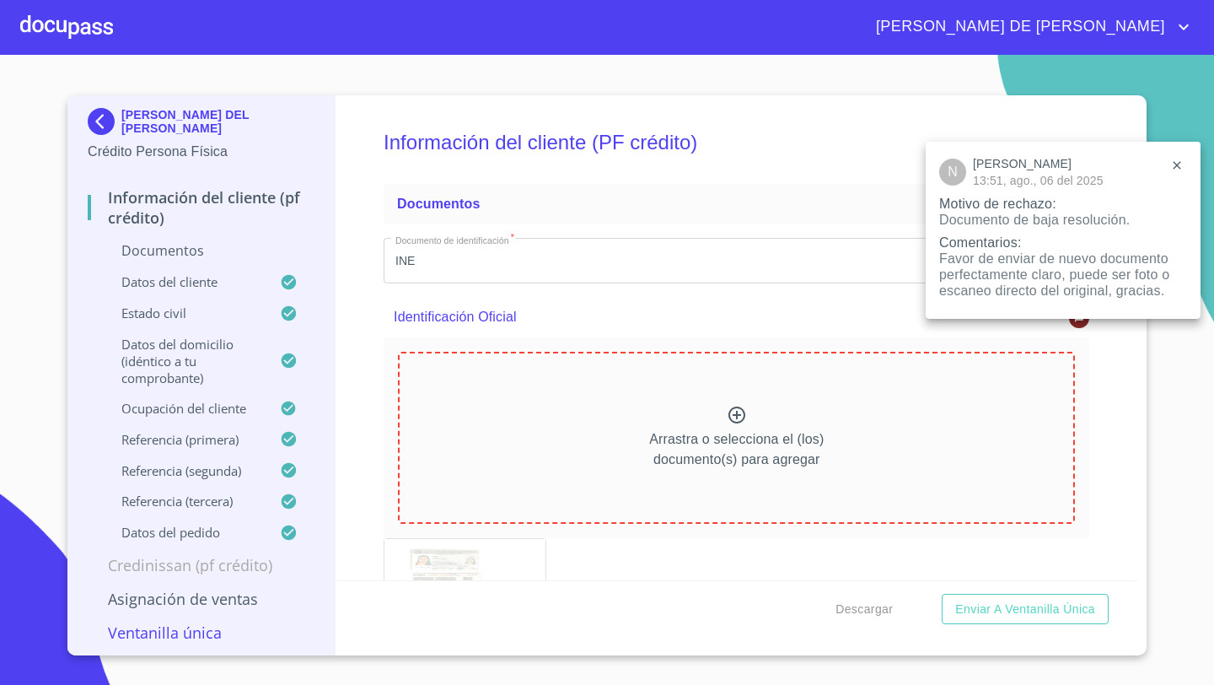
click at [91, 27] on div at bounding box center [607, 342] width 1214 height 685
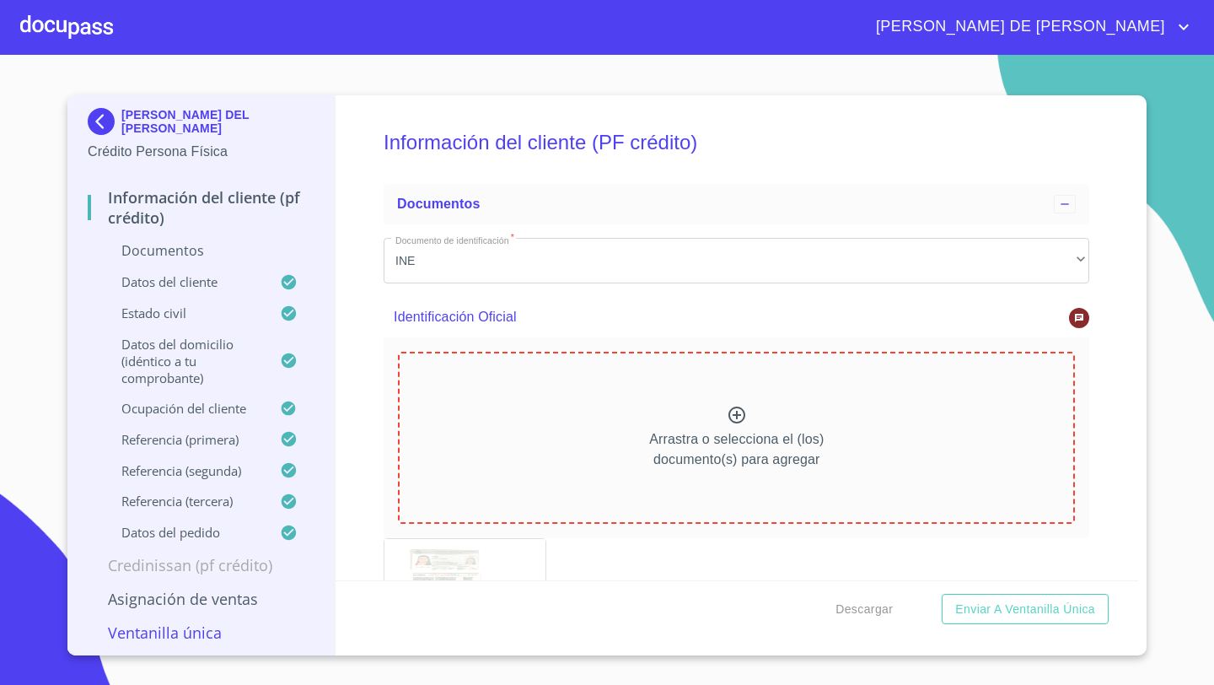
click at [57, 24] on div at bounding box center [66, 27] width 93 height 54
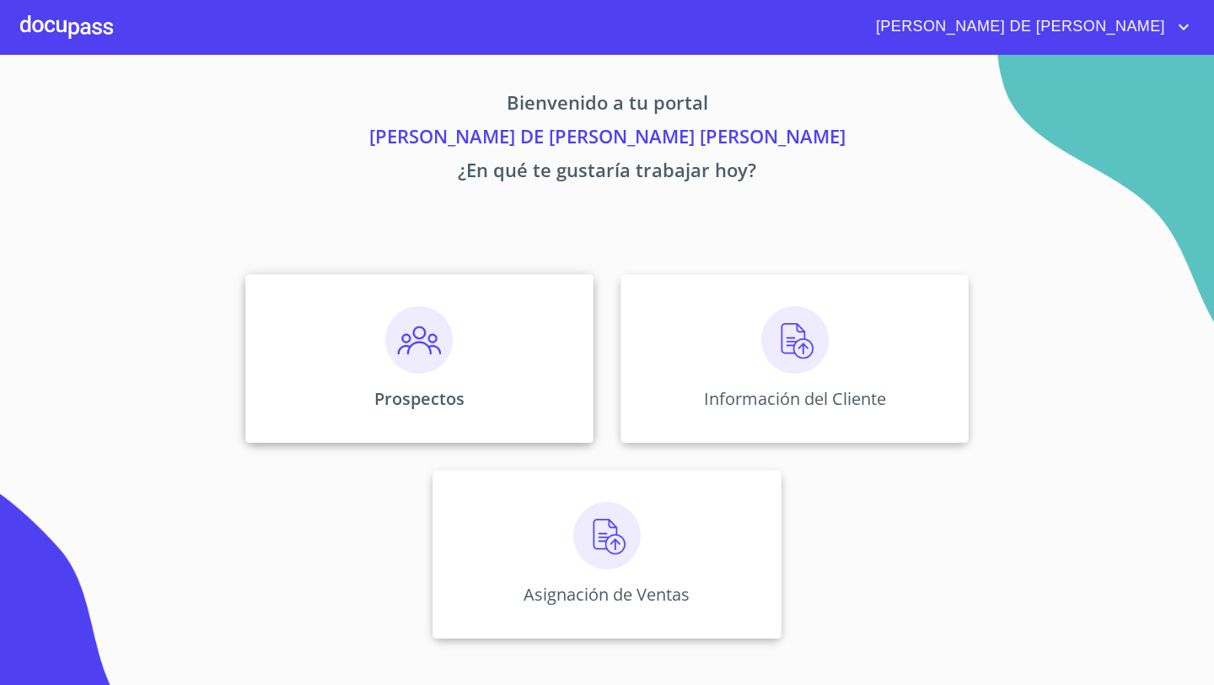
click at [493, 326] on div "Prospectos" at bounding box center [419, 358] width 348 height 169
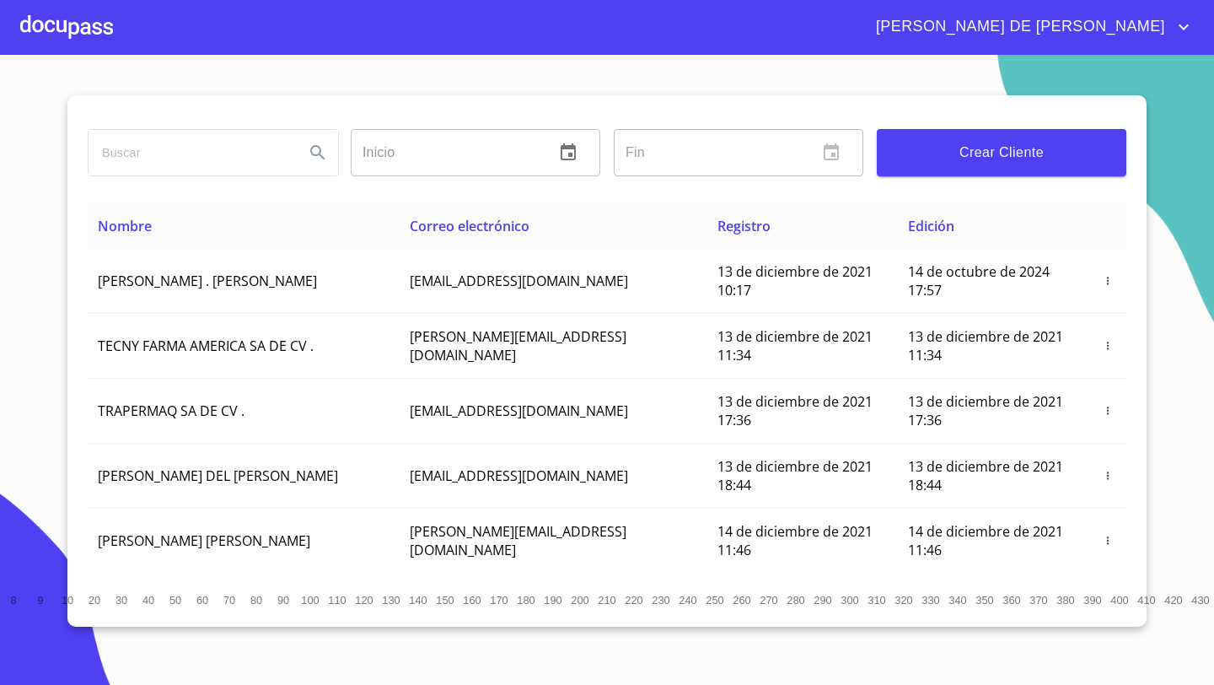
click at [940, 144] on span "Crear Cliente" at bounding box center [1001, 153] width 223 height 24
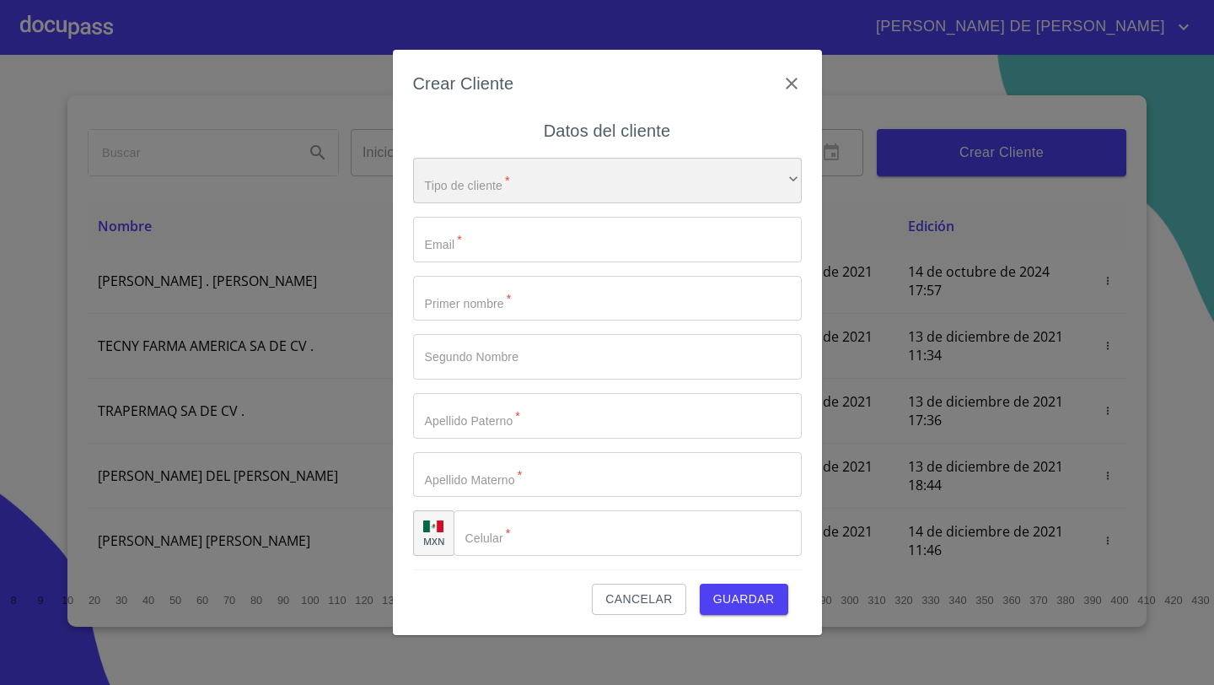
click at [454, 190] on div "​" at bounding box center [607, 181] width 389 height 46
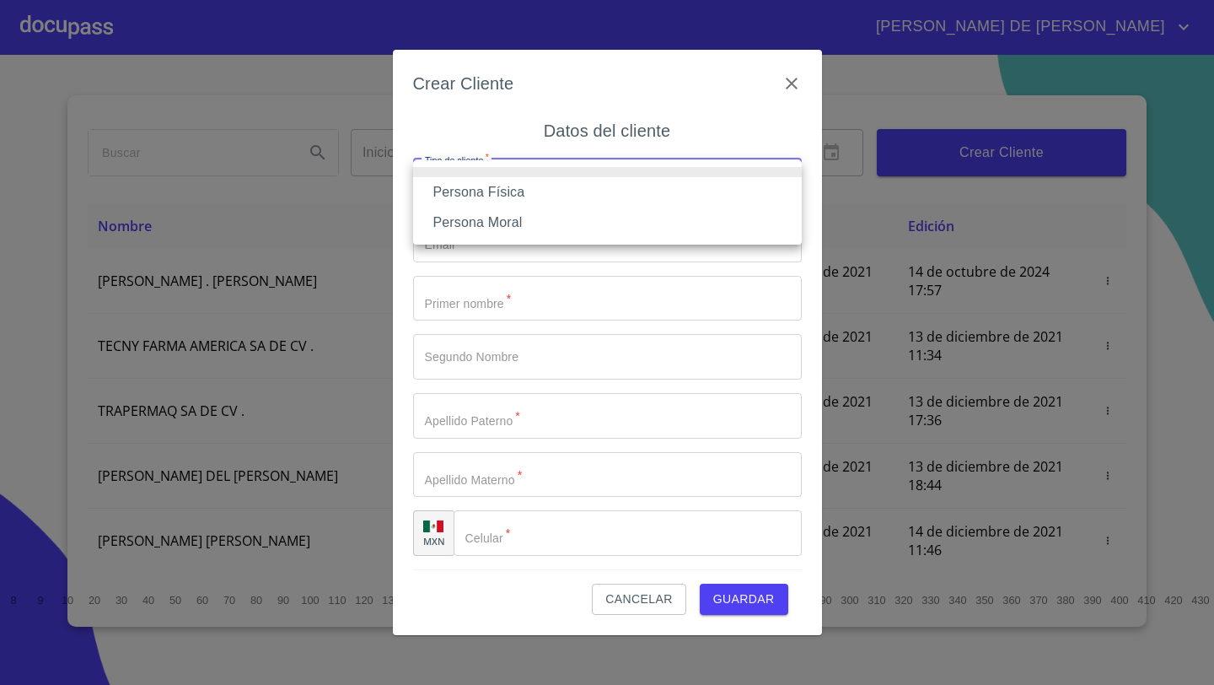
click at [462, 196] on li "Persona Física" at bounding box center [607, 192] width 389 height 30
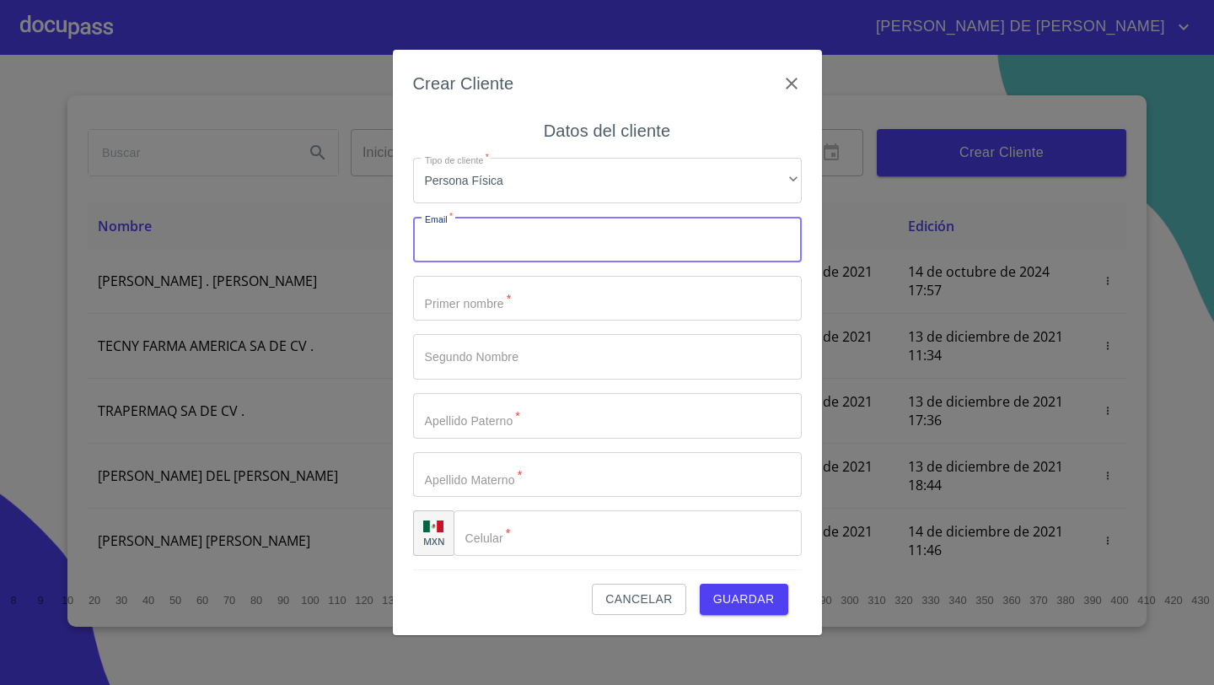
click at [454, 234] on input "Tipo de cliente   *" at bounding box center [607, 240] width 389 height 46
paste input "[EMAIL_ADDRESS][DOMAIN_NAME]"
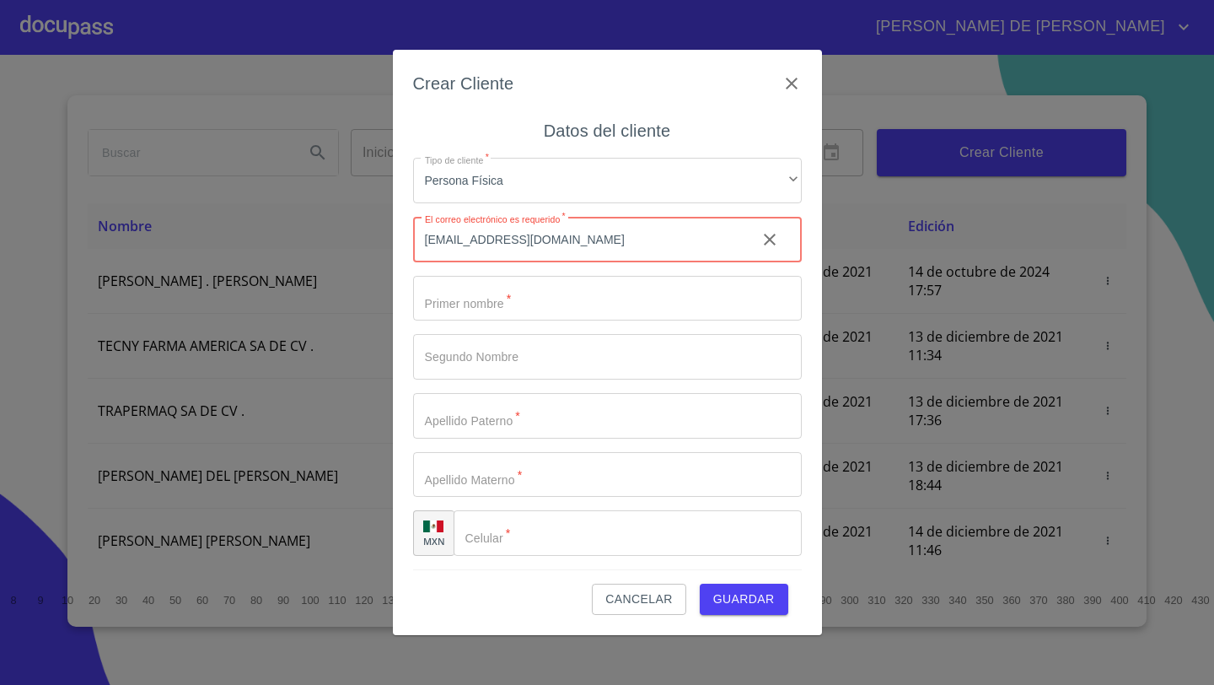
type input "[EMAIL_ADDRESS][DOMAIN_NAME]"
click at [519, 285] on input "Tipo de cliente   *" at bounding box center [607, 299] width 389 height 46
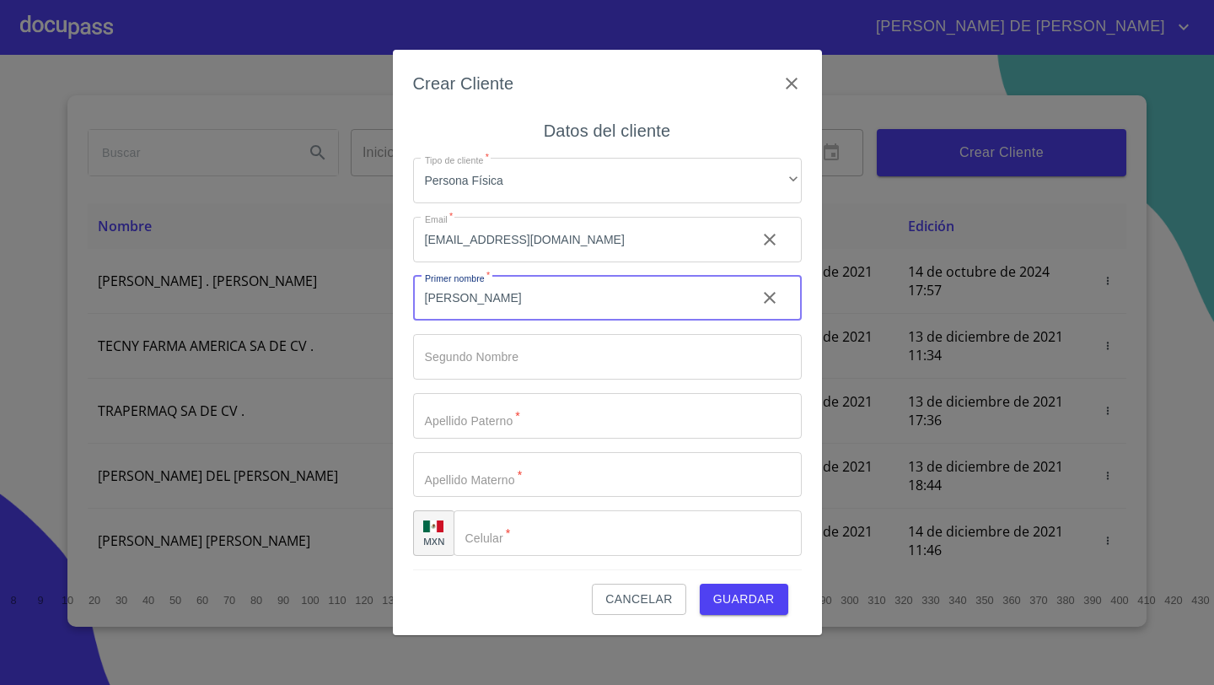
type input "[PERSON_NAME]"
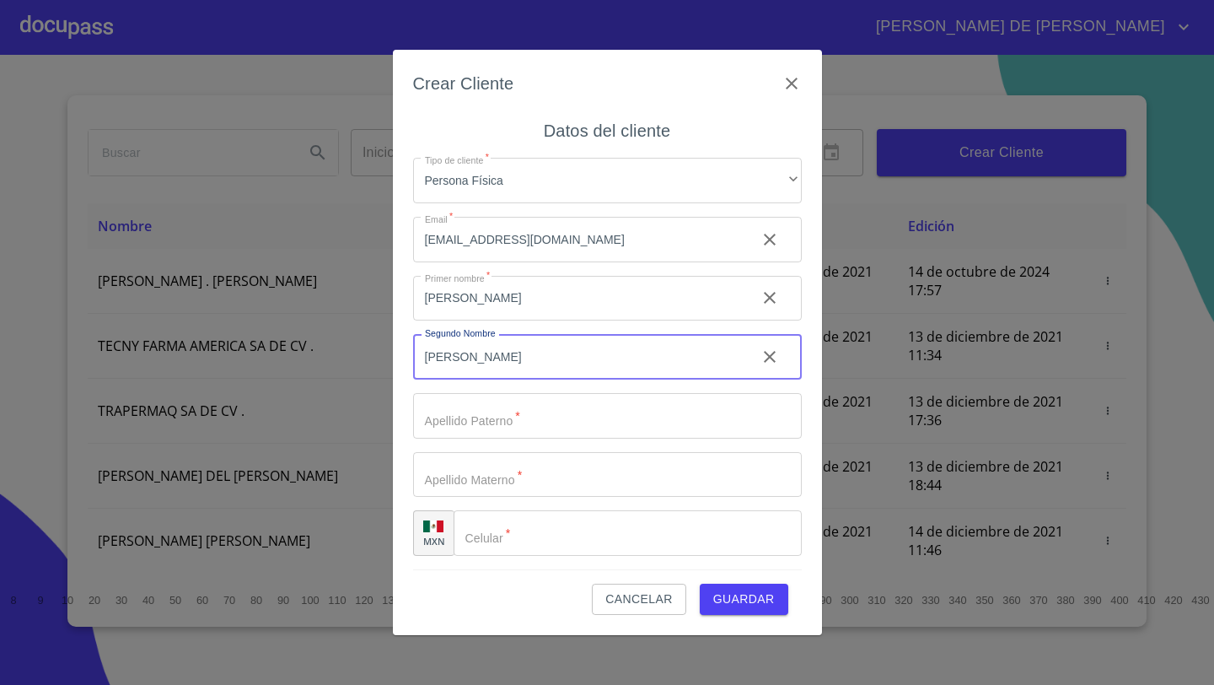
type input "[PERSON_NAME]"
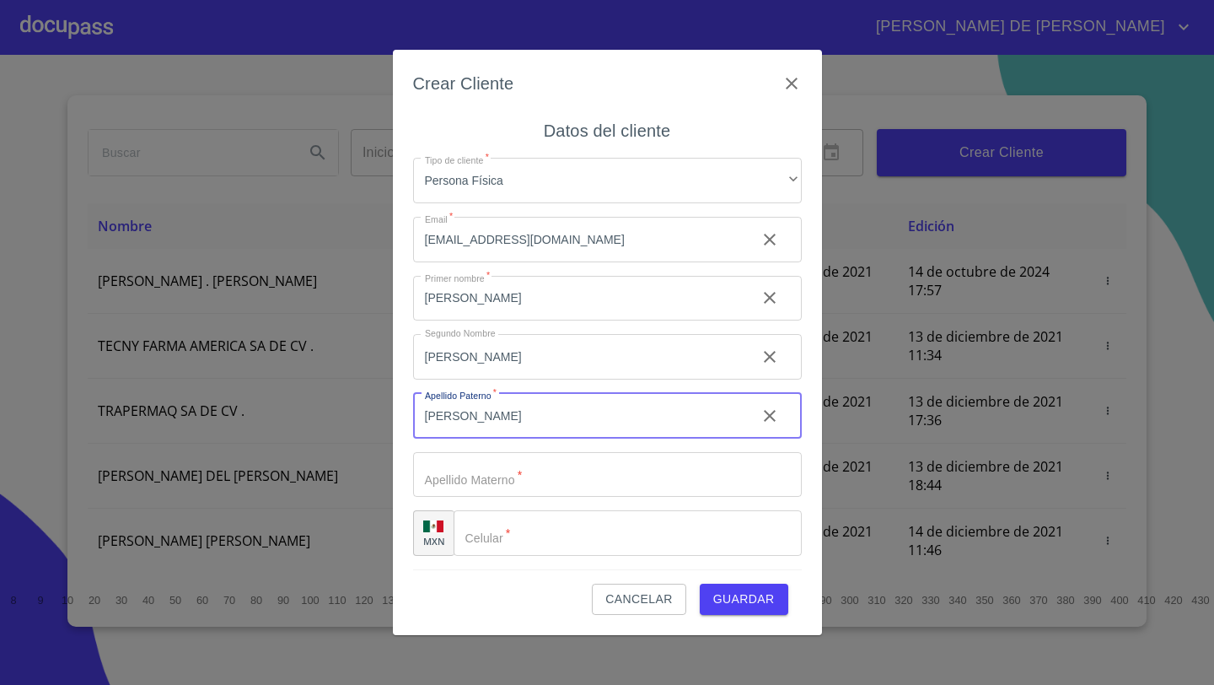
type input "[PERSON_NAME]"
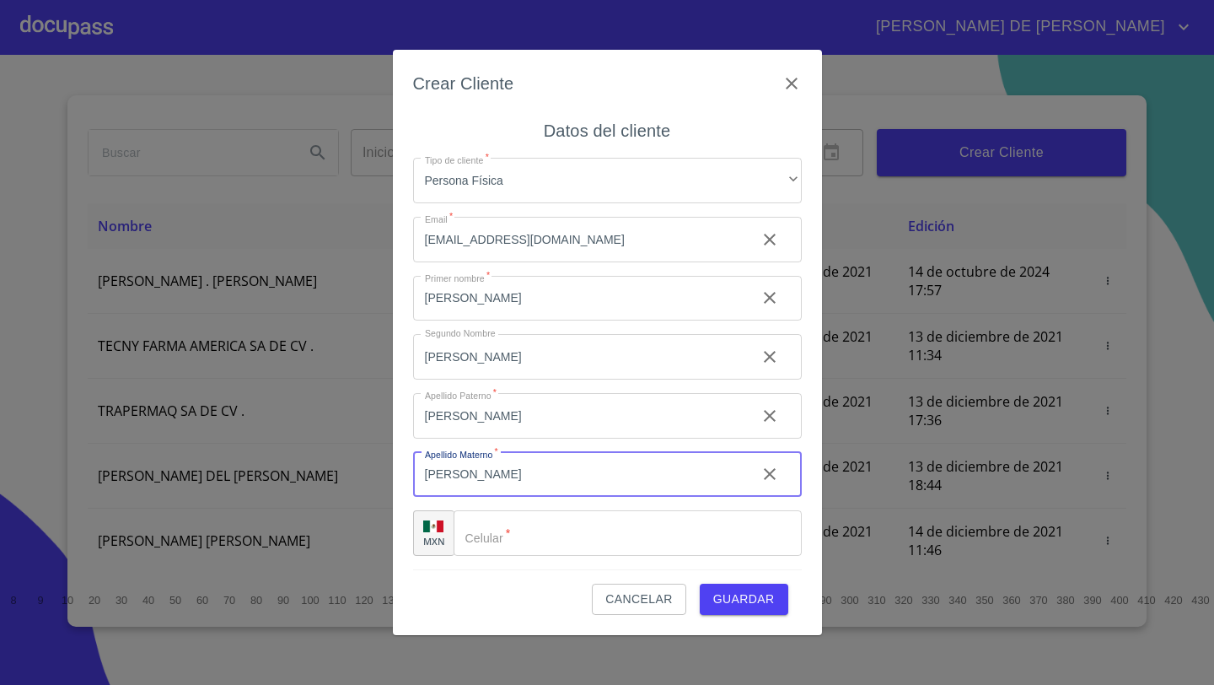
type input "[PERSON_NAME]"
click at [488, 321] on input "[PERSON_NAME]" at bounding box center [578, 299] width 330 height 46
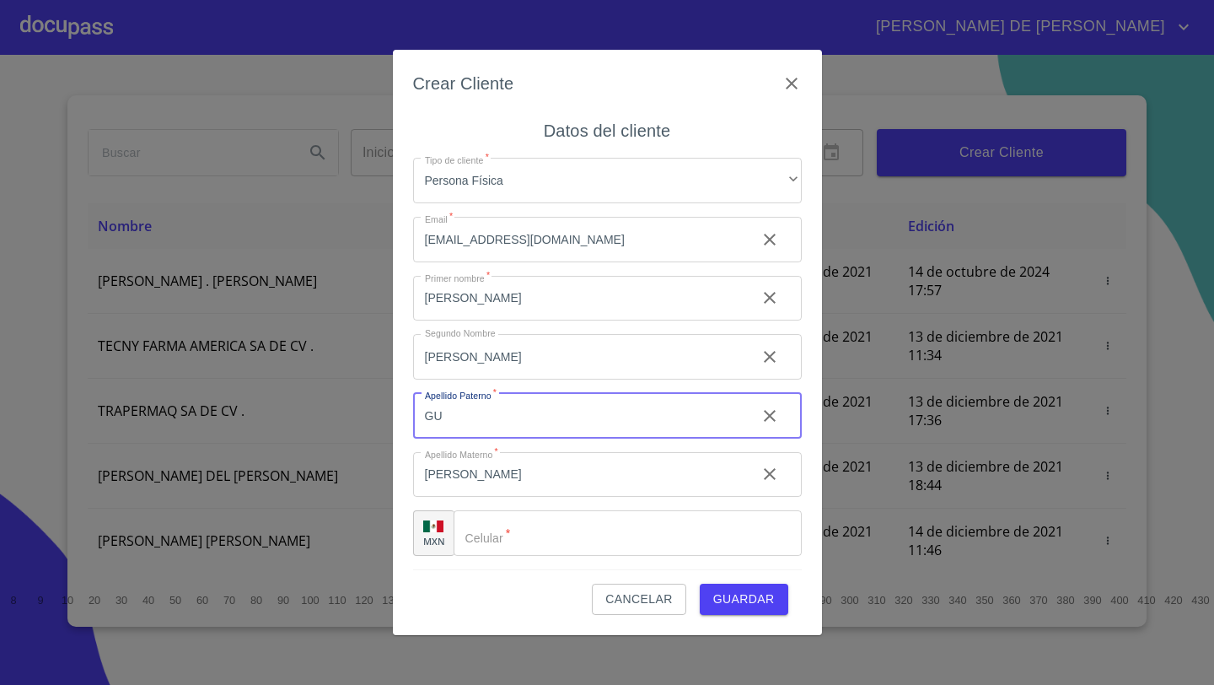
type input "G"
type input "[PERSON_NAME]"
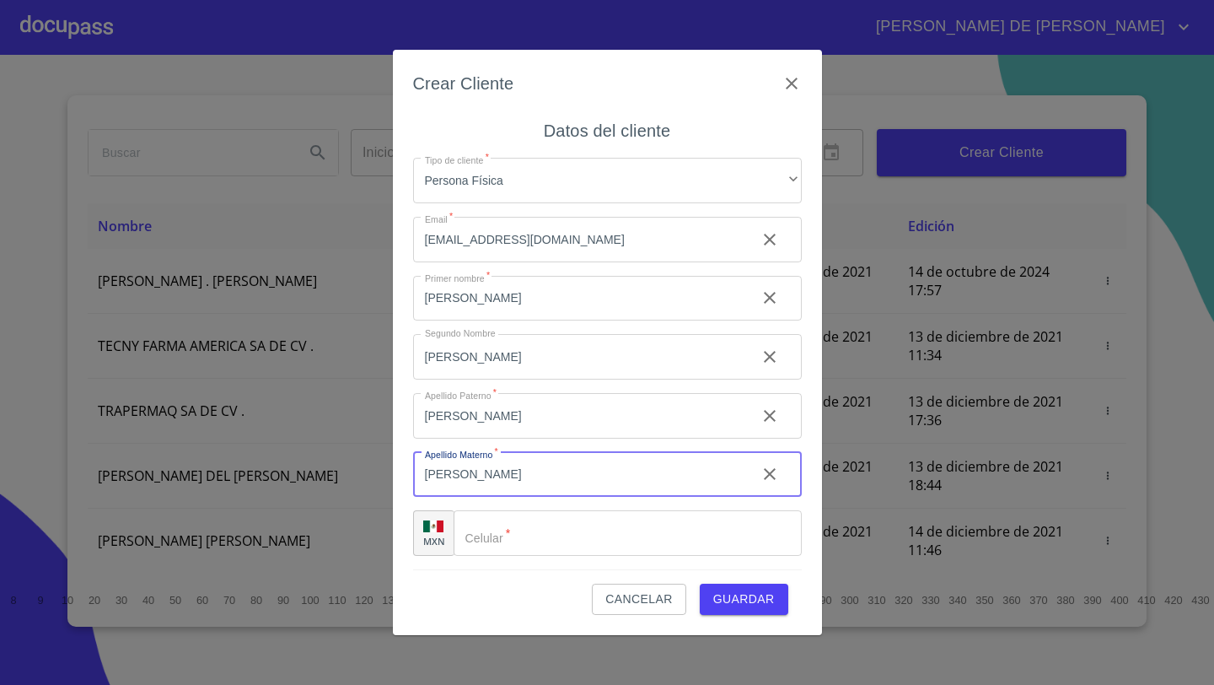
type input "[PERSON_NAME]"
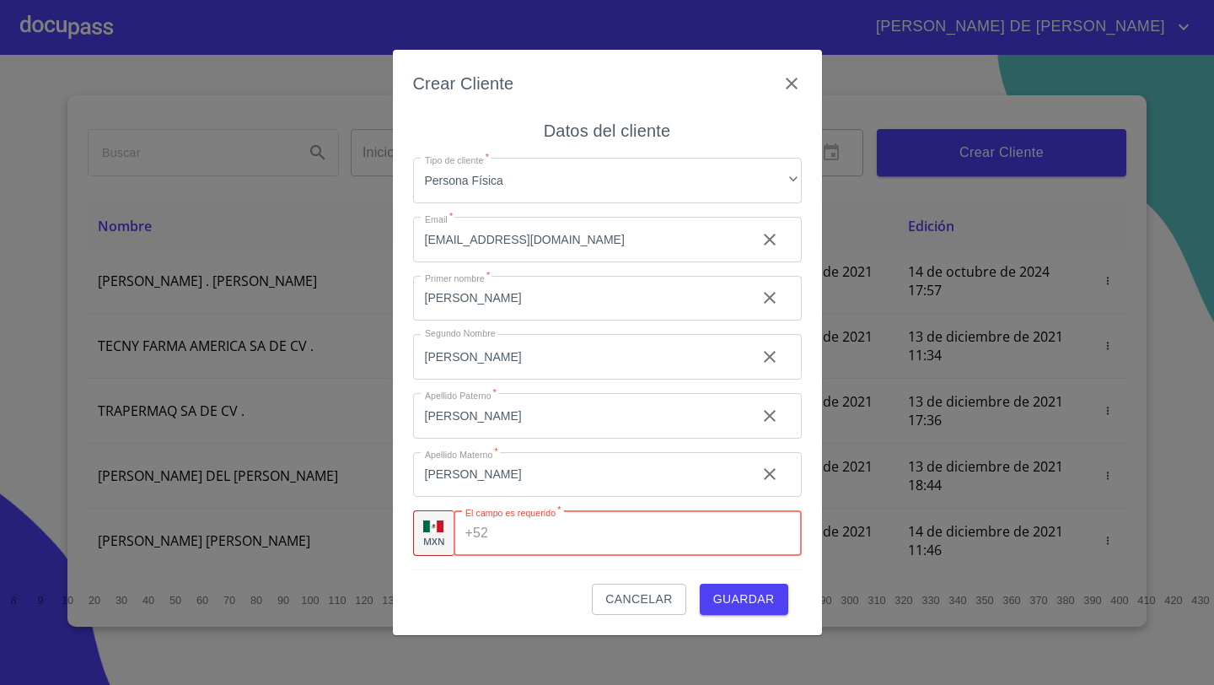
paste input "[PHONE_NUMBER]"
type input "[PHONE_NUMBER]"
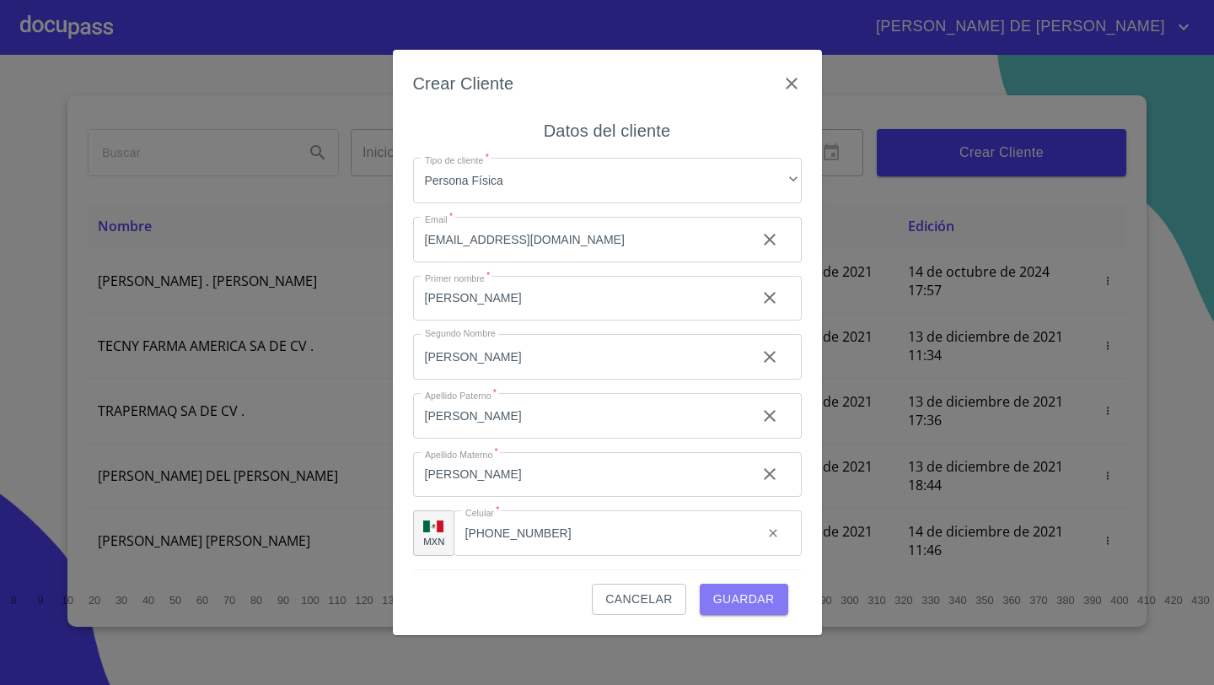
click at [733, 605] on span "Guardar" at bounding box center [744, 598] width 62 height 21
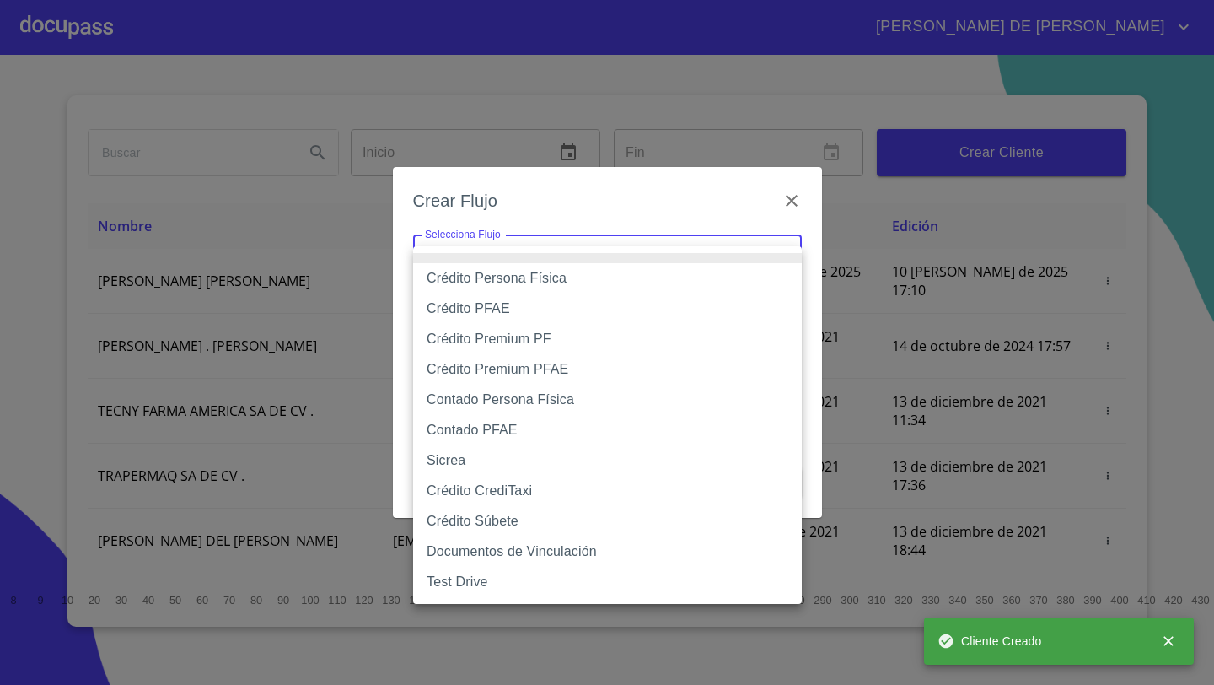
click at [550, 244] on body "[PERSON_NAME] DE [PERSON_NAME] Inicio ​ Fin ​ Crear Cliente Nombre Correo elect…" at bounding box center [607, 342] width 1214 height 685
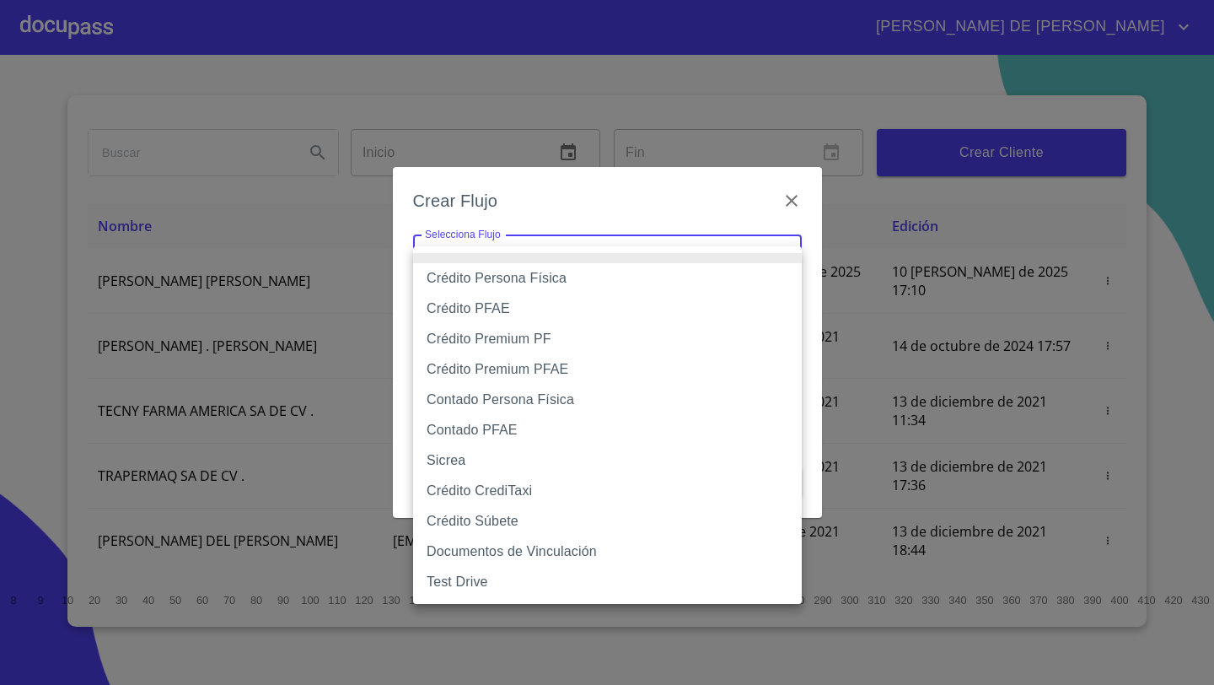
click at [497, 279] on li "Crédito Persona Física" at bounding box center [607, 278] width 389 height 30
type input "61b033e49b8c202ad5bb7912"
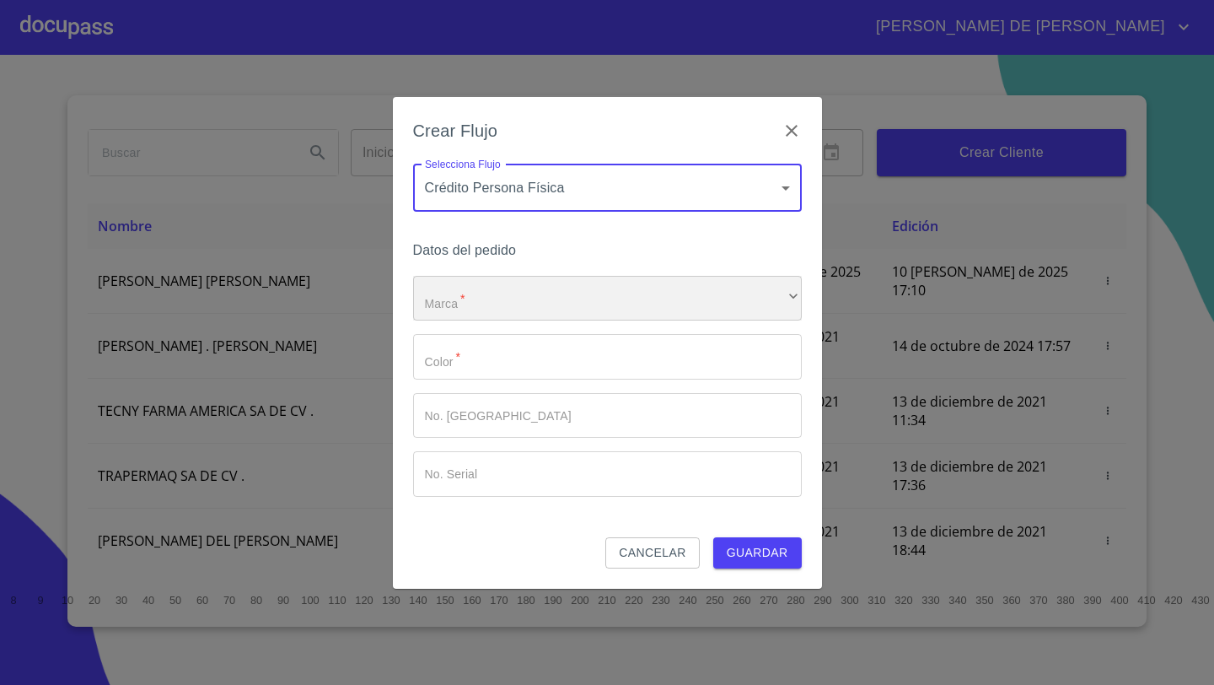
click at [490, 299] on div "​" at bounding box center [607, 299] width 389 height 46
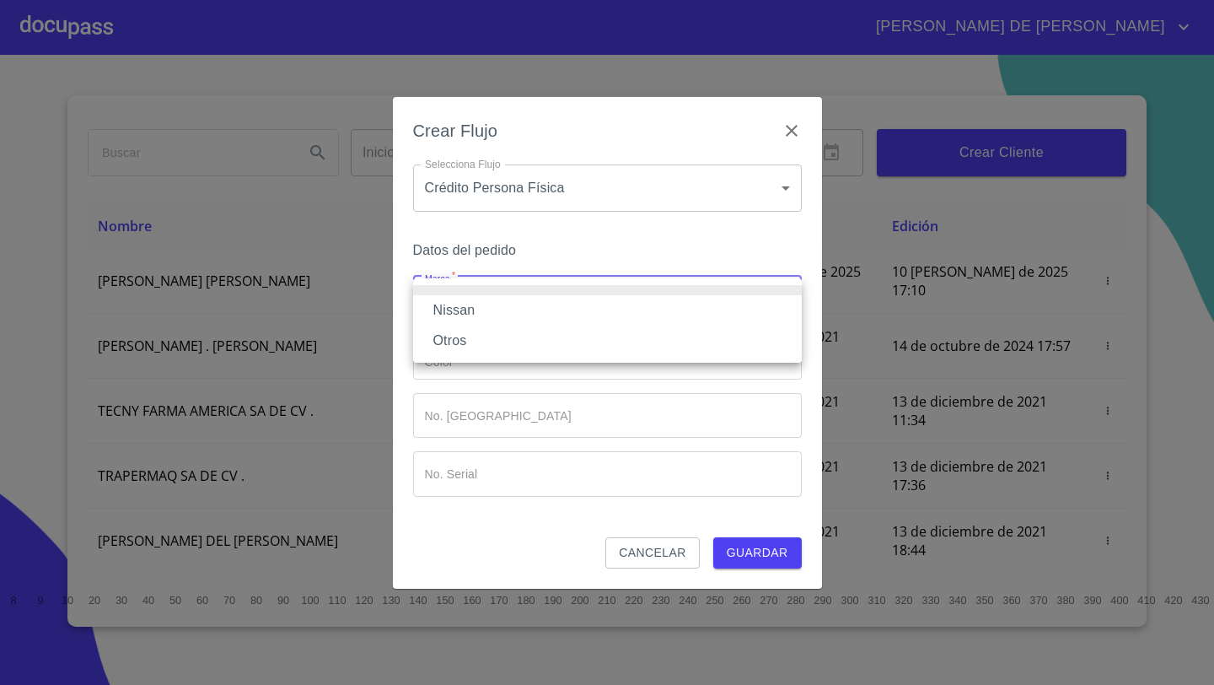
click at [475, 316] on li "Nissan" at bounding box center [607, 310] width 389 height 30
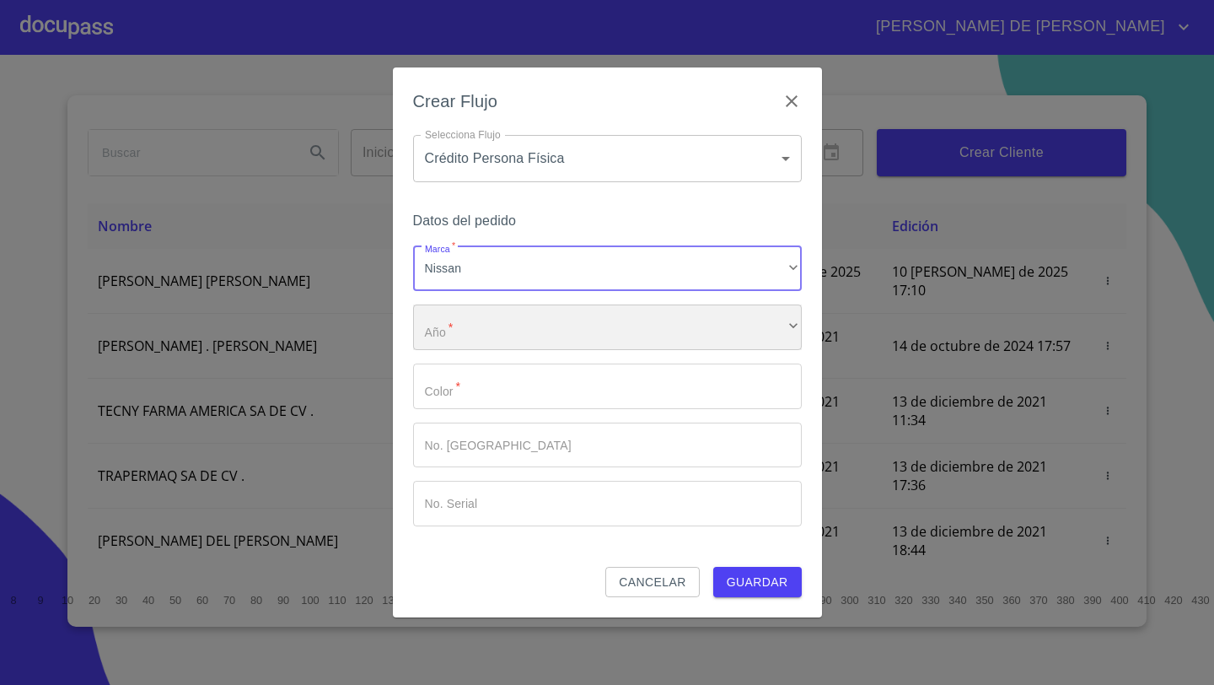
click at [471, 325] on div "​" at bounding box center [607, 327] width 389 height 46
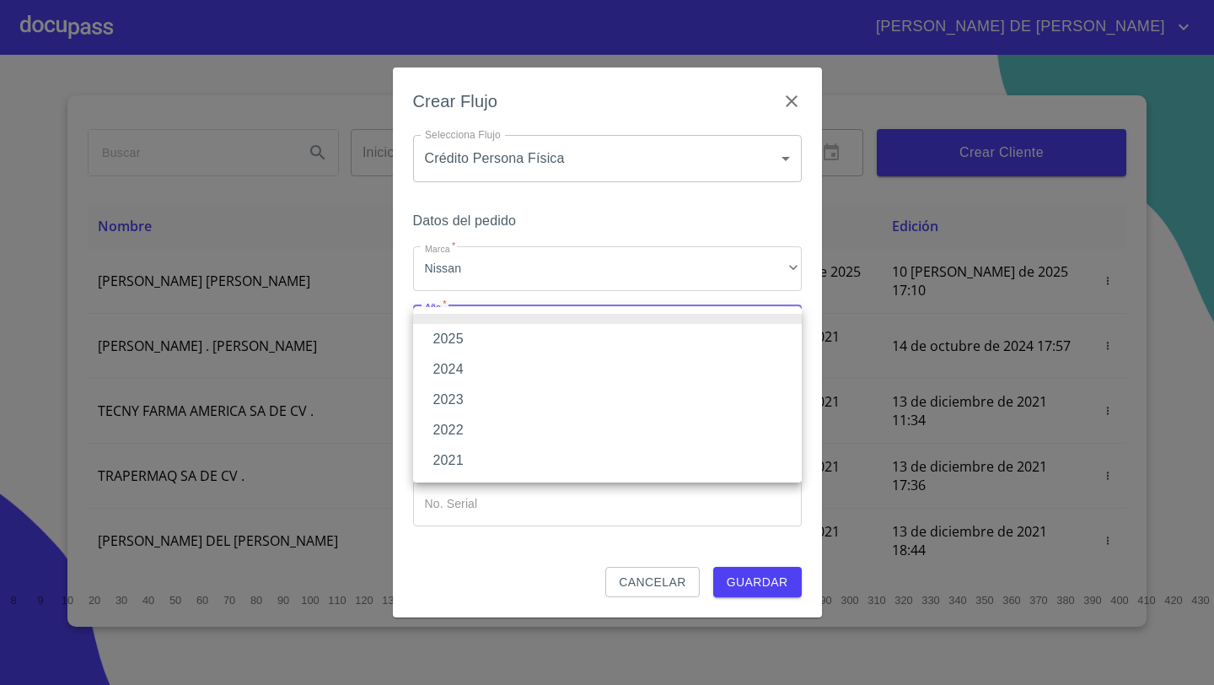
click at [465, 337] on li "2025" at bounding box center [607, 339] width 389 height 30
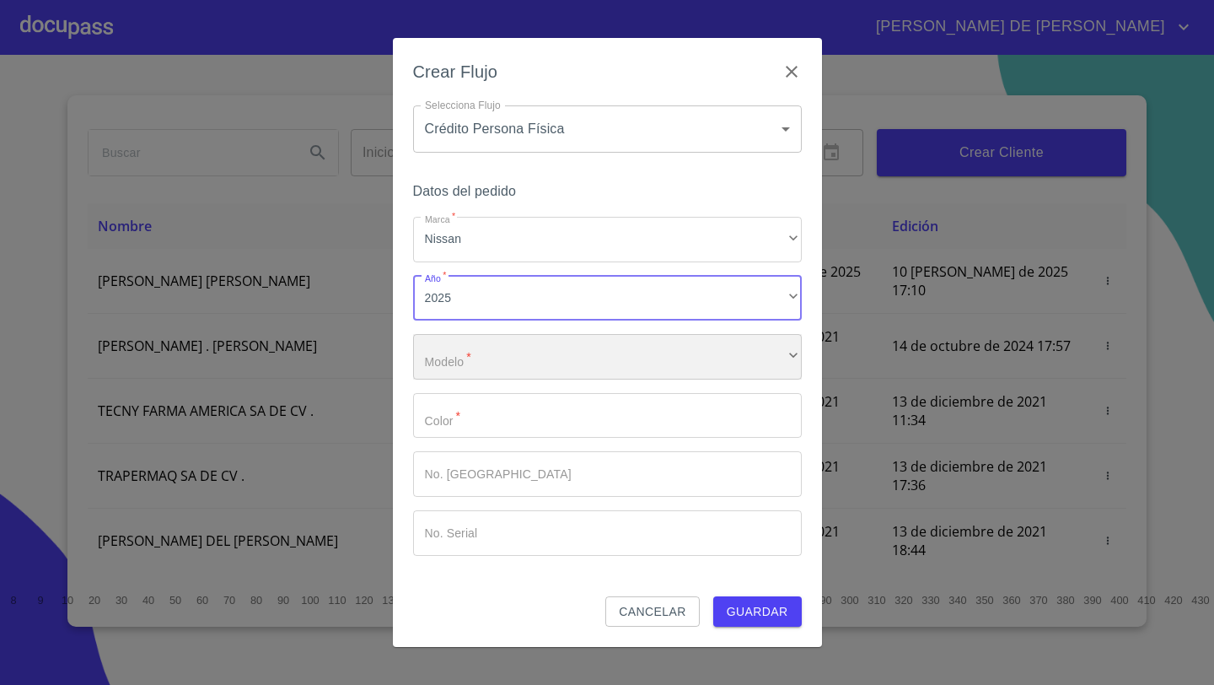
click at [465, 363] on div "​" at bounding box center [607, 357] width 389 height 46
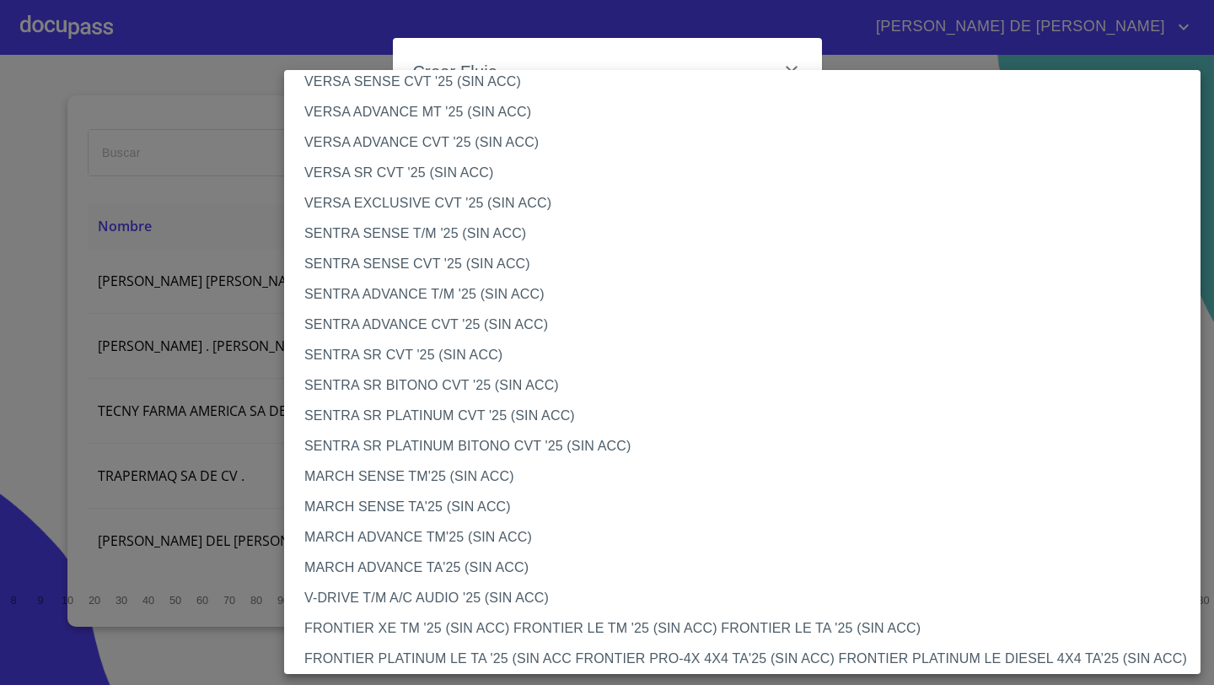
scroll to position [1013, 0]
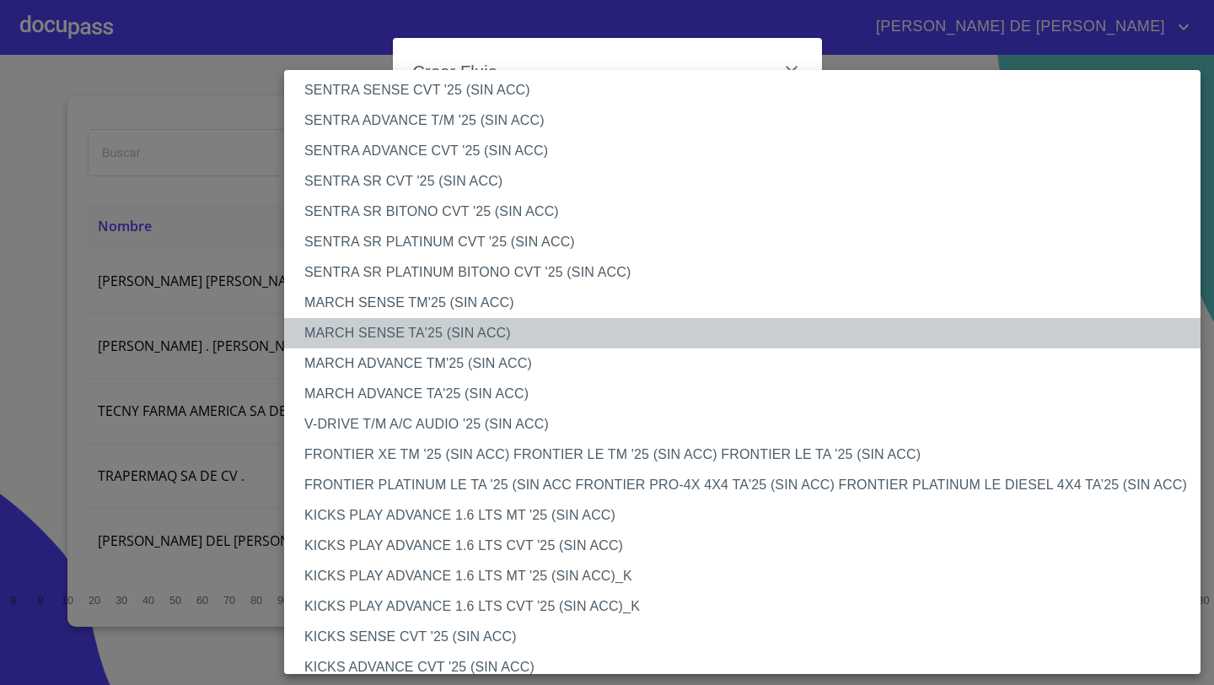
click at [374, 330] on li "MARCH SENSE TA'25 (SIN ACC)" at bounding box center [742, 333] width 916 height 30
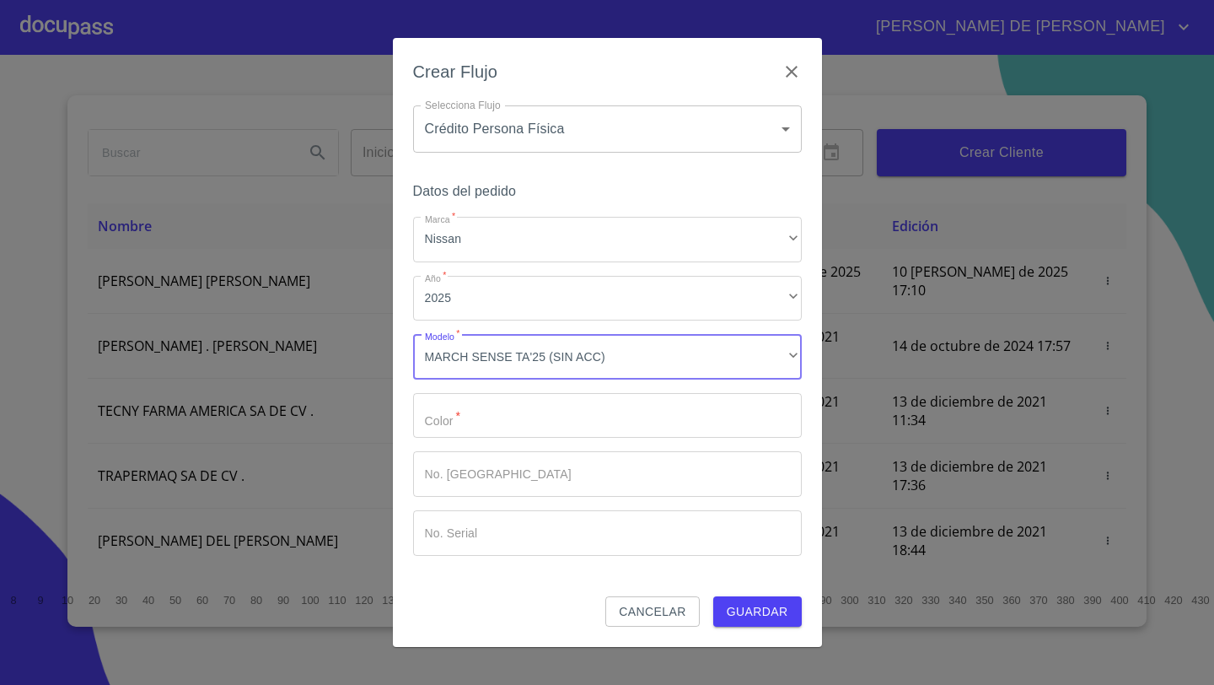
click at [498, 413] on input "Marca   *" at bounding box center [607, 416] width 389 height 46
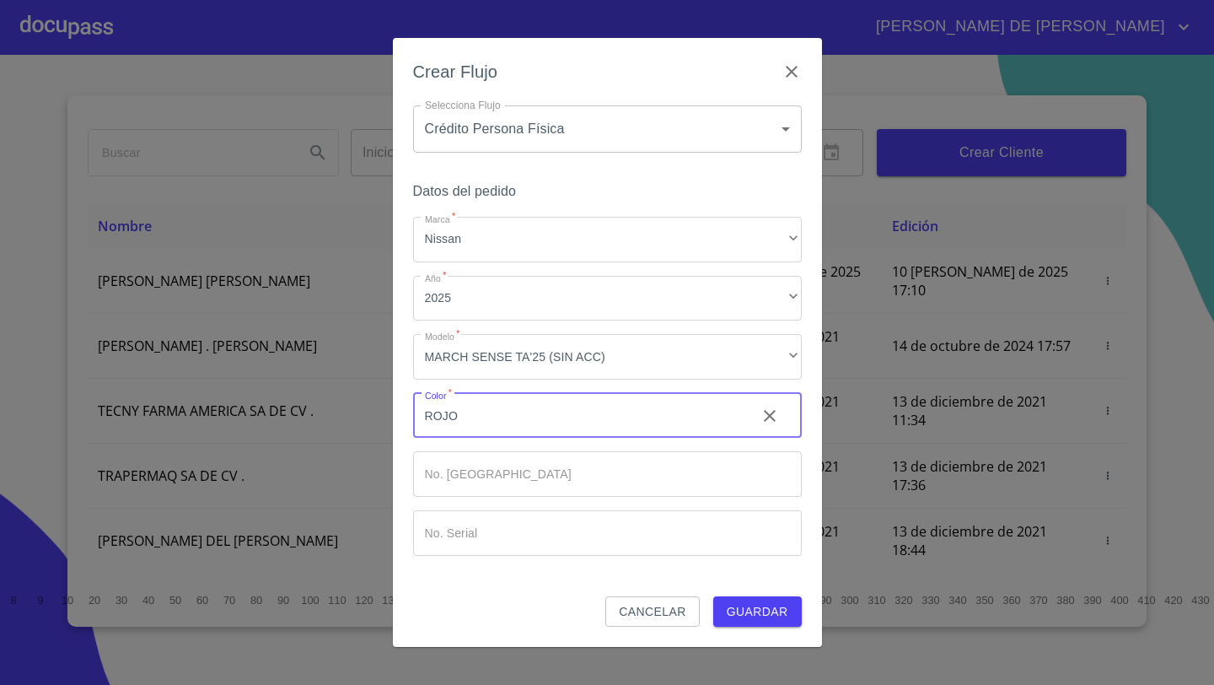
type input "ROJO"
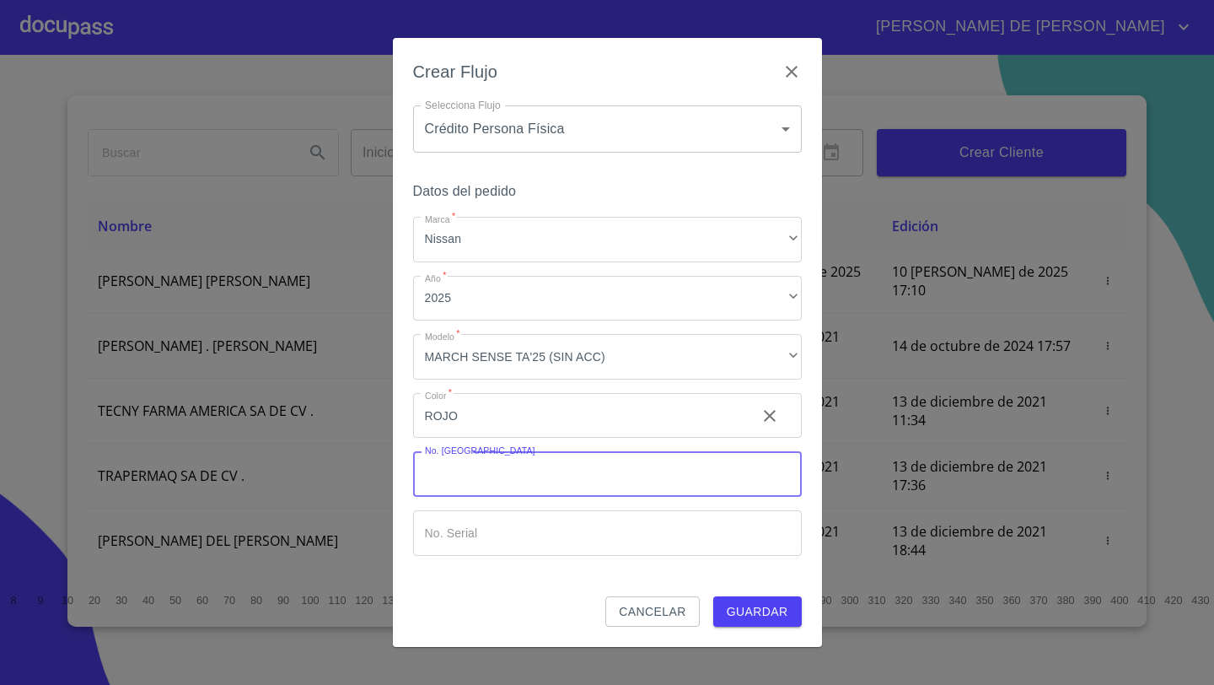
click at [764, 609] on span "Guardar" at bounding box center [758, 611] width 62 height 21
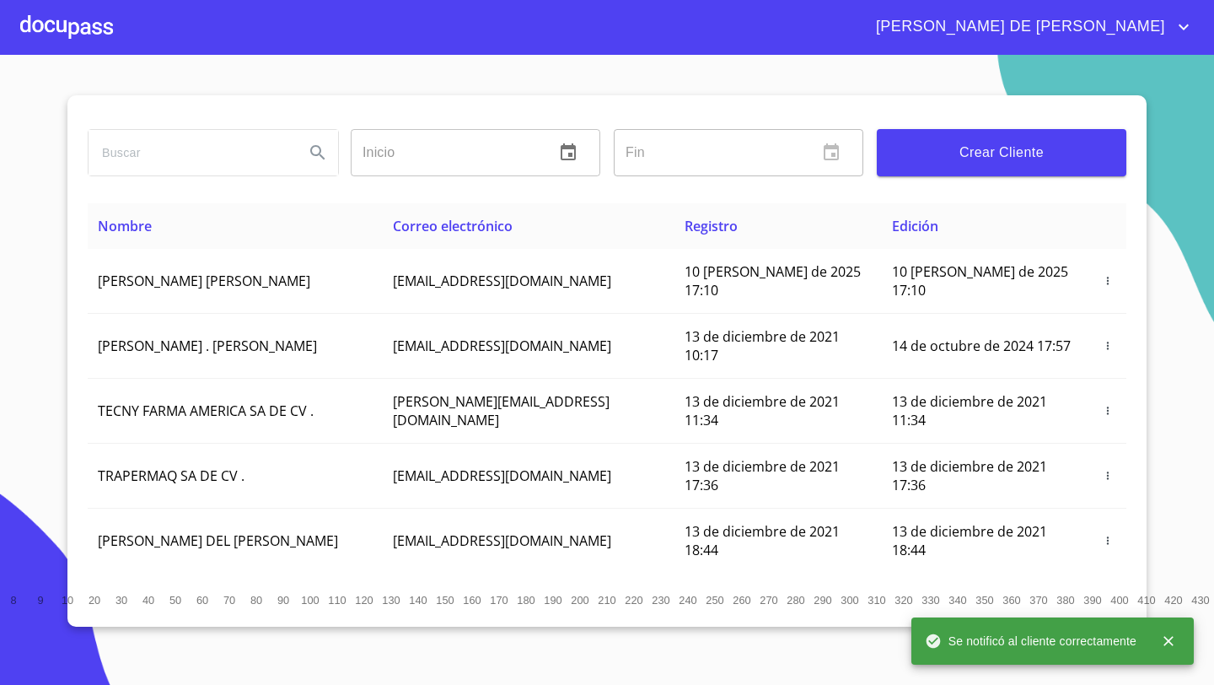
click at [61, 35] on div at bounding box center [66, 27] width 93 height 54
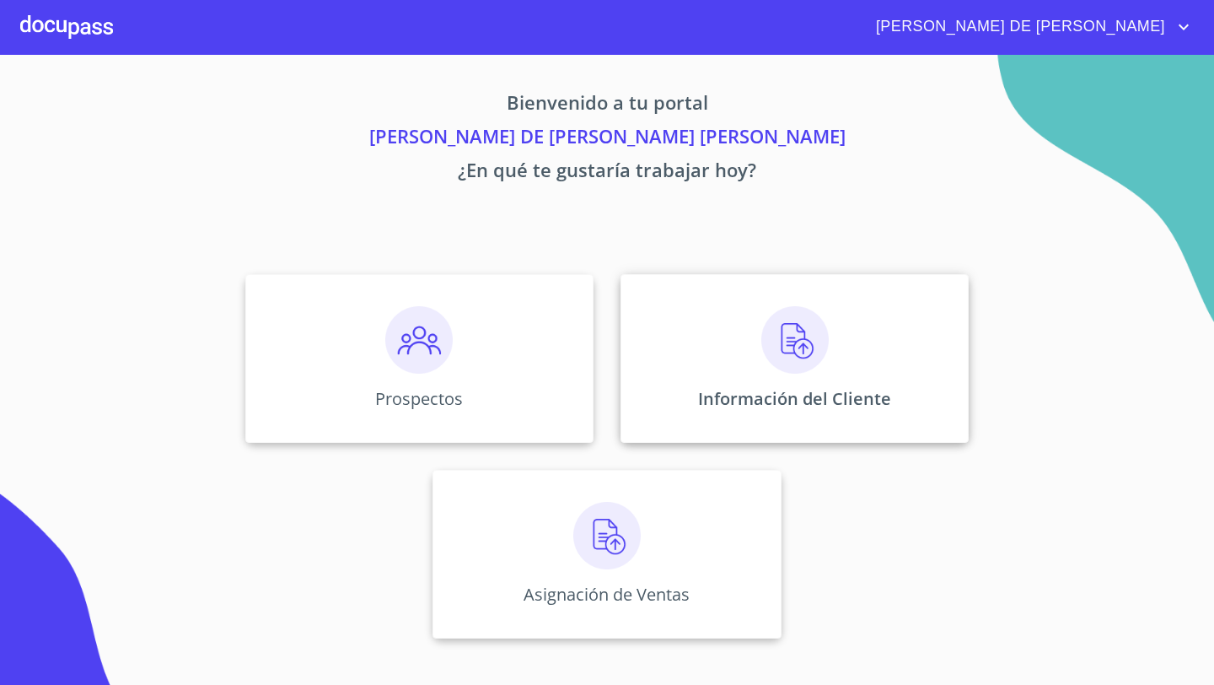
click at [685, 338] on div "Información del Cliente" at bounding box center [795, 358] width 348 height 169
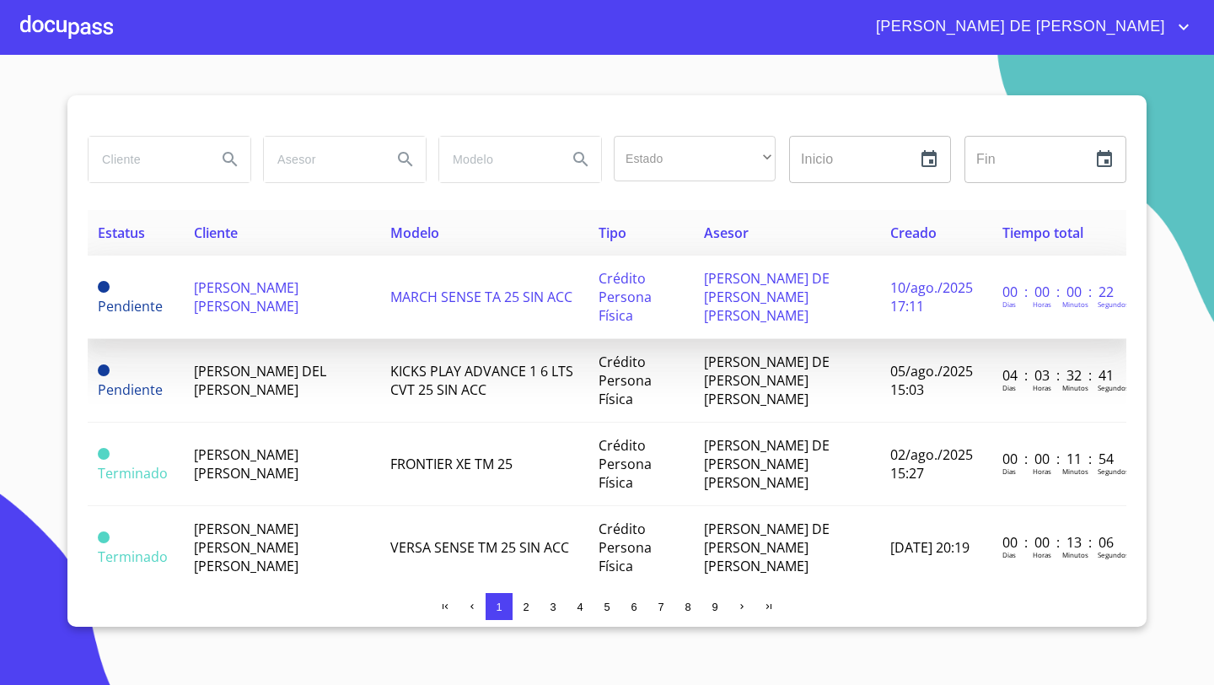
click at [265, 288] on span "[PERSON_NAME] [PERSON_NAME]" at bounding box center [246, 296] width 105 height 37
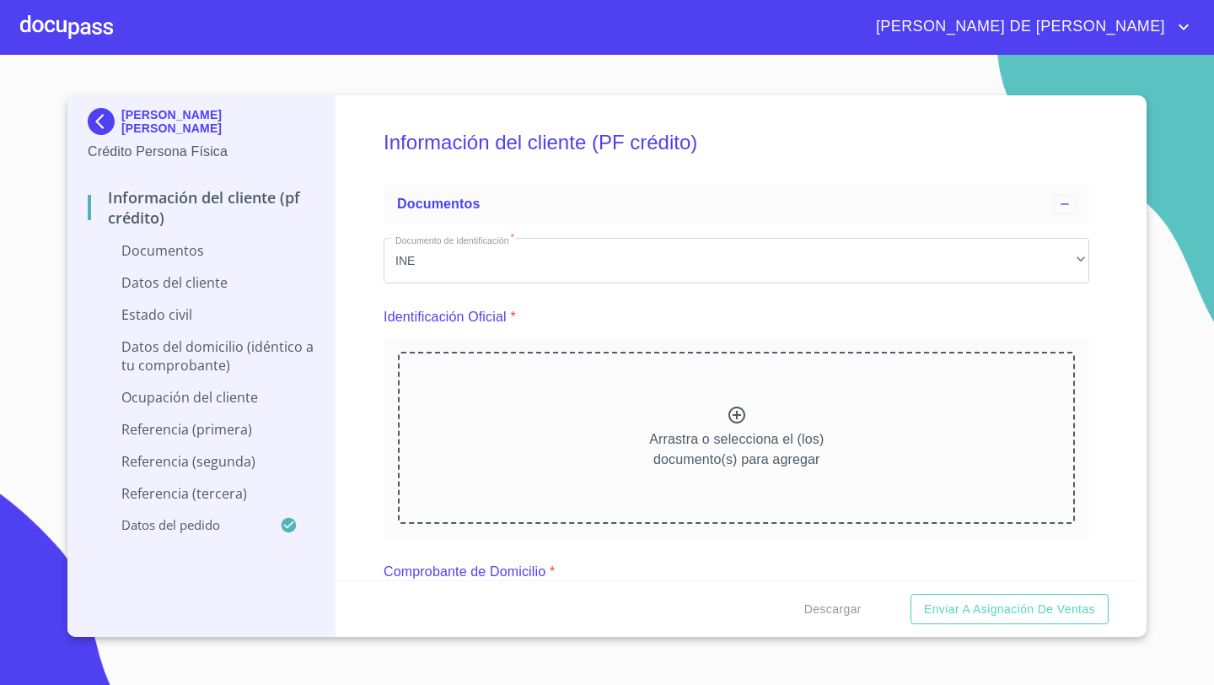
click at [717, 409] on div "Arrastra o selecciona el (los) documento(s) para agregar" at bounding box center [736, 438] width 677 height 172
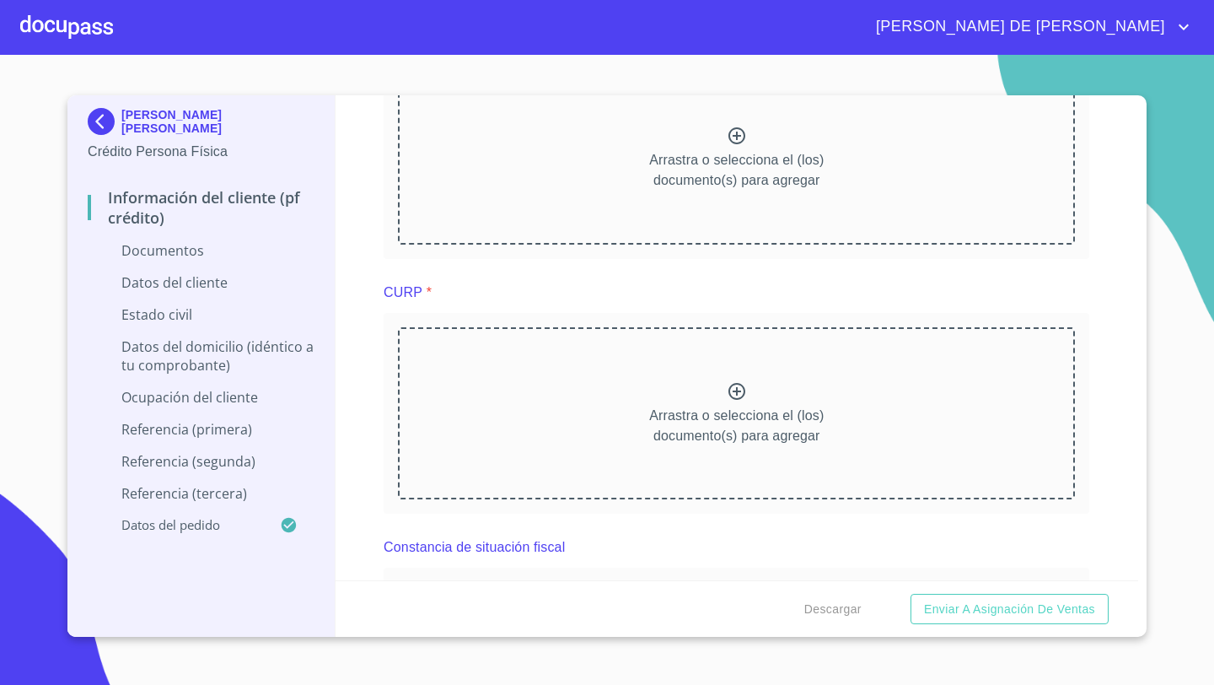
scroll to position [1834, 0]
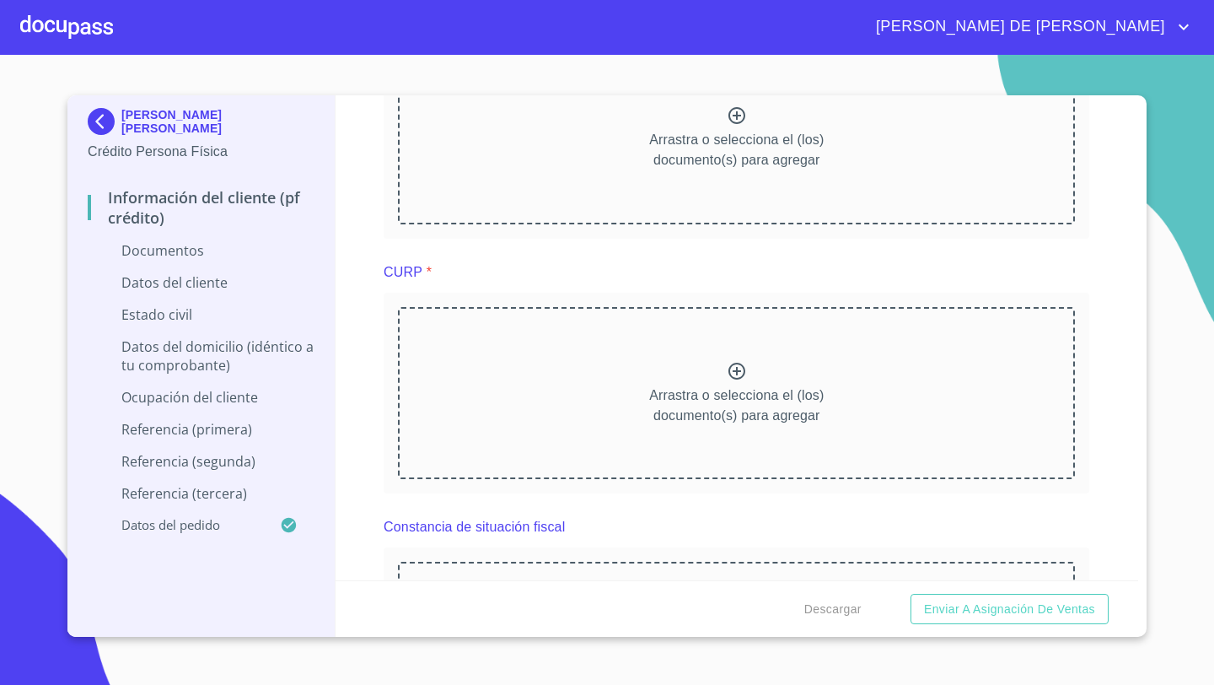
click at [631, 430] on div "Arrastra o selecciona el (los) documento(s) para agregar" at bounding box center [736, 393] width 677 height 172
click at [798, 337] on div "Arrastra o selecciona el (los) documento(s) para agregar" at bounding box center [736, 393] width 677 height 172
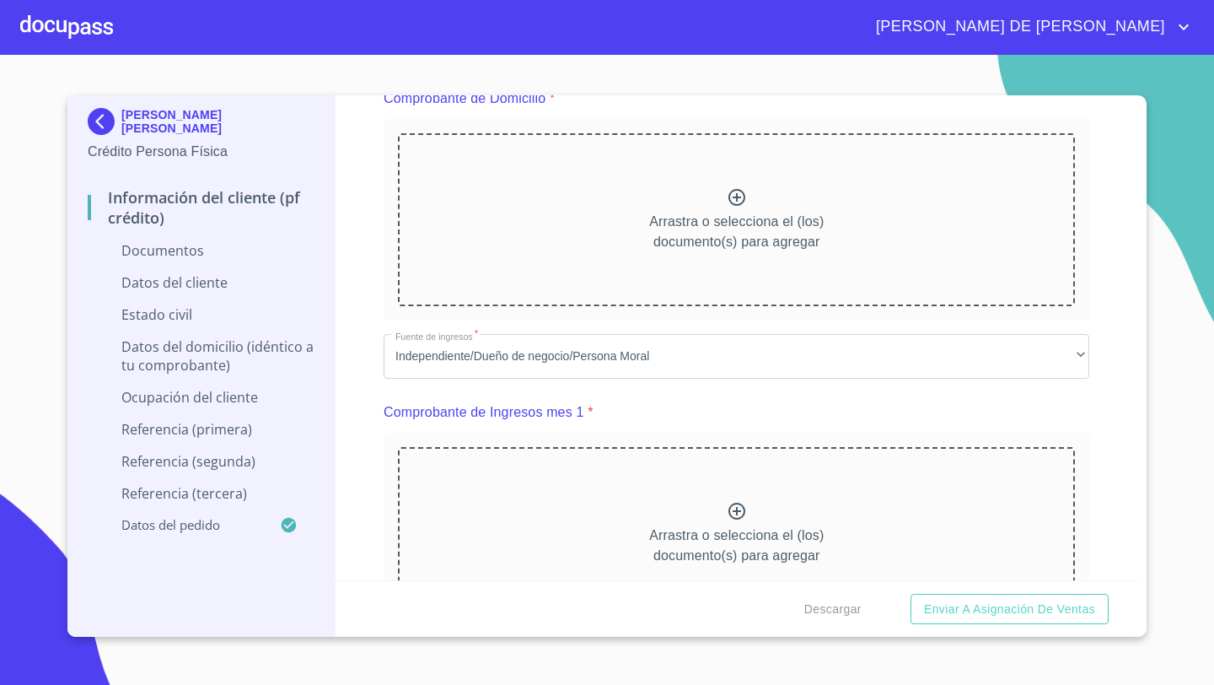
scroll to position [949, 0]
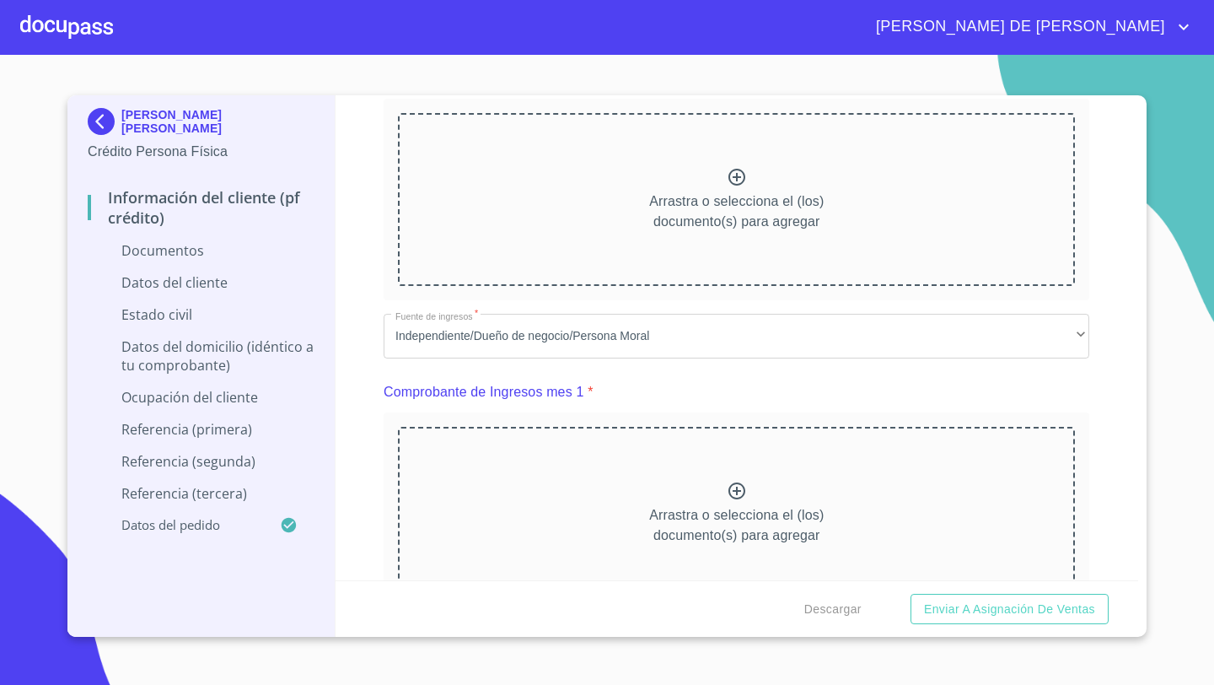
click at [736, 184] on icon at bounding box center [736, 177] width 17 height 17
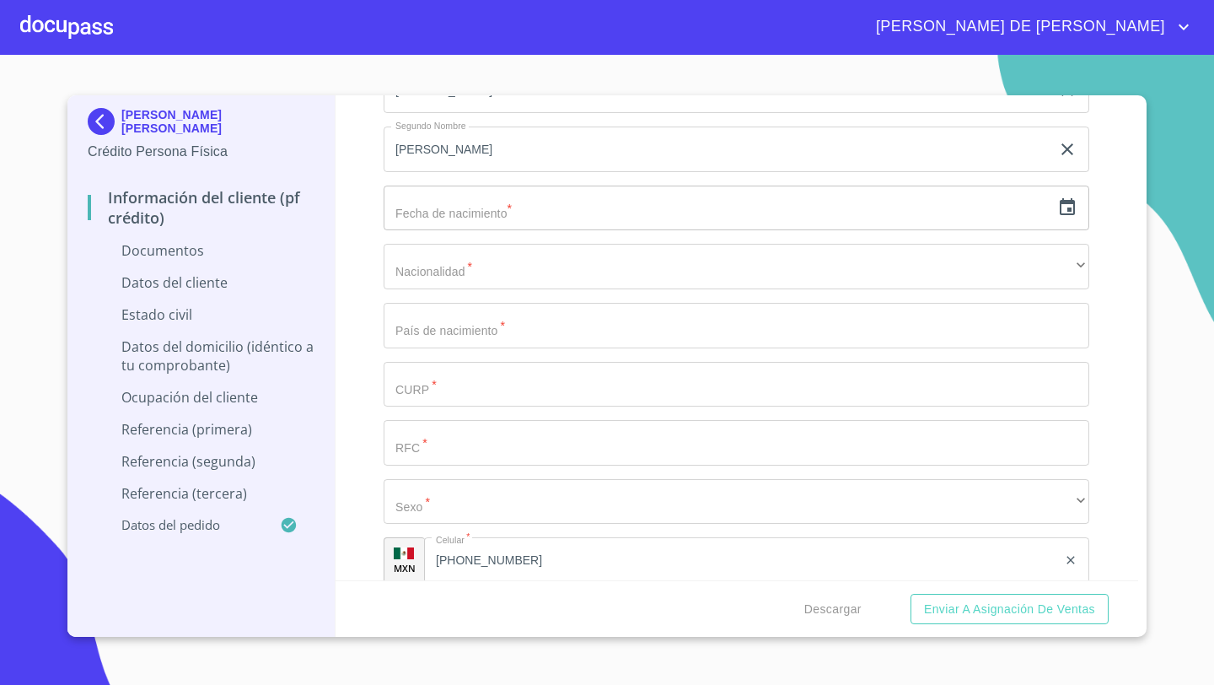
scroll to position [3598, 0]
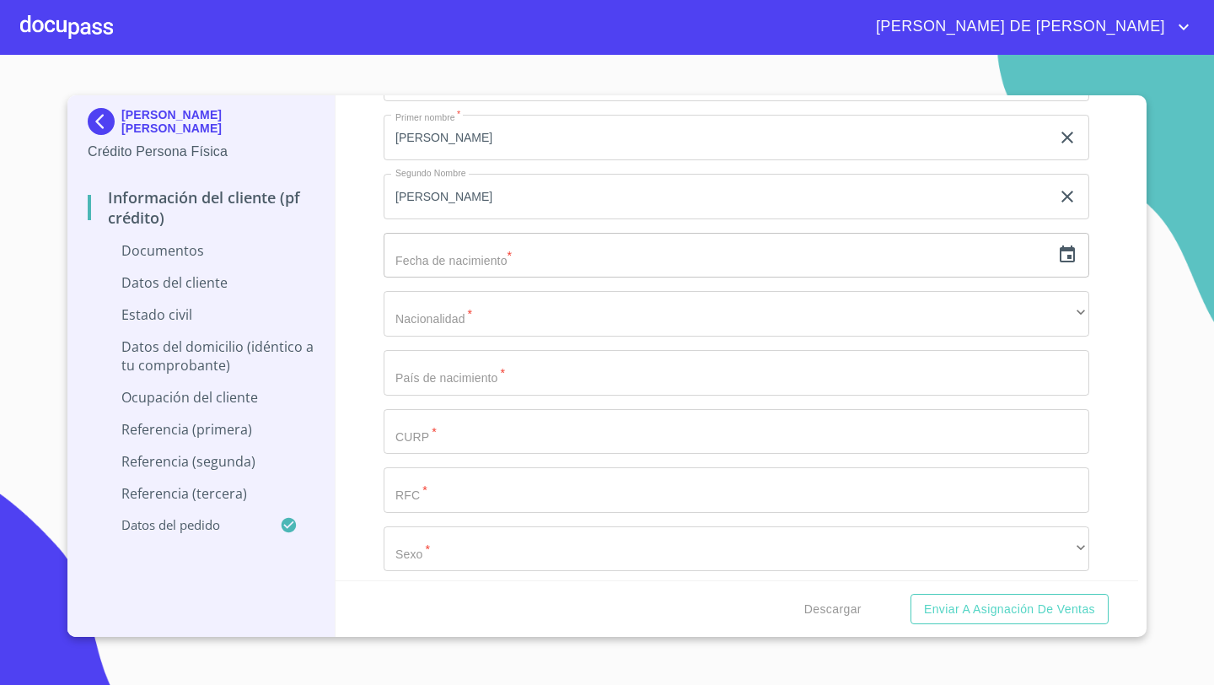
click at [1061, 259] on icon "button" at bounding box center [1067, 253] width 15 height 17
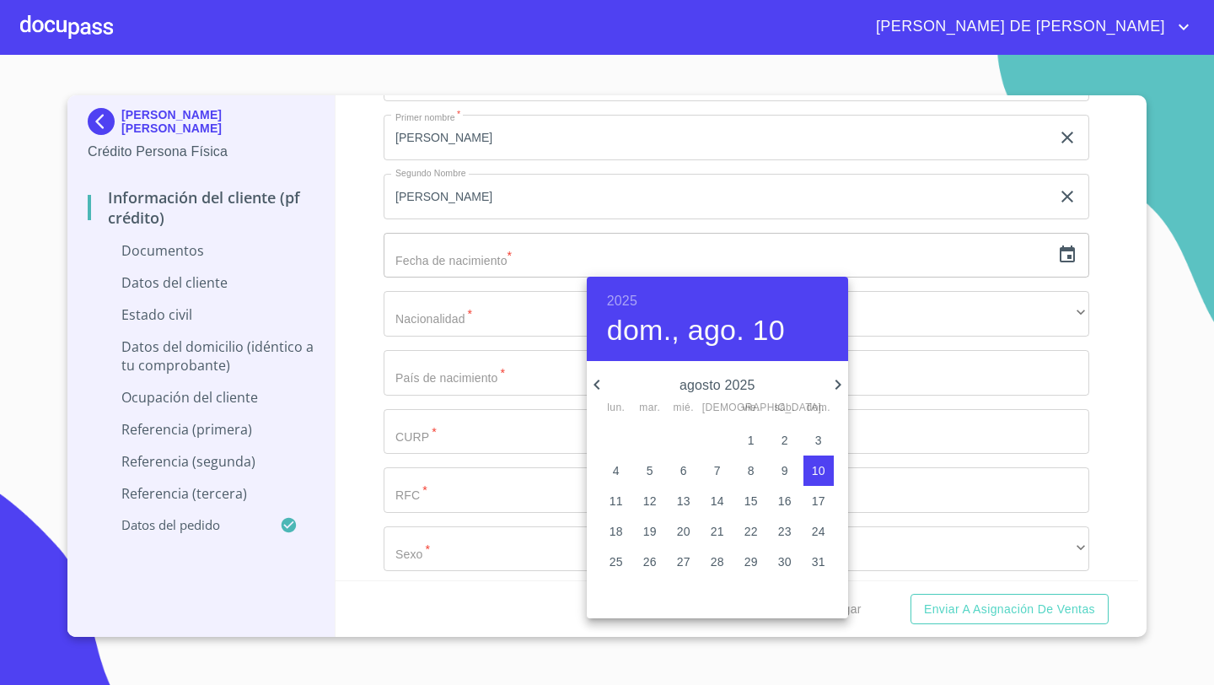
click at [625, 301] on h6 "2025" at bounding box center [622, 301] width 30 height 24
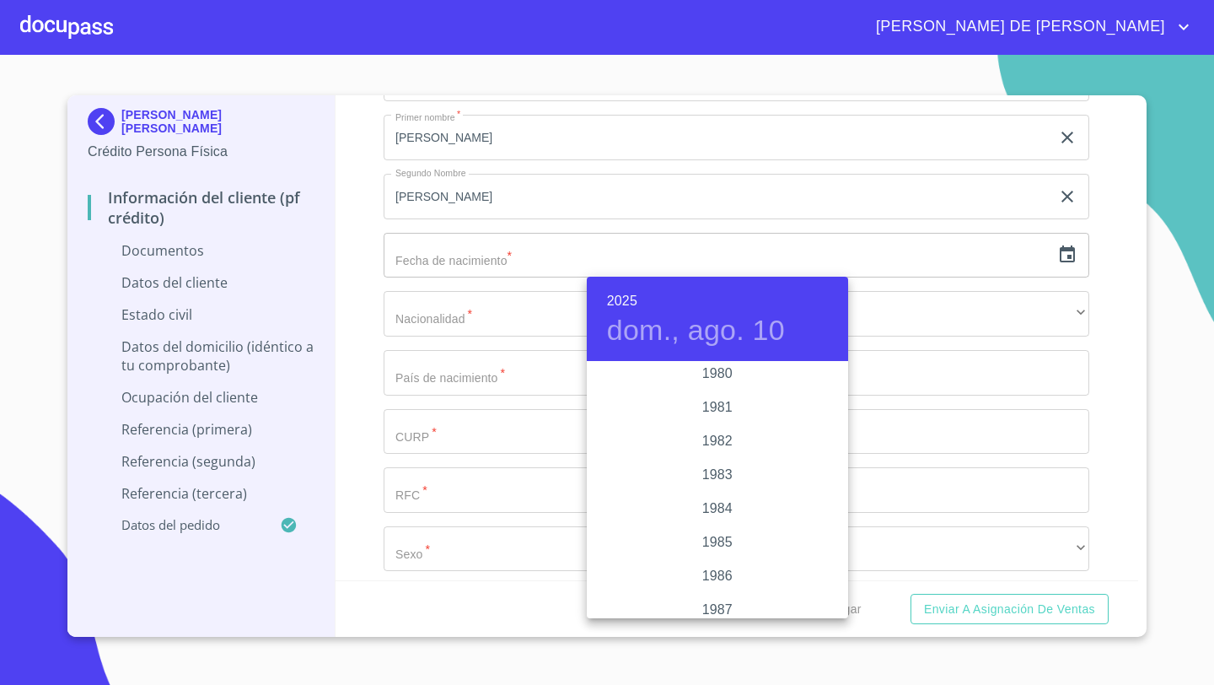
scroll to position [1888, 0]
click at [718, 517] on div "1985" at bounding box center [717, 515] width 261 height 34
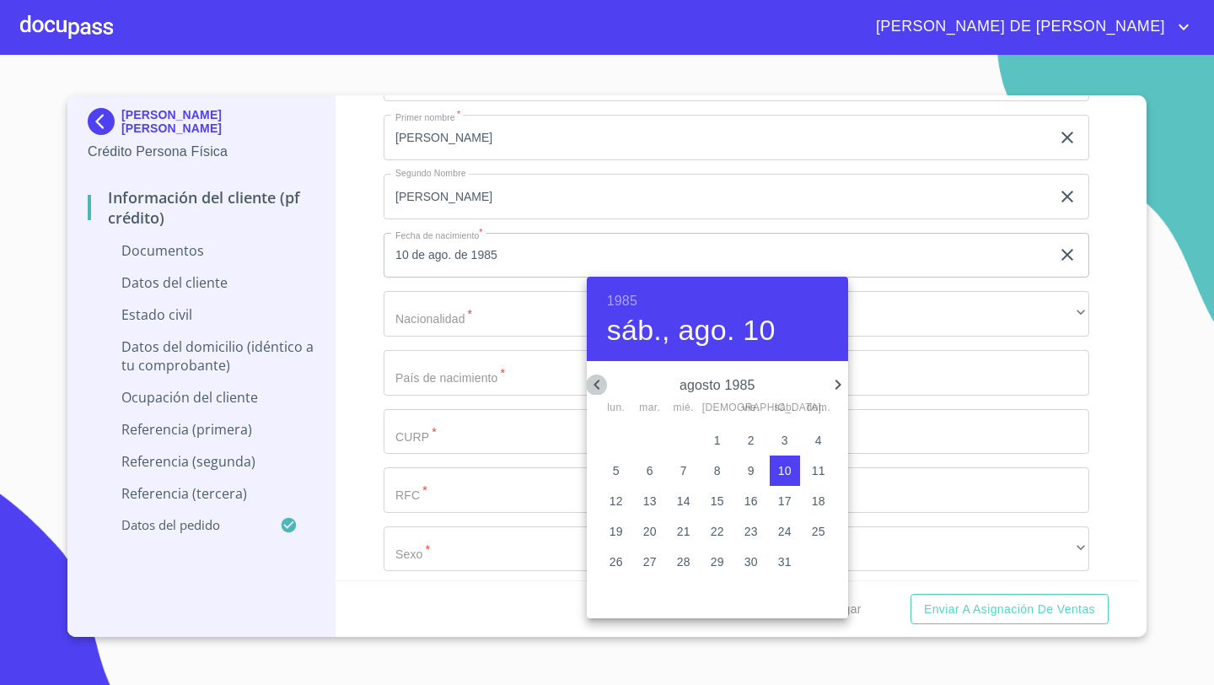
click at [602, 381] on icon "button" at bounding box center [597, 384] width 20 height 20
click at [651, 563] on p "25" at bounding box center [649, 561] width 13 height 17
type input "25 de jun. de 1985"
click at [377, 402] on div at bounding box center [607, 342] width 1214 height 685
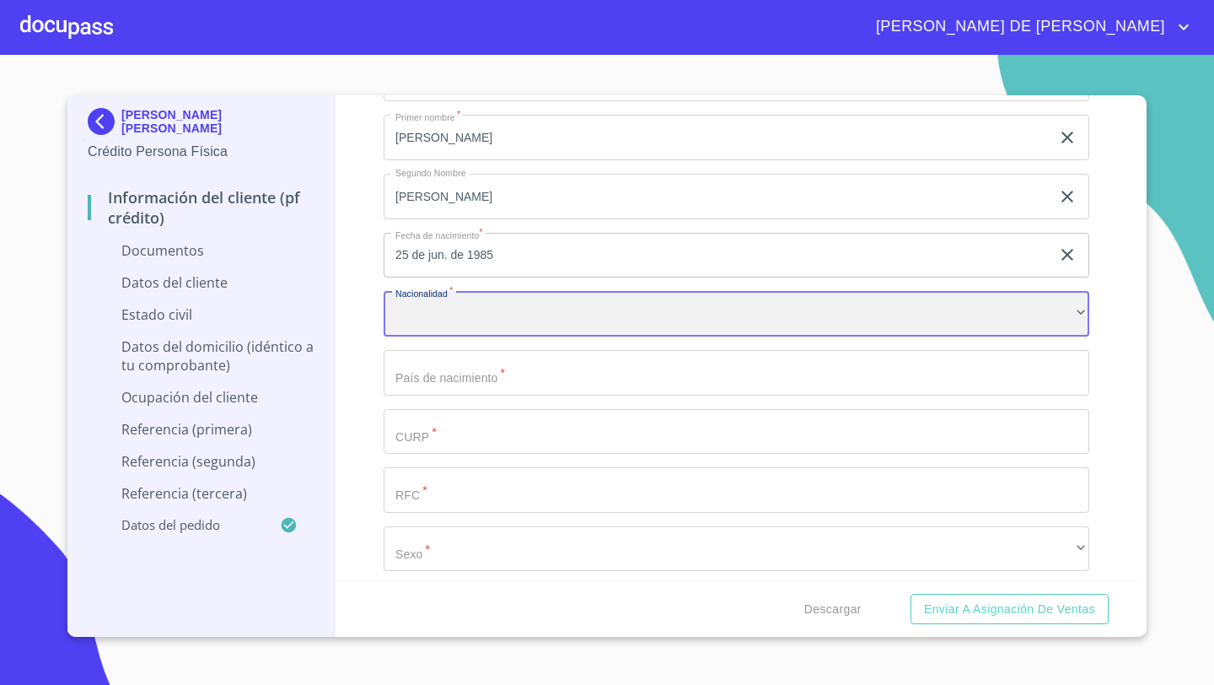
click at [433, 304] on div "​" at bounding box center [737, 314] width 706 height 46
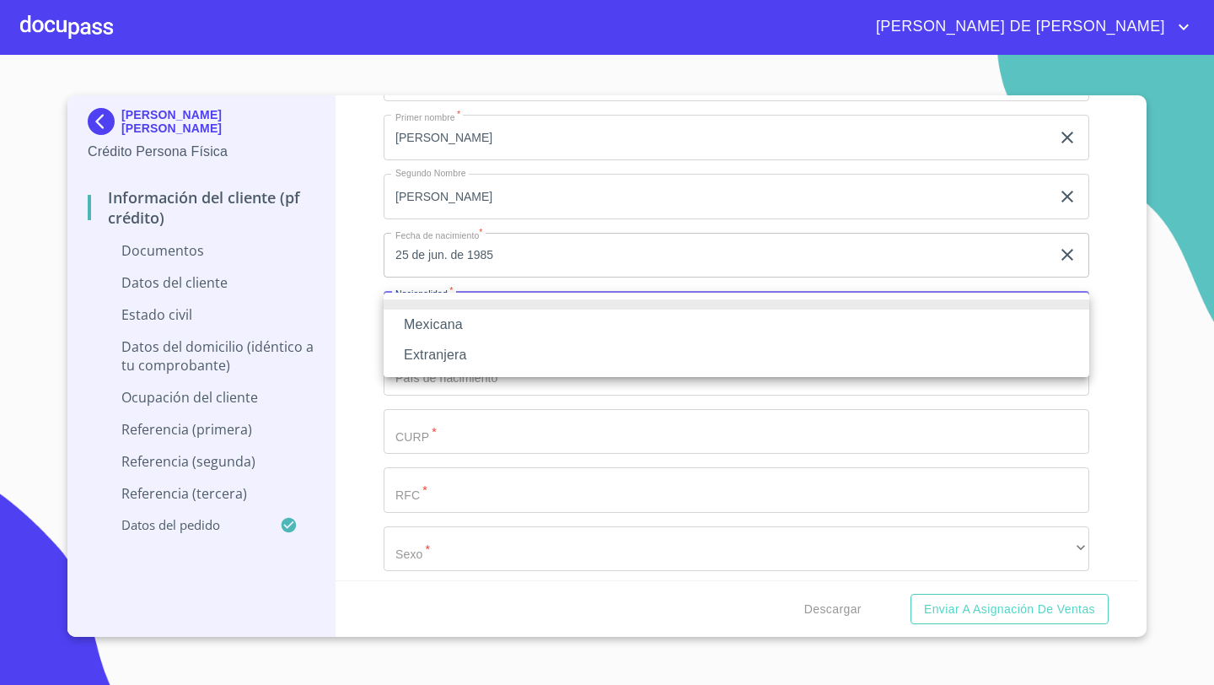
click at [448, 326] on li "Mexicana" at bounding box center [737, 324] width 706 height 30
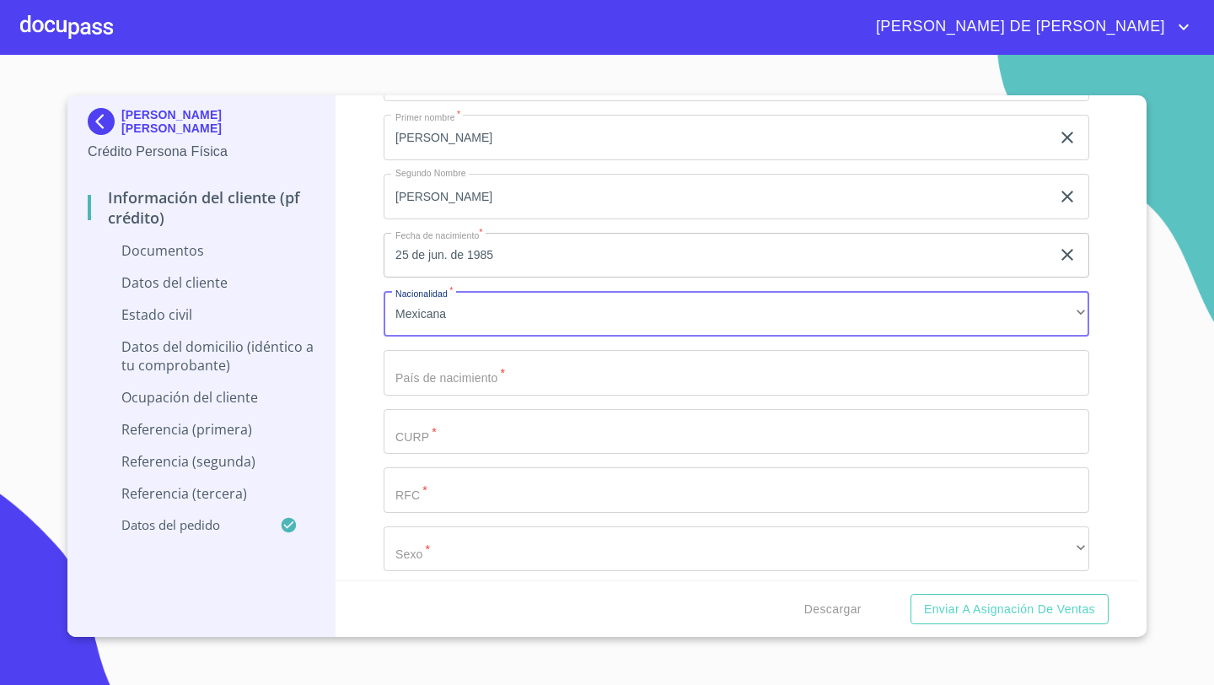
click at [439, 43] on input "Documento de identificación   *" at bounding box center [717, 20] width 667 height 46
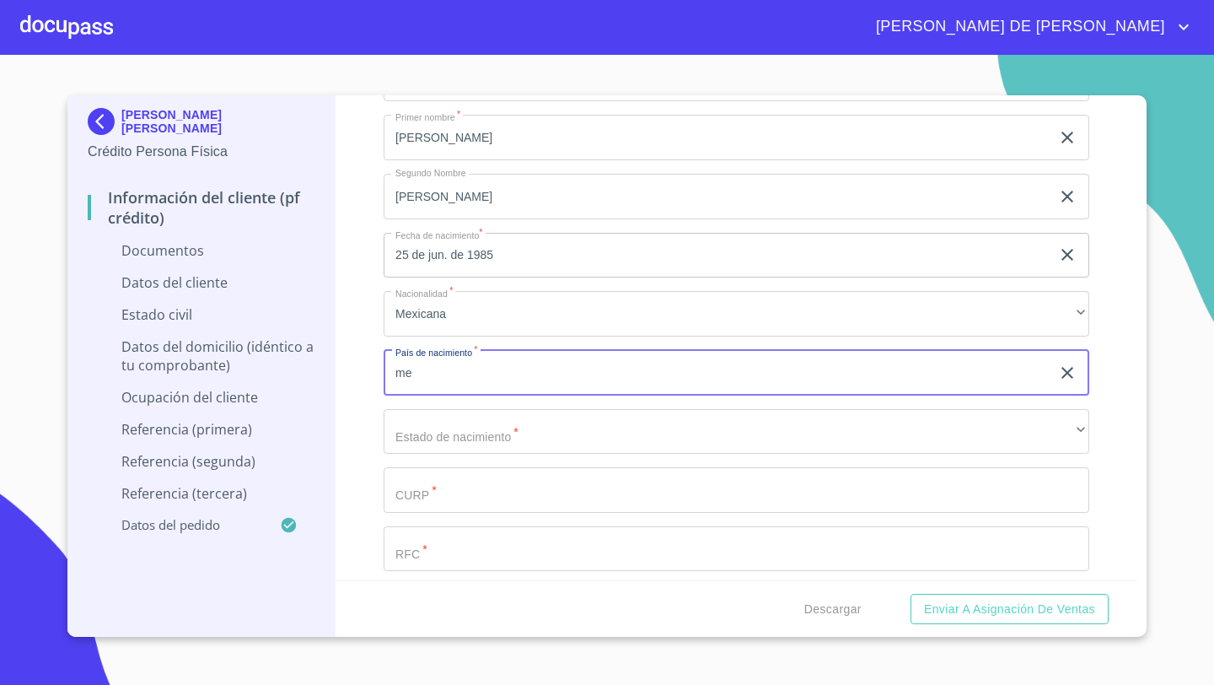
type input "m"
type input "[GEOGRAPHIC_DATA]"
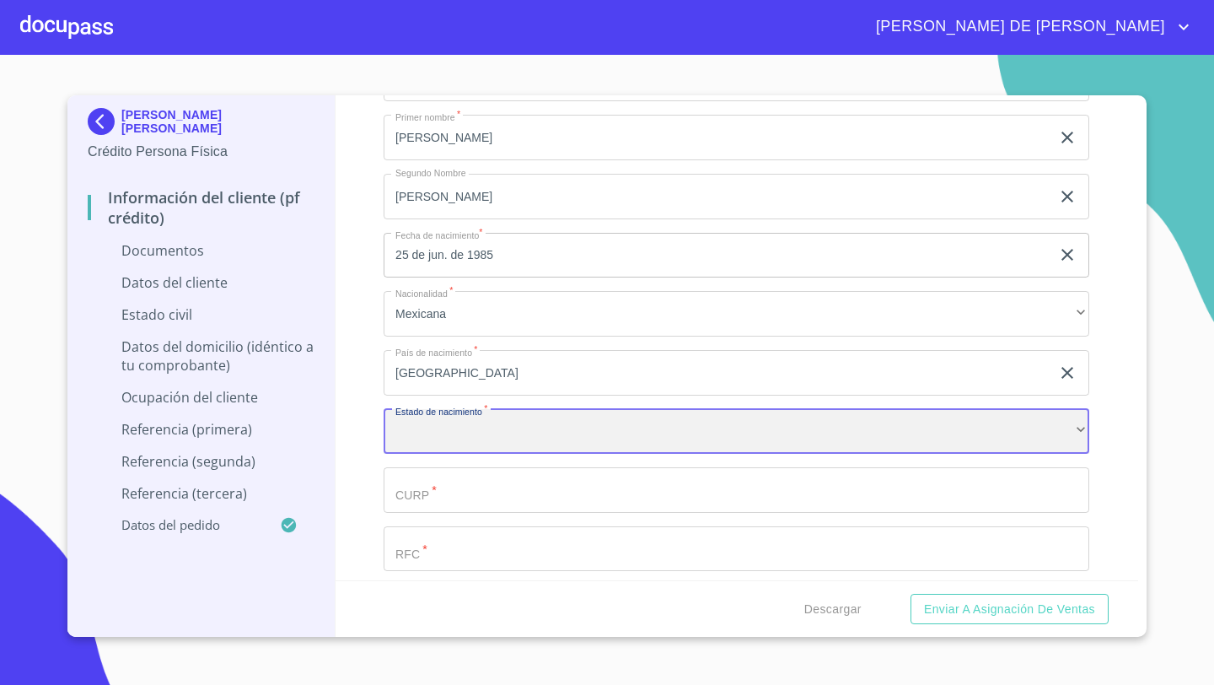
click at [438, 428] on div "​" at bounding box center [737, 432] width 706 height 46
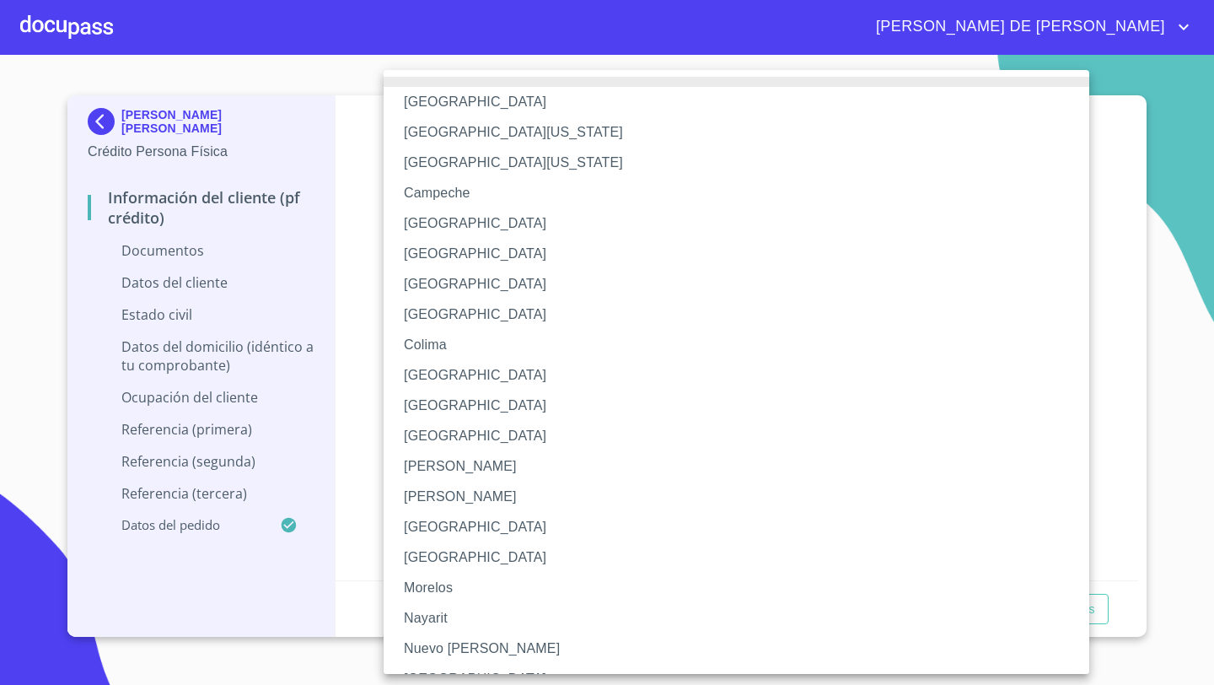
click at [427, 529] on li "[GEOGRAPHIC_DATA]" at bounding box center [737, 527] width 706 height 30
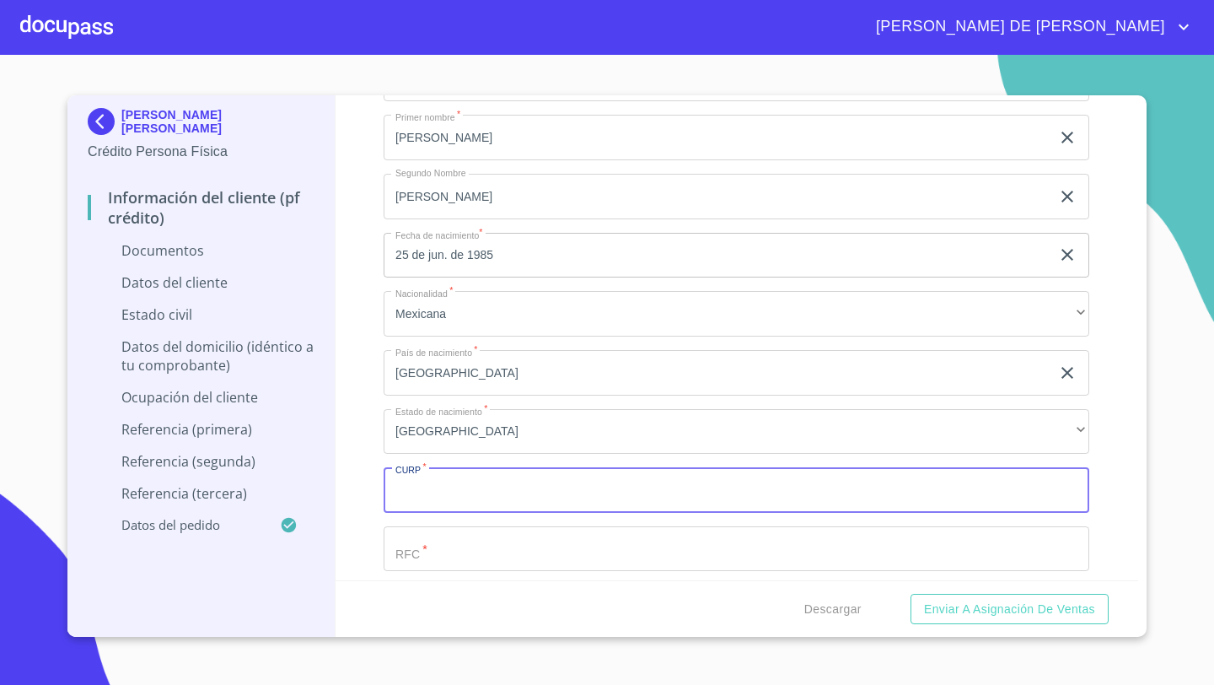
click at [403, 500] on input "Documento de identificación   *" at bounding box center [737, 490] width 706 height 46
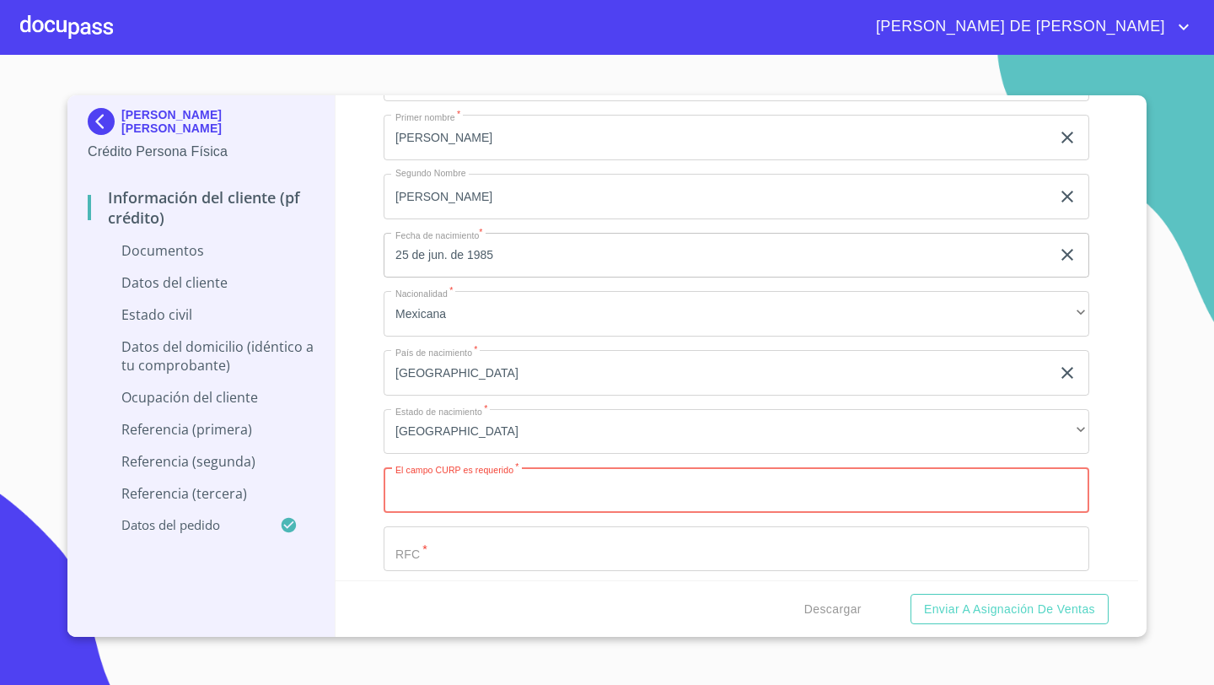
paste input "JAGJ850625HSPSRL04"
type input "JAGJ850625HSPSRL04"
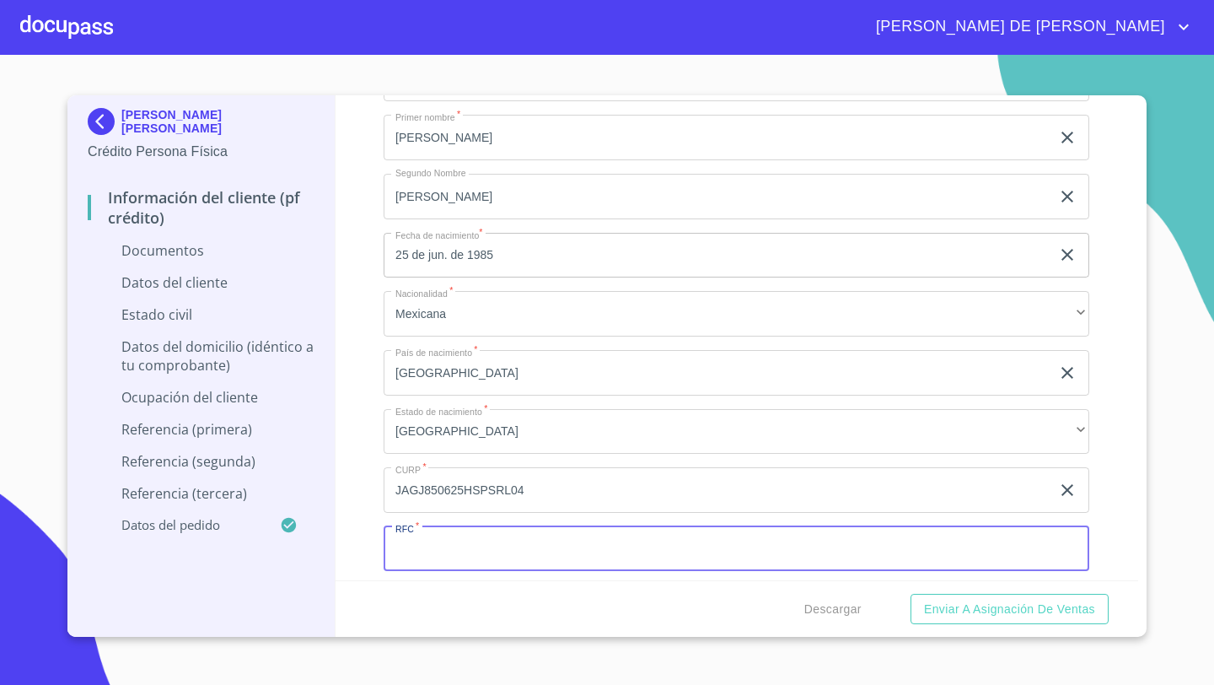
click at [414, 548] on input "Documento de identificación   *" at bounding box center [737, 549] width 706 height 46
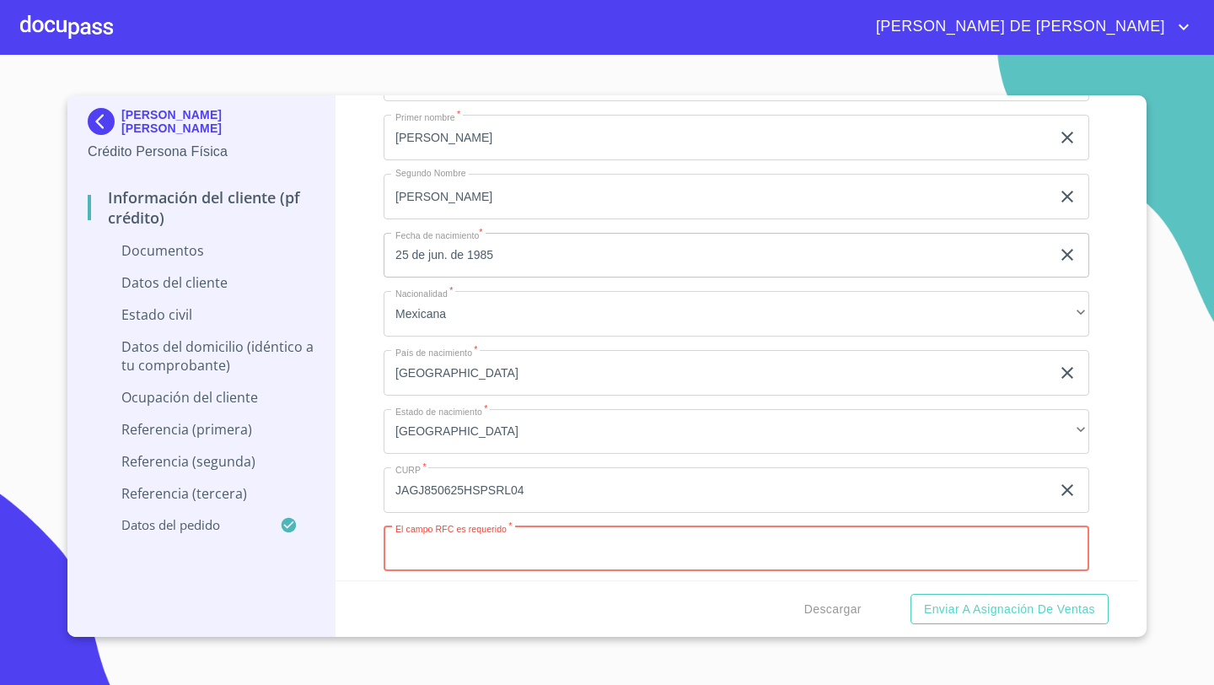
paste input "JAGJ850625"
type input "JAGJ850625AW5"
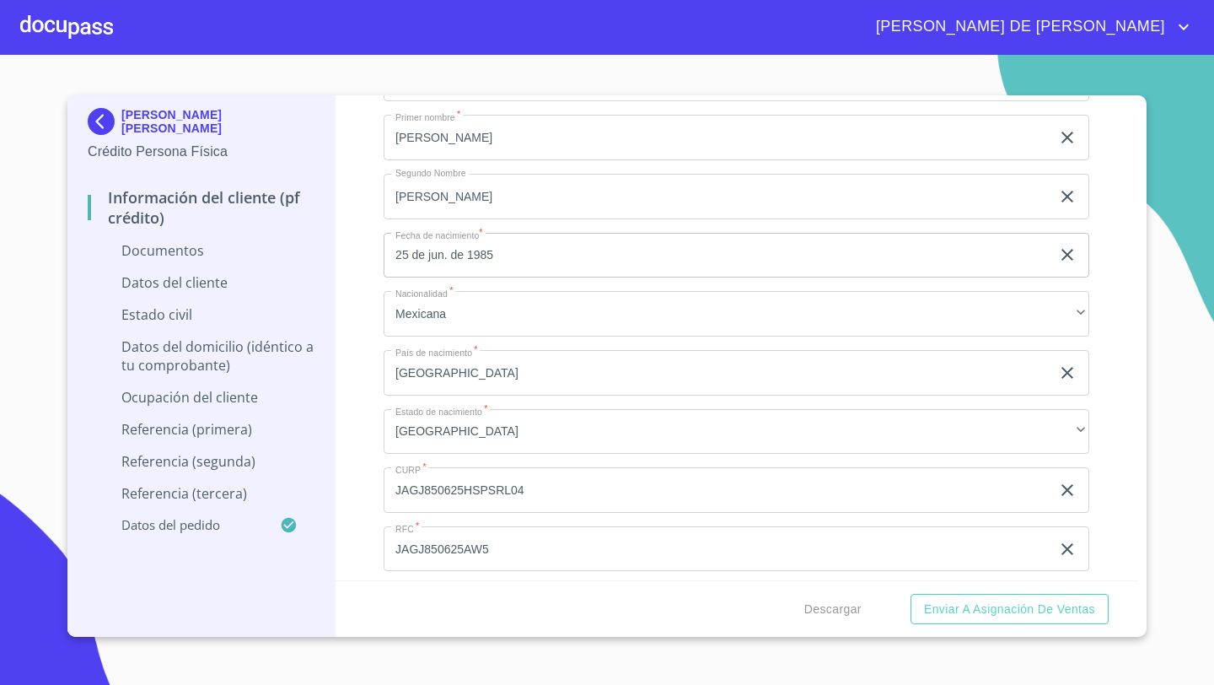
scroll to position [3866, 0]
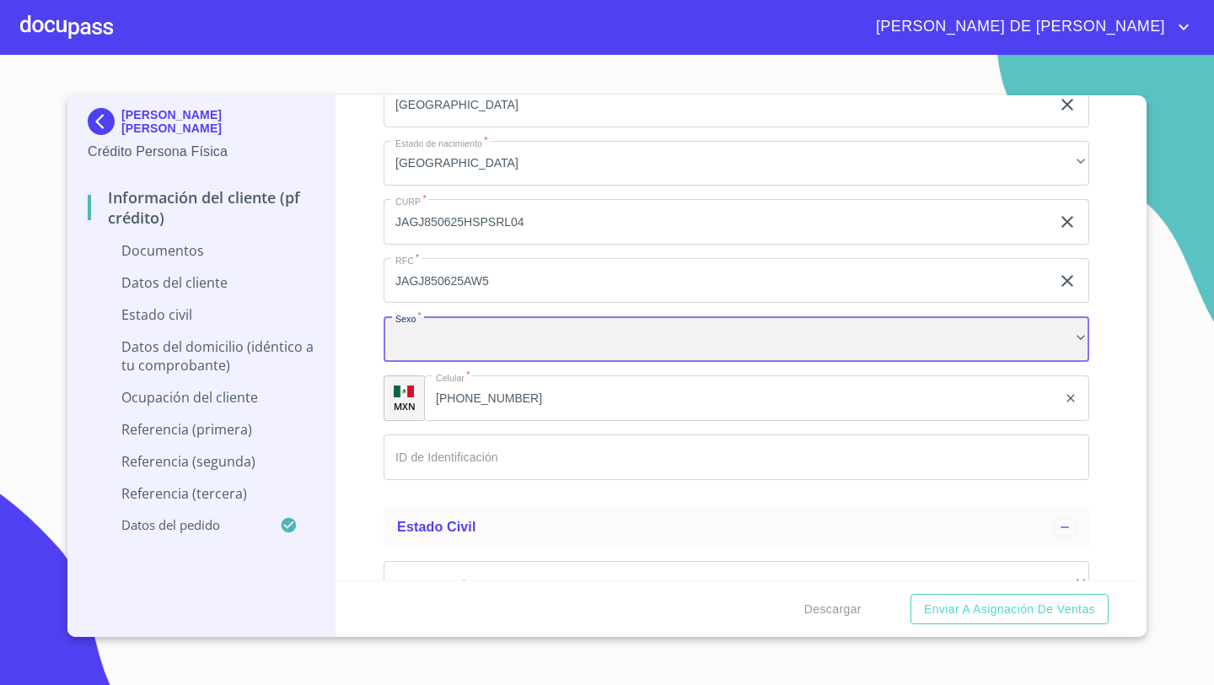
click at [415, 354] on div "​" at bounding box center [737, 339] width 706 height 46
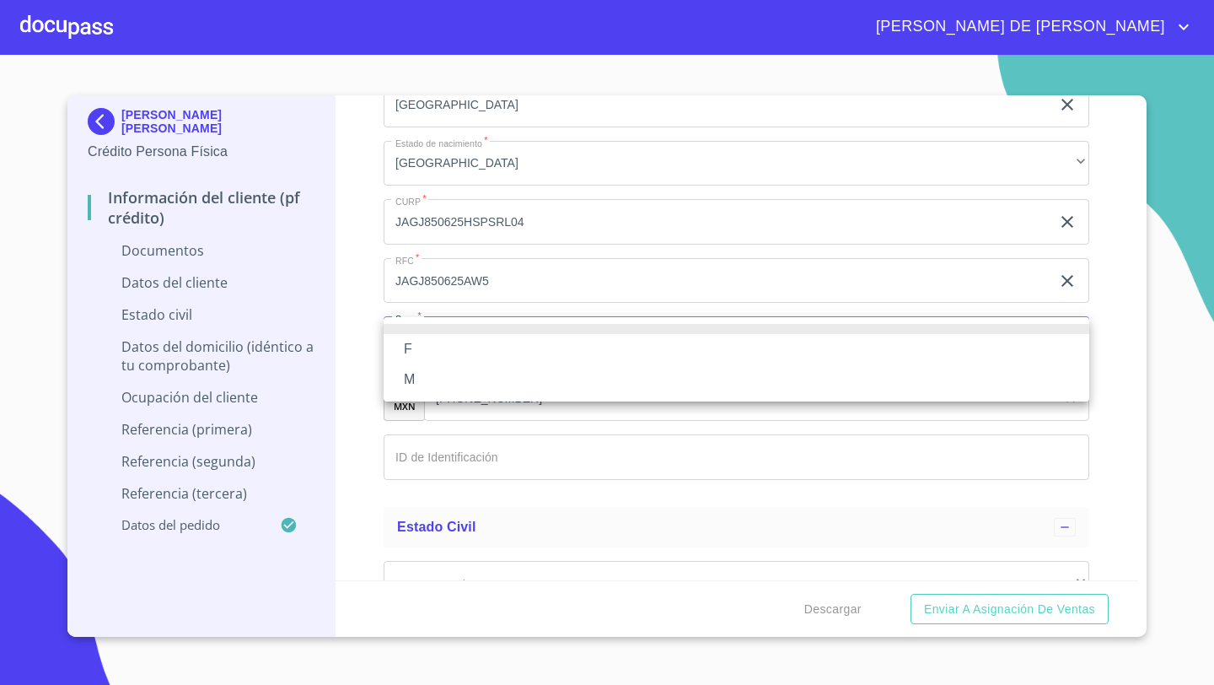
click at [414, 373] on li "M" at bounding box center [737, 379] width 706 height 30
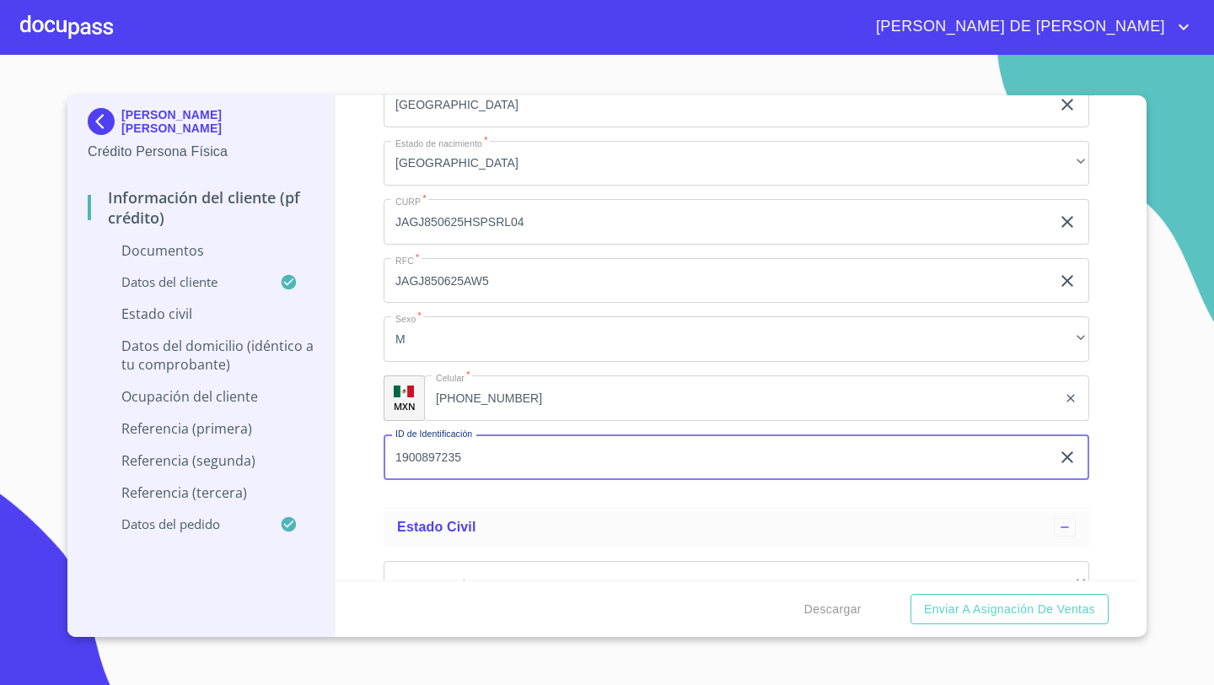
type input "1900897235"
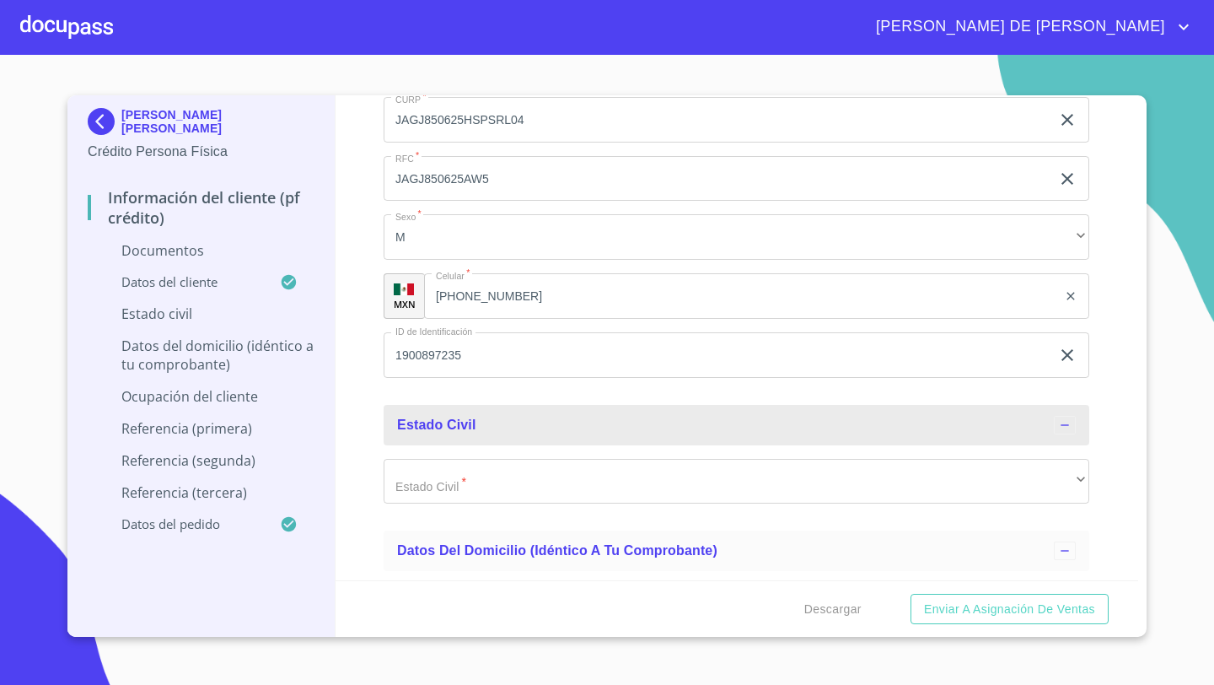
scroll to position [3983, 0]
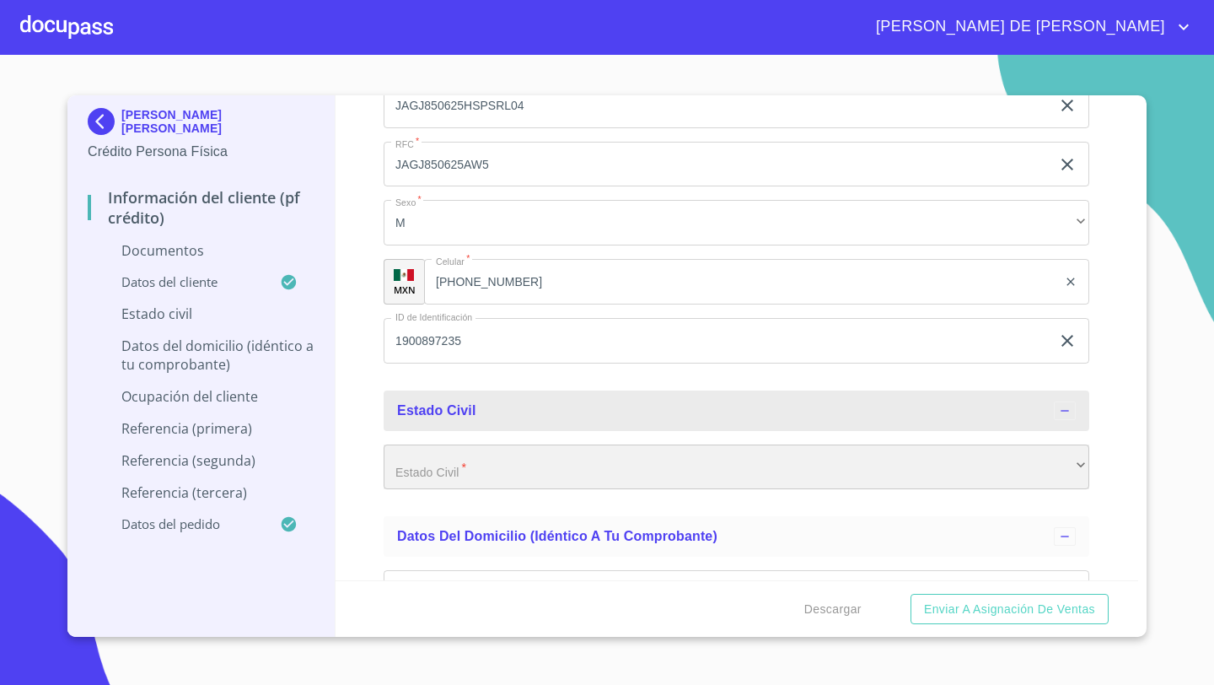
click at [406, 481] on div "​" at bounding box center [737, 467] width 706 height 46
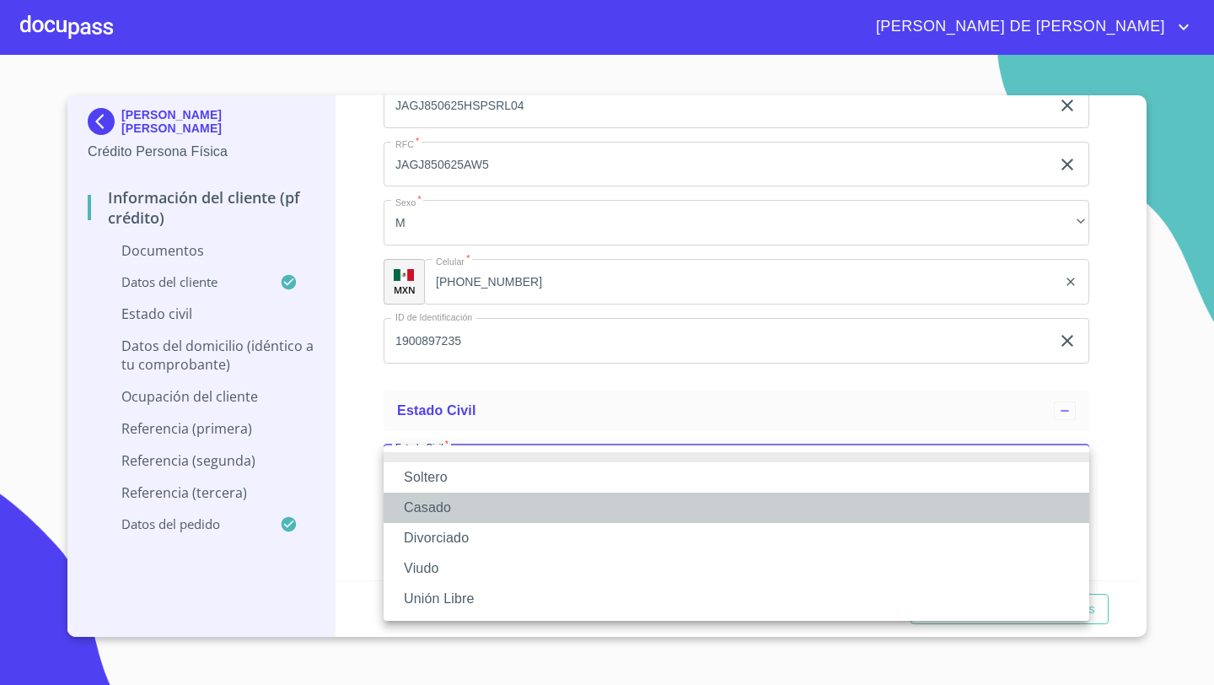
click at [437, 506] on li "Casado" at bounding box center [737, 507] width 706 height 30
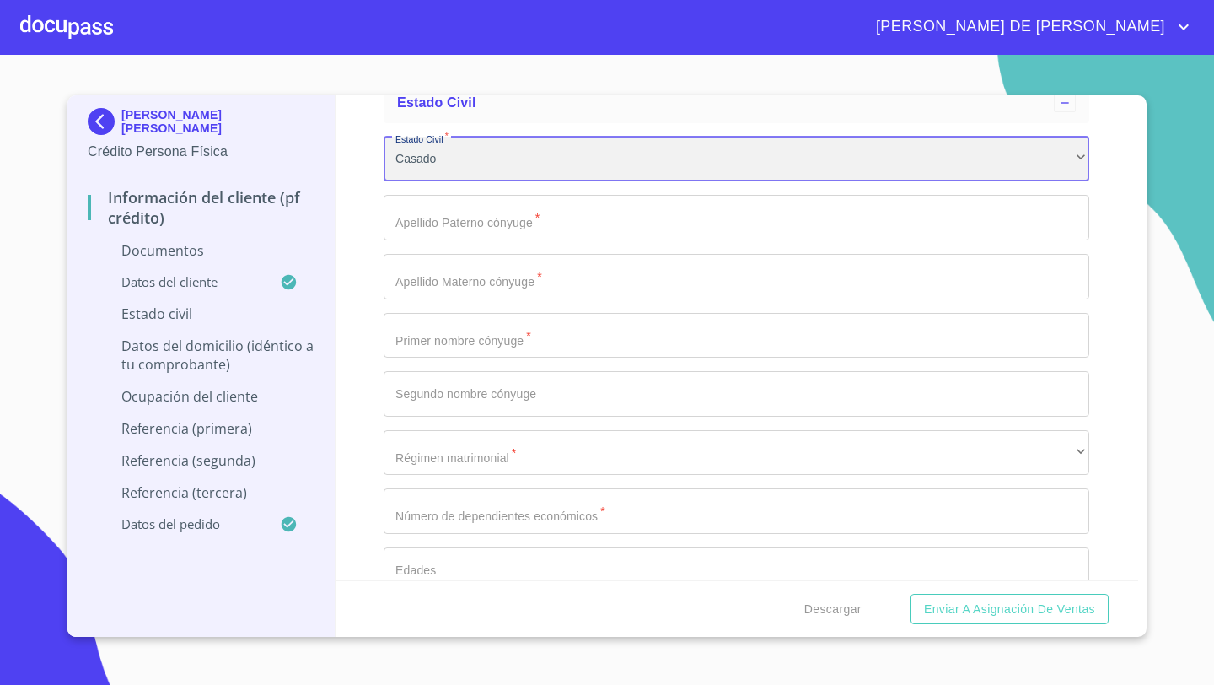
scroll to position [4337, 0]
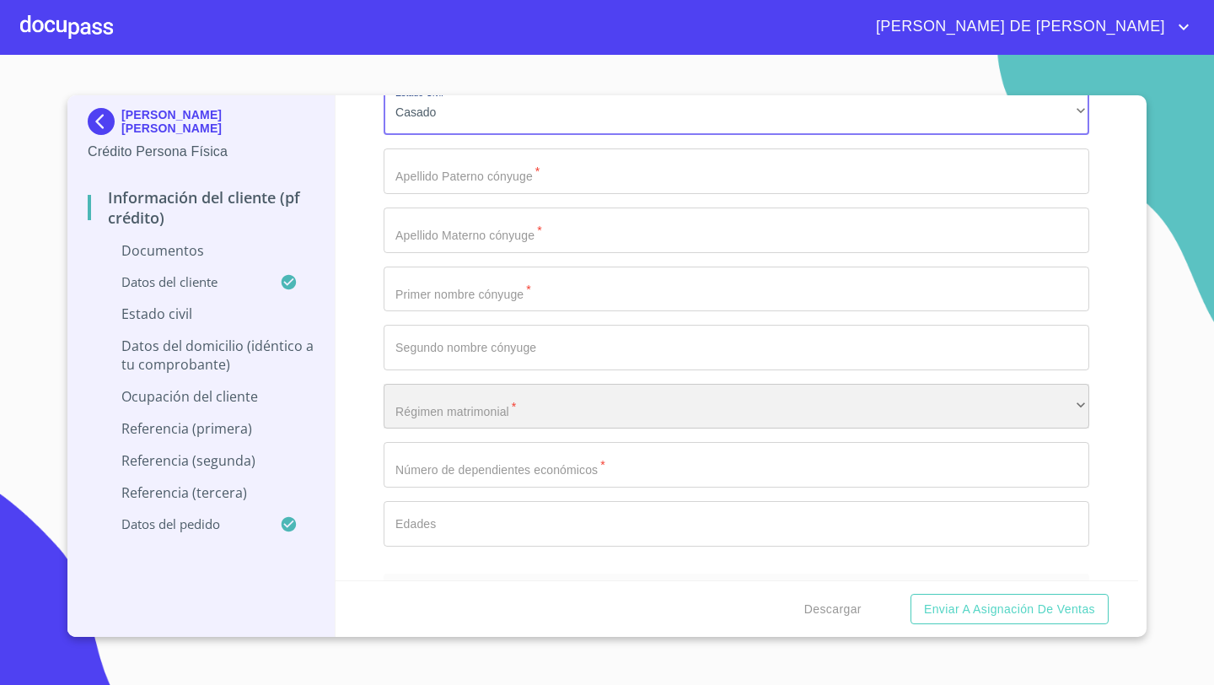
click at [545, 403] on div "​" at bounding box center [737, 407] width 706 height 46
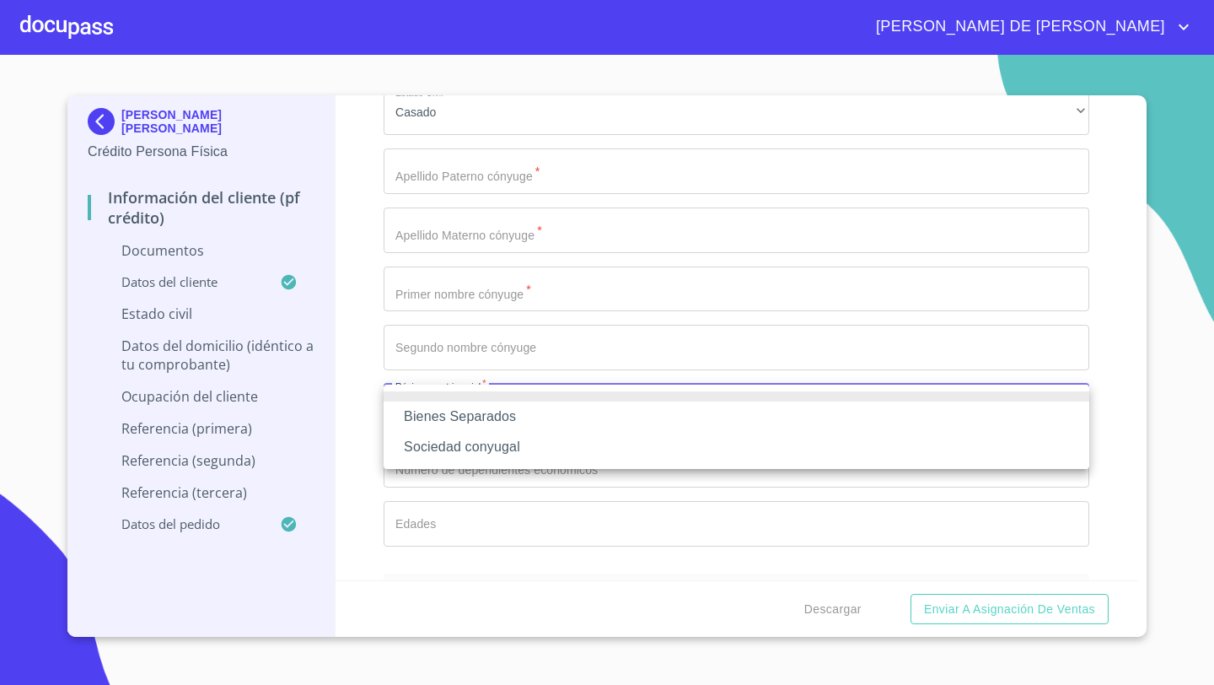
click at [454, 454] on li "Sociedad conyugal" at bounding box center [737, 447] width 706 height 30
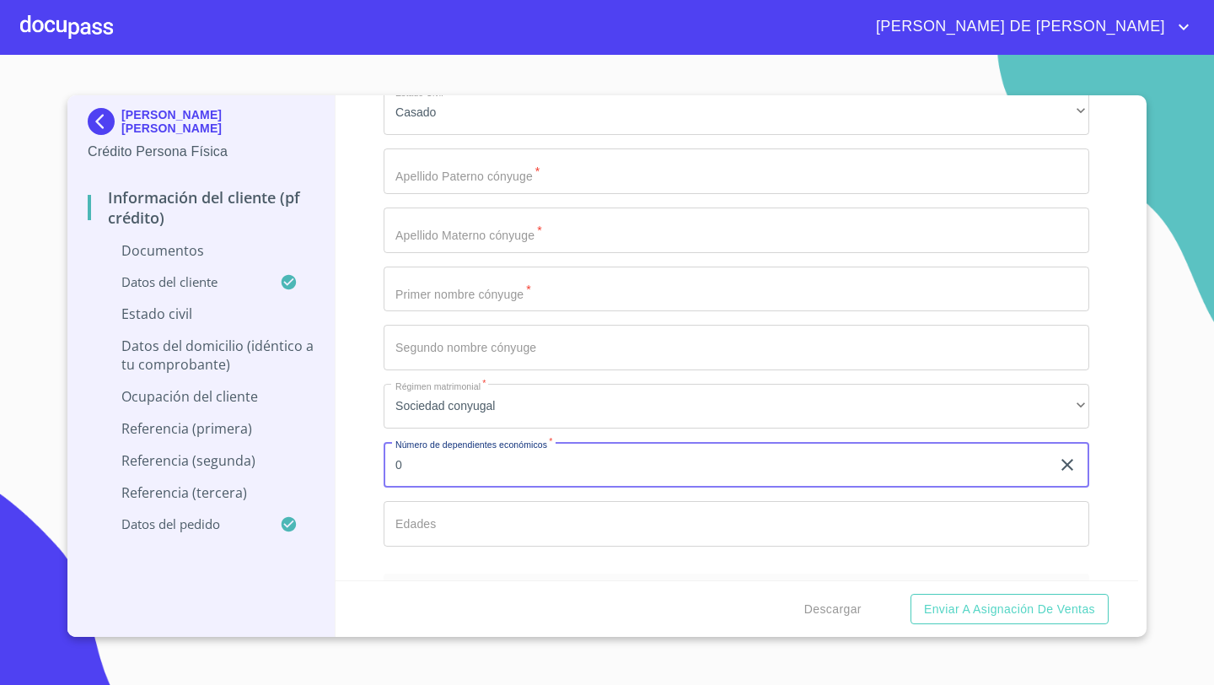
type input "0"
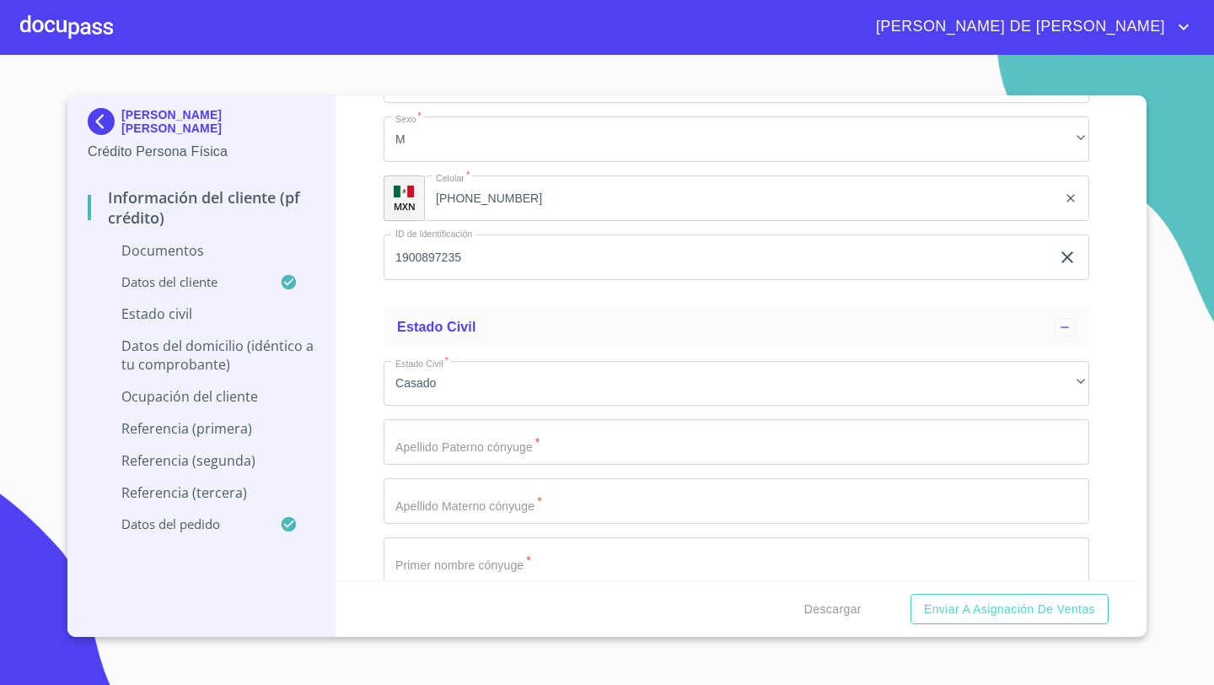
scroll to position [4082, 0]
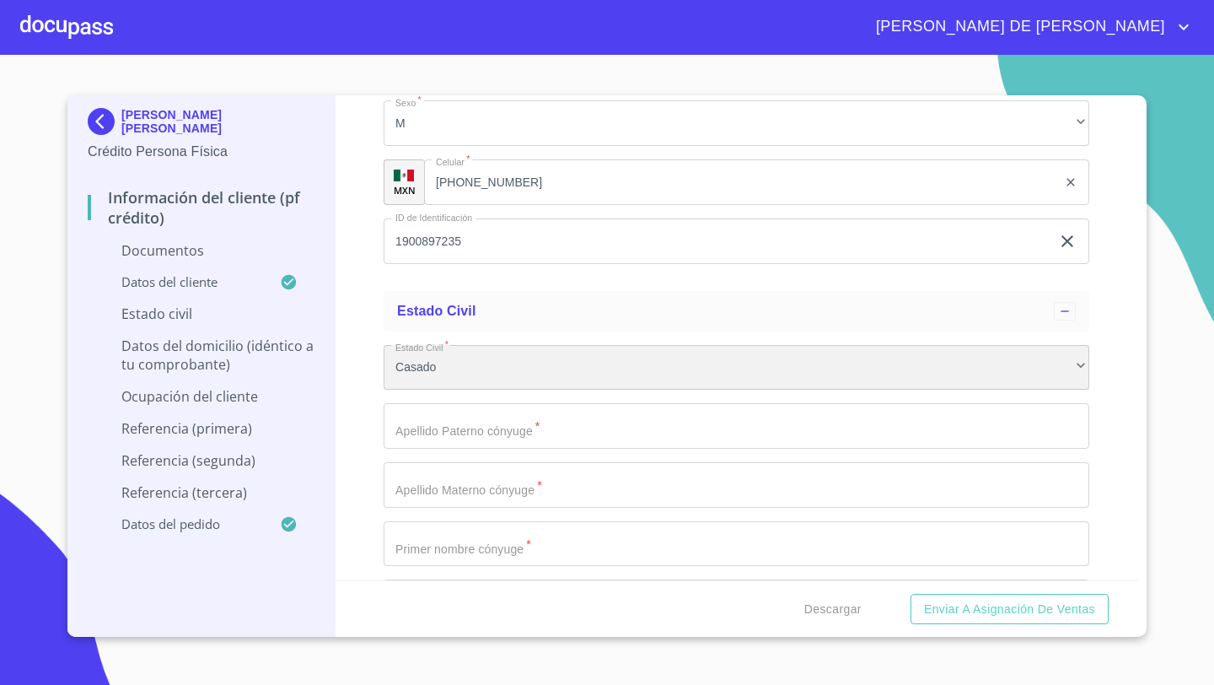
click at [495, 357] on div "Casado" at bounding box center [737, 368] width 706 height 46
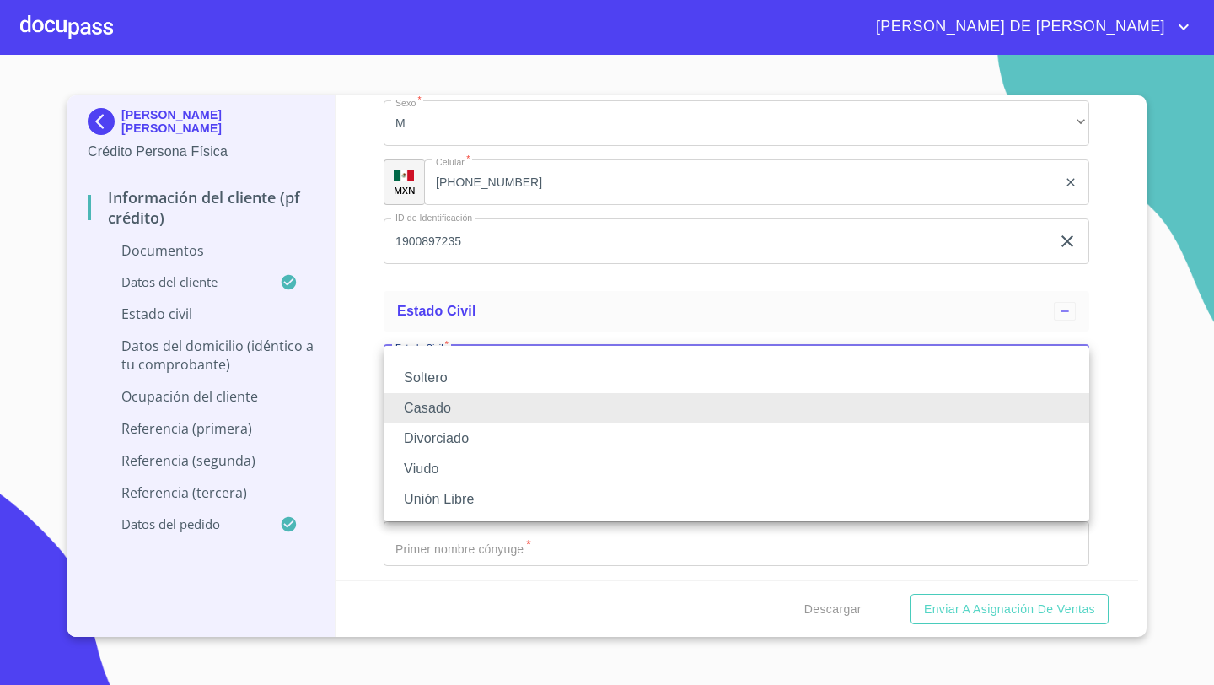
click at [438, 370] on li "Soltero" at bounding box center [737, 378] width 706 height 30
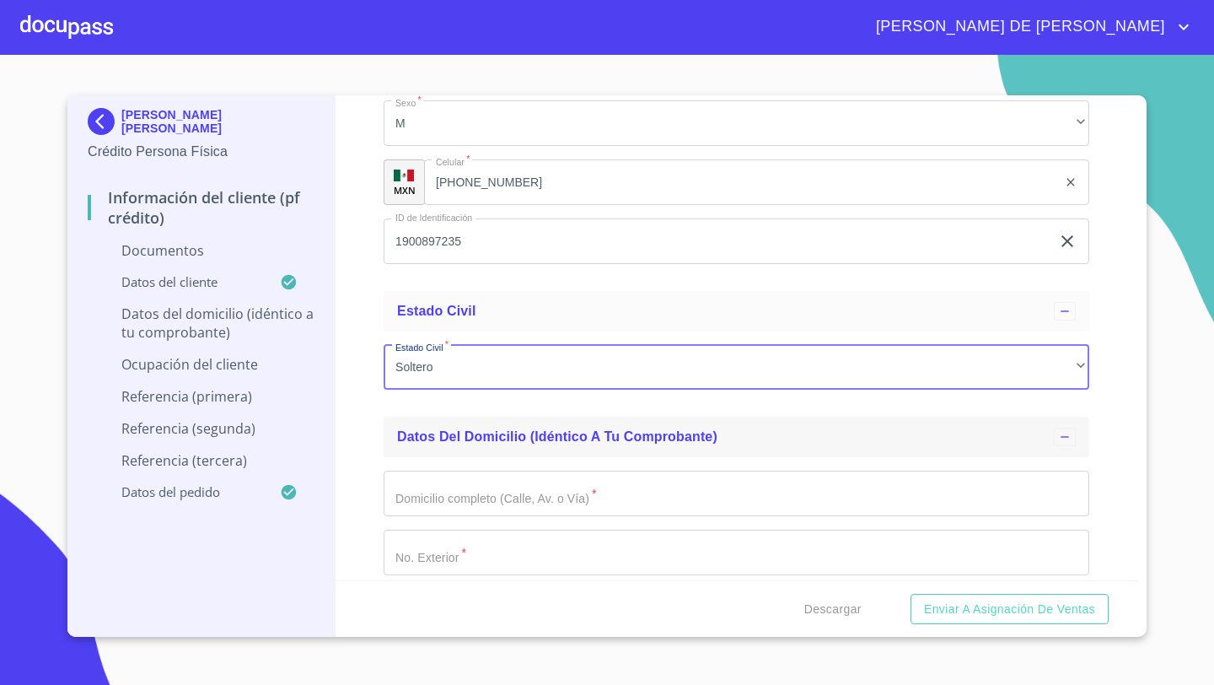
click at [400, 429] on span "Datos del domicilio (idéntico a tu comprobante)" at bounding box center [557, 436] width 320 height 14
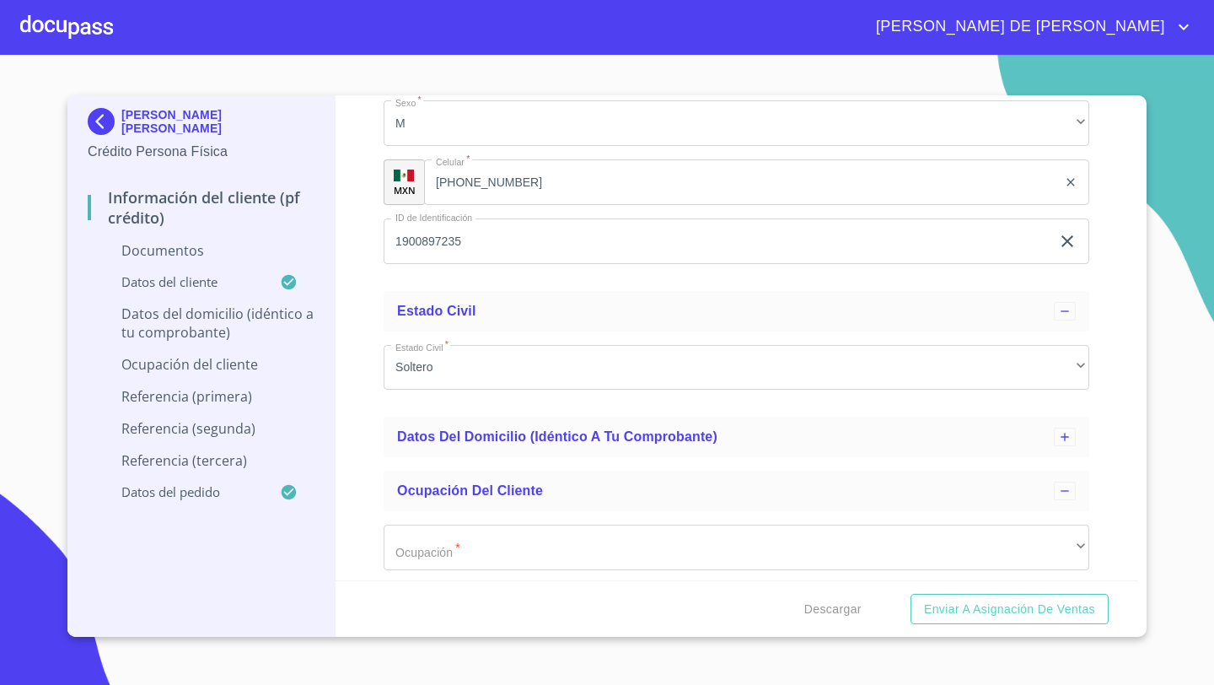
click at [375, 405] on div "Información del cliente (PF crédito) Documentos Documento de identificación   *…" at bounding box center [737, 337] width 803 height 485
click at [1070, 438] on icon at bounding box center [1064, 436] width 13 height 13
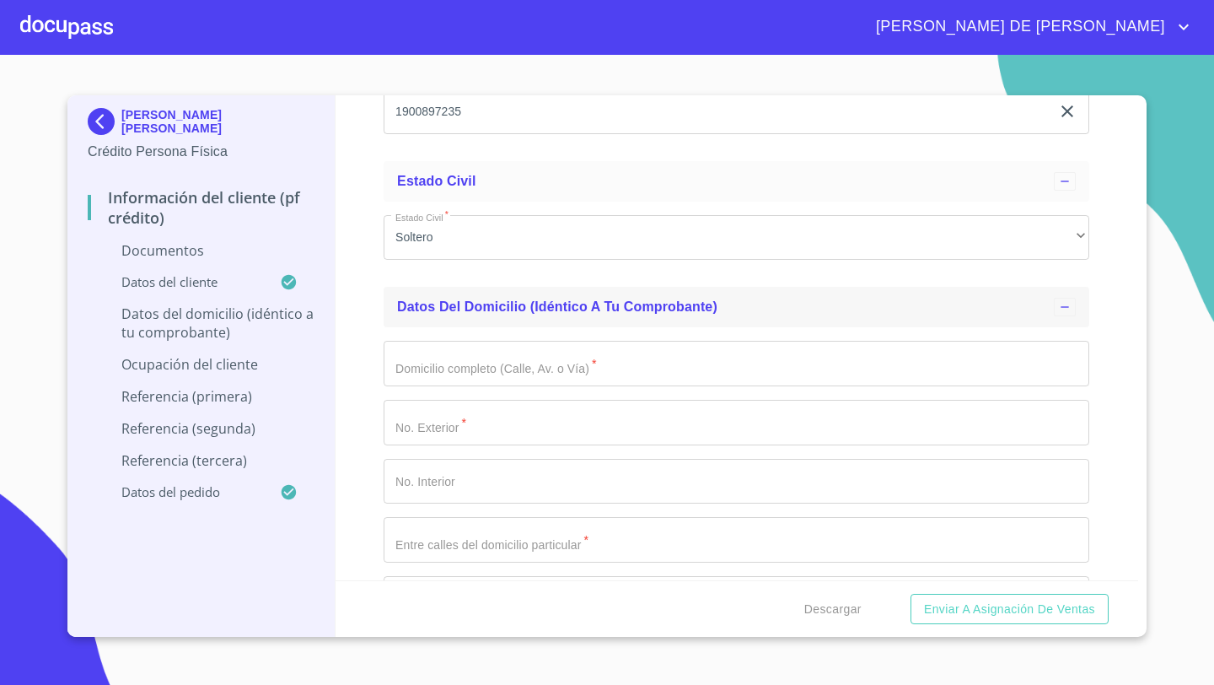
scroll to position [4245, 0]
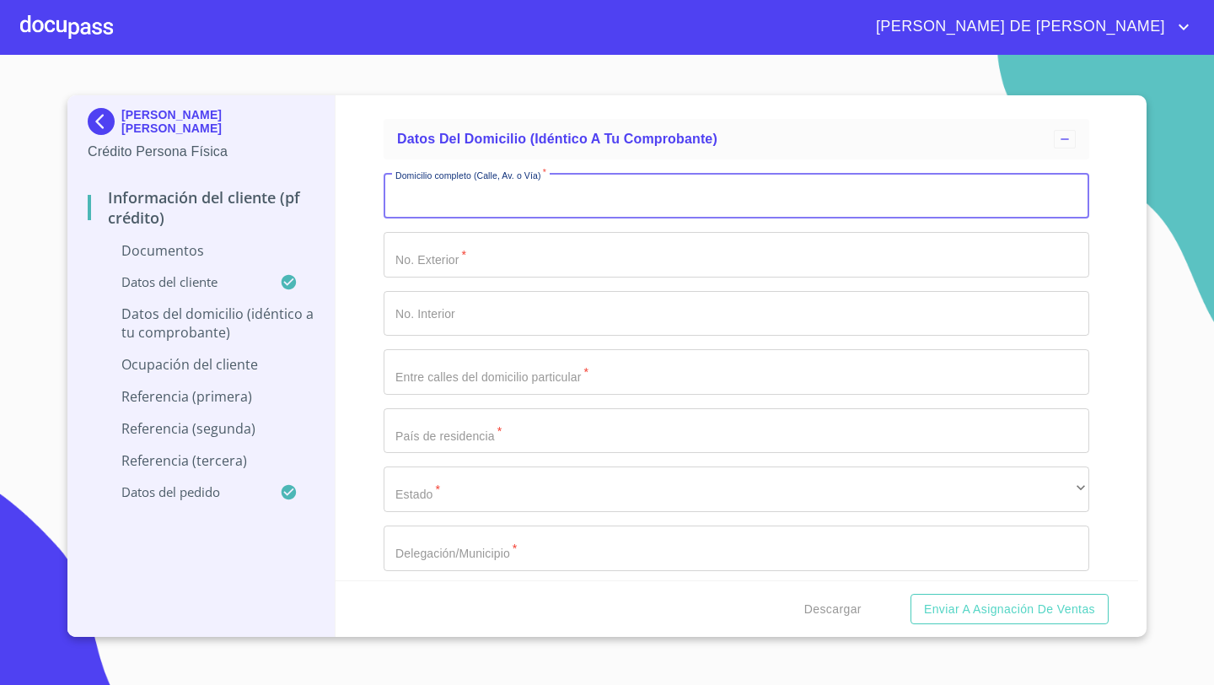
scroll to position [4392, 0]
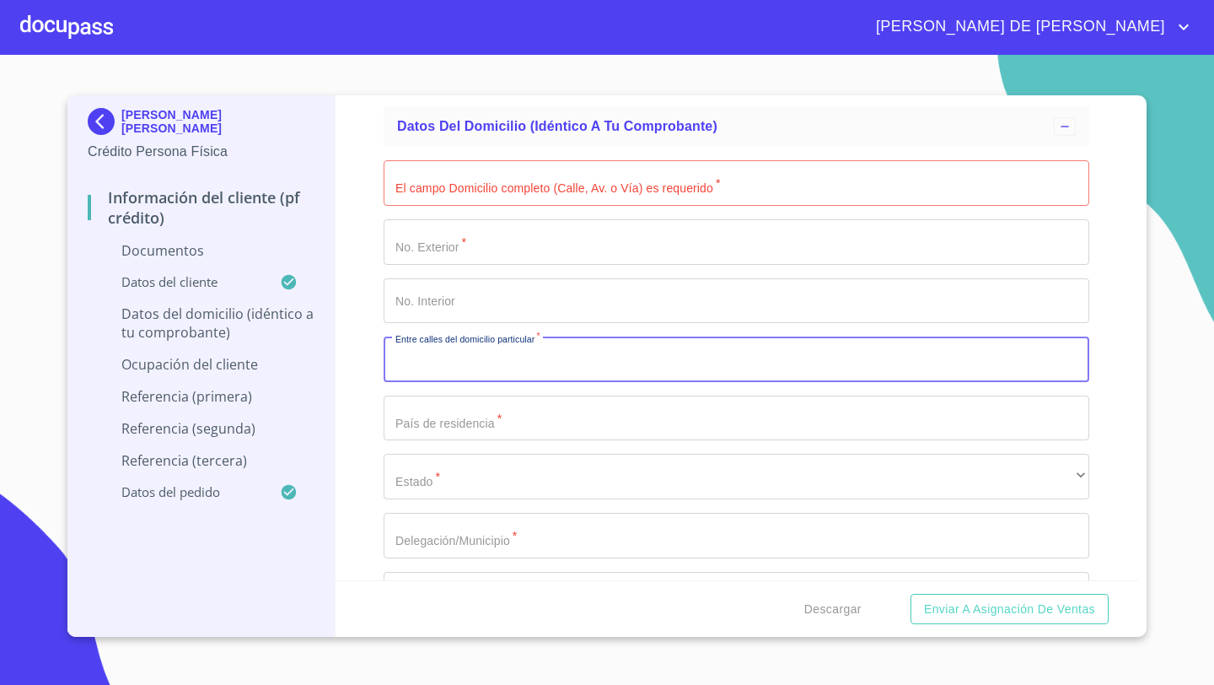
click at [430, 180] on input "Documento de identificación   *" at bounding box center [737, 183] width 706 height 46
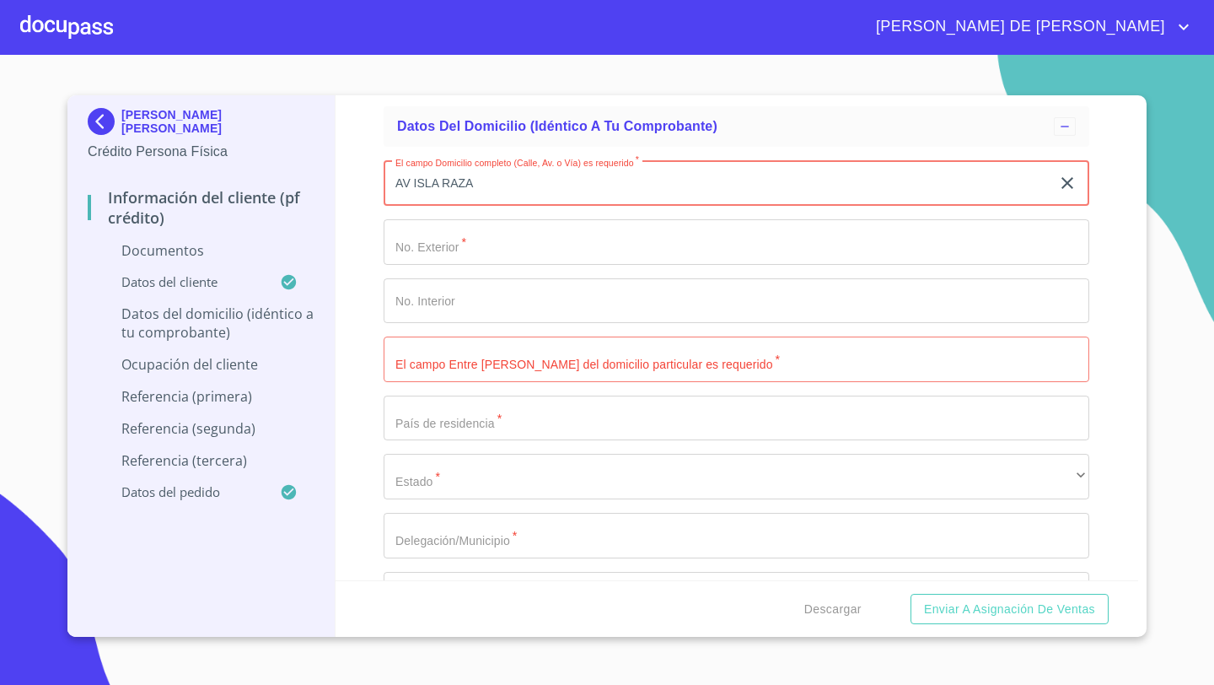
type input "AV ISLA RAZA"
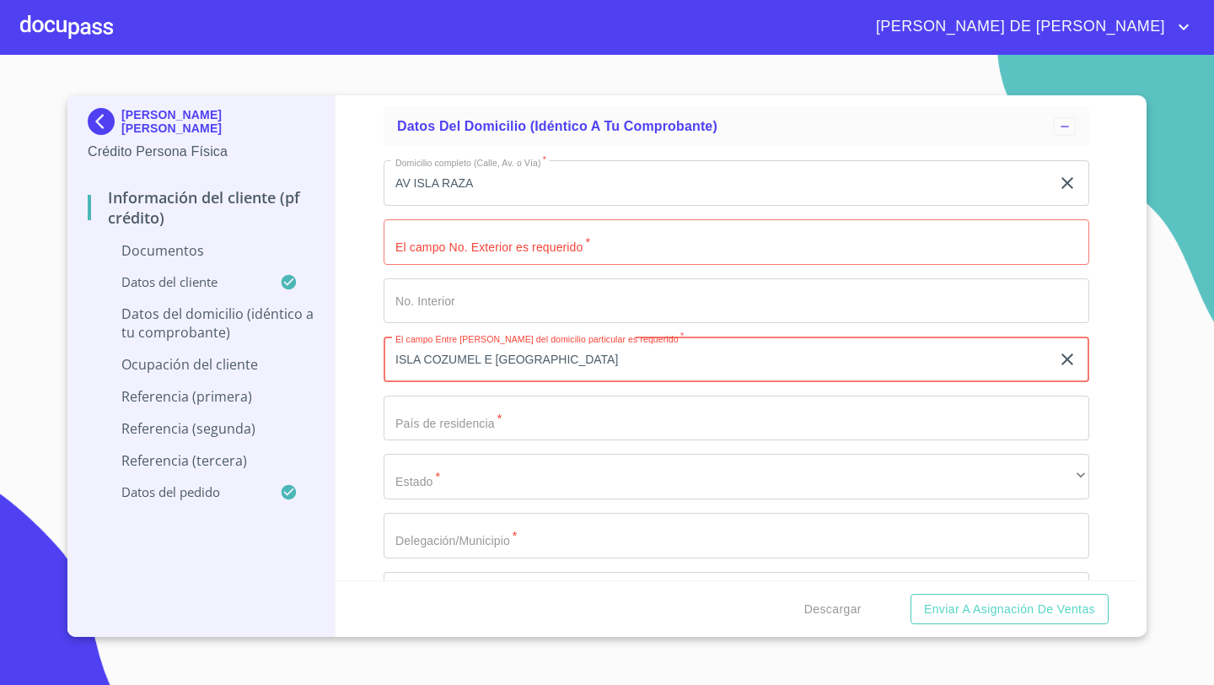
type input "ISLA COZUMEL E [GEOGRAPHIC_DATA]"
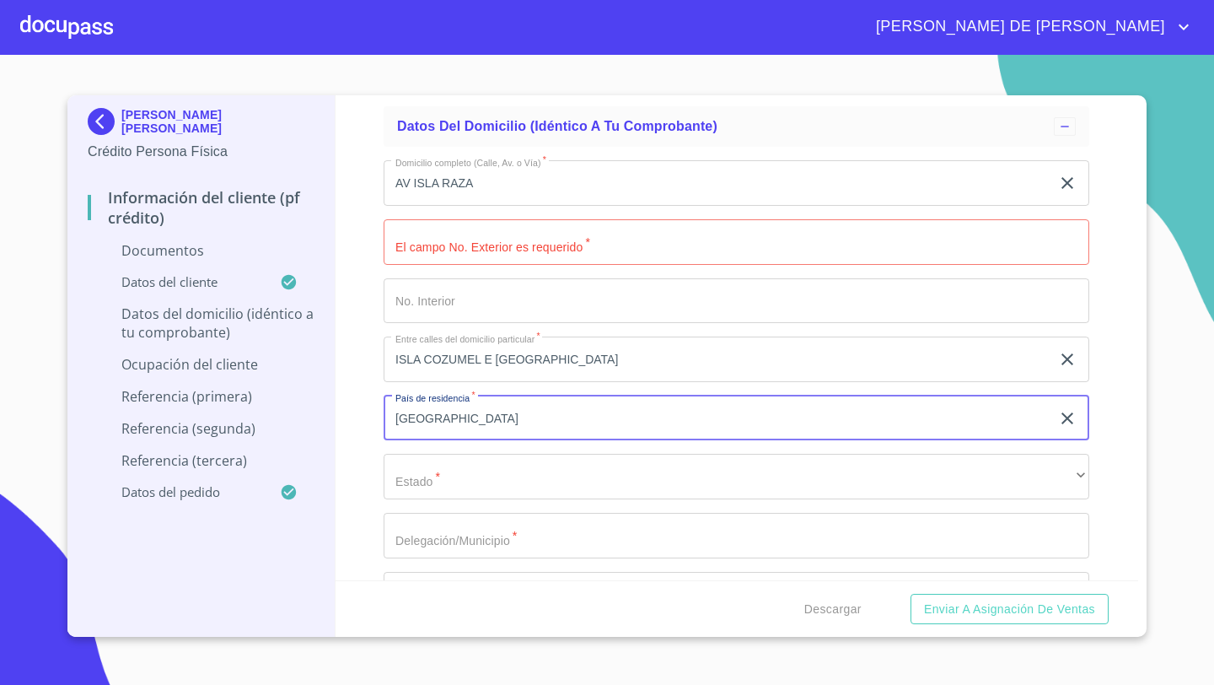
type input "[GEOGRAPHIC_DATA]"
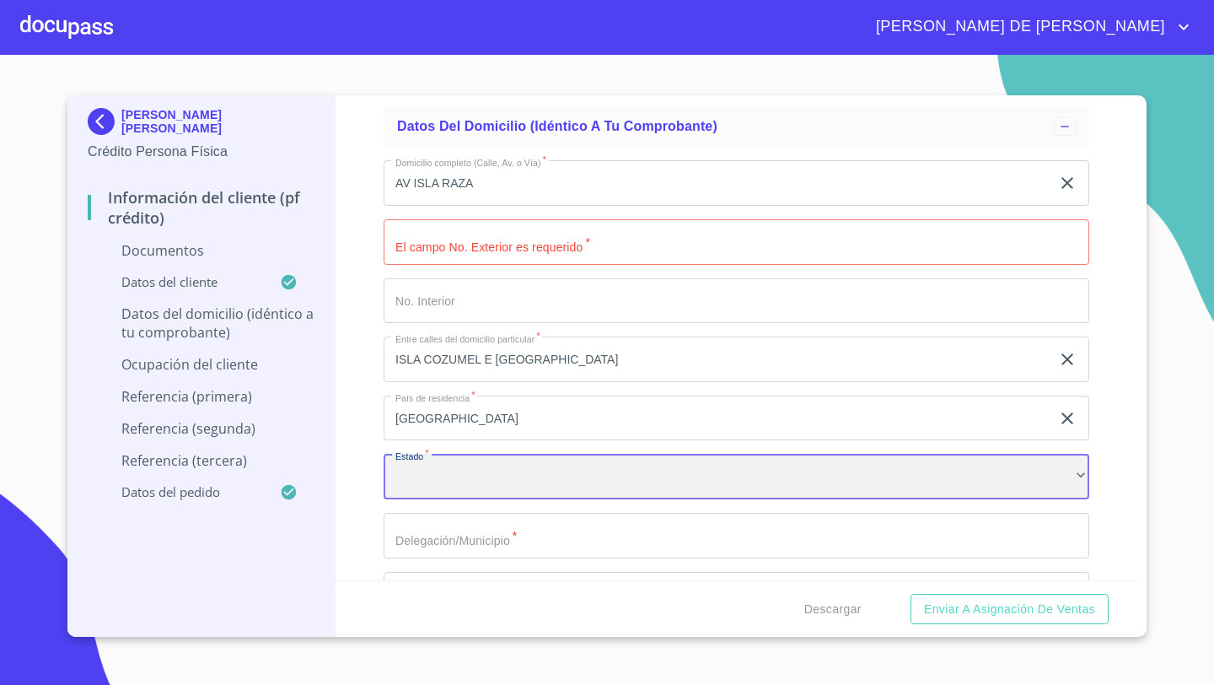
click at [450, 481] on div "​" at bounding box center [737, 477] width 706 height 46
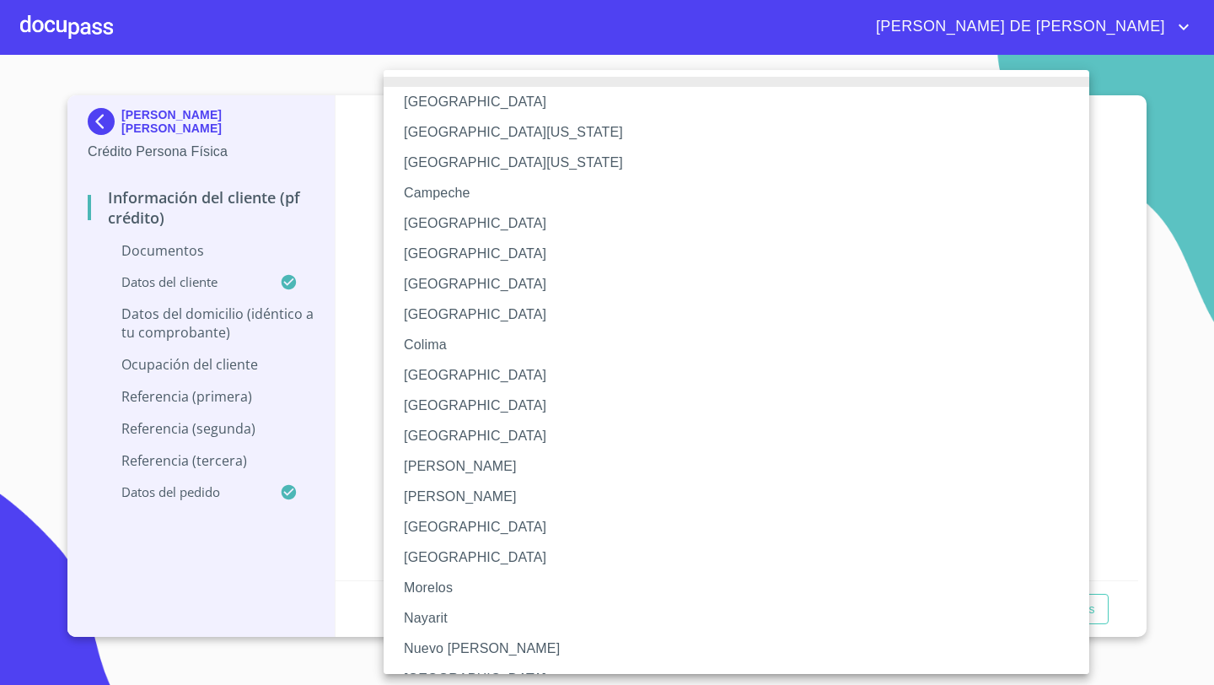
click at [426, 527] on li "[GEOGRAPHIC_DATA]" at bounding box center [737, 527] width 706 height 30
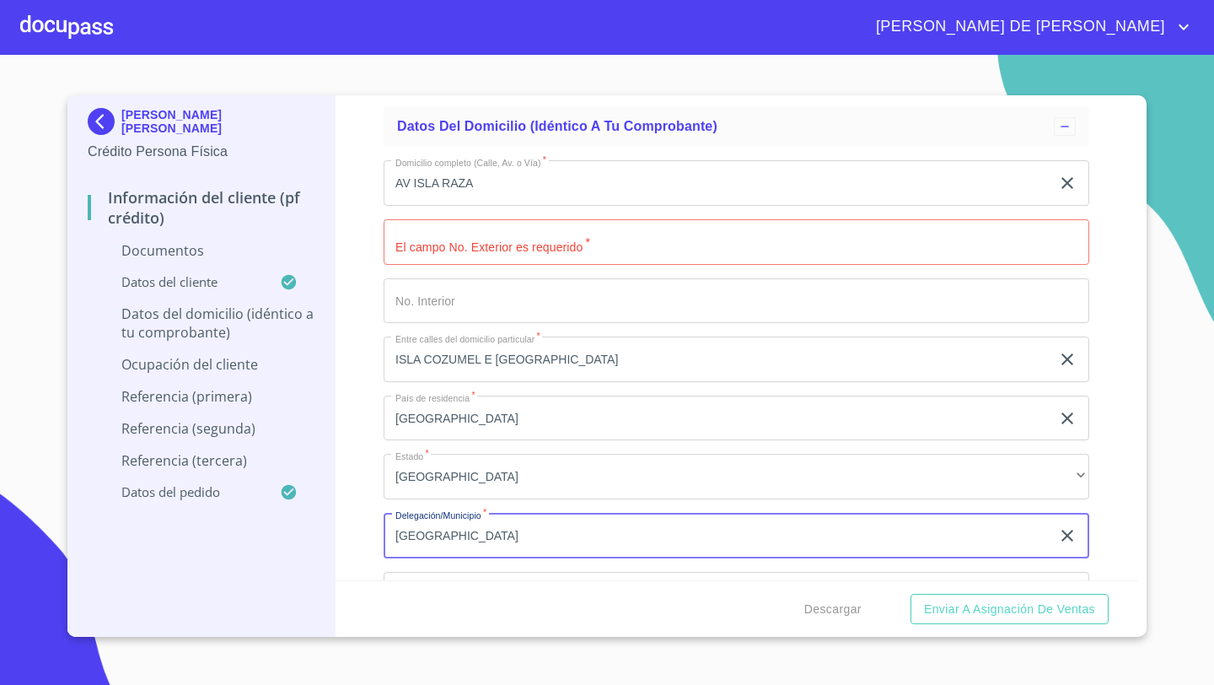
type input "[GEOGRAPHIC_DATA]"
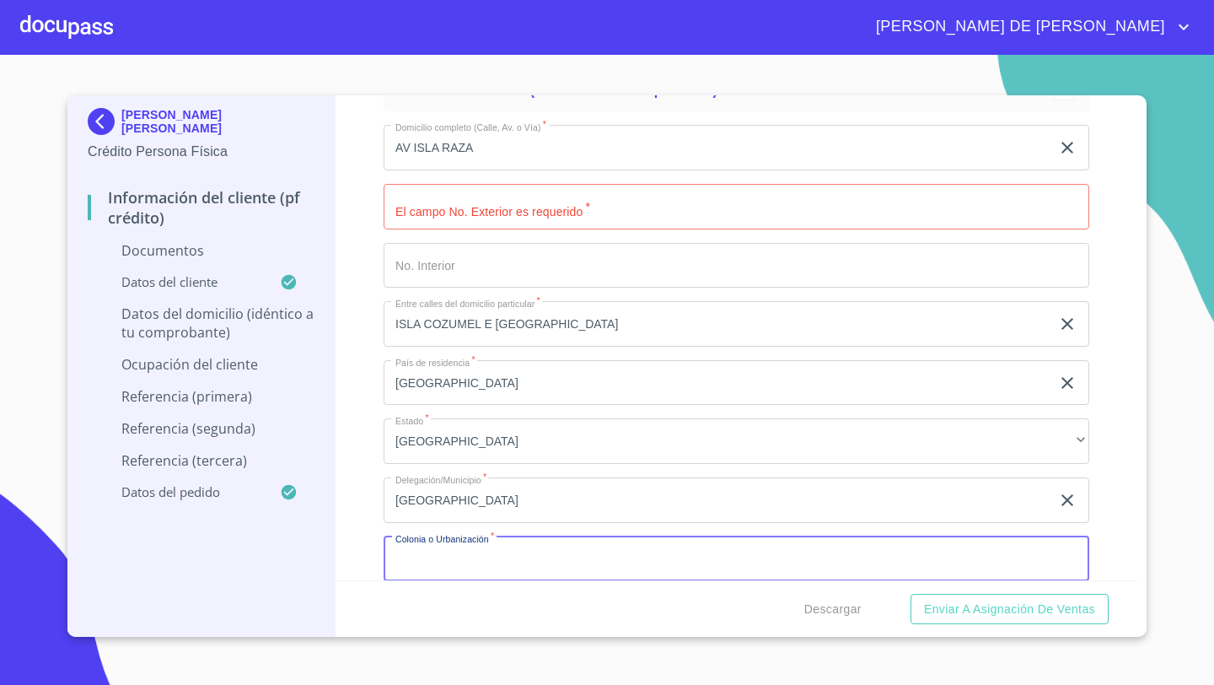
click at [420, 556] on input "Documento de identificación   *" at bounding box center [737, 559] width 706 height 46
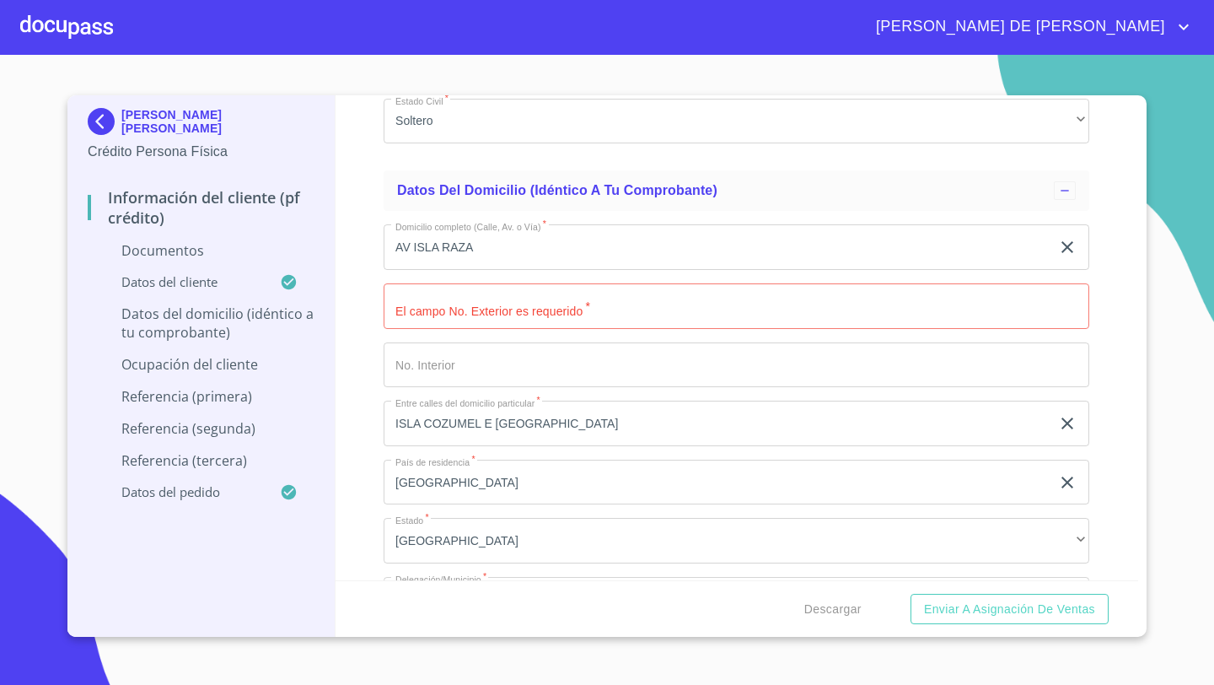
scroll to position [4328, 0]
click at [429, 304] on input "Documento de identificación   *" at bounding box center [737, 307] width 706 height 46
type input "2068"
click at [341, 306] on div "Información del cliente (PF crédito) Documentos Documento de identificación   *…" at bounding box center [737, 337] width 803 height 485
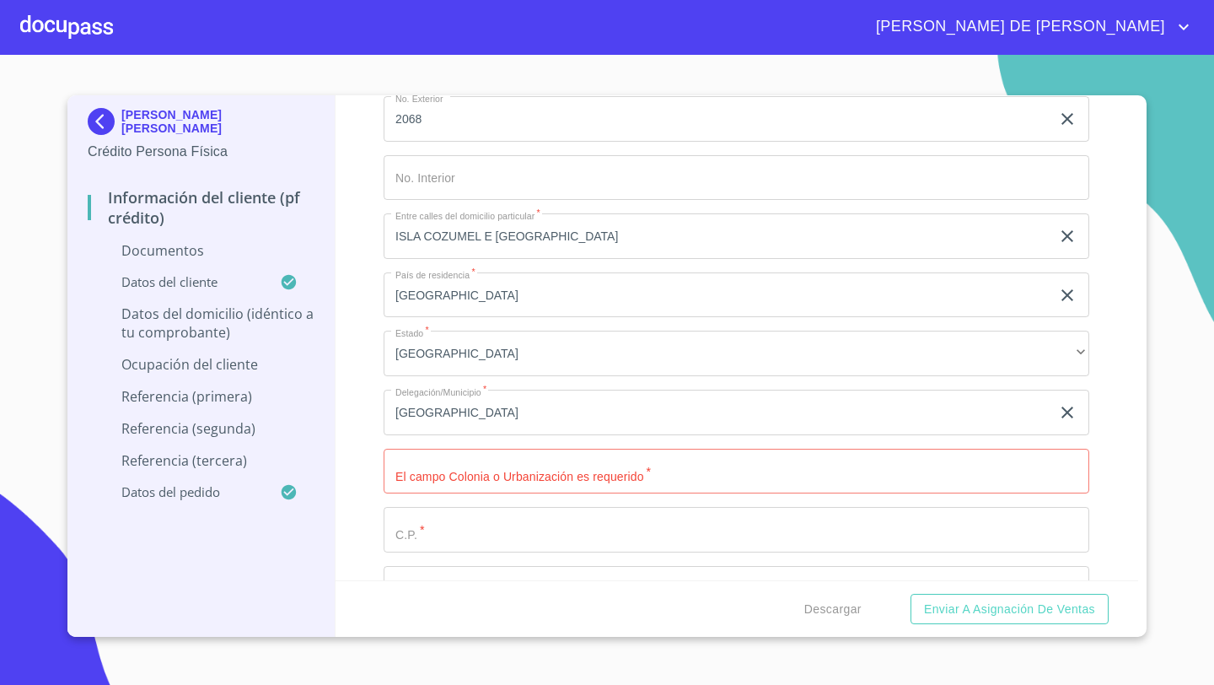
scroll to position [4527, 0]
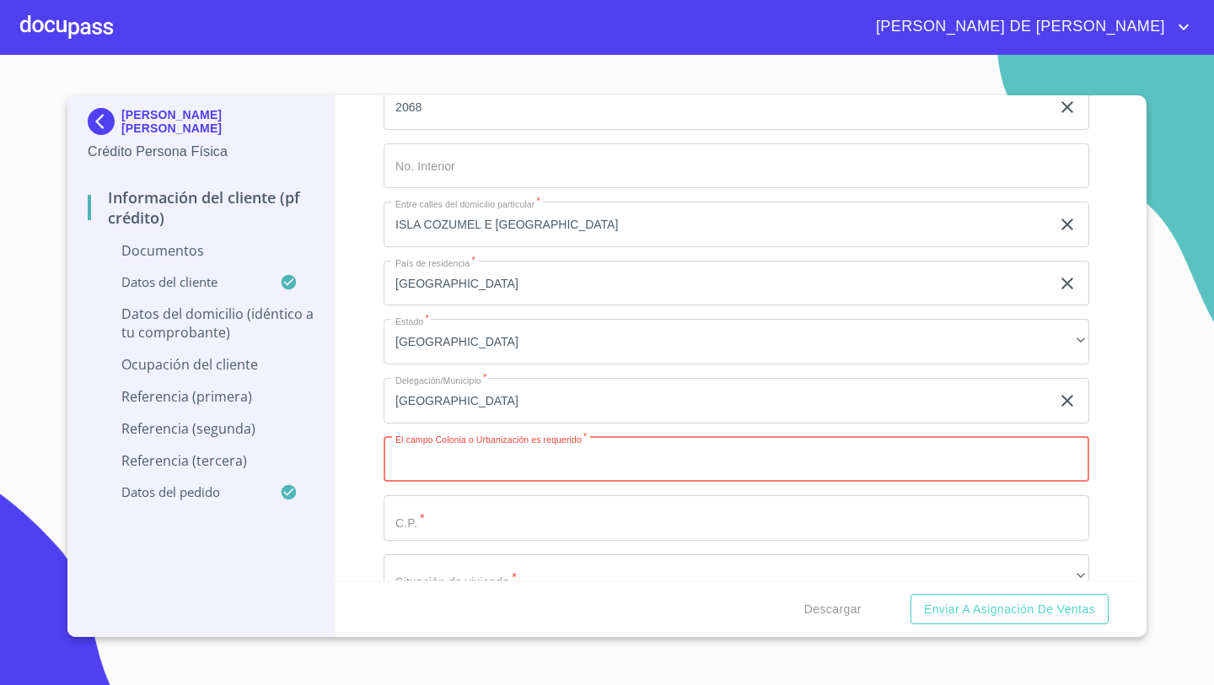
click at [416, 461] on input "Documento de identificación   *" at bounding box center [737, 460] width 706 height 46
type input "JARDINES DE [GEOGRAPHIC_DATA][PERSON_NAME]"
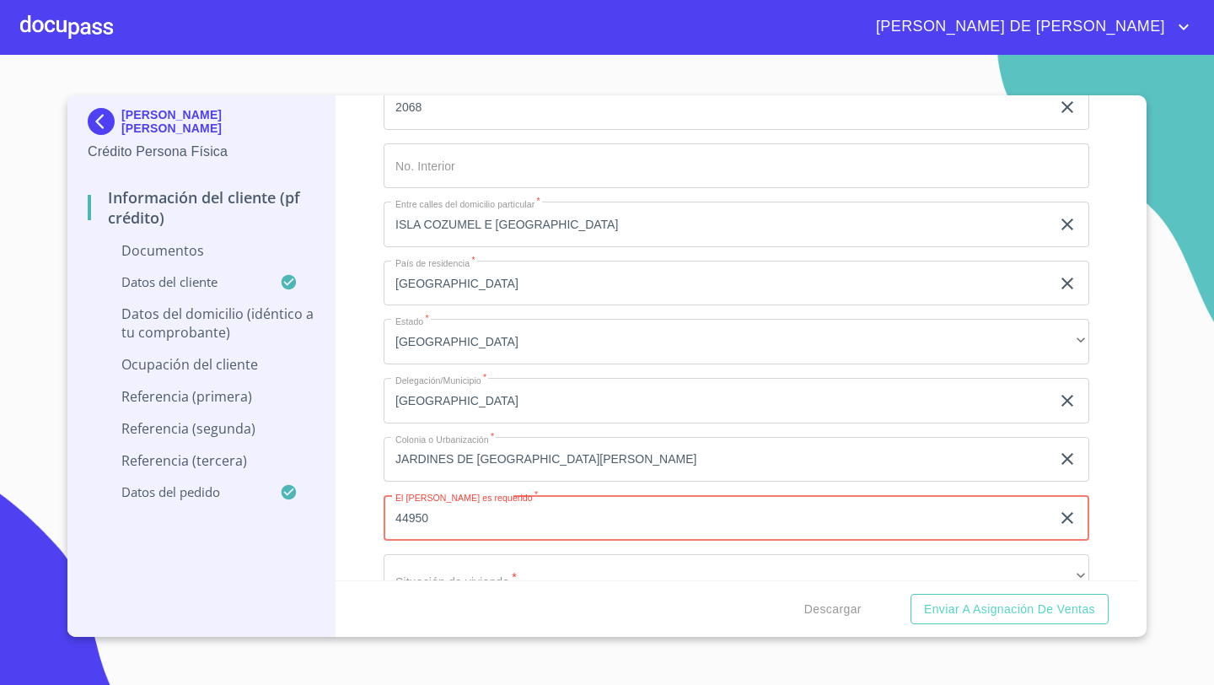
type input "44950"
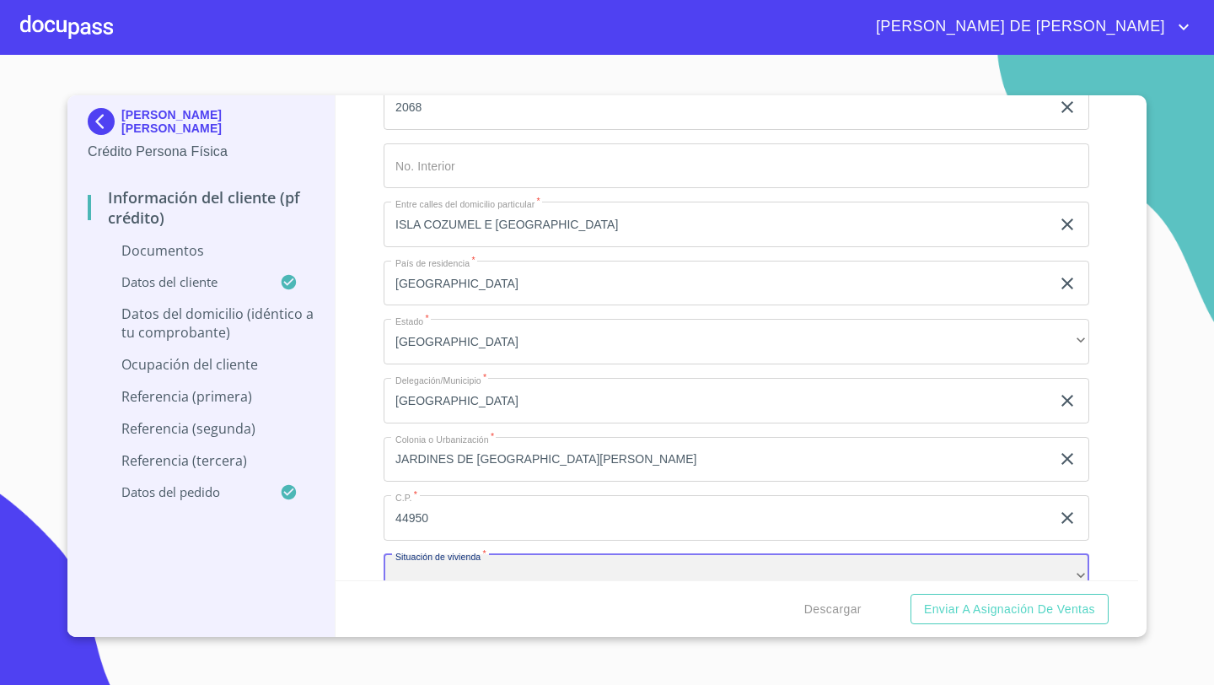
scroll to position [4545, 0]
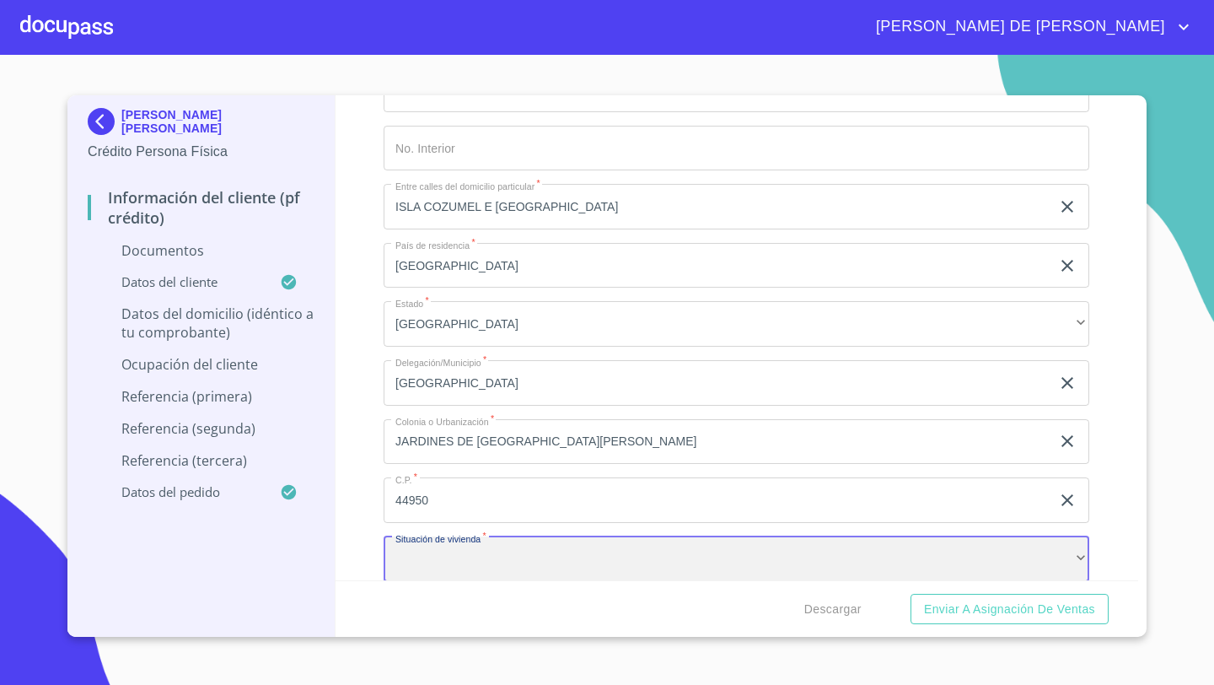
click at [397, 566] on div "​" at bounding box center [737, 559] width 706 height 46
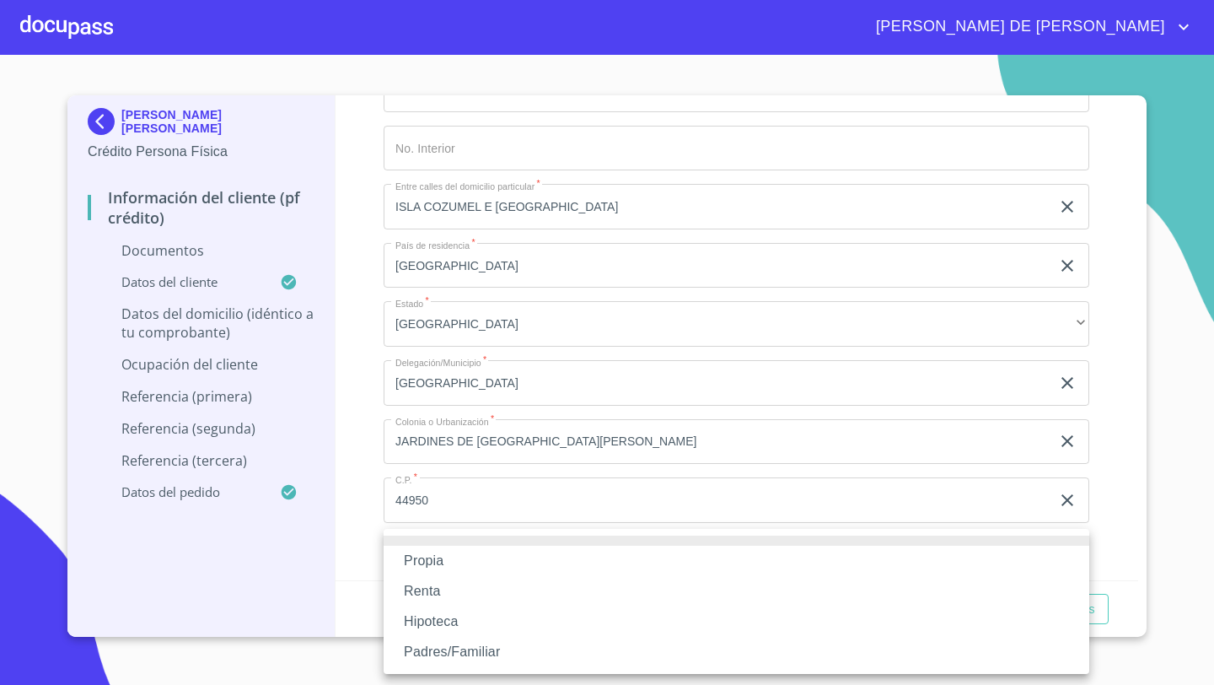
click at [425, 594] on li "Renta" at bounding box center [737, 591] width 706 height 30
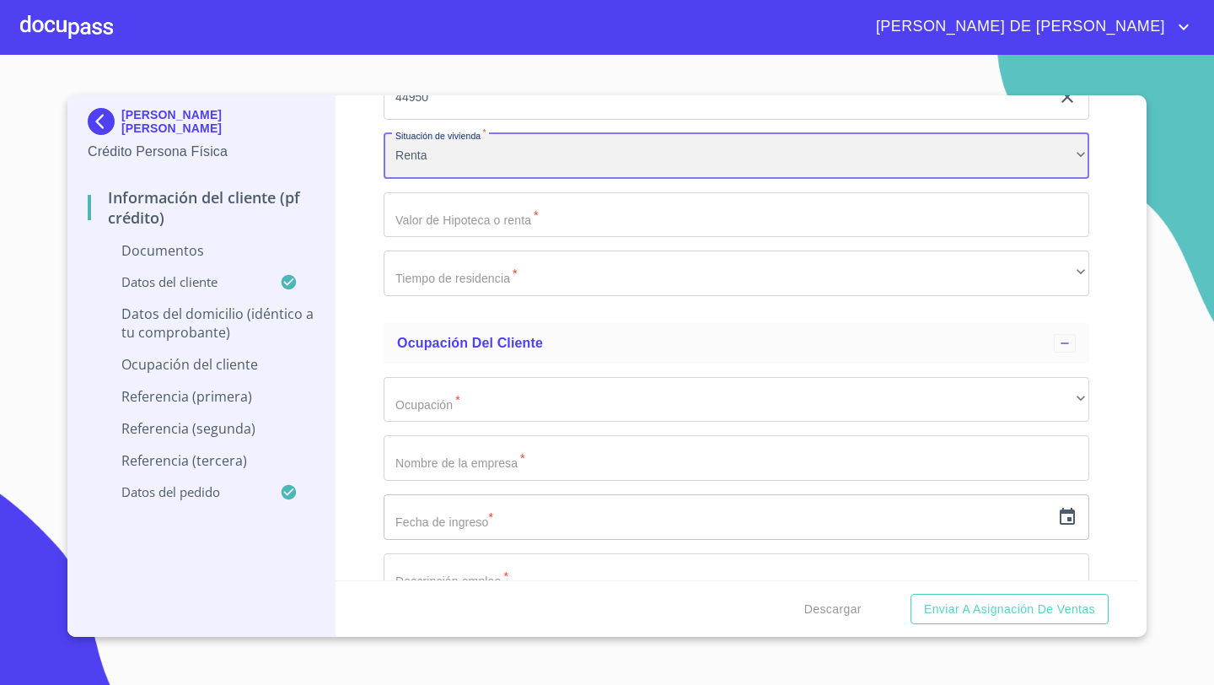
scroll to position [4968, 0]
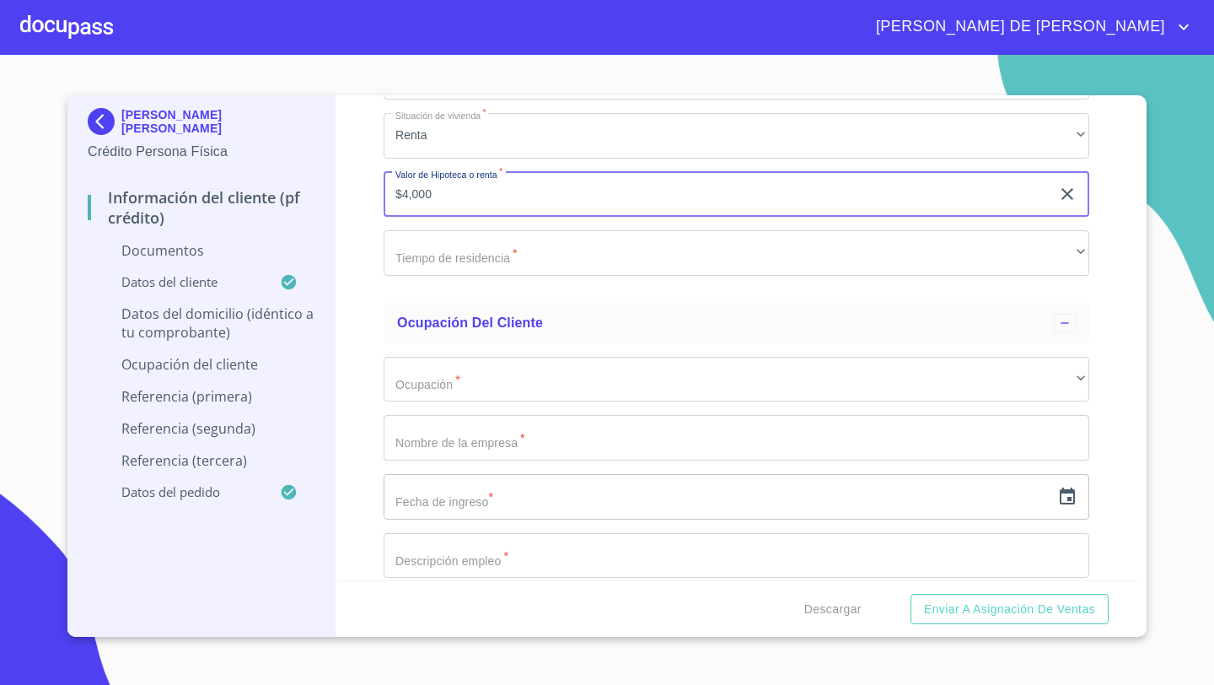
type input "$4,000"
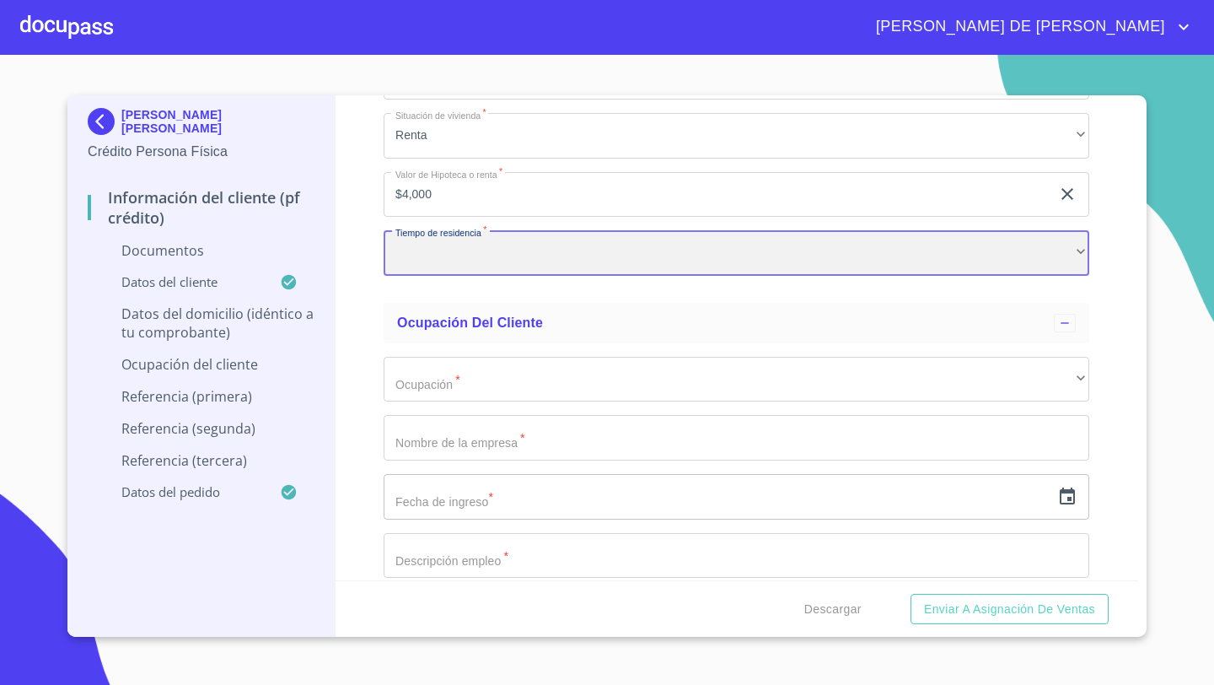
click at [395, 248] on div "​" at bounding box center [737, 253] width 706 height 46
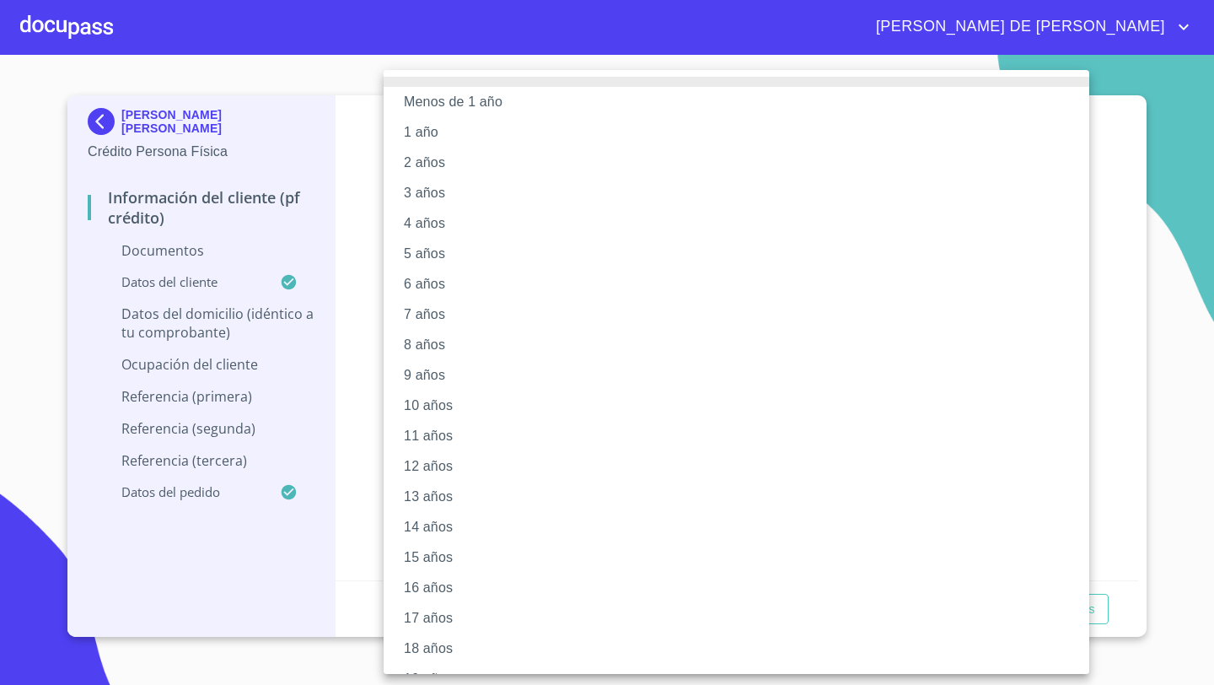
click at [418, 346] on li "8 años" at bounding box center [737, 345] width 706 height 30
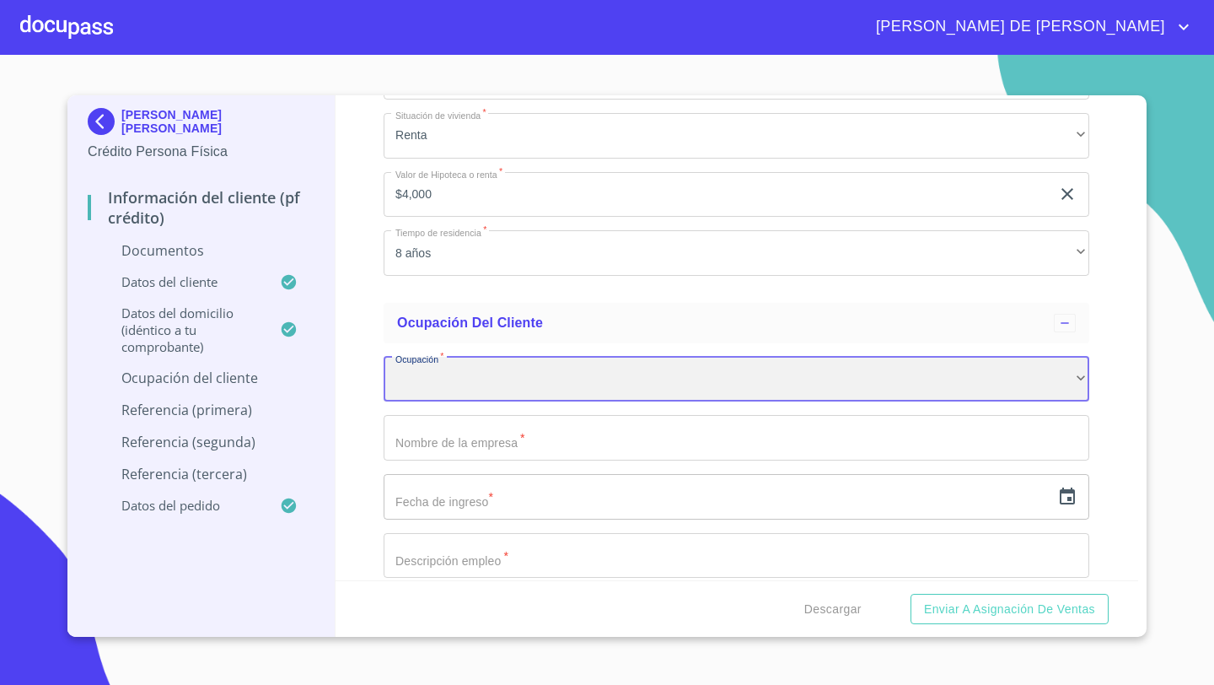
click at [422, 383] on div "​" at bounding box center [737, 380] width 706 height 46
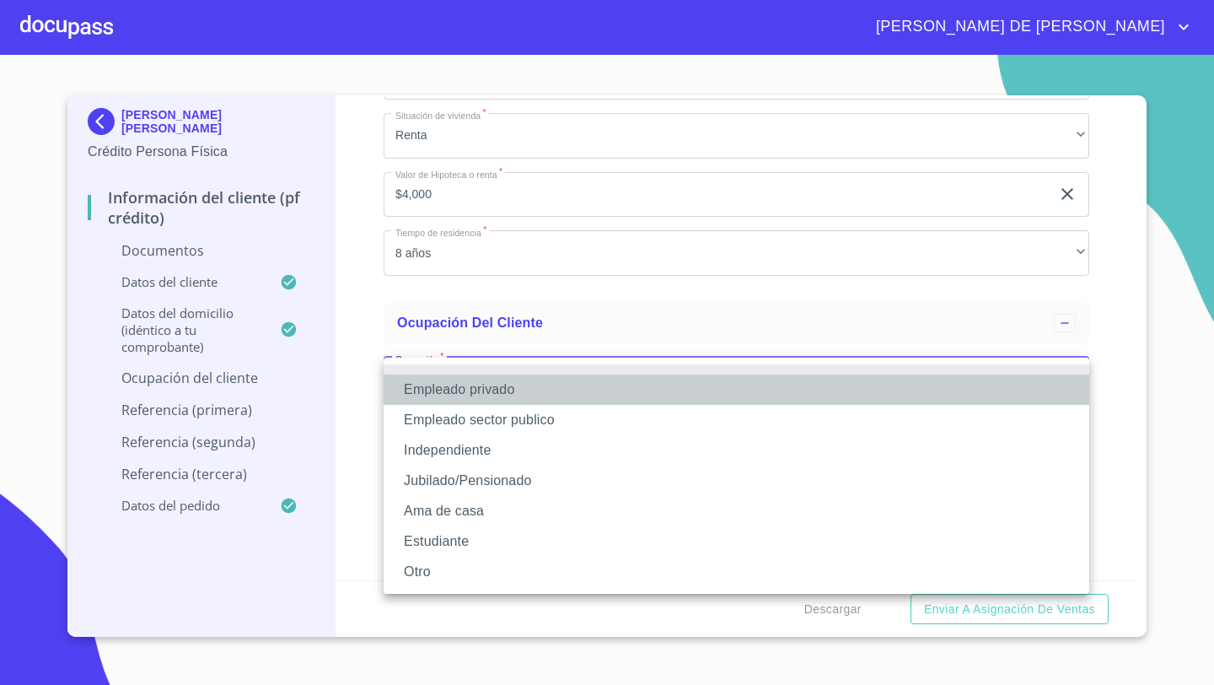
click at [426, 390] on li "Empleado privado" at bounding box center [737, 389] width 706 height 30
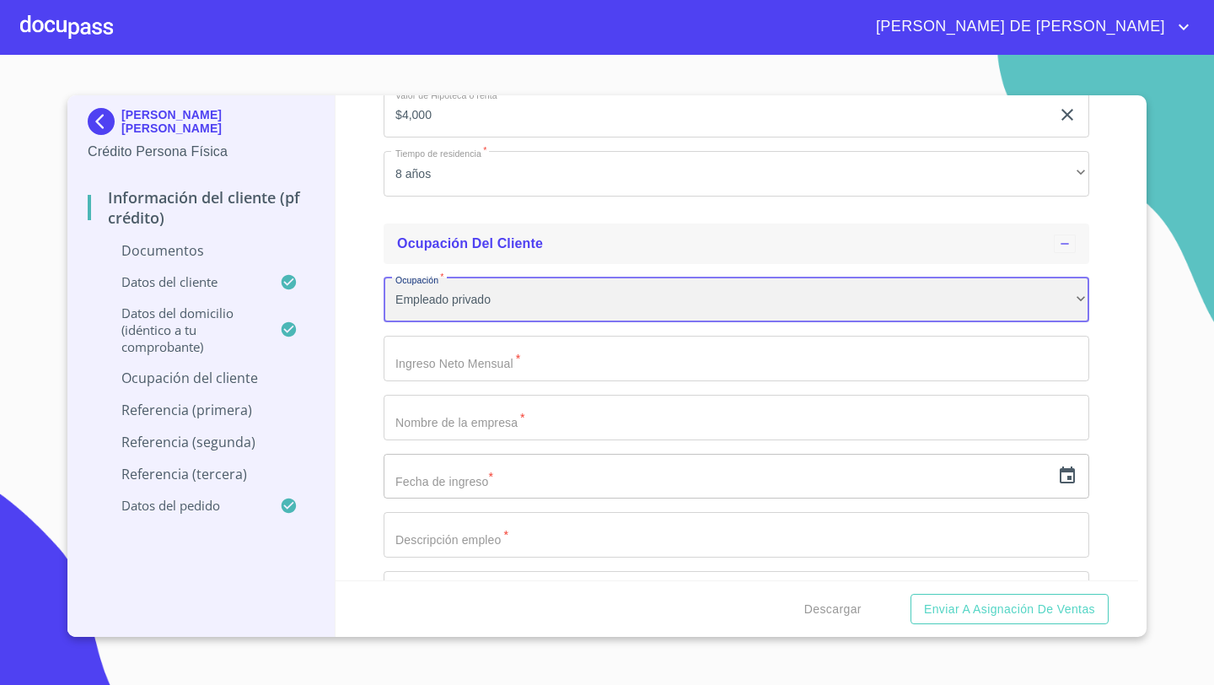
scroll to position [5045, 0]
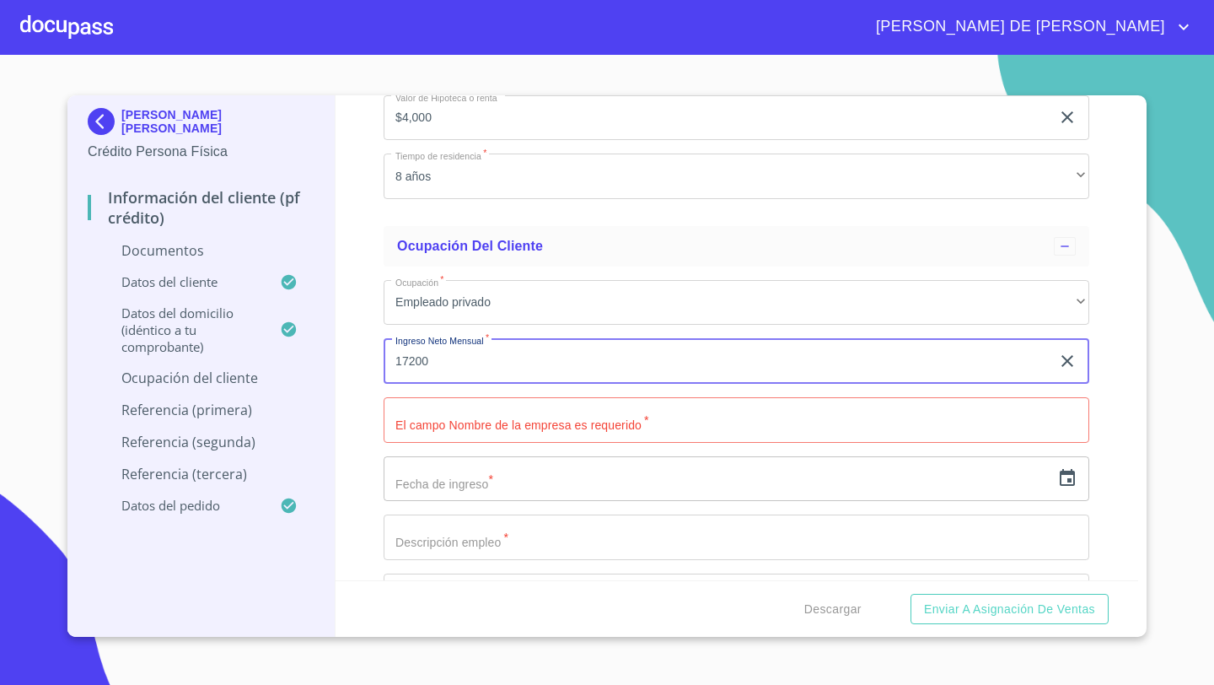
click at [454, 368] on input "17200" at bounding box center [717, 361] width 667 height 46
type input "34400"
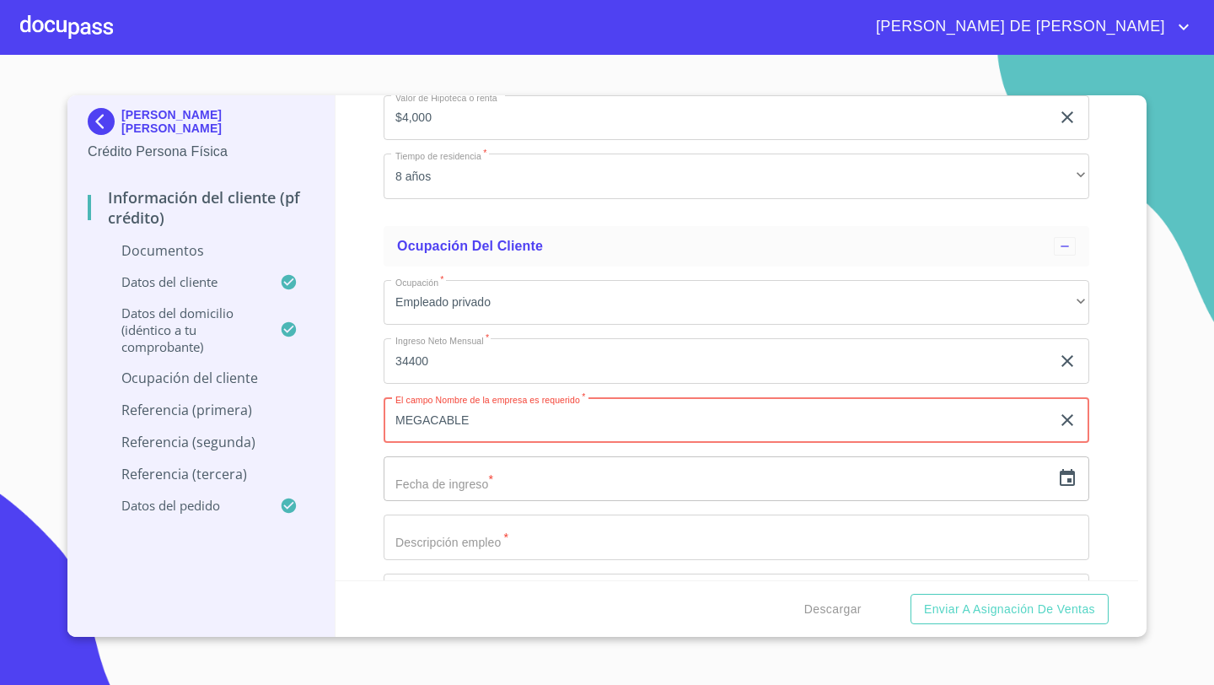
type input "MEGACABLE"
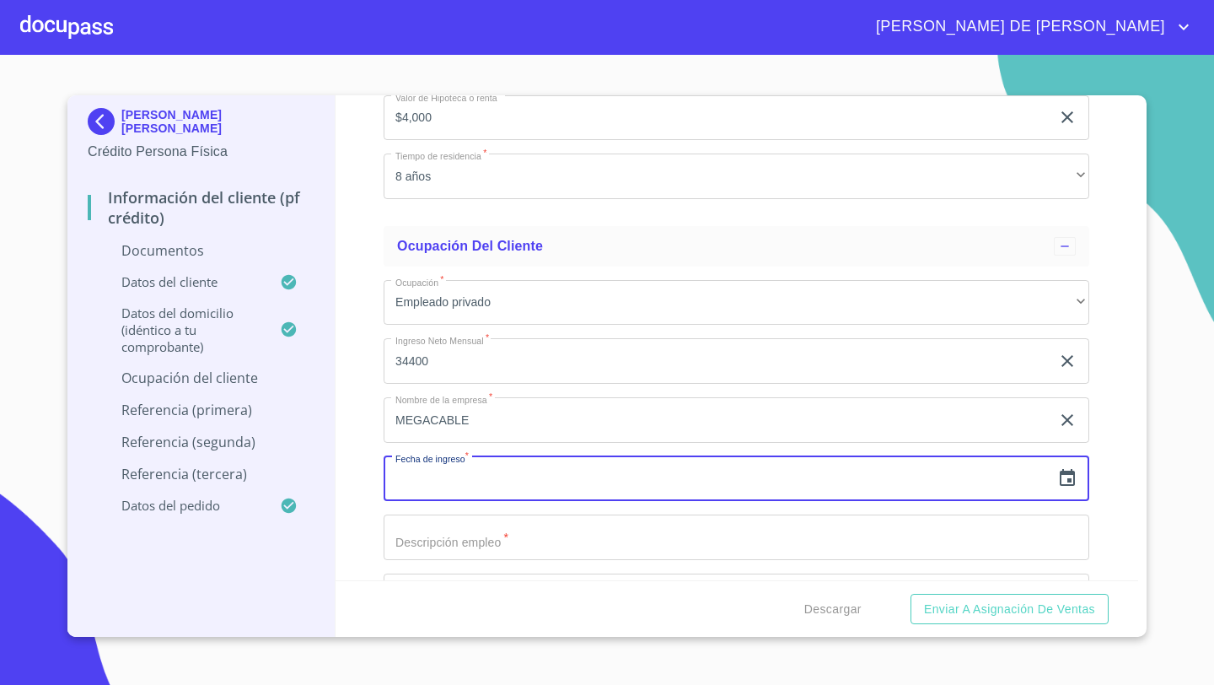
click at [1060, 480] on icon "button" at bounding box center [1067, 477] width 15 height 17
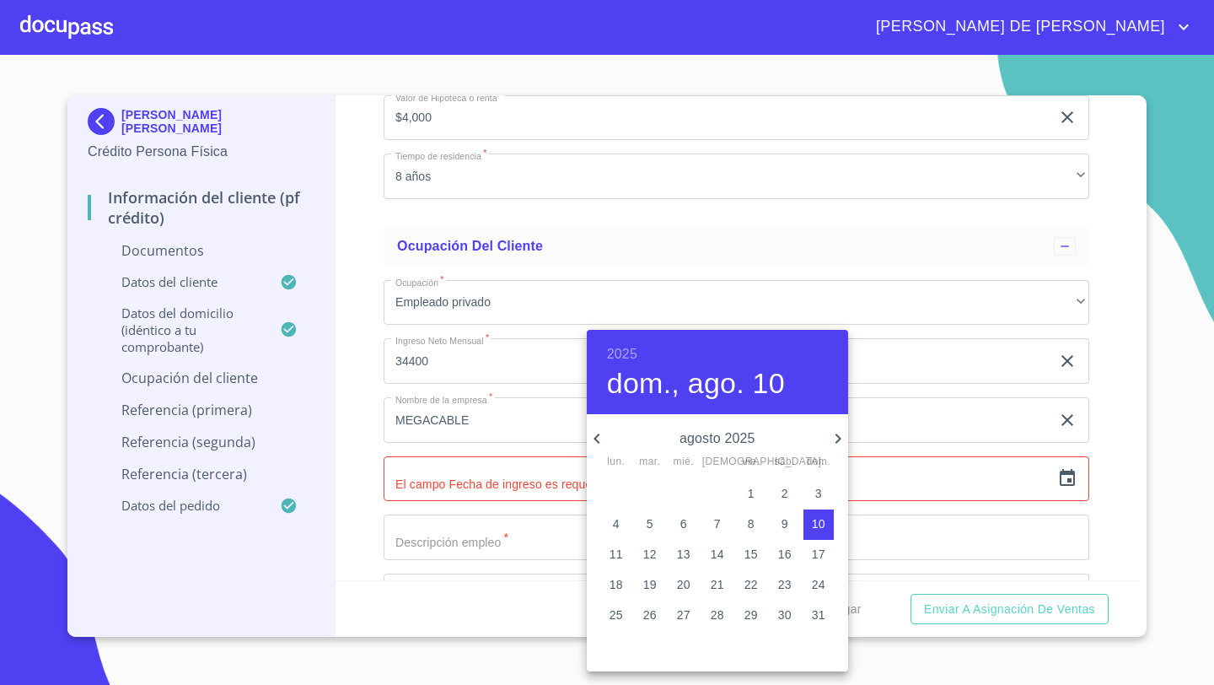
click at [626, 354] on h6 "2025" at bounding box center [622, 354] width 30 height 24
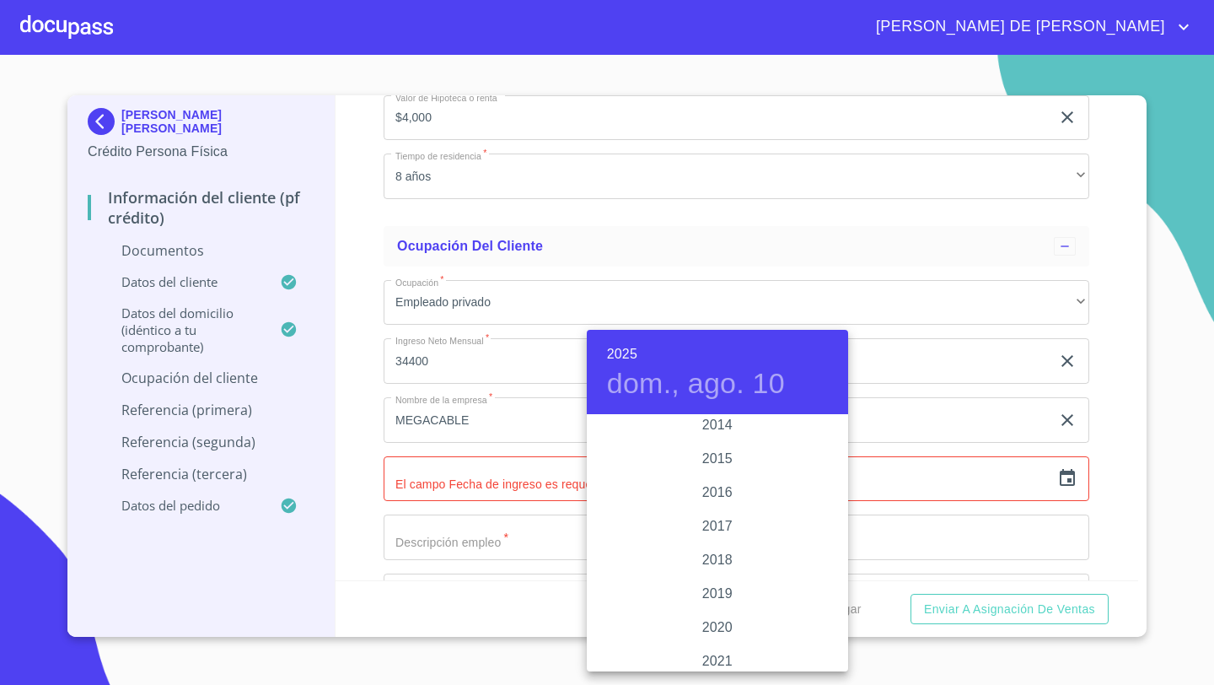
scroll to position [2888, 0]
click at [724, 545] on div "2014" at bounding box center [717, 547] width 261 height 34
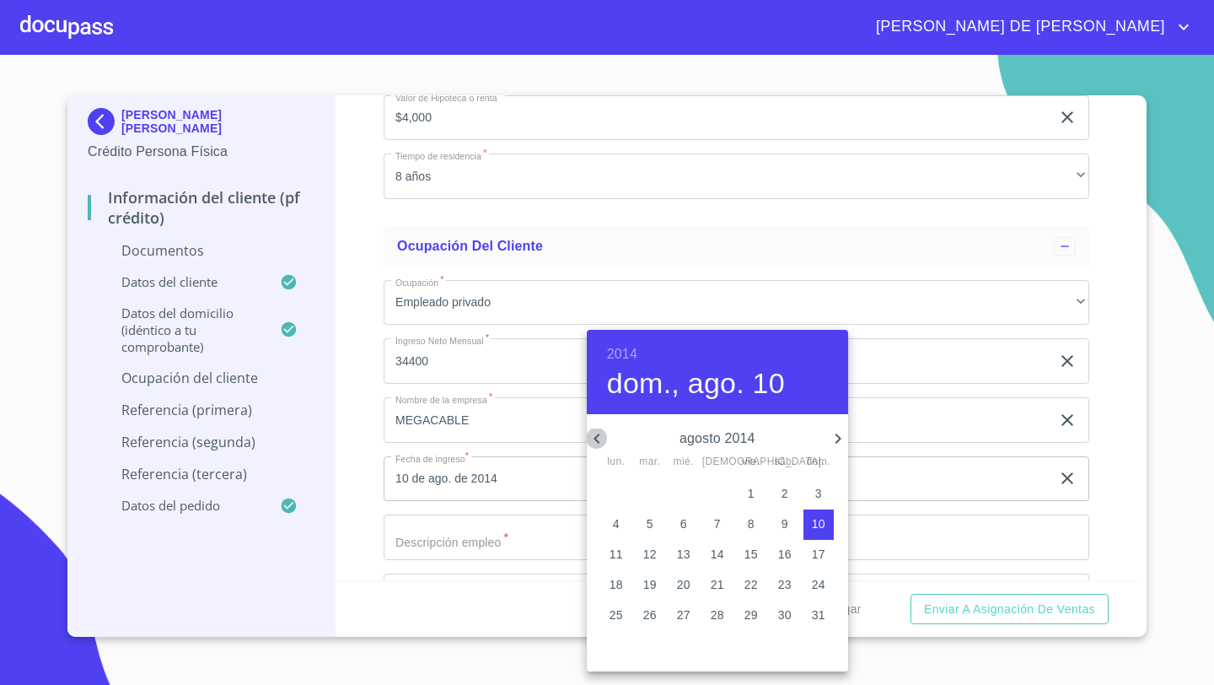
click at [598, 438] on icon "button" at bounding box center [597, 438] width 20 height 20
click at [604, 438] on icon "button" at bounding box center [597, 438] width 20 height 20
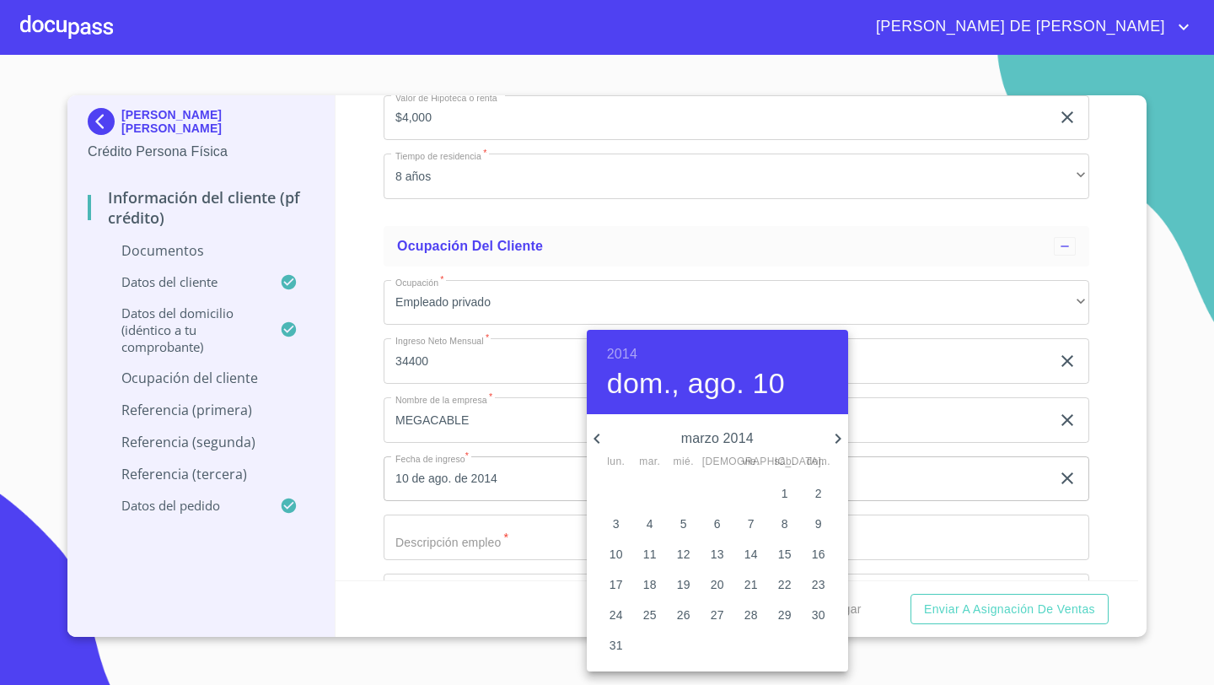
click at [822, 614] on p "30" at bounding box center [818, 614] width 13 height 17
type input "30 de mar. de 2014"
click at [411, 525] on div at bounding box center [607, 342] width 1214 height 685
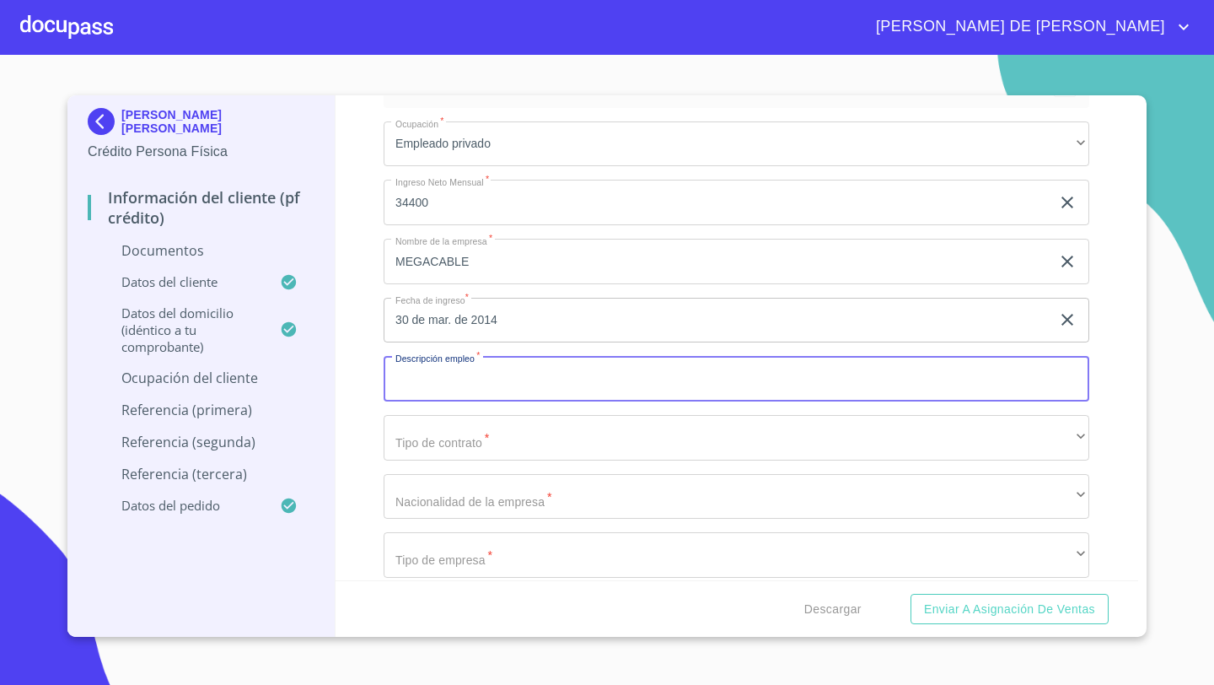
scroll to position [5250, 0]
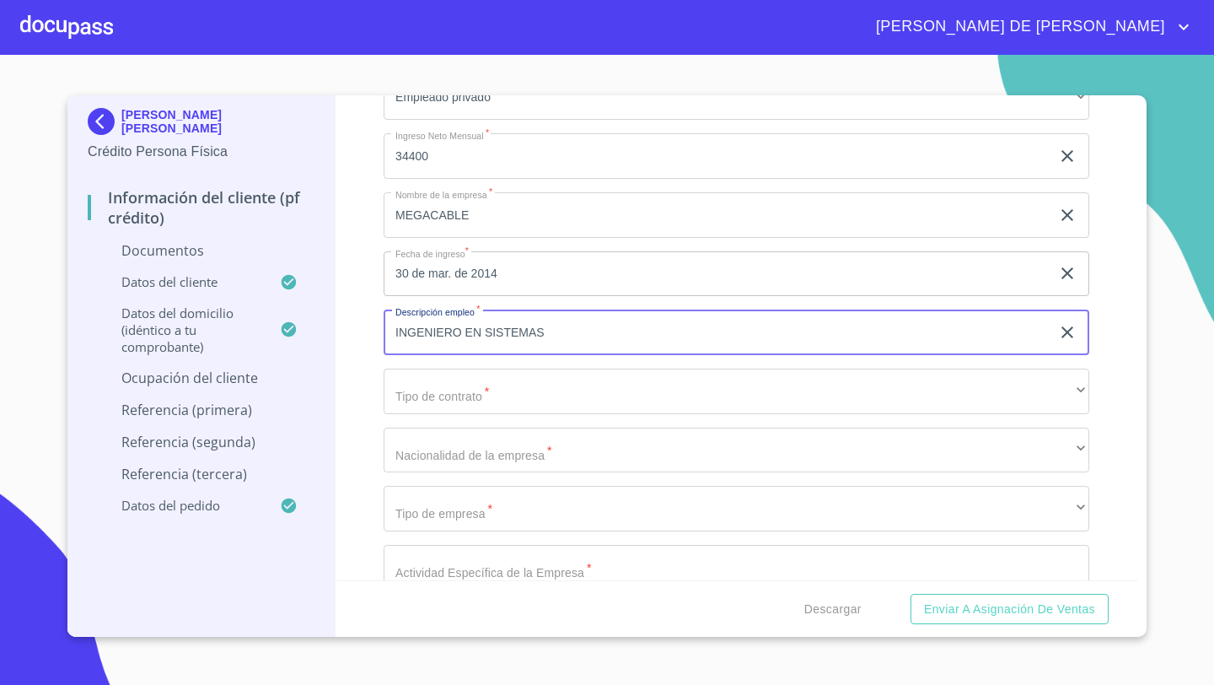
type input "INGENIERO EN SISTEMAS"
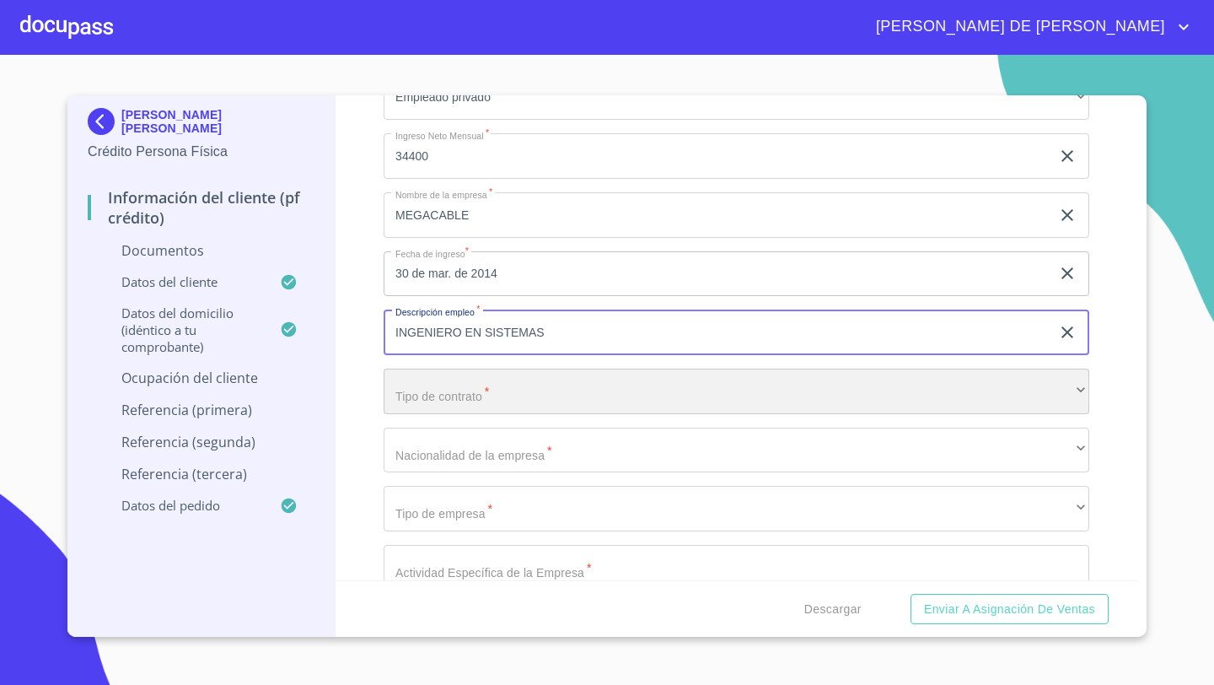
click at [408, 403] on div "​" at bounding box center [737, 391] width 706 height 46
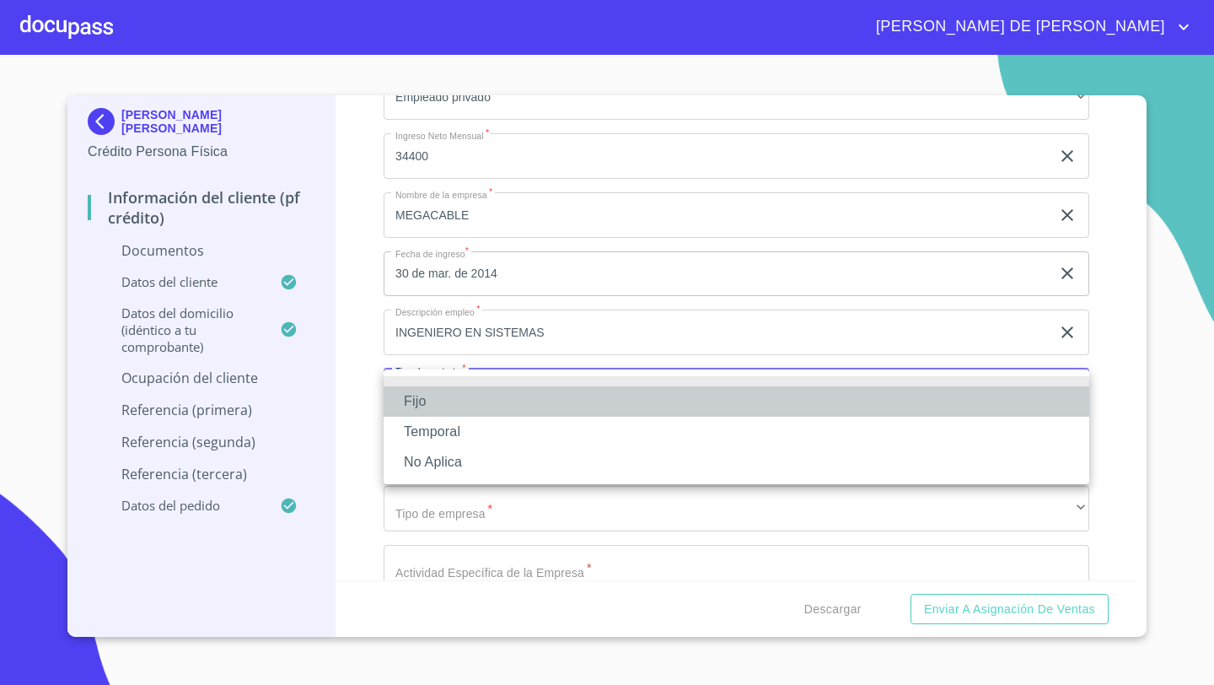
click at [406, 408] on li "Fijo" at bounding box center [737, 401] width 706 height 30
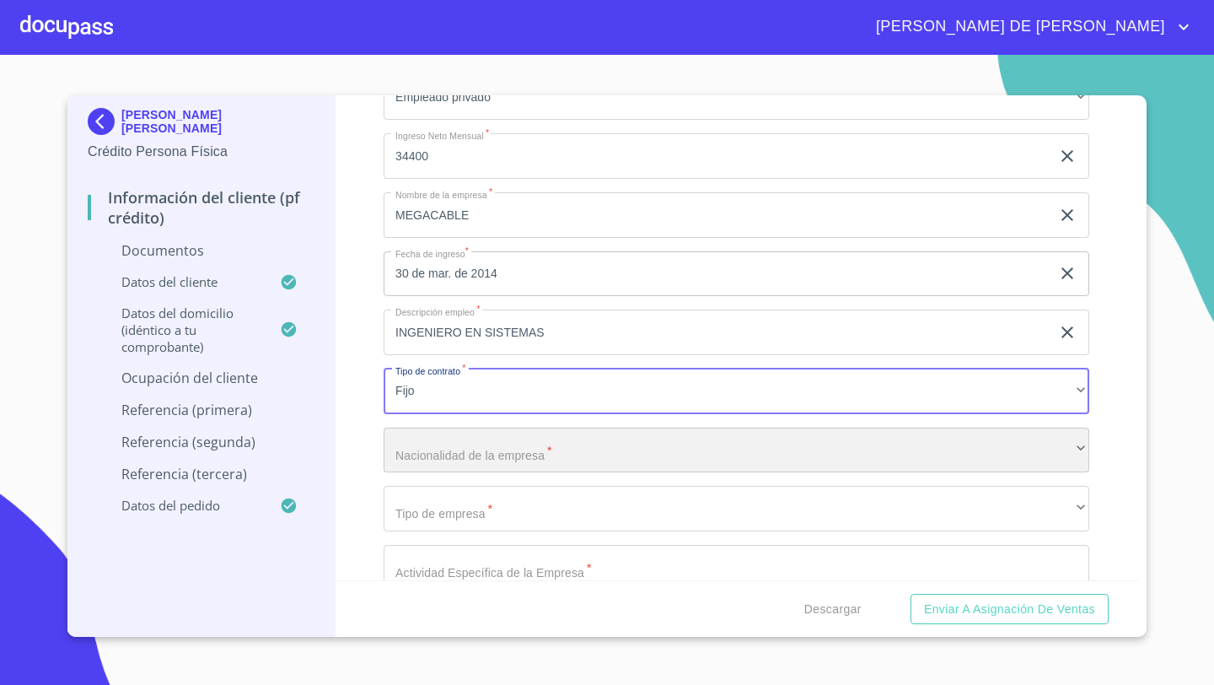
click at [416, 447] on div "​" at bounding box center [737, 450] width 706 height 46
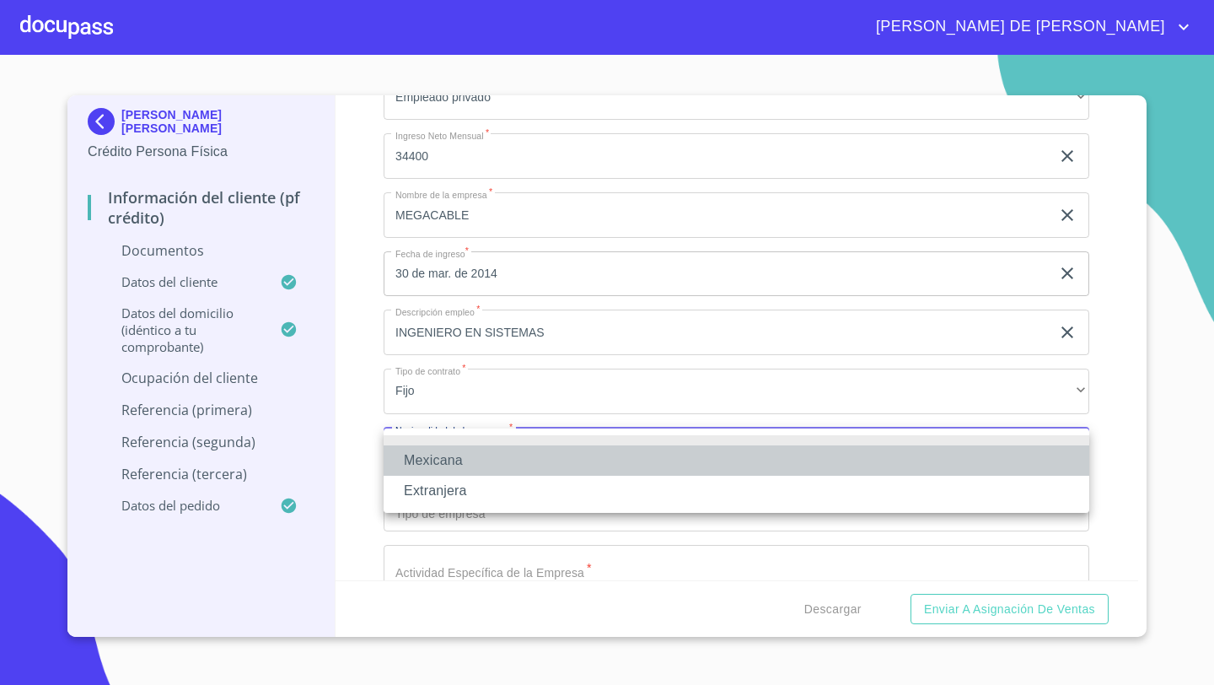
click at [449, 458] on li "Mexicana" at bounding box center [737, 460] width 706 height 30
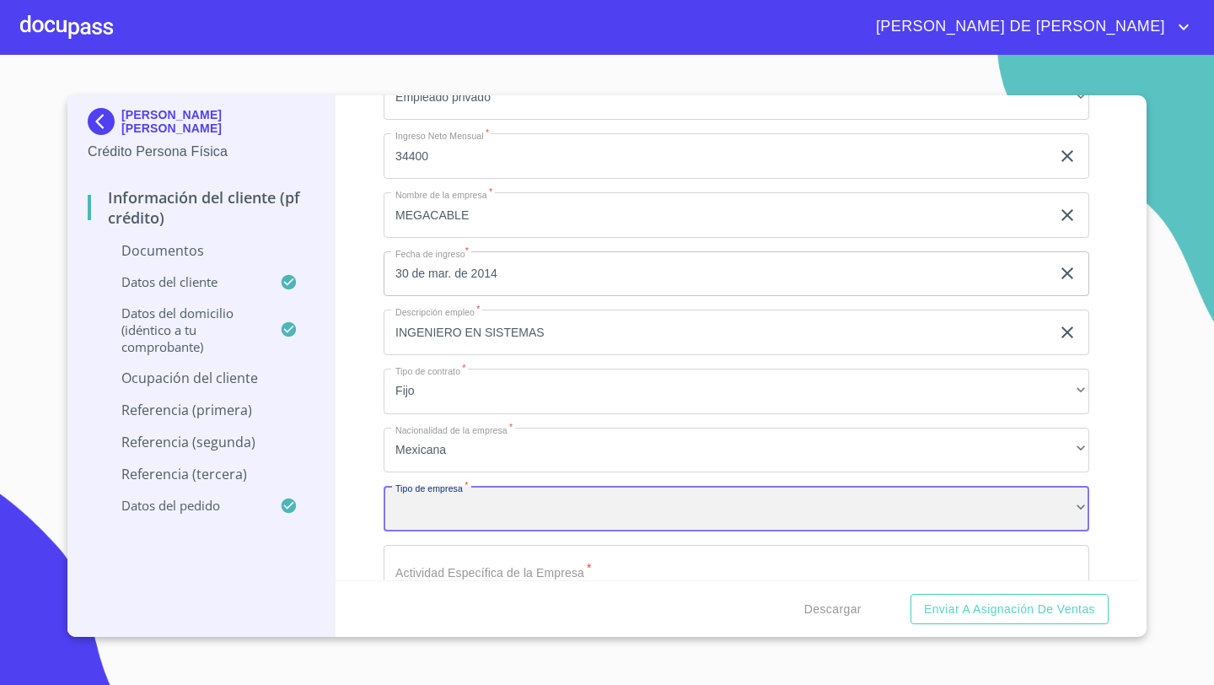
click at [426, 493] on div "​" at bounding box center [737, 509] width 706 height 46
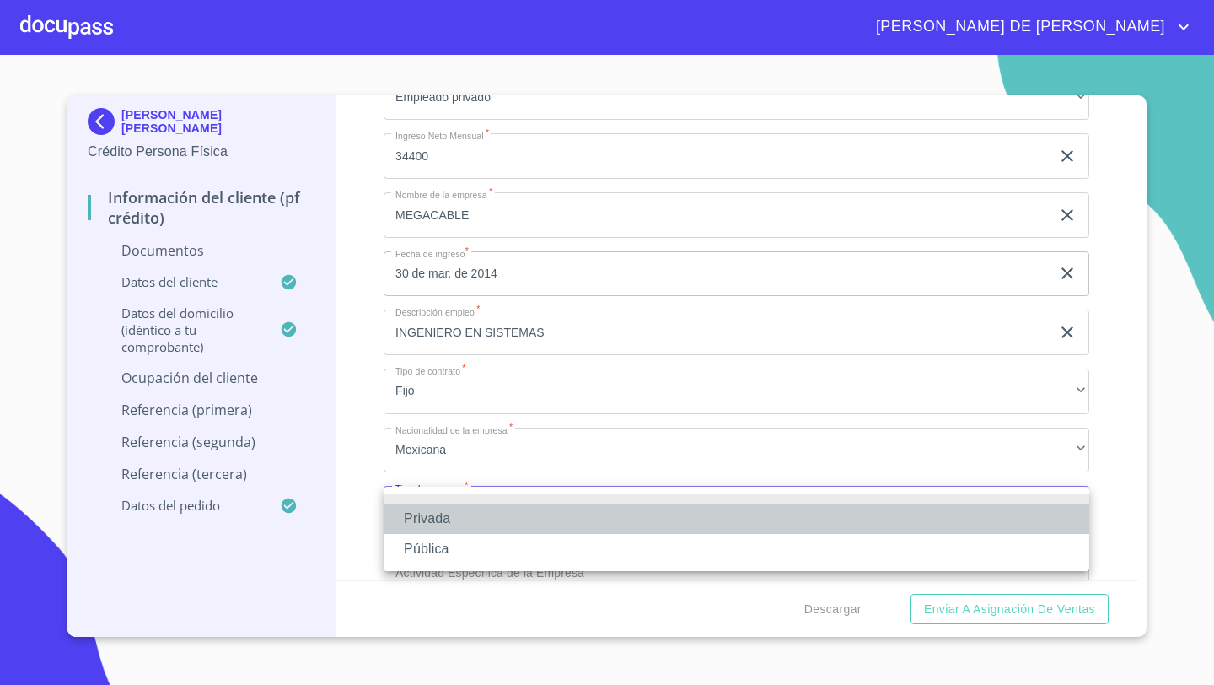
click at [427, 508] on li "Privada" at bounding box center [737, 518] width 706 height 30
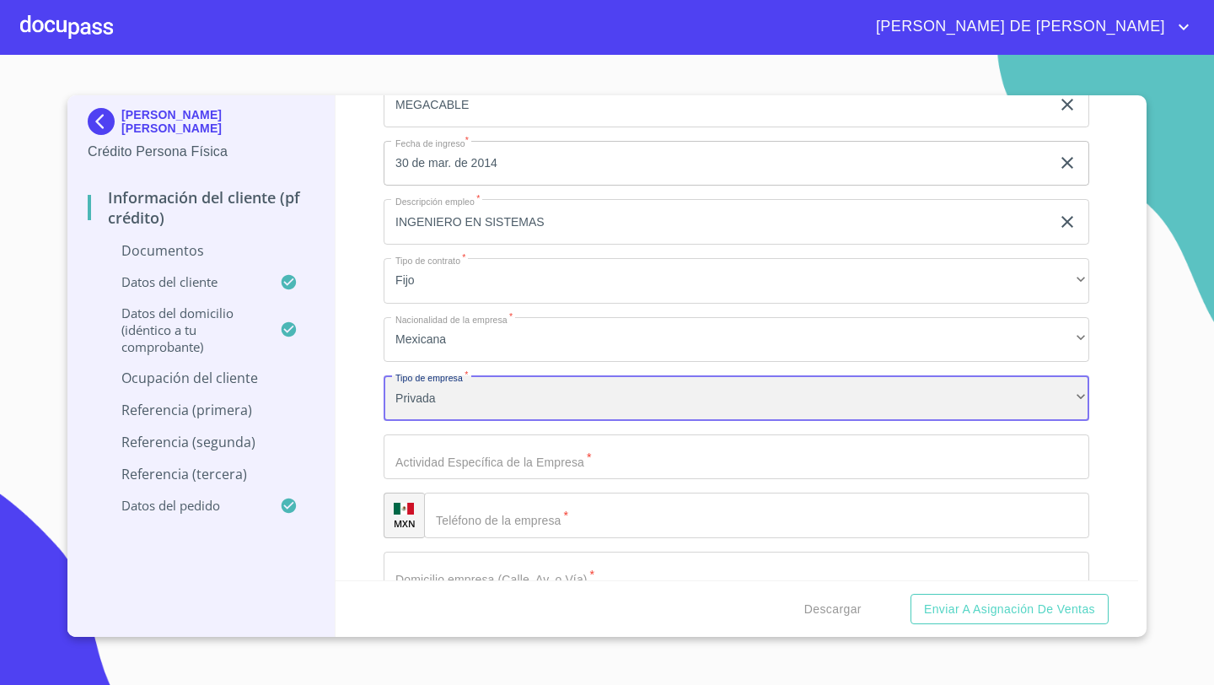
scroll to position [5367, 0]
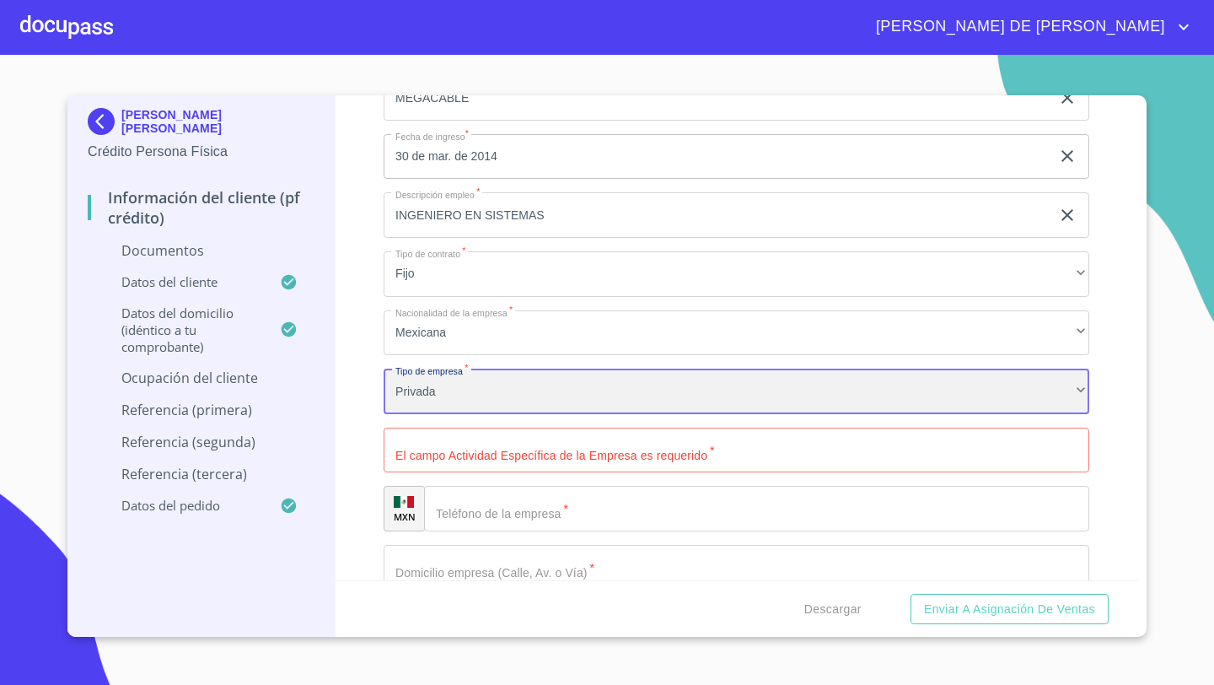
click at [423, 395] on div "Privada" at bounding box center [737, 391] width 706 height 46
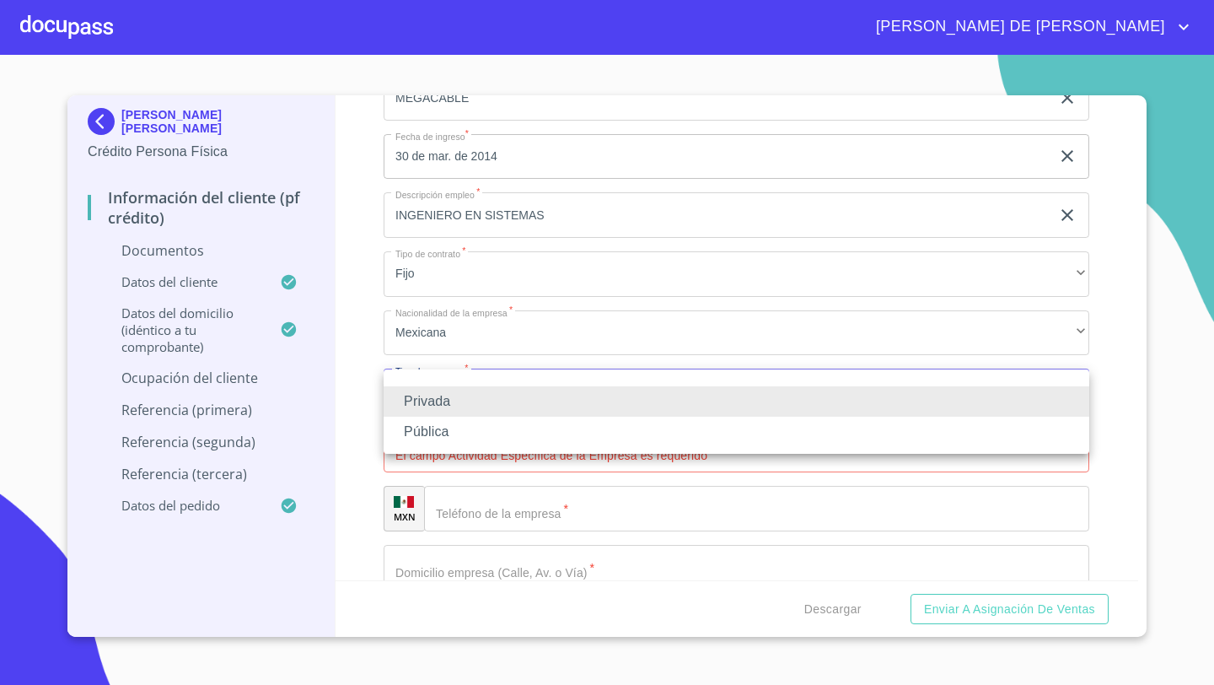
click at [363, 391] on div at bounding box center [607, 342] width 1214 height 685
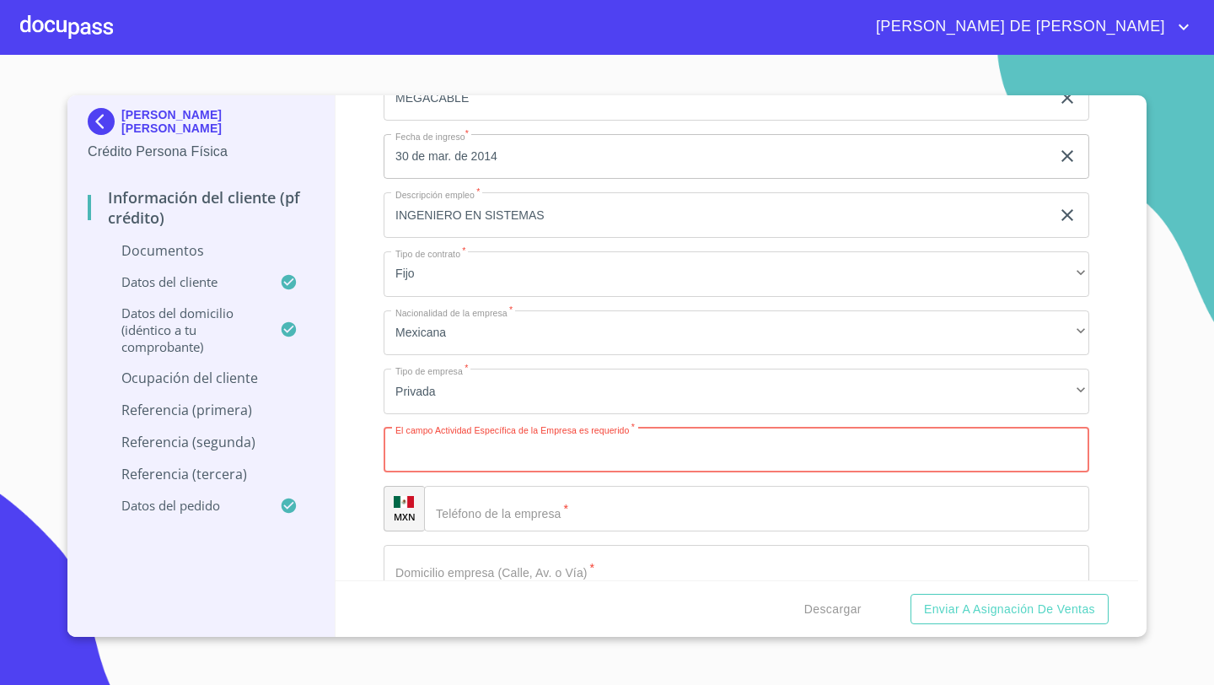
click at [417, 456] on input "Documento de identificación   *" at bounding box center [737, 450] width 706 height 46
type input "T"
type input "SERVICIOS Y TELECOMUNICACIONES"
click at [456, 518] on div "​" at bounding box center [756, 509] width 665 height 46
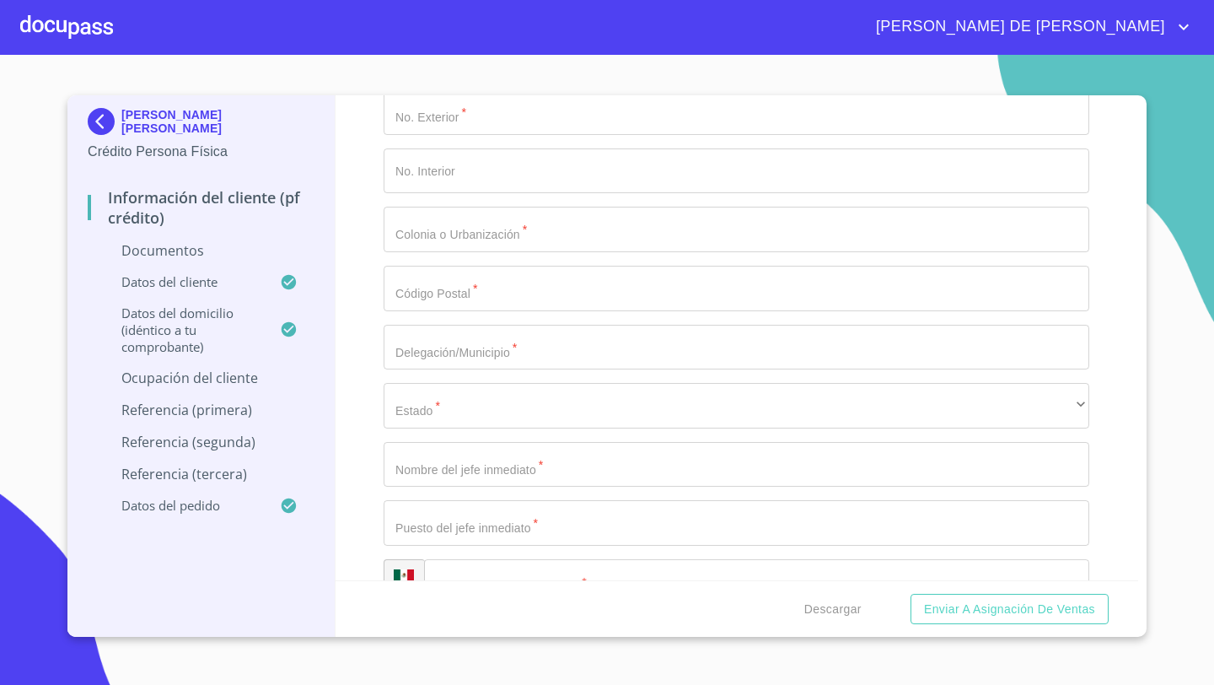
scroll to position [5886, 0]
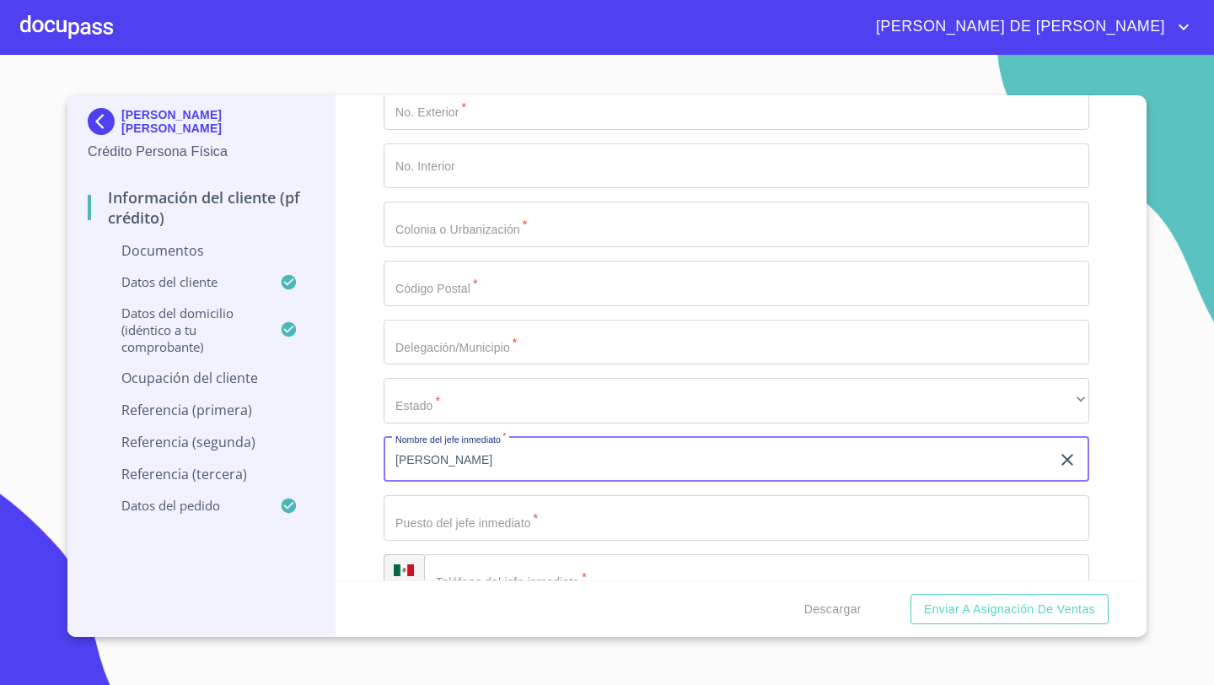
type input "[PERSON_NAME]"
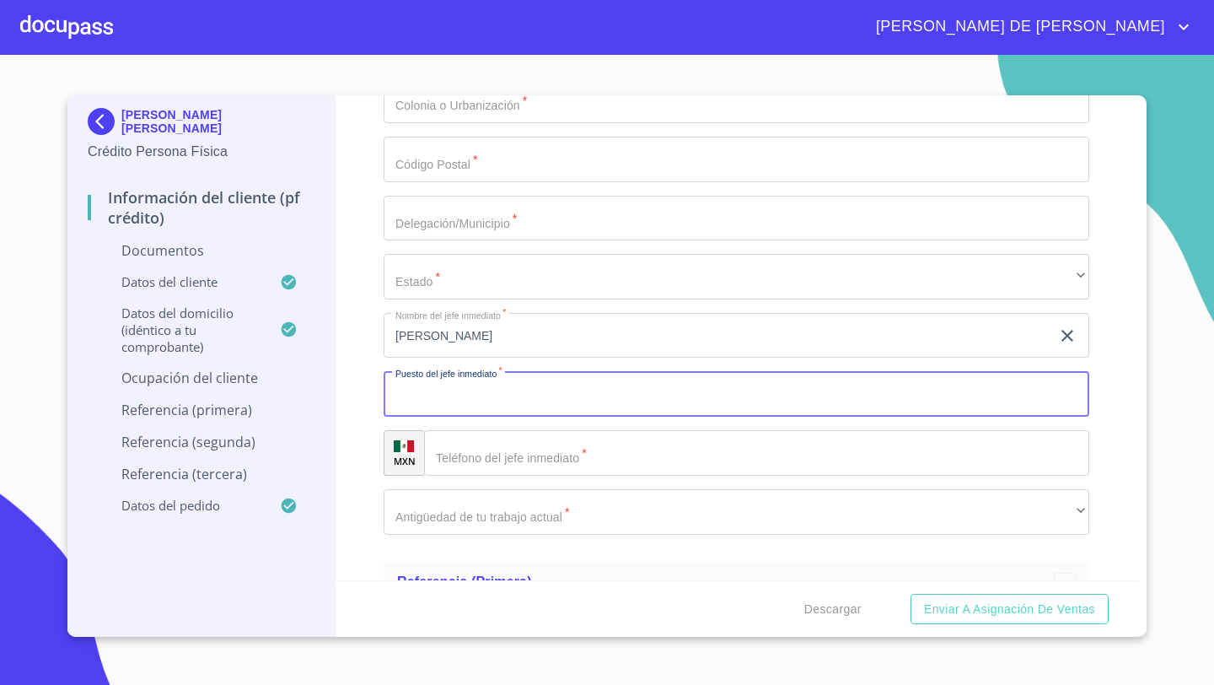
scroll to position [6054, 0]
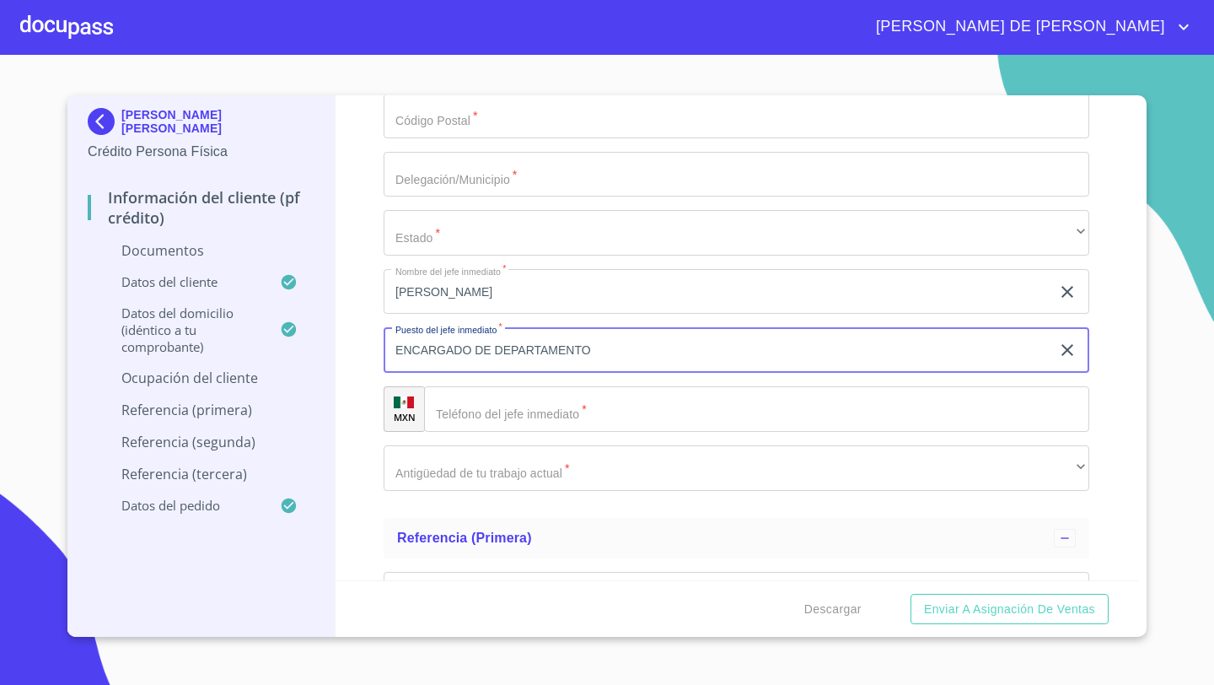
type input "ENCARGADO DE DEPARTAMENTO"
click at [458, 406] on div "​" at bounding box center [756, 409] width 665 height 46
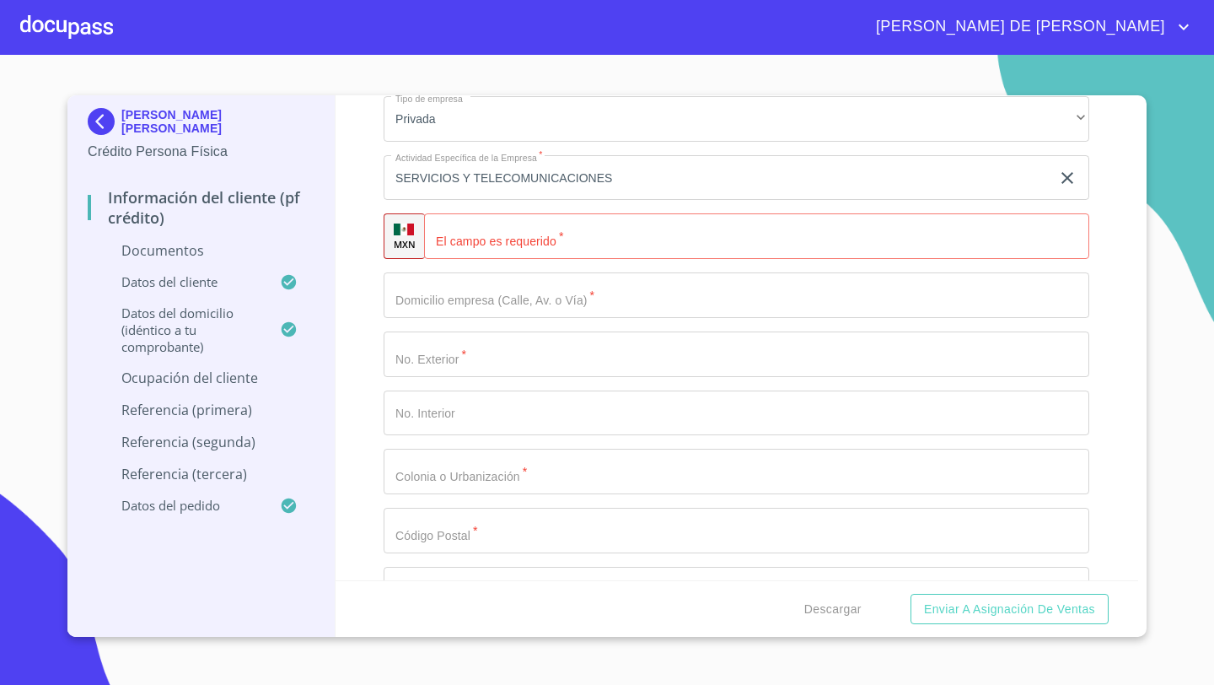
scroll to position [5531, 0]
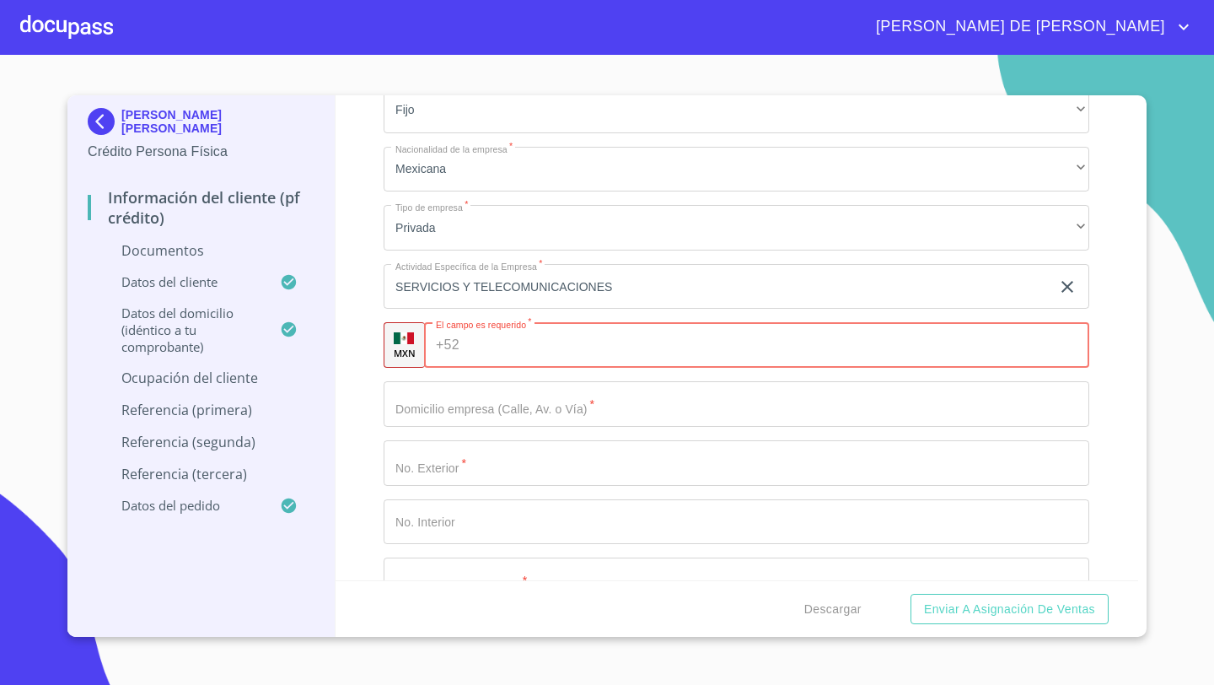
click at [449, 340] on div "+52 ​" at bounding box center [756, 345] width 665 height 46
type input "[PHONE_NUMBER]"
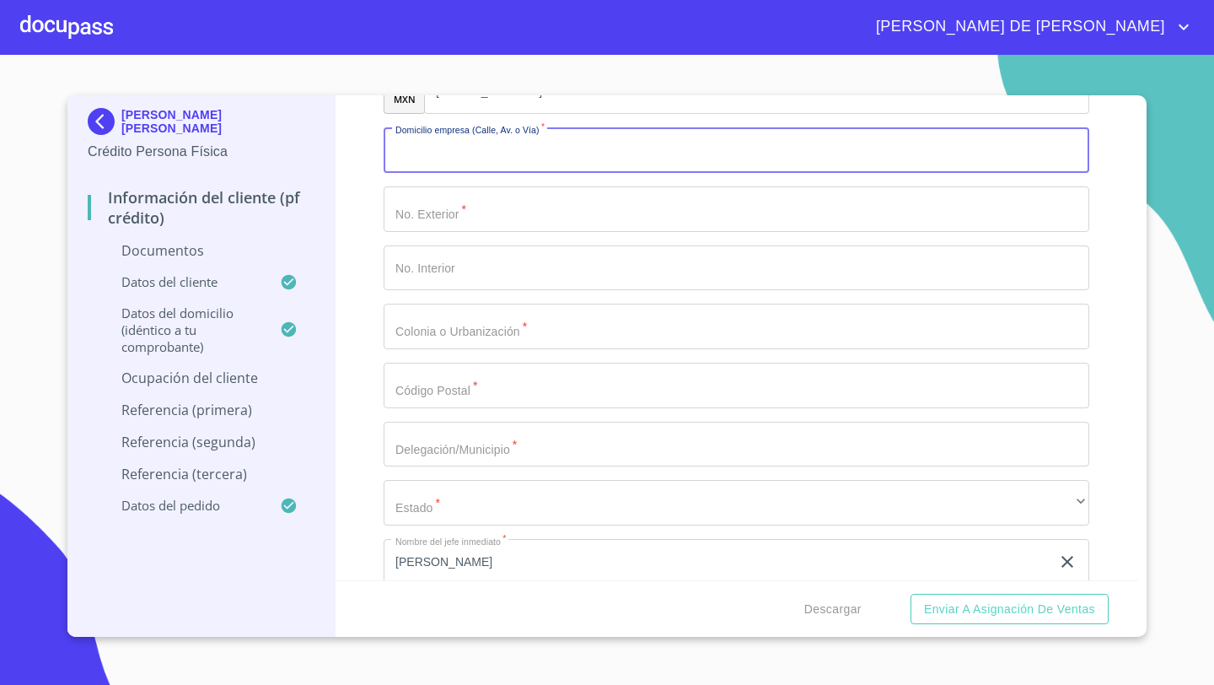
scroll to position [5800, 0]
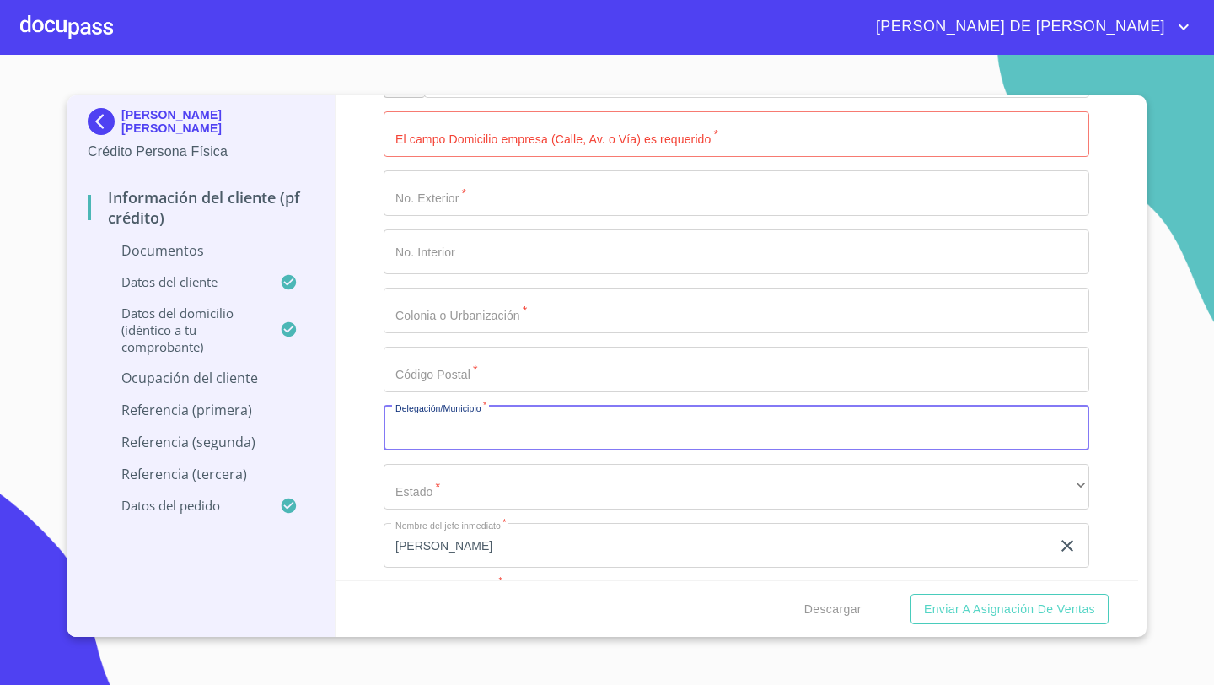
click at [401, 433] on input "Documento de identificación   *" at bounding box center [737, 429] width 706 height 46
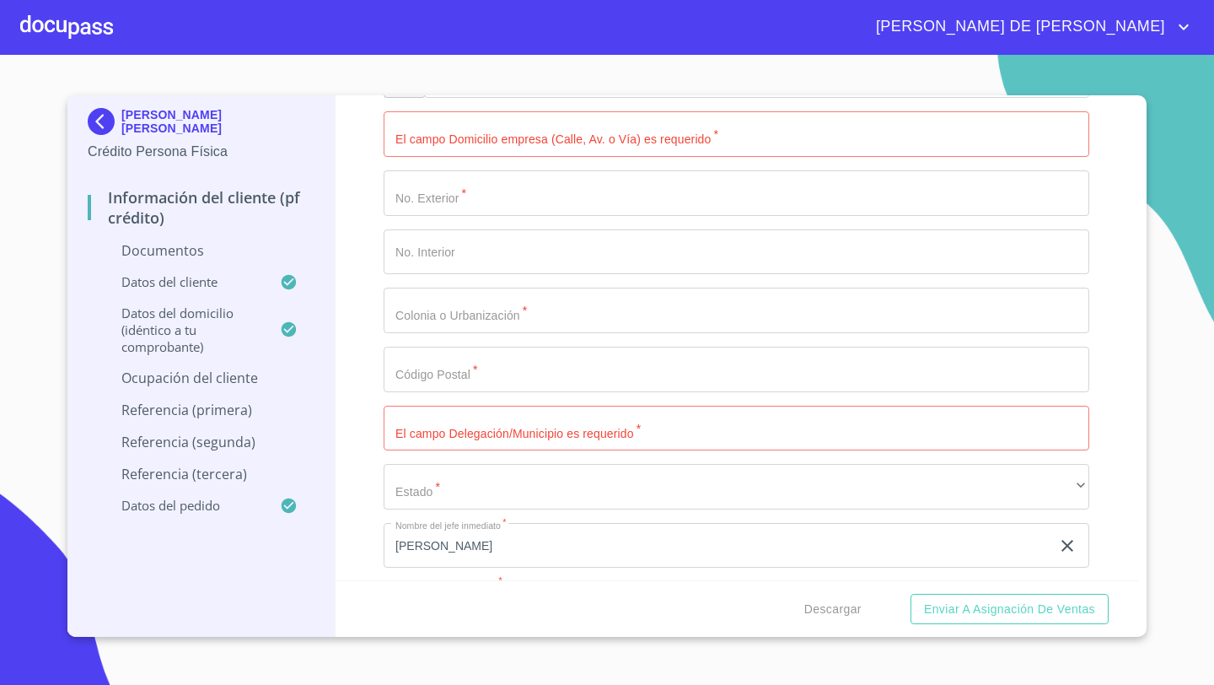
click at [367, 389] on div "Información del cliente (PF crédito) Documentos Documento de identificación   *…" at bounding box center [737, 337] width 803 height 485
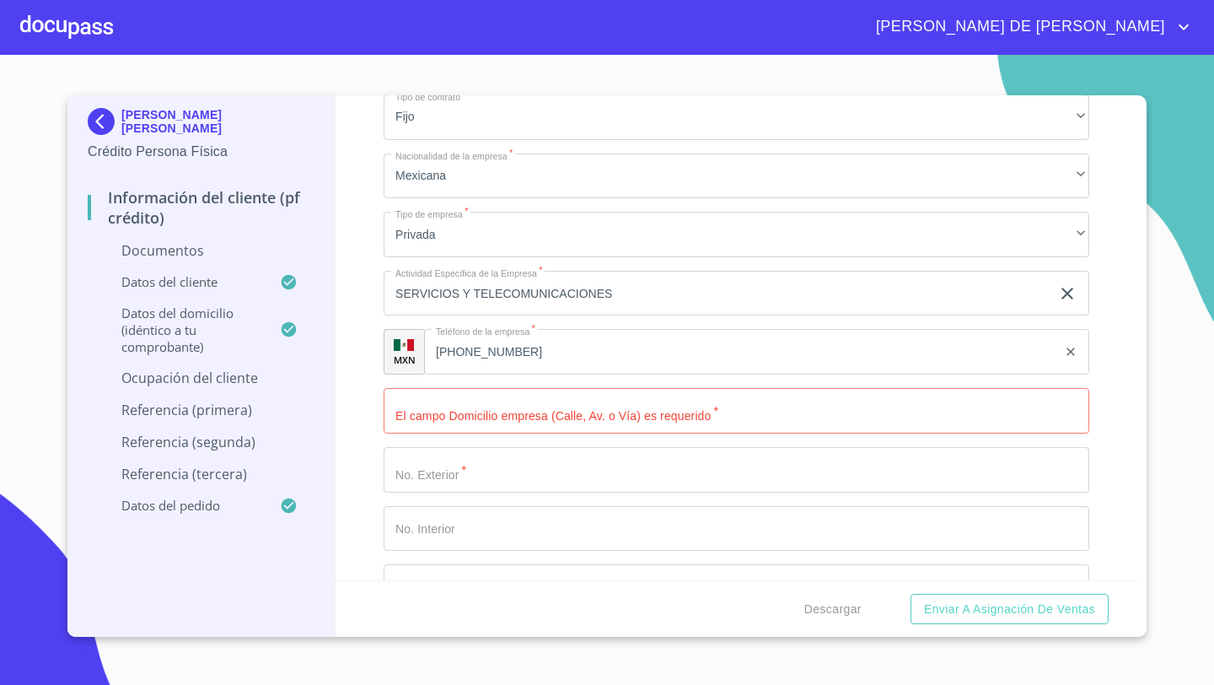
scroll to position [5543, 0]
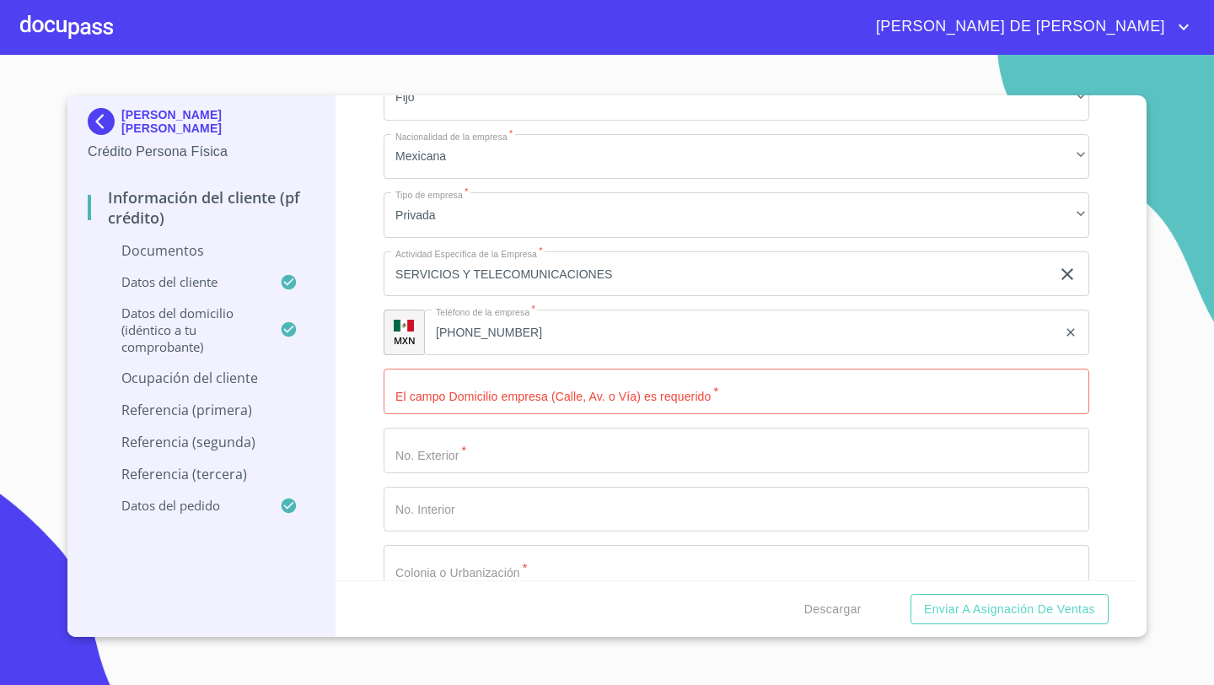
click at [441, 391] on input "Documento de identificación   *" at bounding box center [737, 391] width 706 height 46
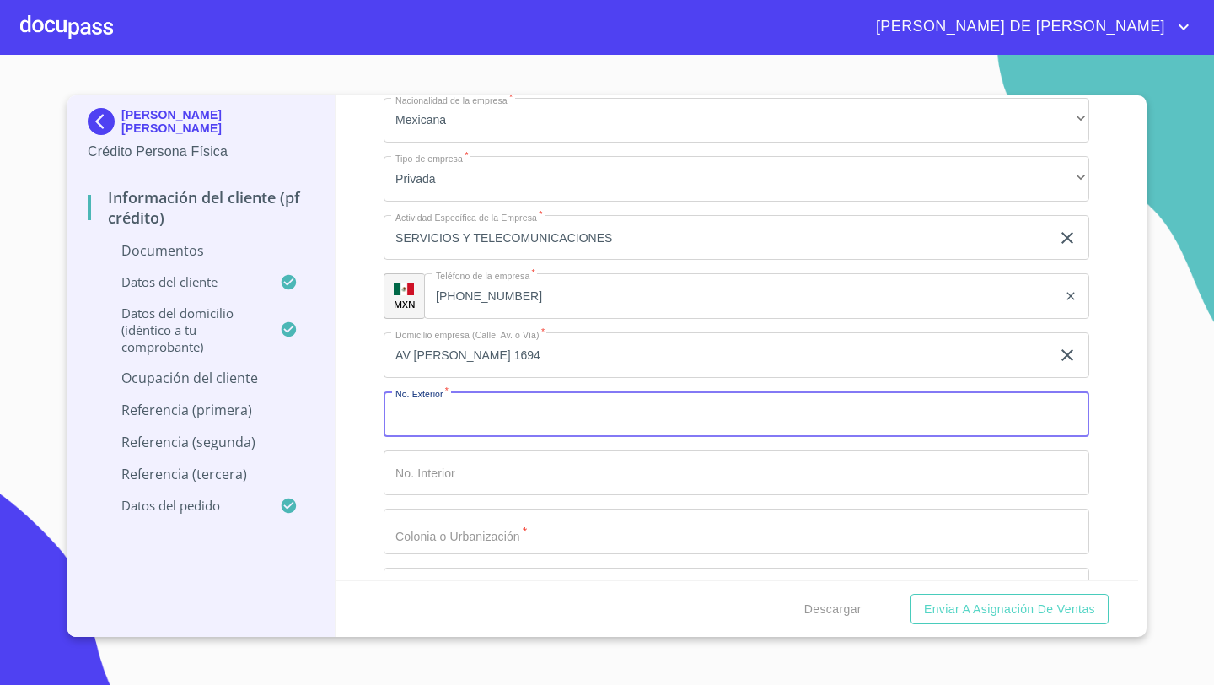
scroll to position [5640, 0]
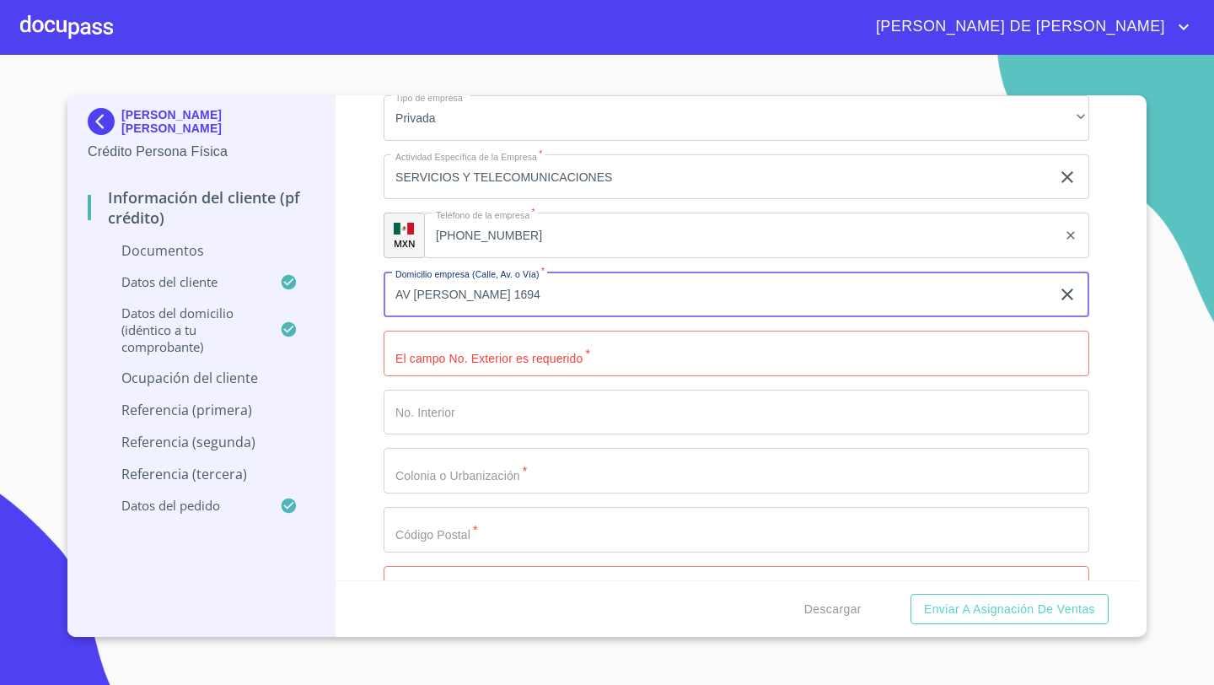
click at [559, 296] on input "AV [PERSON_NAME] 1694" at bounding box center [717, 294] width 667 height 46
type input "AV [PERSON_NAME]"
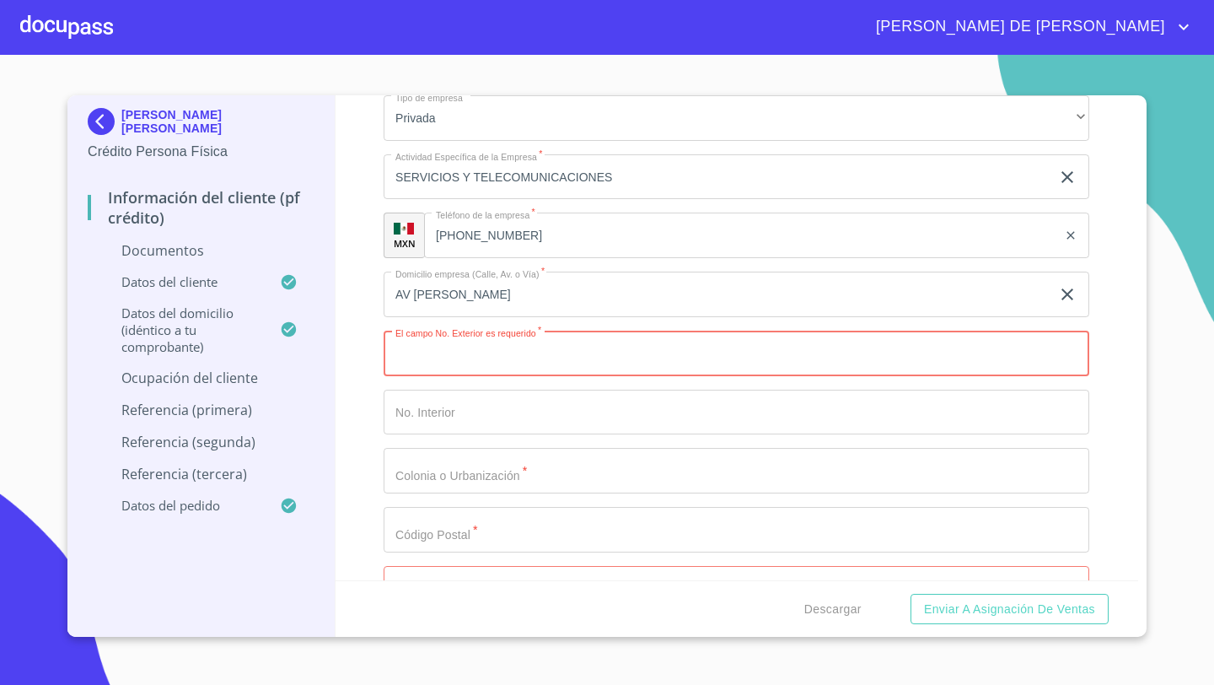
click at [431, 338] on input "Documento de identificación   *" at bounding box center [737, 353] width 706 height 46
type input "1694"
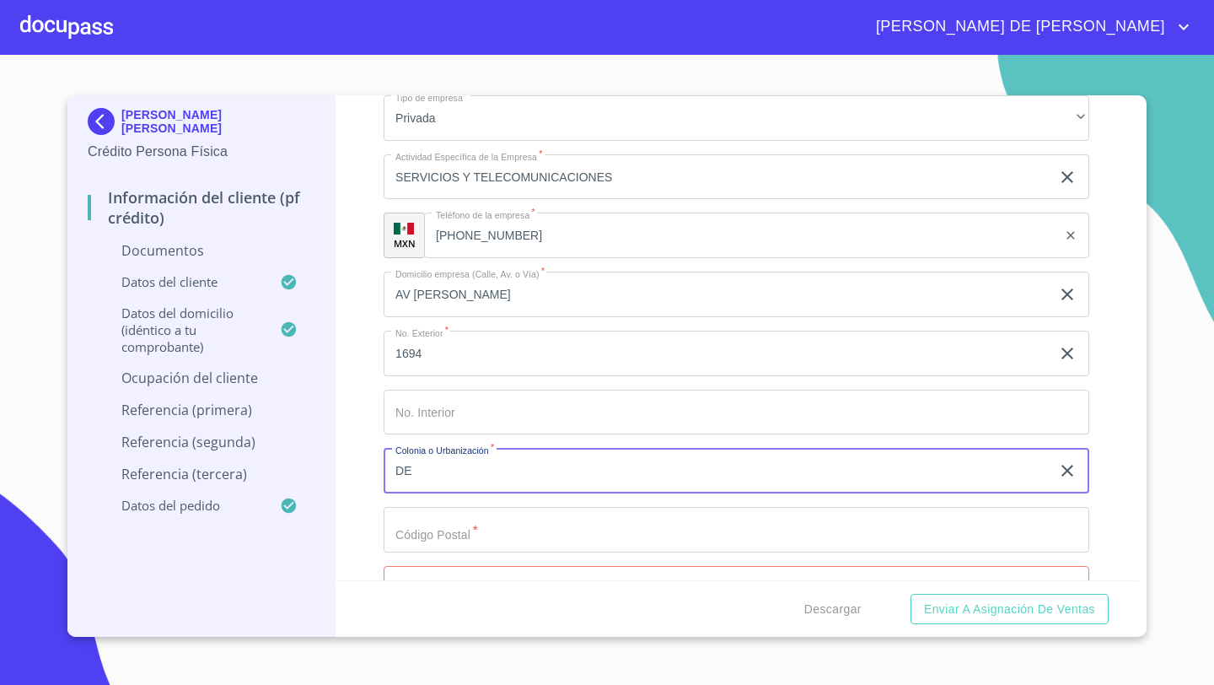
type input "D"
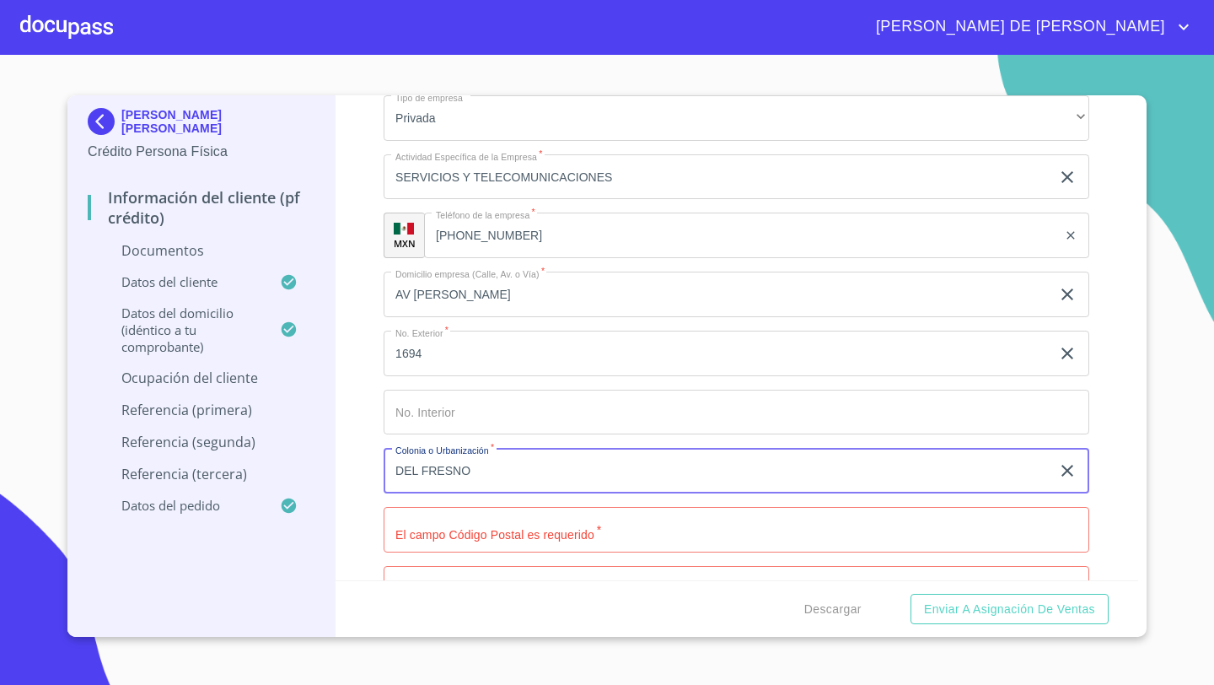
type input "DEL FRESNO"
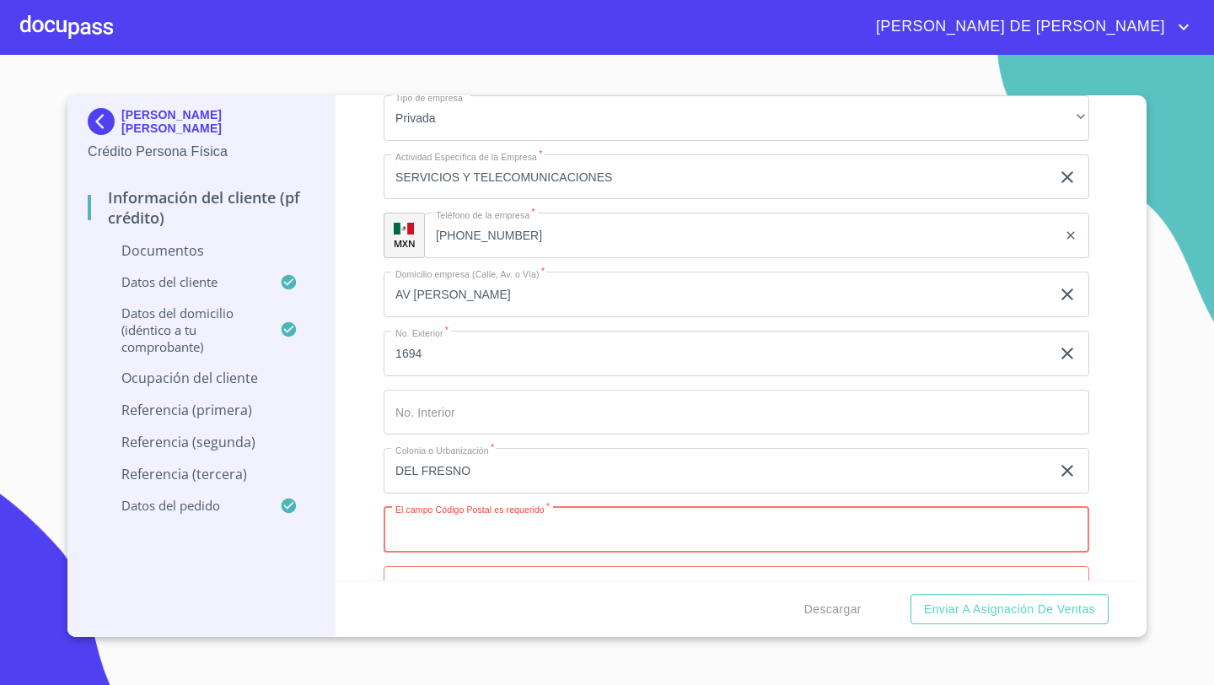
click at [407, 510] on input "Documento de identificación   *" at bounding box center [737, 530] width 706 height 46
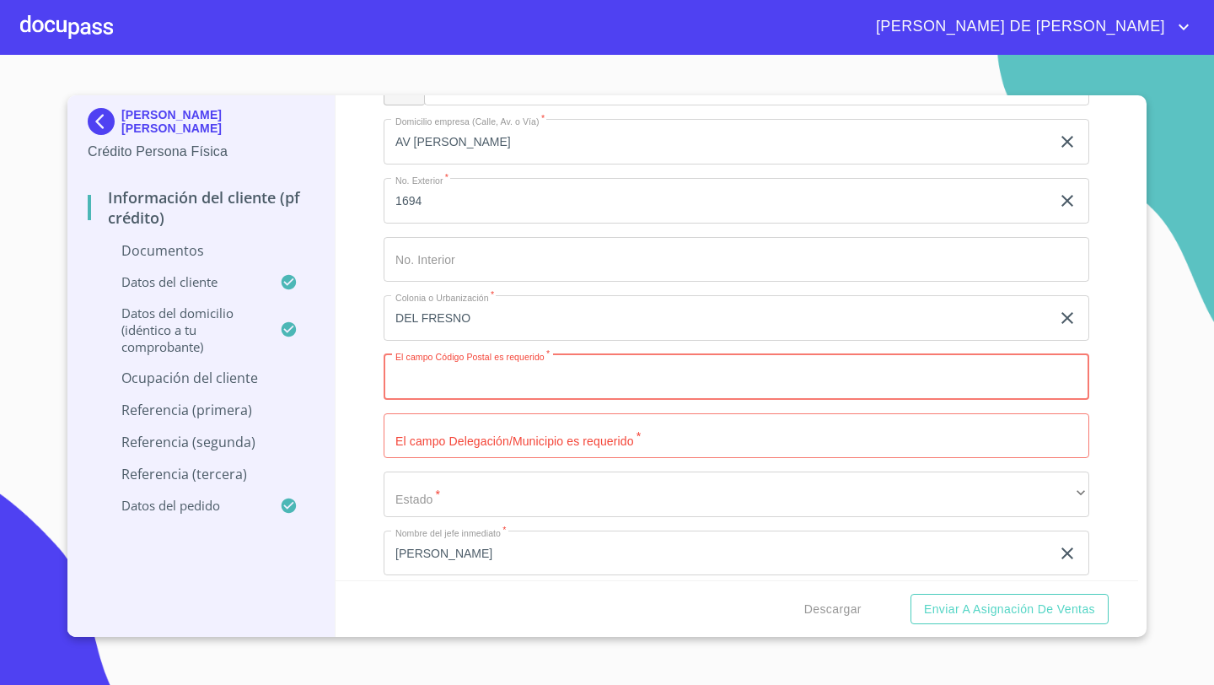
scroll to position [5821, 0]
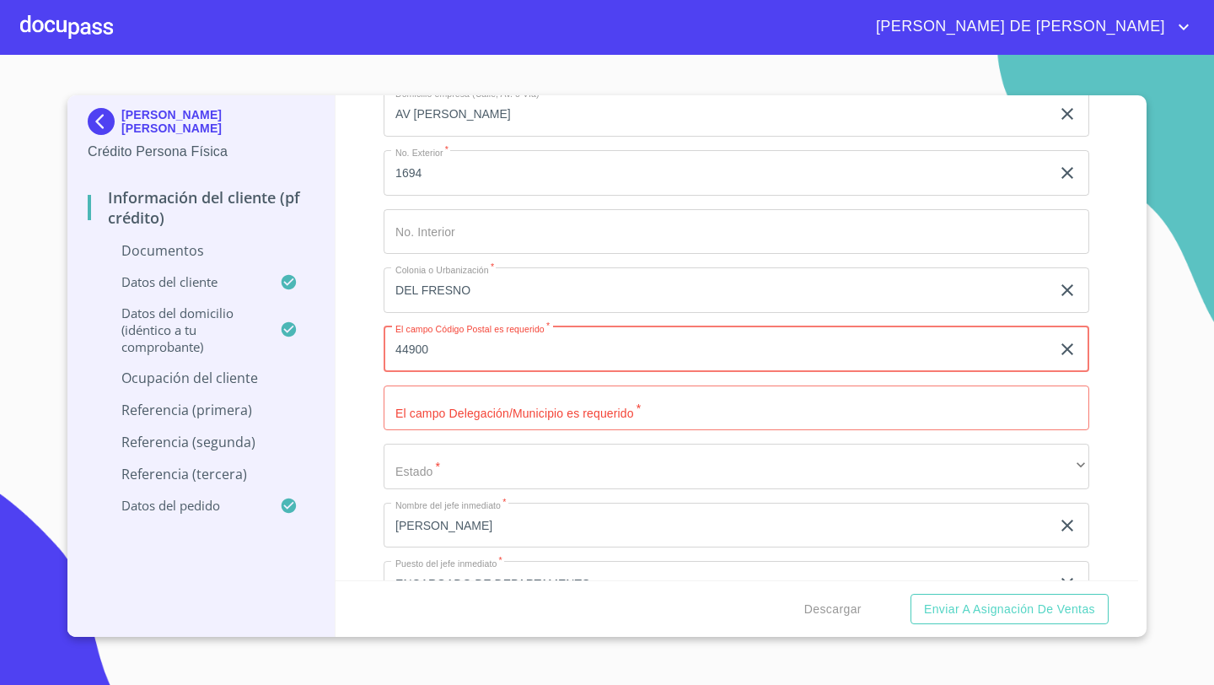
type input "44900"
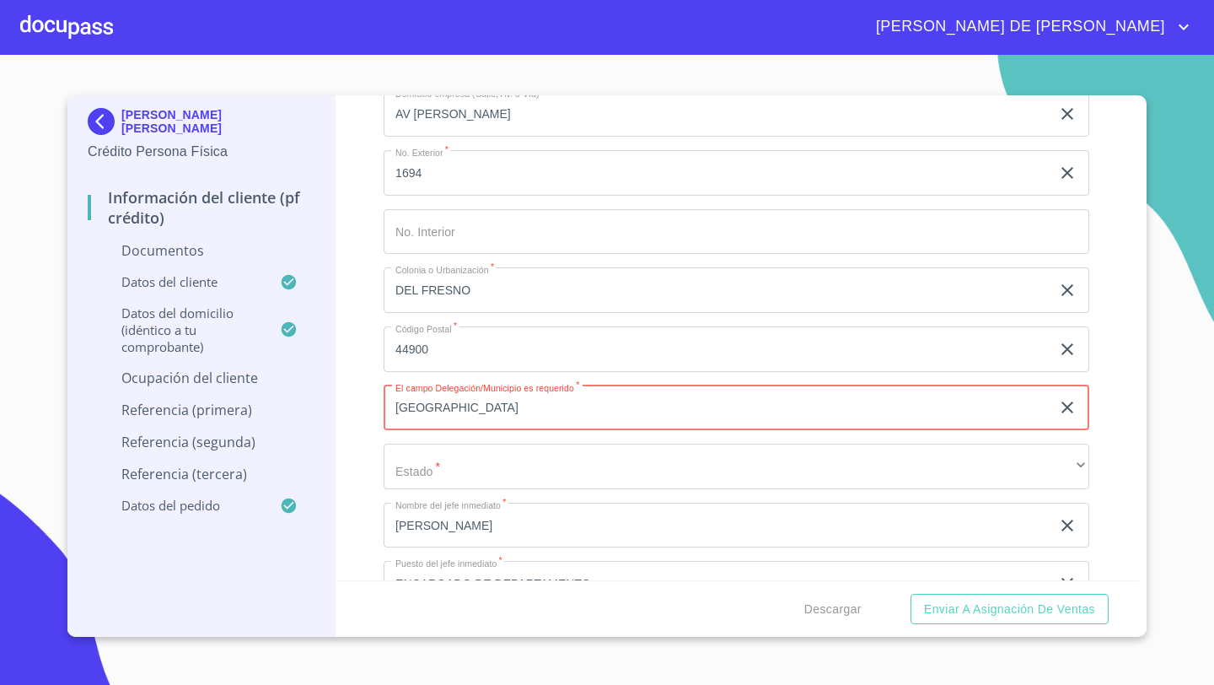
type input "[GEOGRAPHIC_DATA]"
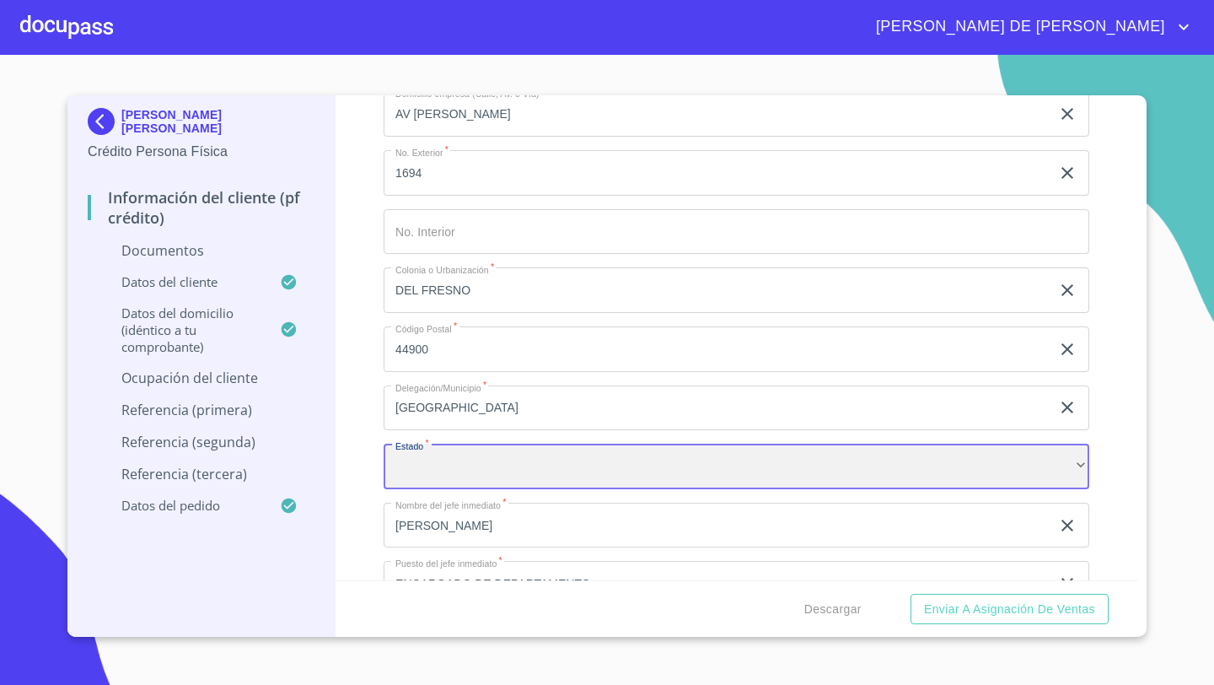
click at [449, 470] on div "​" at bounding box center [737, 466] width 706 height 46
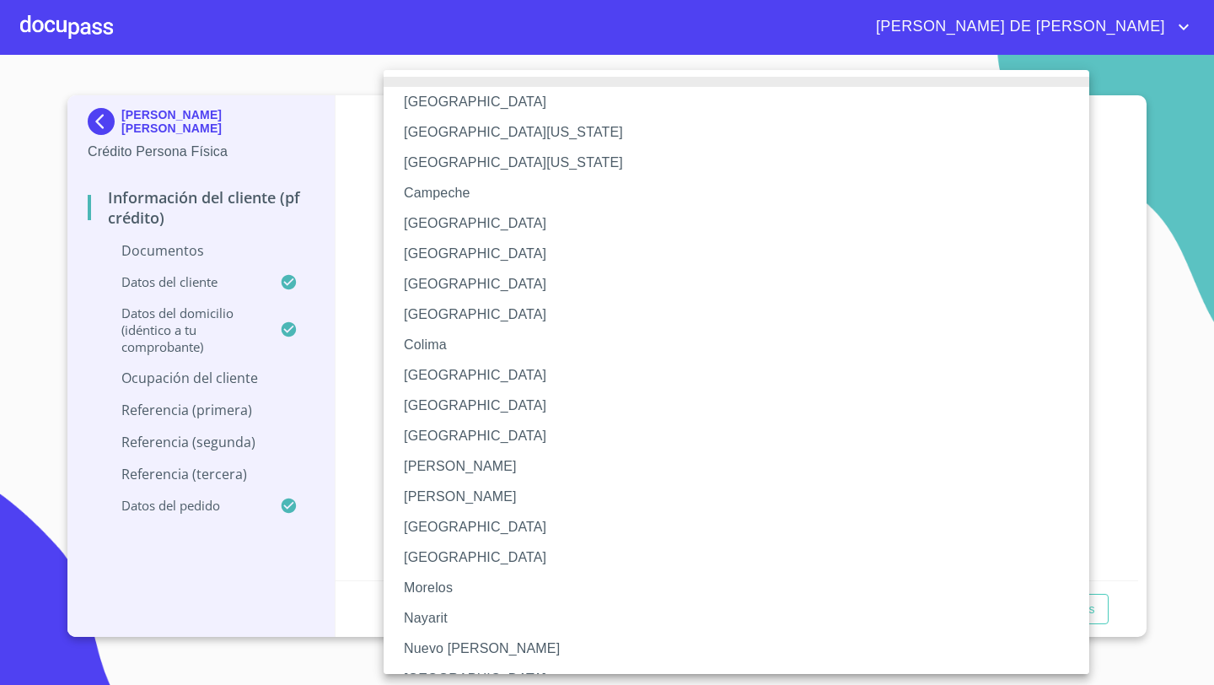
click at [426, 523] on li "[GEOGRAPHIC_DATA]" at bounding box center [737, 527] width 706 height 30
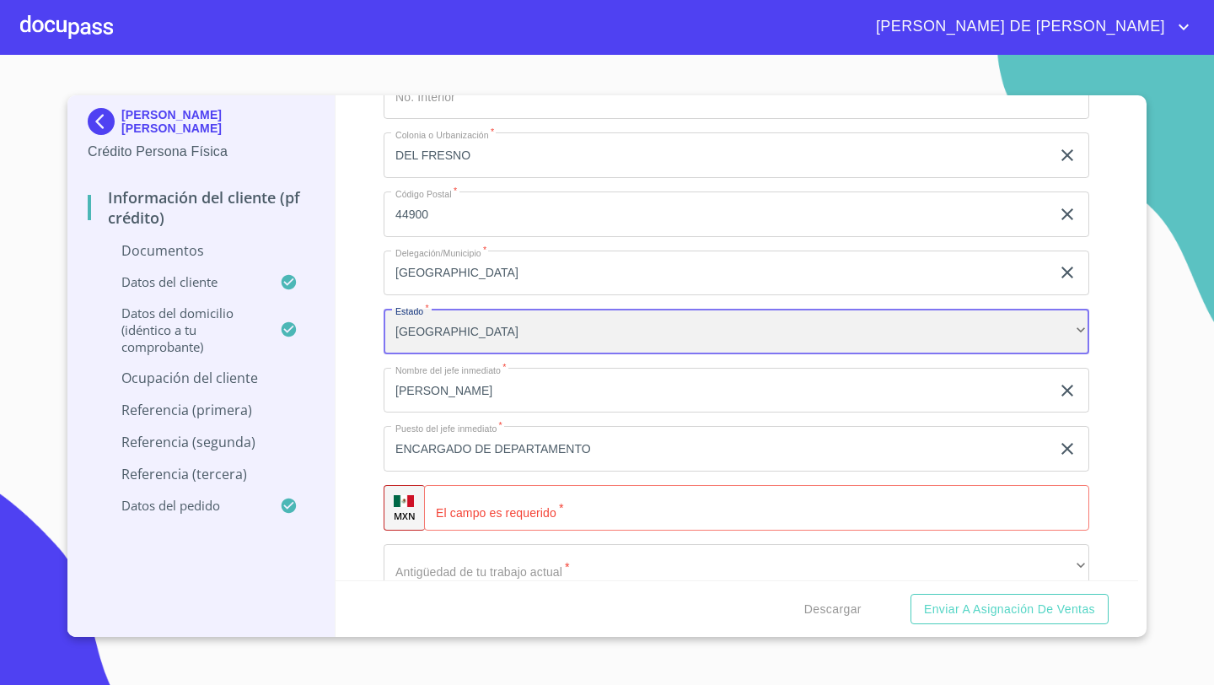
scroll to position [6015, 0]
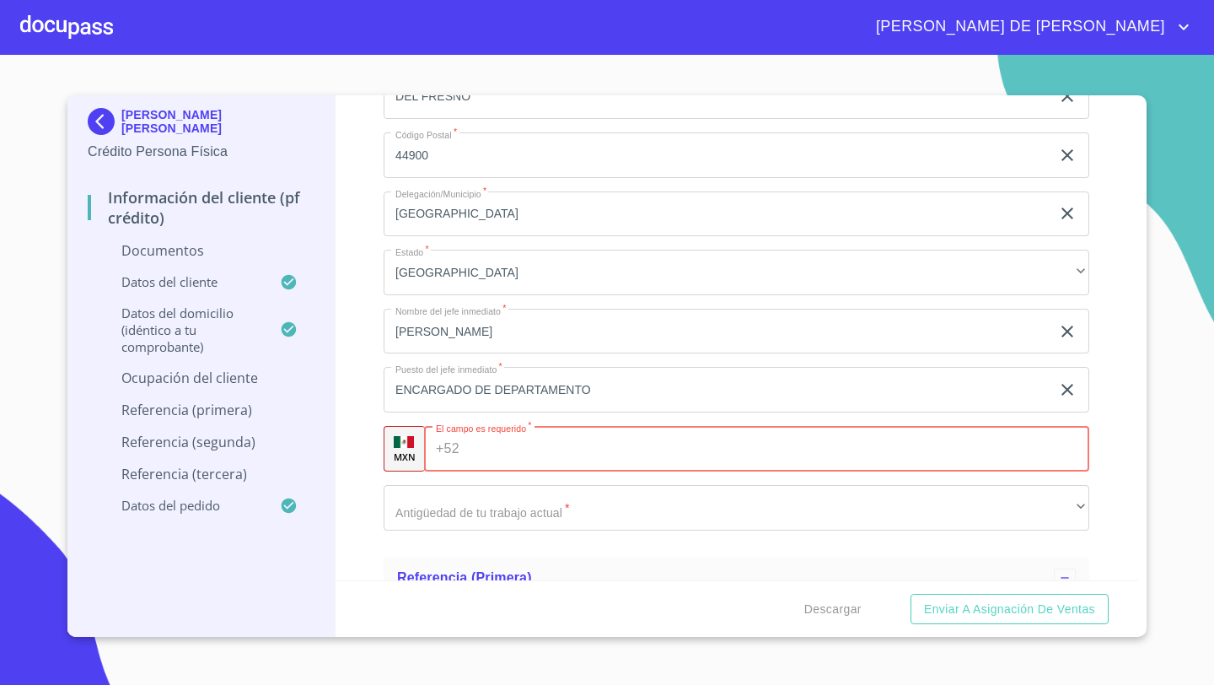
click at [454, 456] on div "+52 ​" at bounding box center [756, 449] width 665 height 46
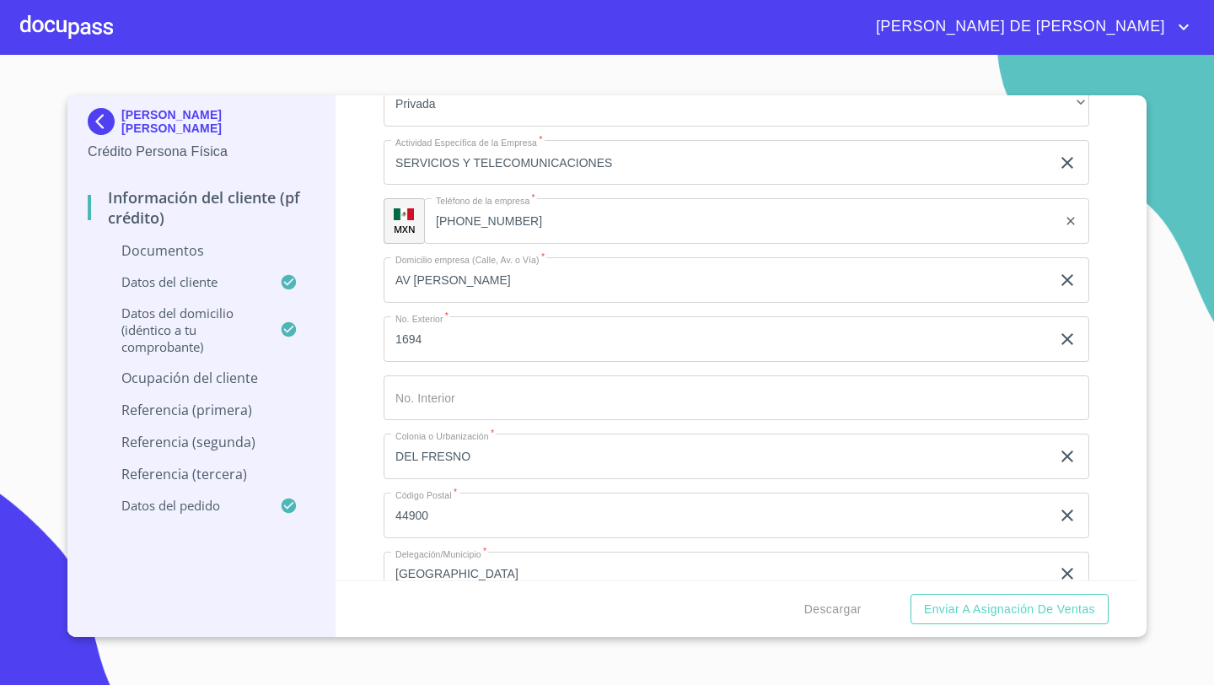
scroll to position [5590, 0]
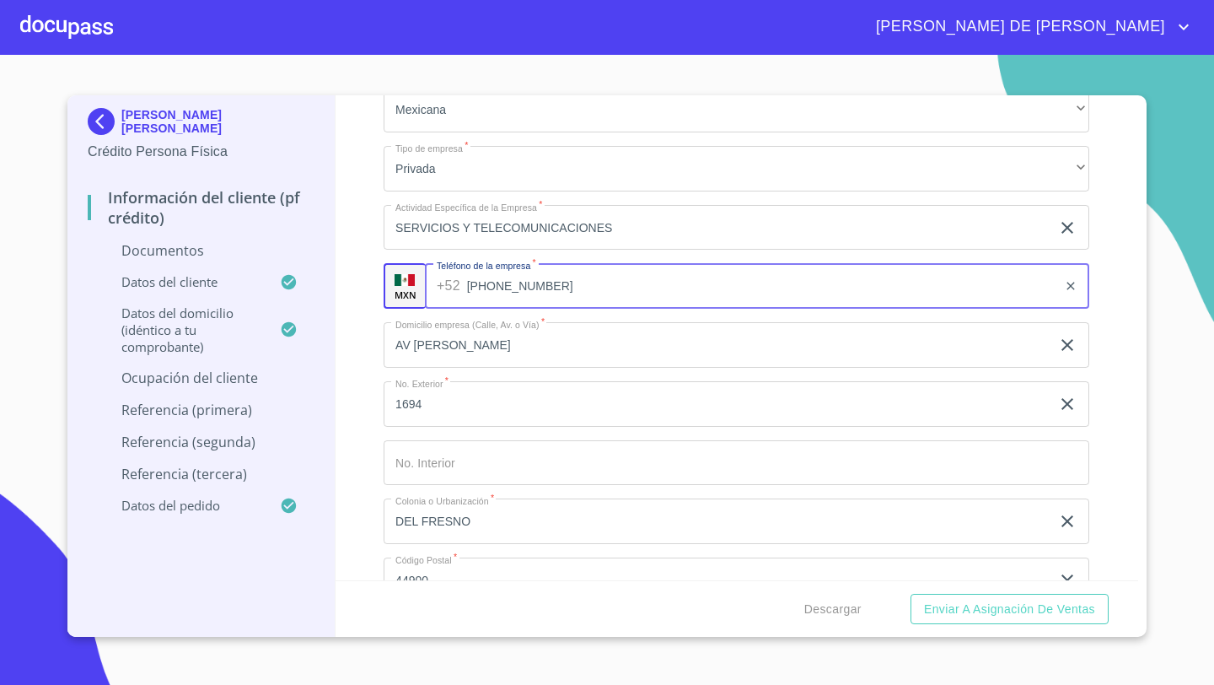
drag, startPoint x: 516, startPoint y: 287, endPoint x: 561, endPoint y: 293, distance: 45.2
click at [561, 293] on input "[PHONE_NUMBER]" at bounding box center [762, 286] width 591 height 46
drag, startPoint x: 560, startPoint y: 290, endPoint x: 471, endPoint y: 288, distance: 88.5
click at [471, 288] on input "[PHONE_NUMBER]" at bounding box center [762, 286] width 591 height 46
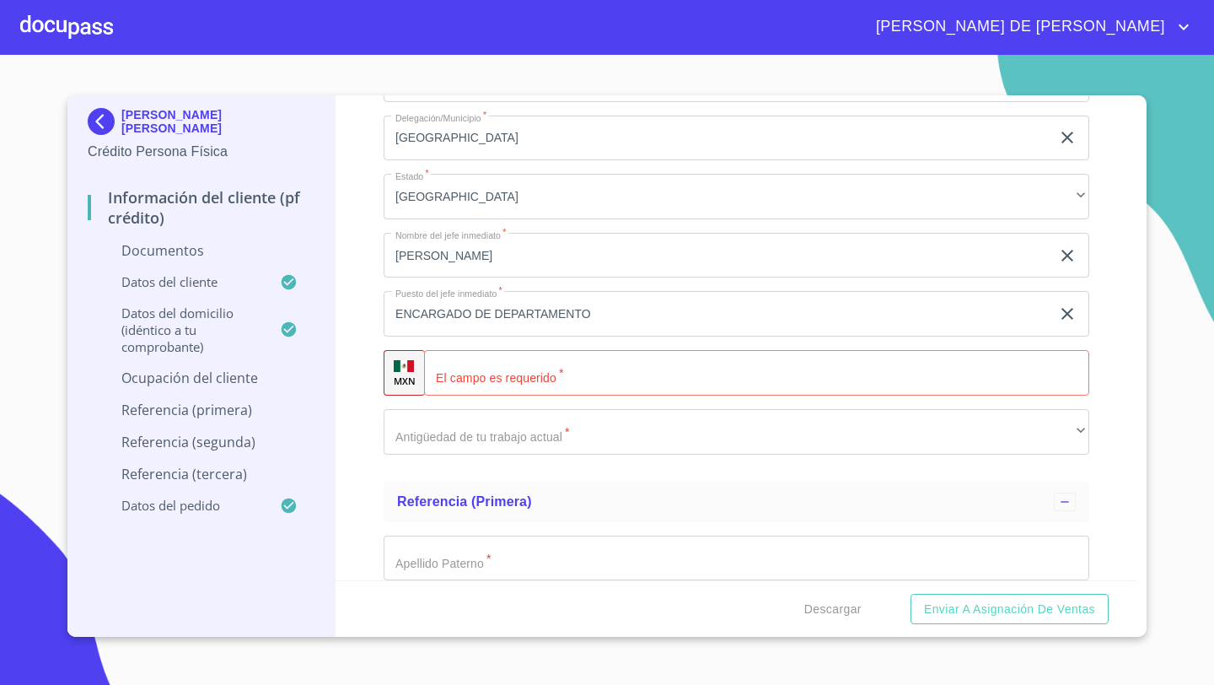
scroll to position [6120, 0]
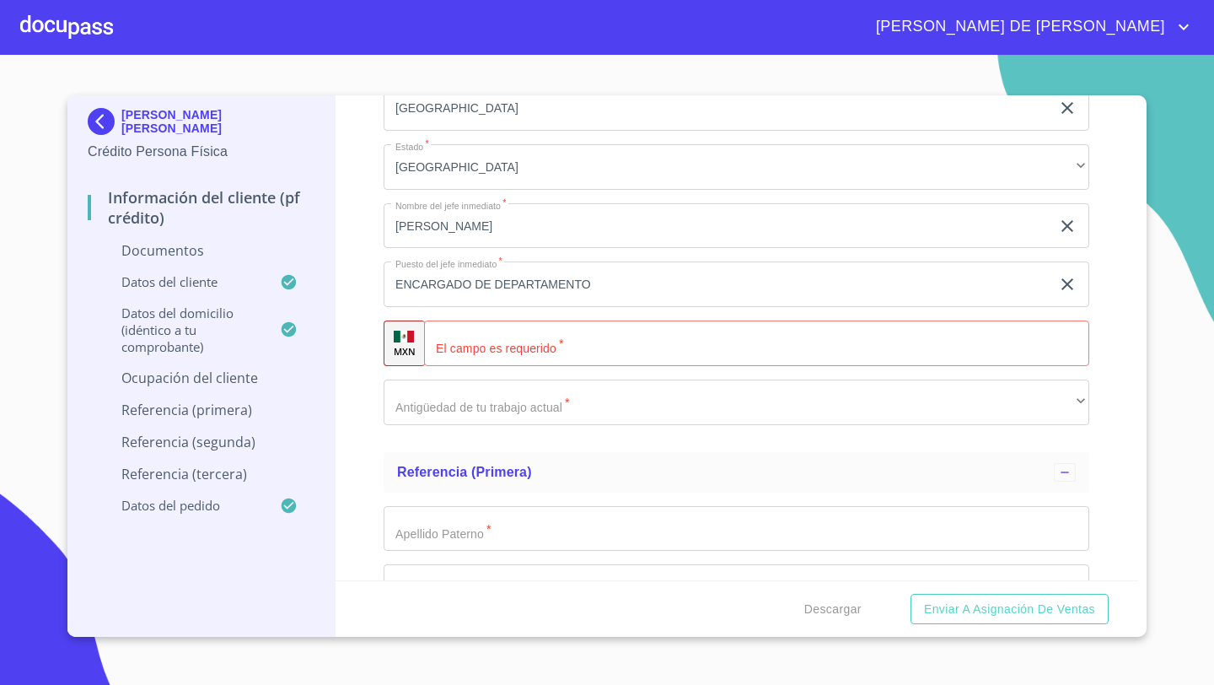
click at [450, 336] on div "​" at bounding box center [756, 343] width 665 height 46
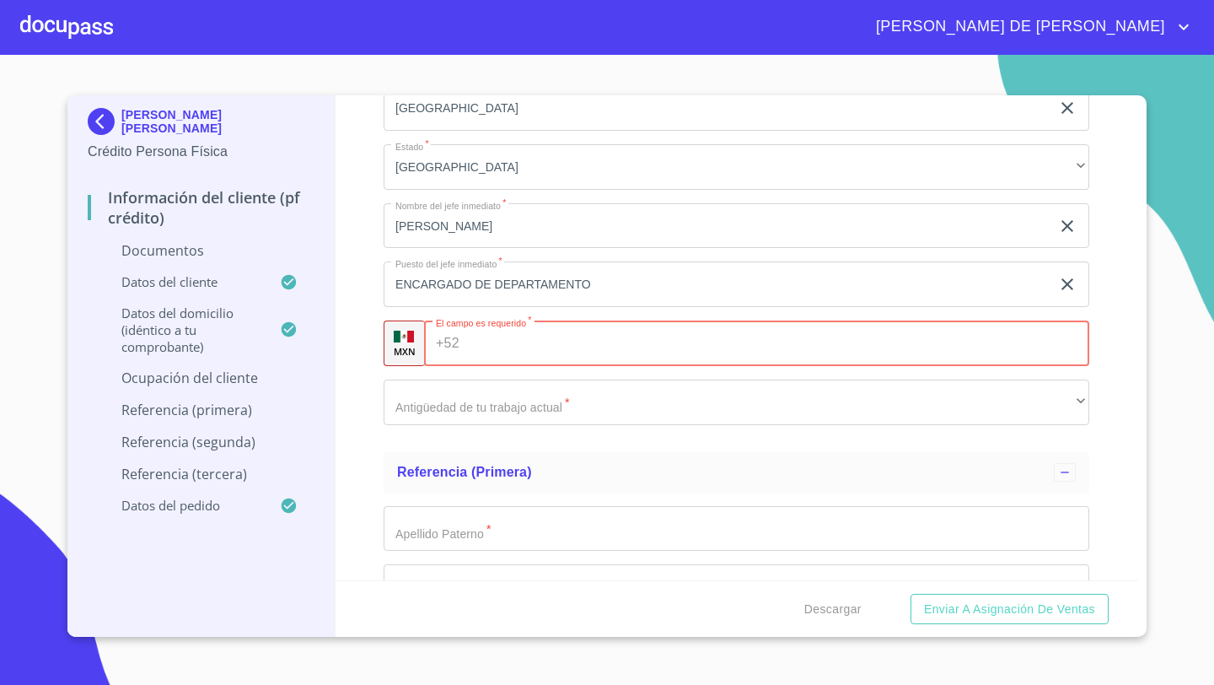
paste input "[PHONE_NUMBER]"
type input "[PHONE_NUMBER]"
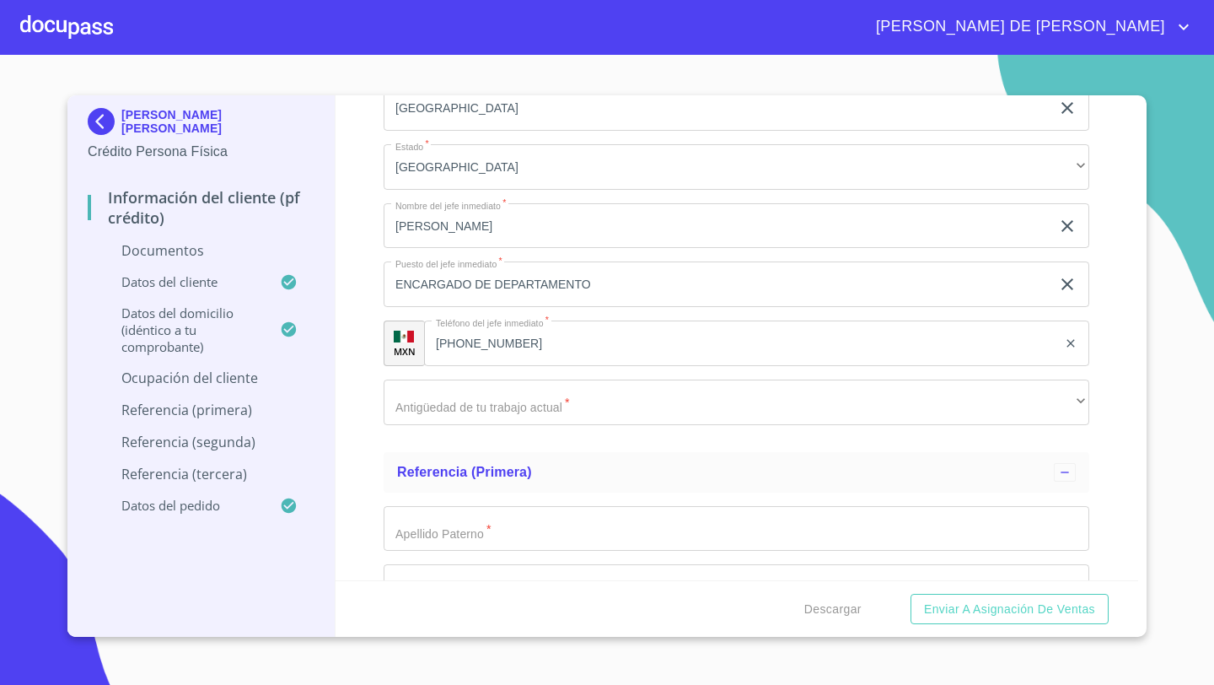
click at [349, 355] on div "Información del cliente (PF crédito) Documentos Documento de identificación   *…" at bounding box center [737, 337] width 803 height 485
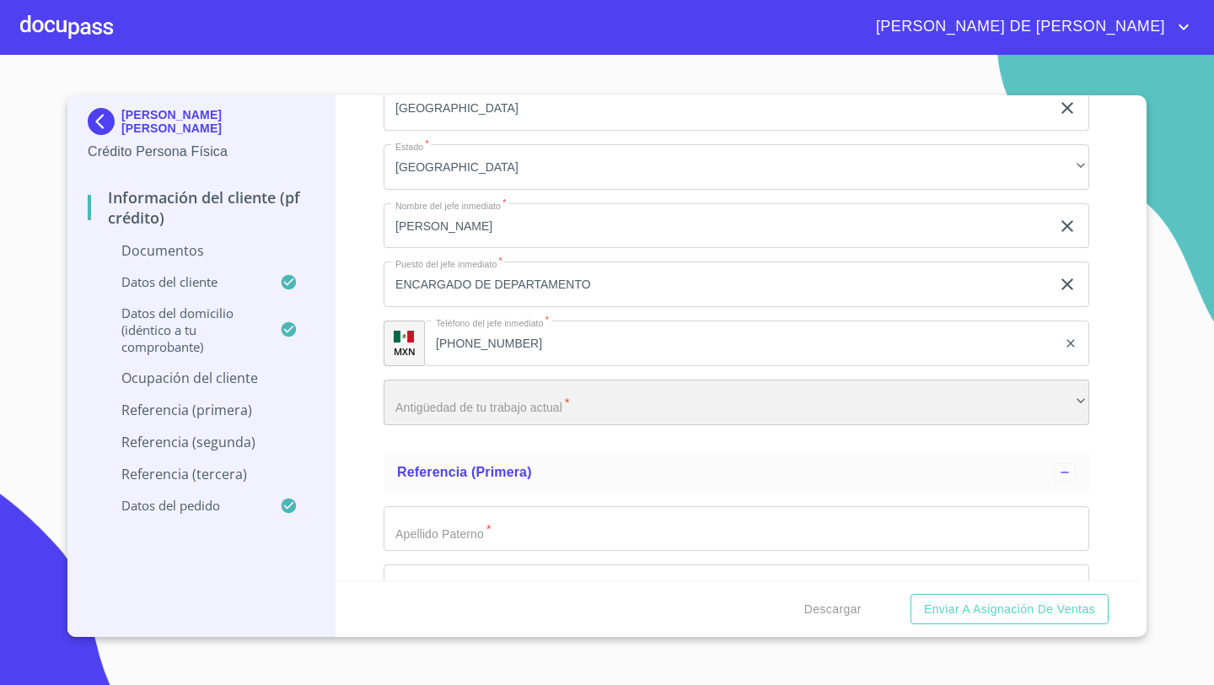
click at [401, 396] on div "​" at bounding box center [737, 402] width 706 height 46
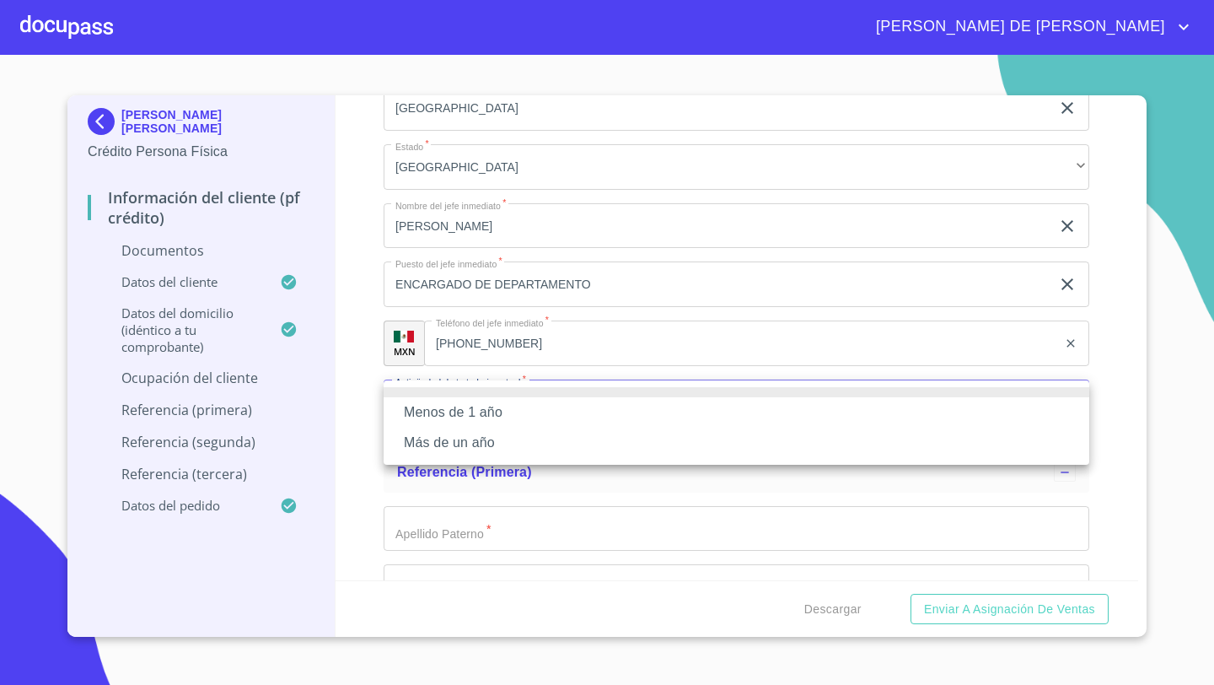
click at [426, 450] on li "Más de un año" at bounding box center [737, 442] width 706 height 30
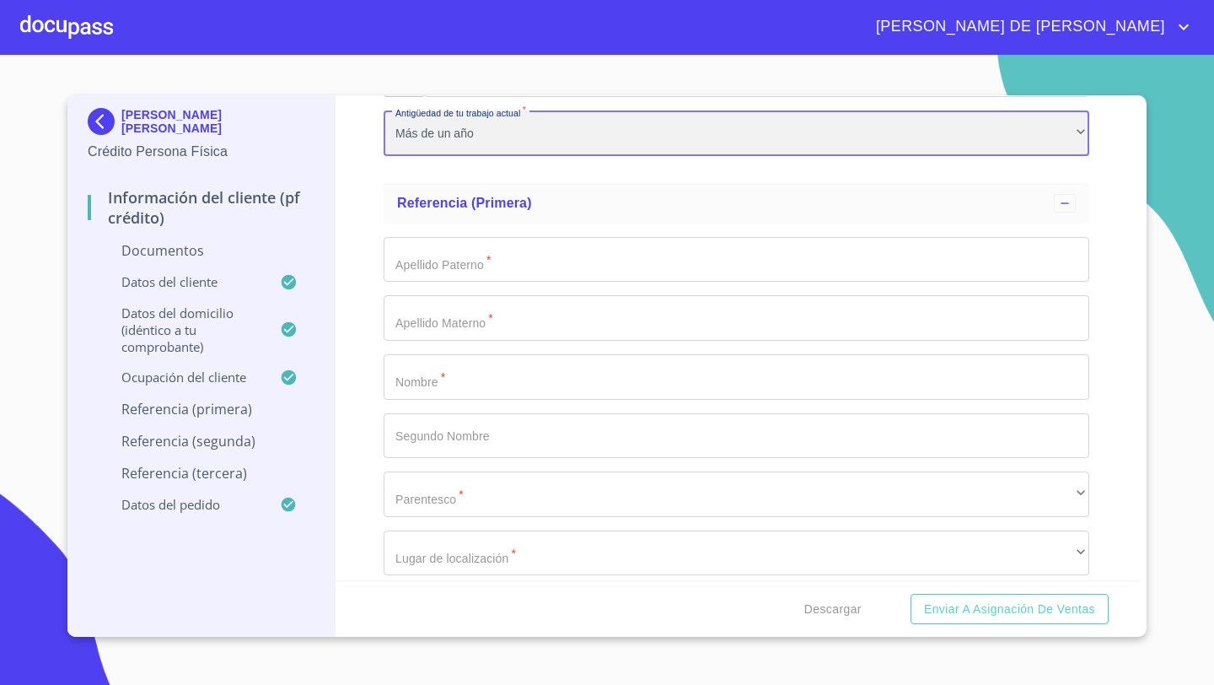
scroll to position [6387, 0]
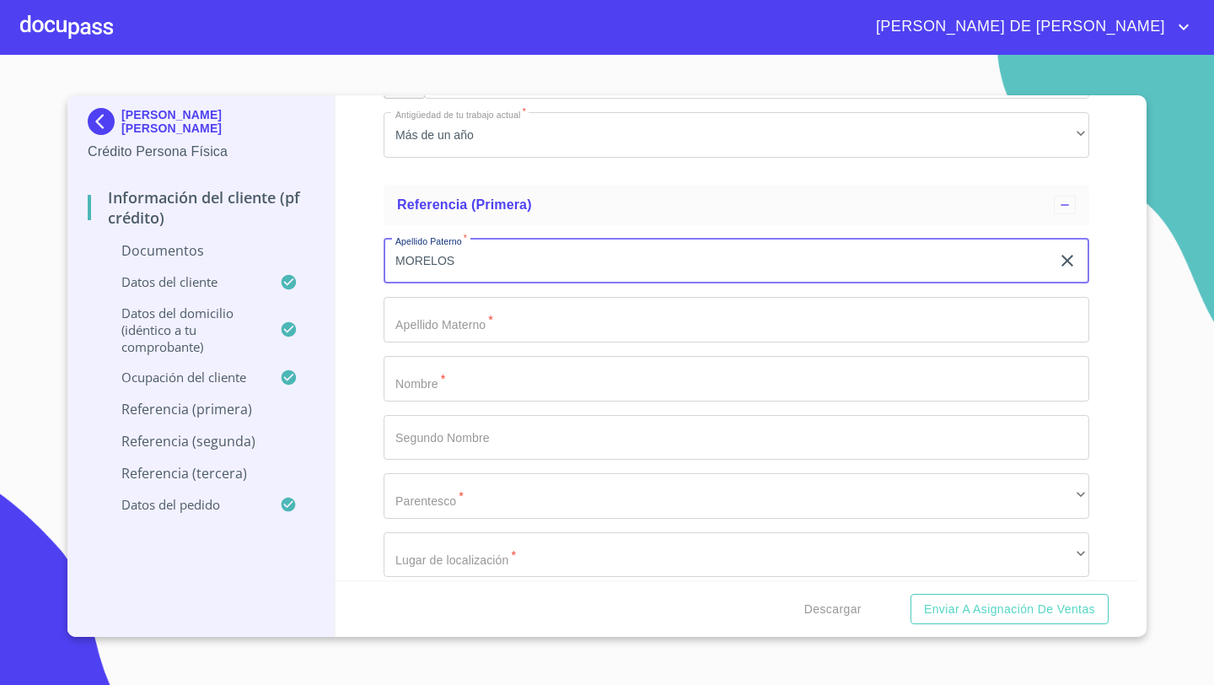
type input "MORELOS"
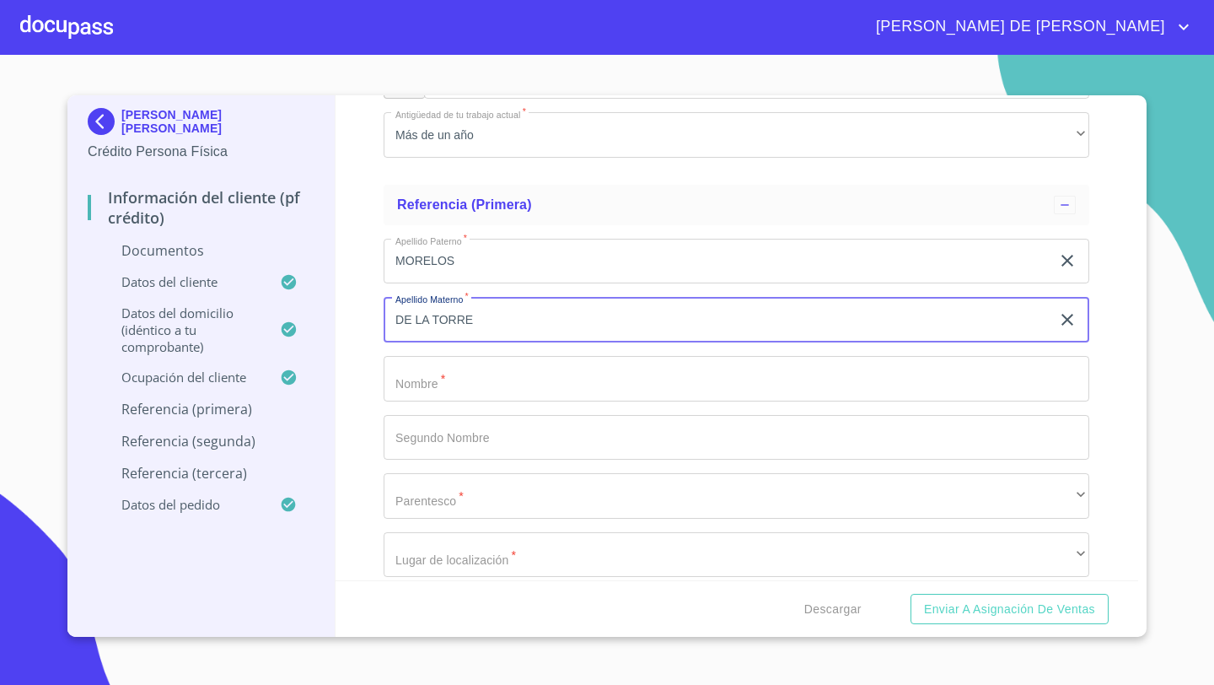
type input "DE LA TORRE"
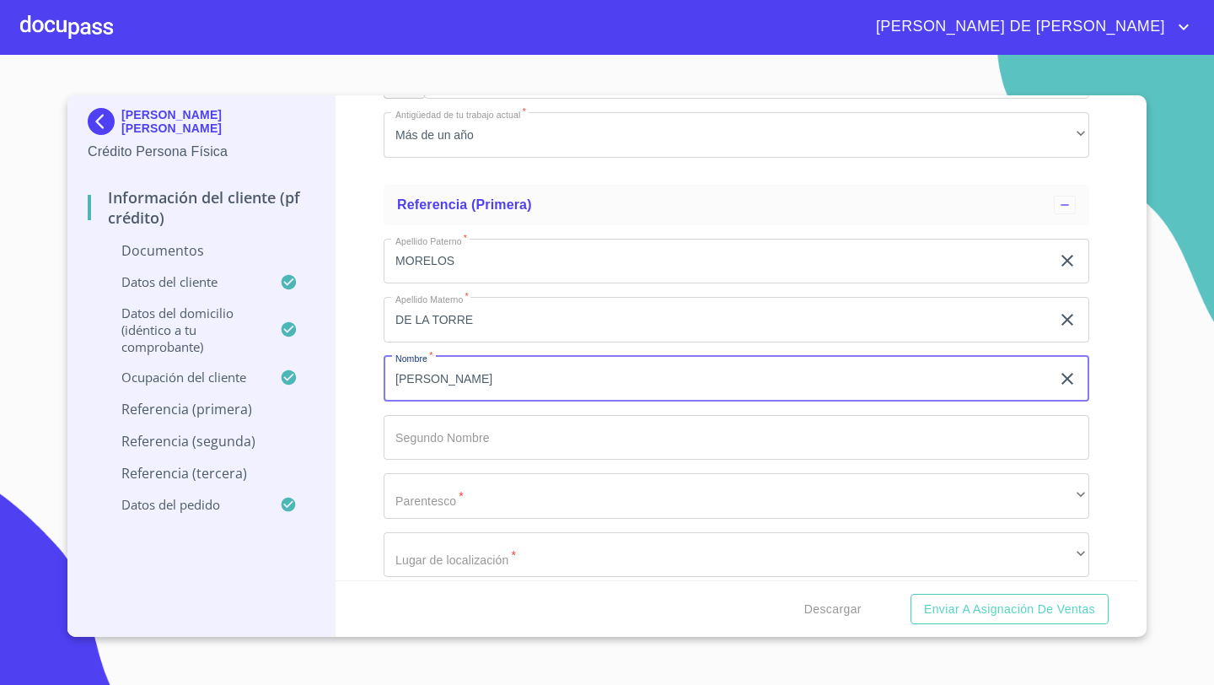
type input "[PERSON_NAME]"
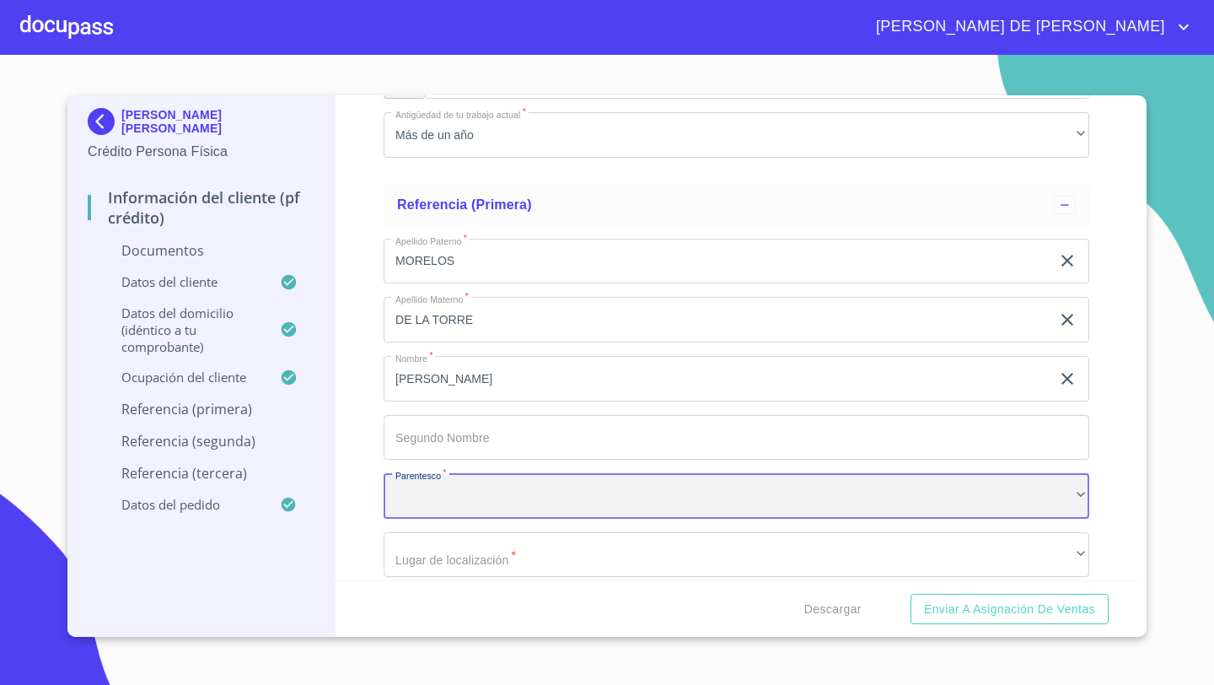
click at [424, 508] on div "​" at bounding box center [737, 496] width 706 height 46
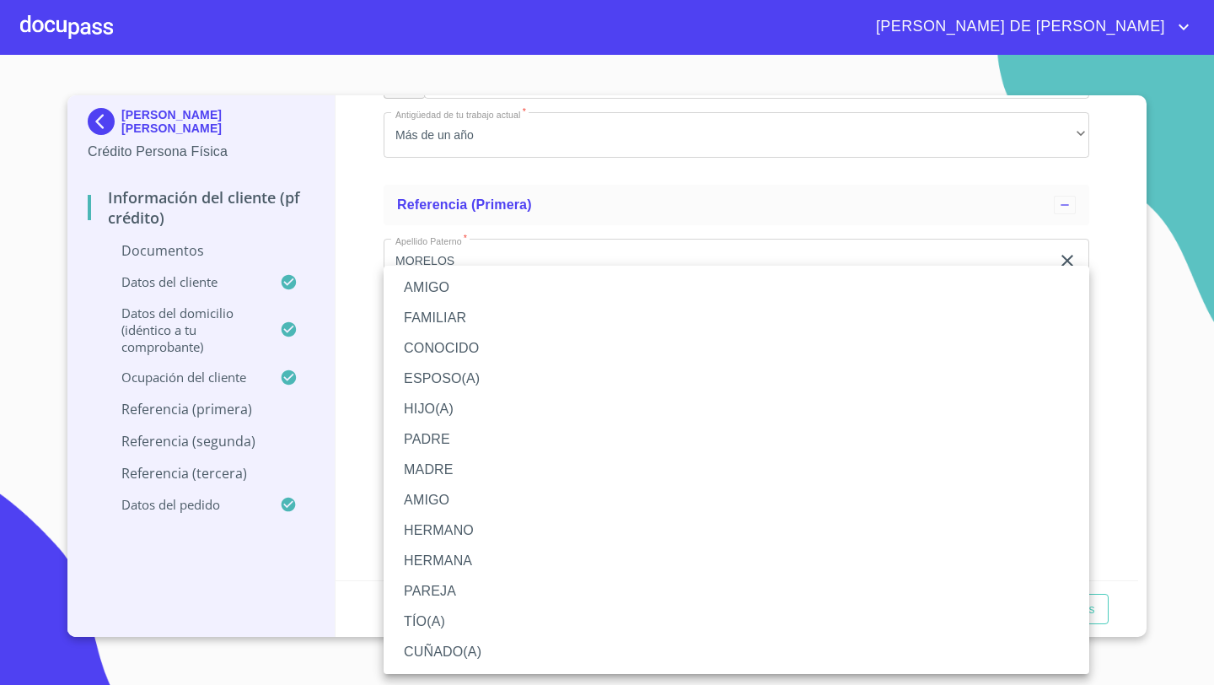
click at [427, 591] on li "PAREJA" at bounding box center [737, 591] width 706 height 30
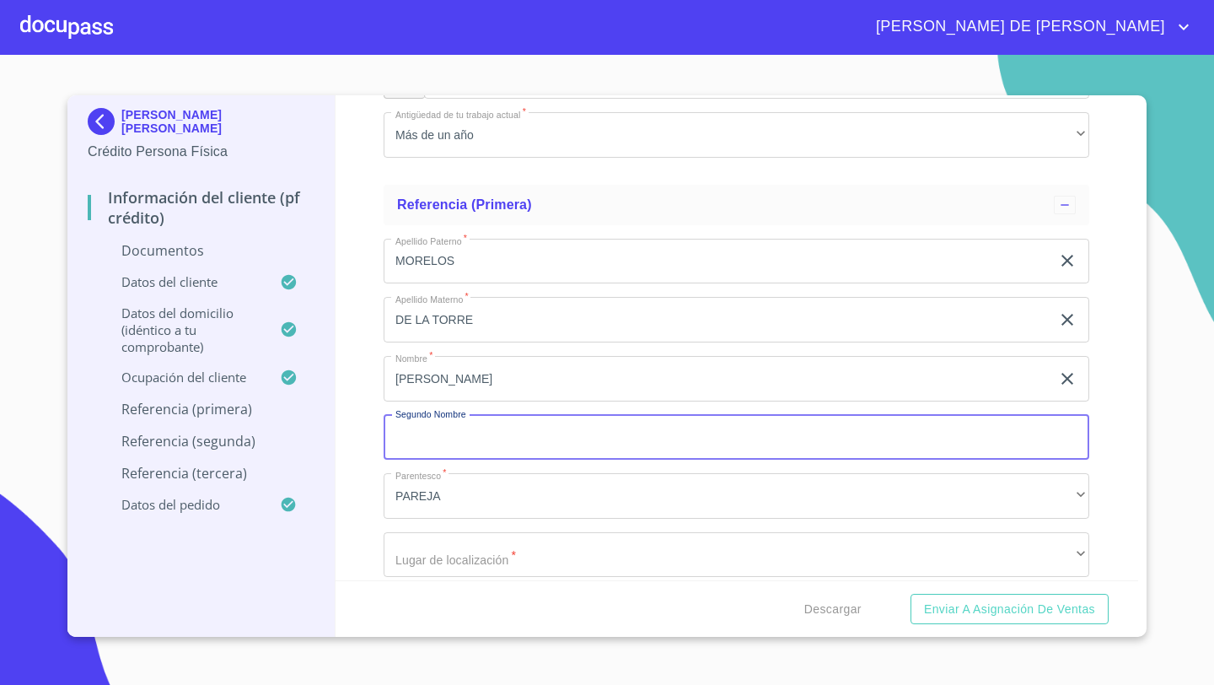
click at [422, 441] on input "Documento de identificación   *" at bounding box center [737, 438] width 706 height 46
type input "[PERSON_NAME]"
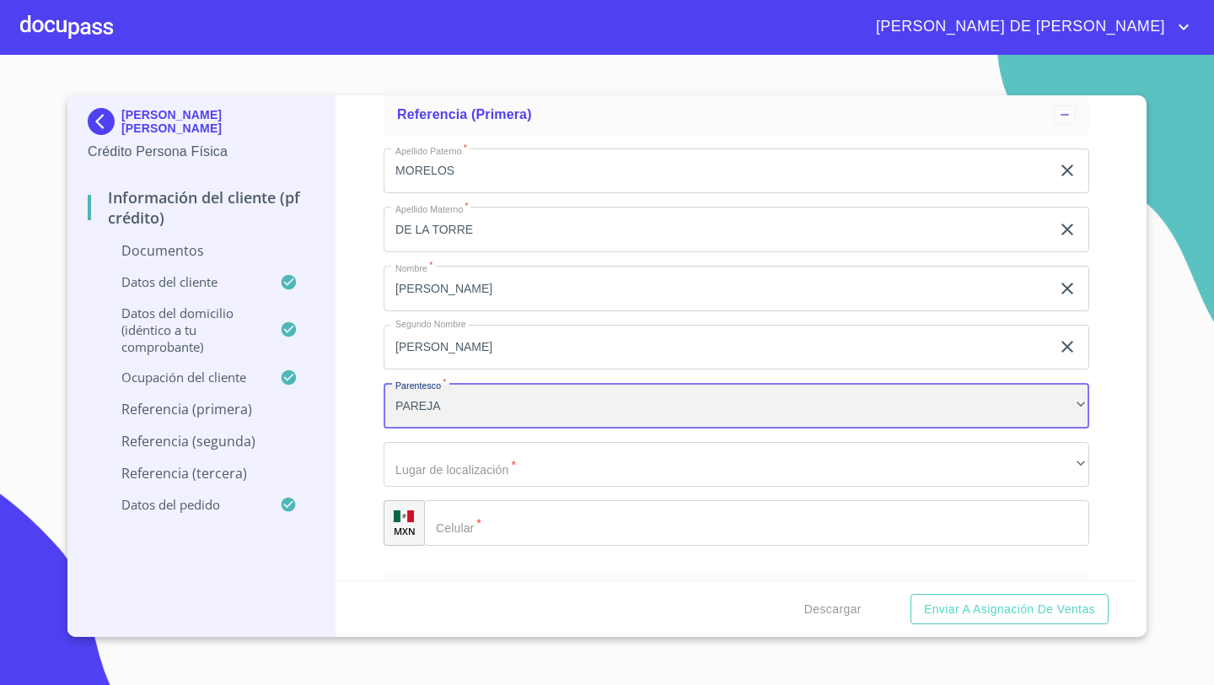
scroll to position [6523, 0]
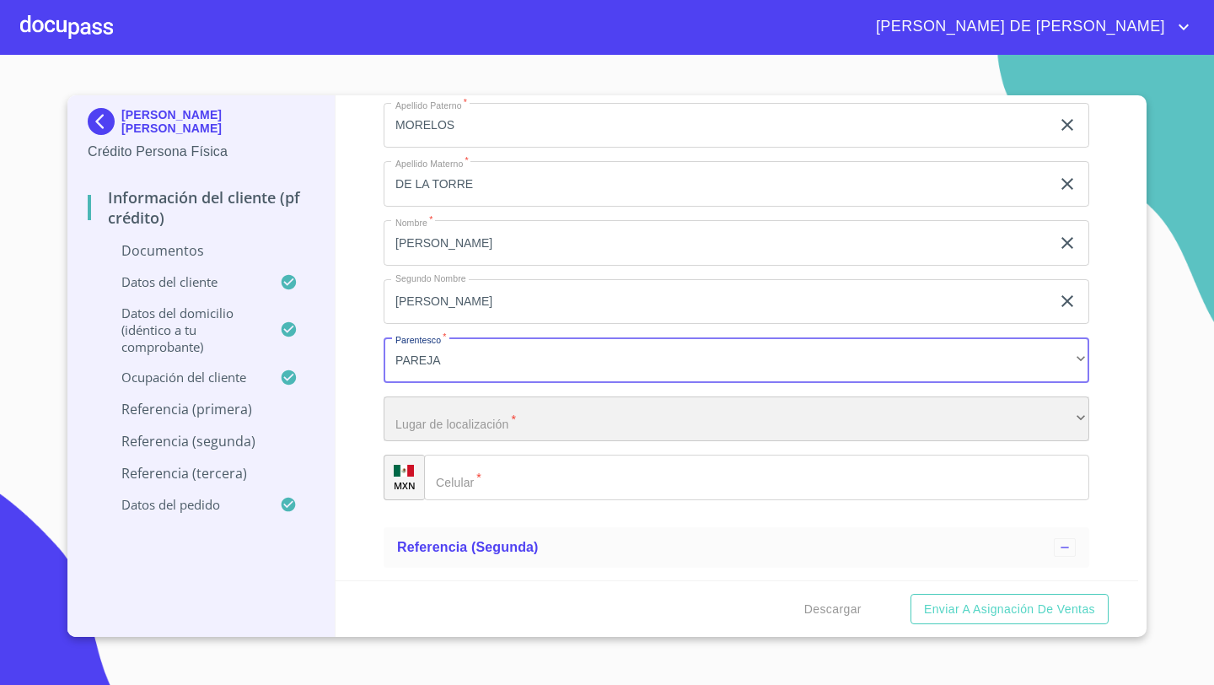
click at [405, 421] on div "​" at bounding box center [737, 419] width 706 height 46
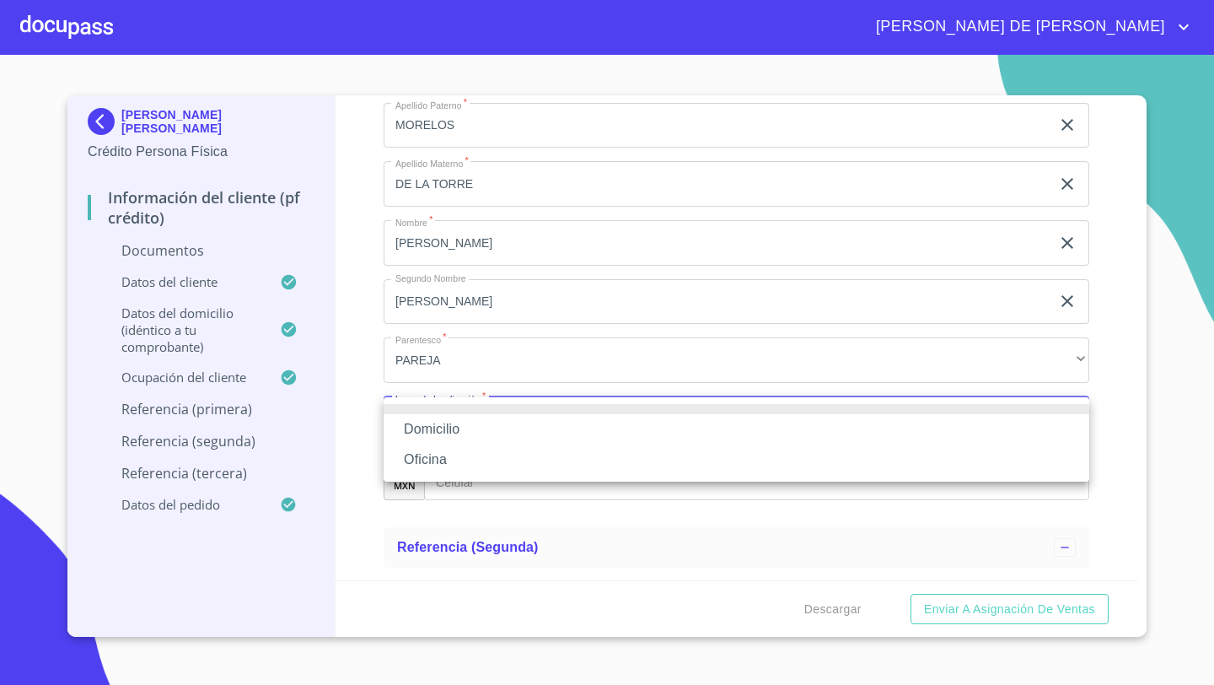
click at [424, 457] on li "Oficina" at bounding box center [737, 459] width 706 height 30
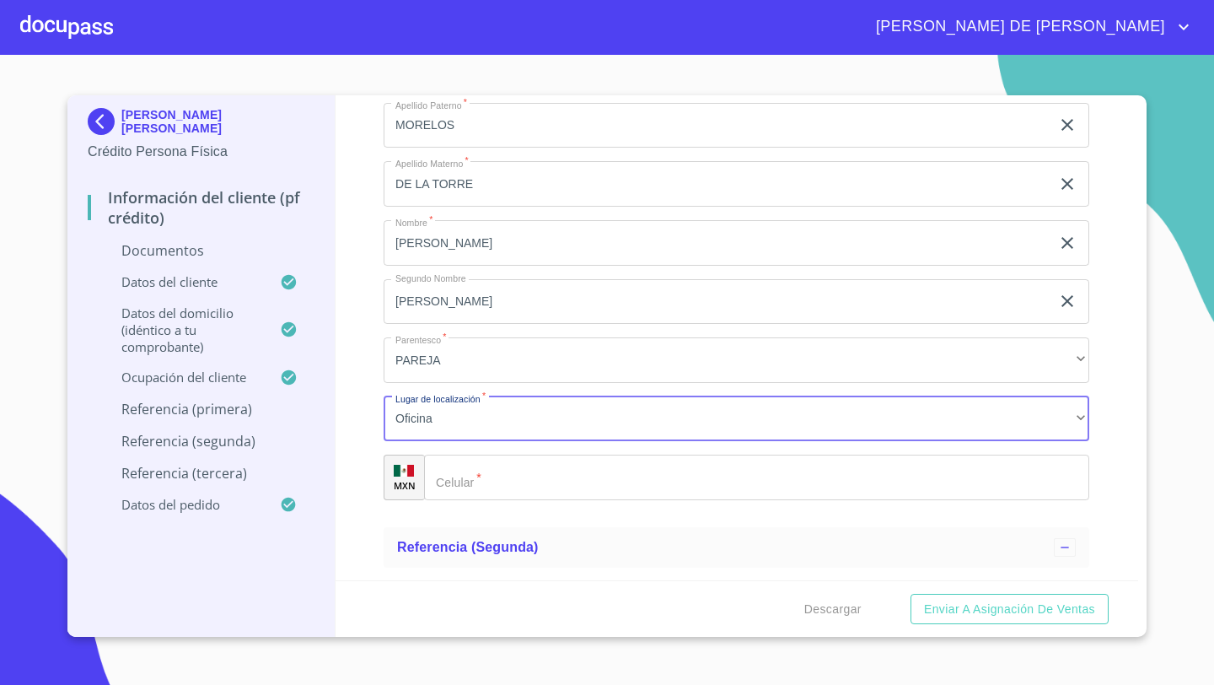
click at [463, 477] on div "​" at bounding box center [756, 477] width 665 height 46
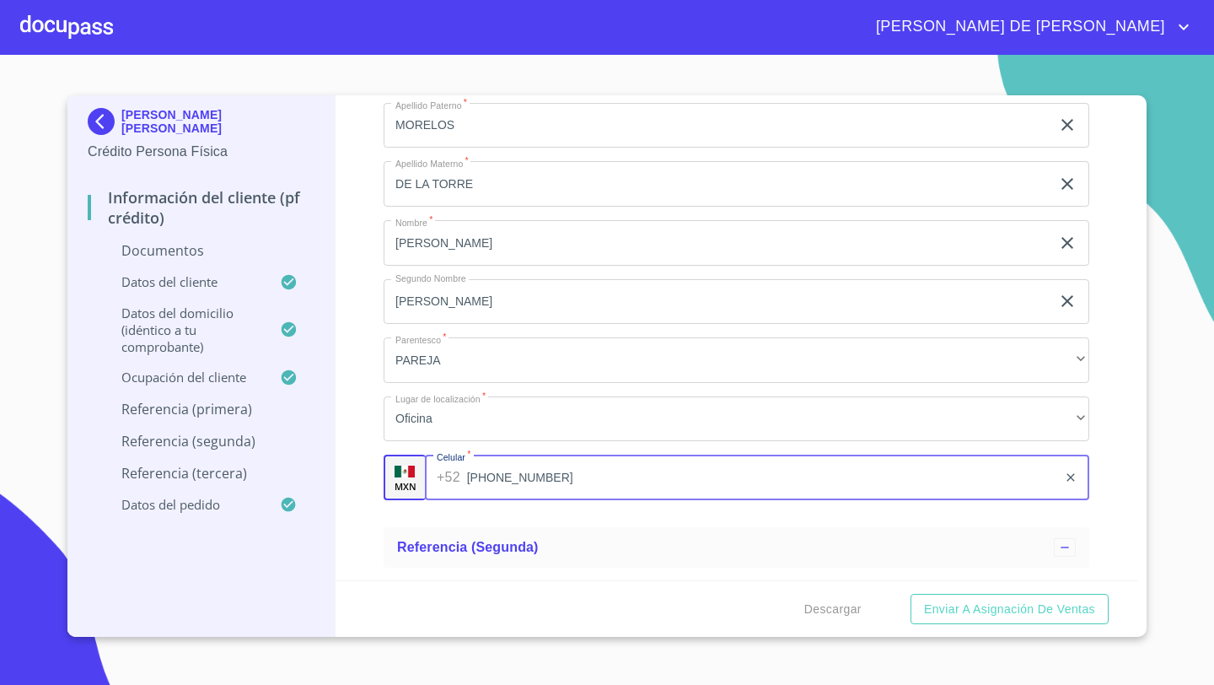
type input "[PHONE_NUMBER]"
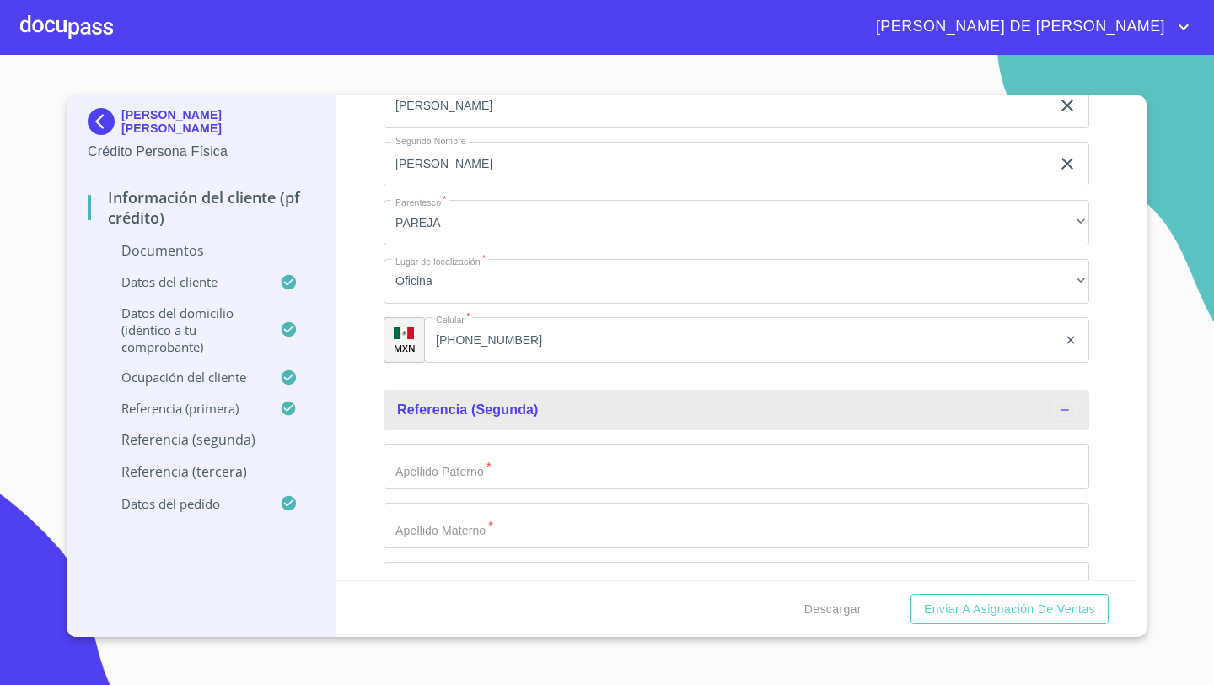
scroll to position [6693, 0]
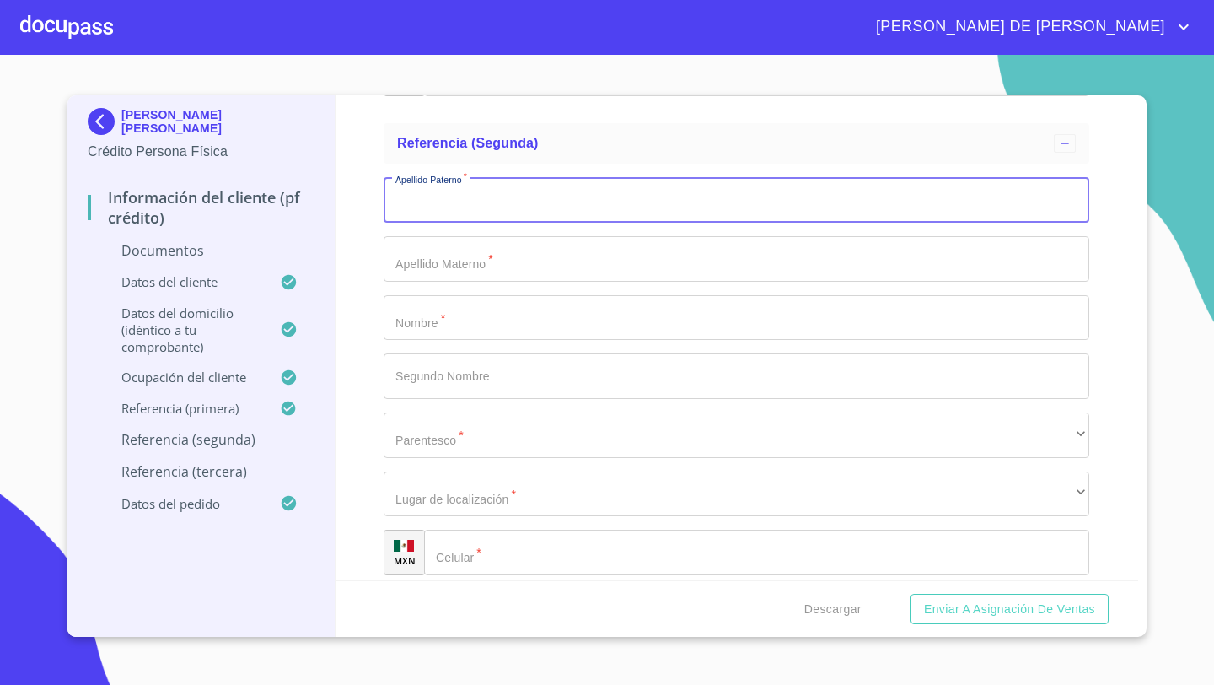
scroll to position [6934, 0]
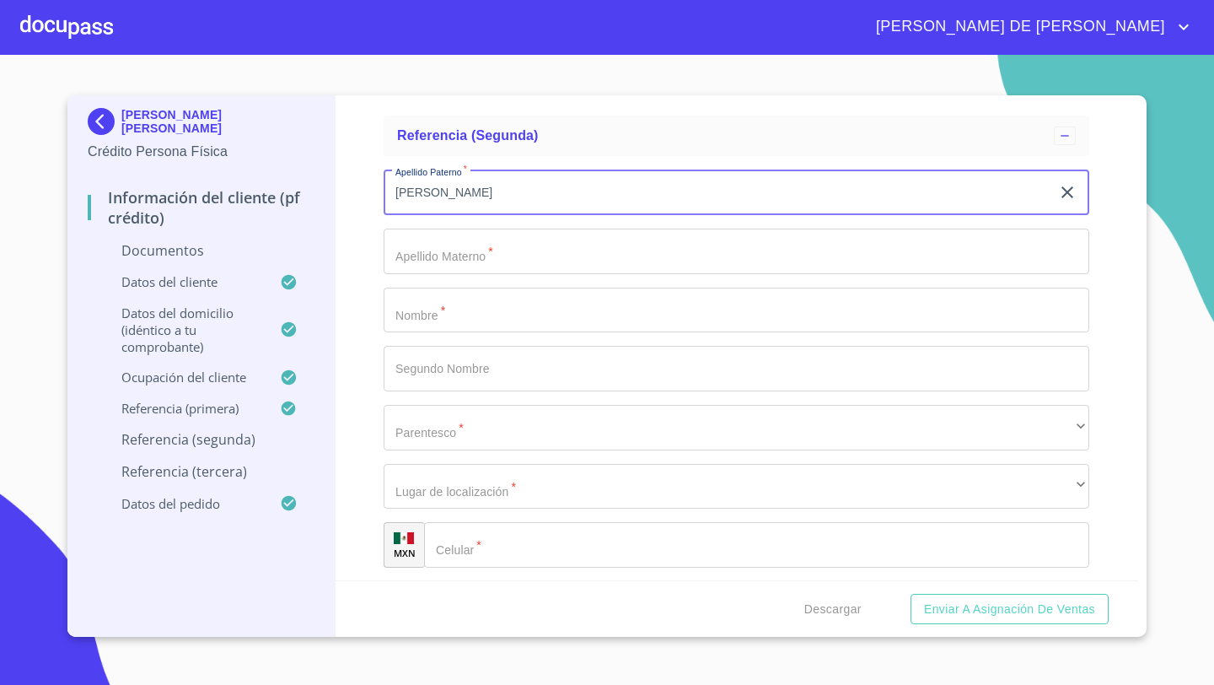
type input "[PERSON_NAME]"
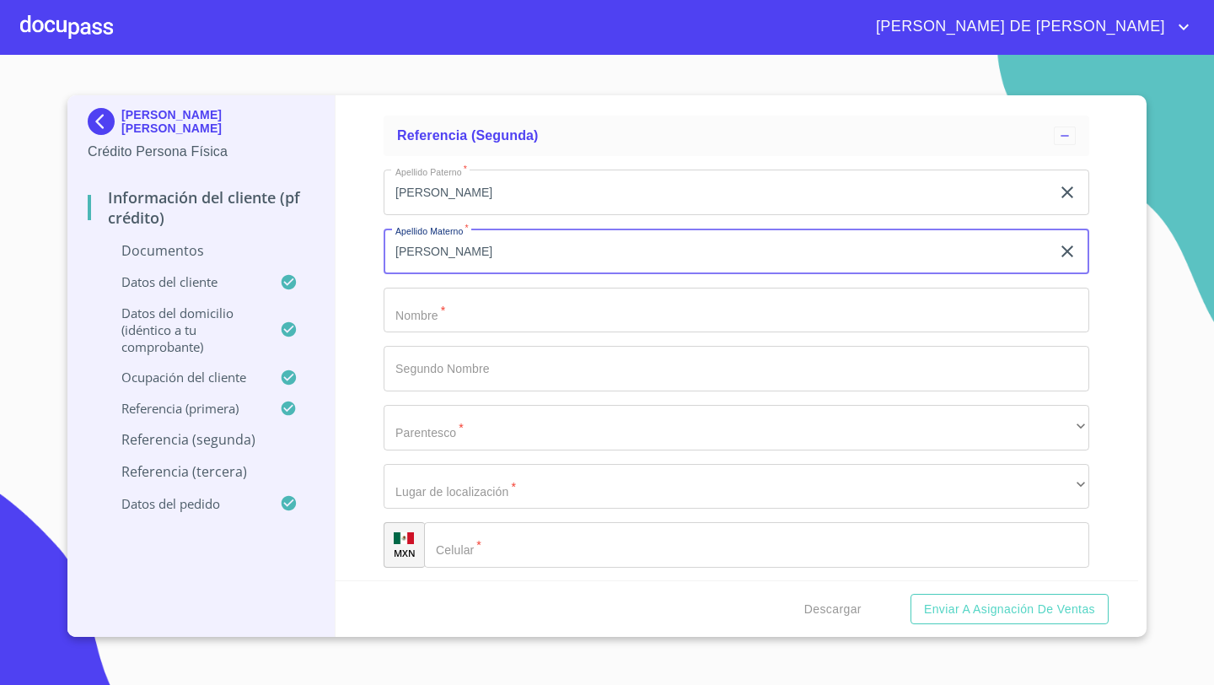
type input "[PERSON_NAME]"
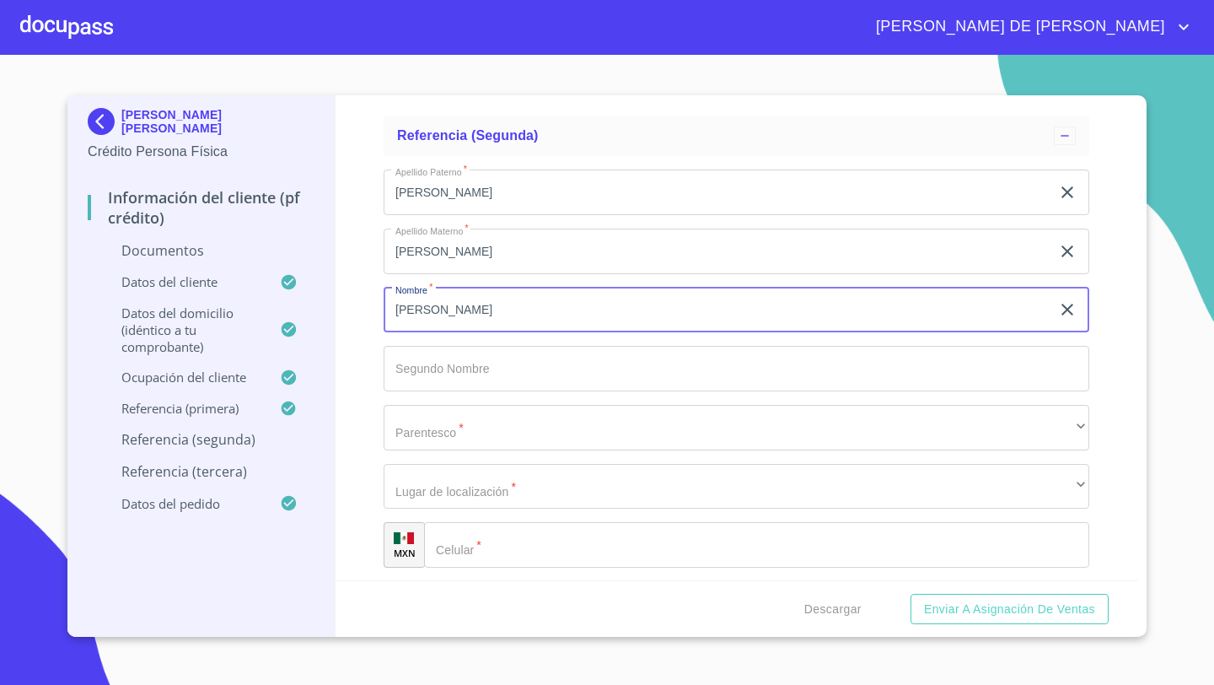
type input "[PERSON_NAME]"
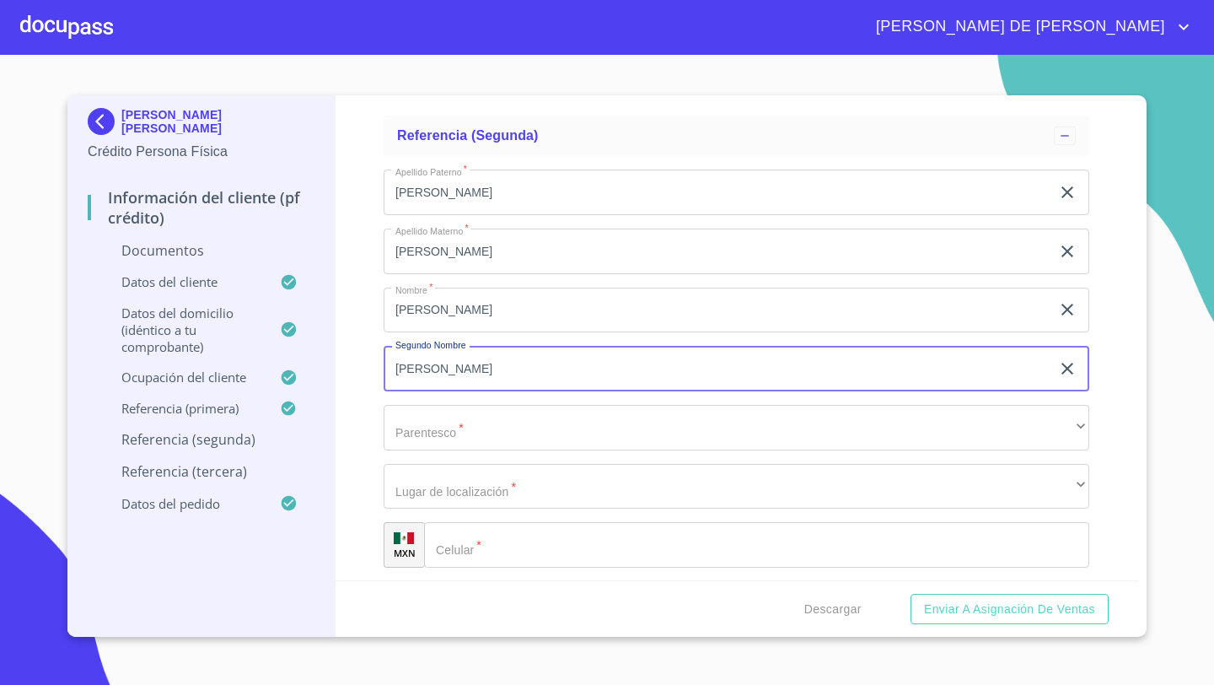
type input "[PERSON_NAME]"
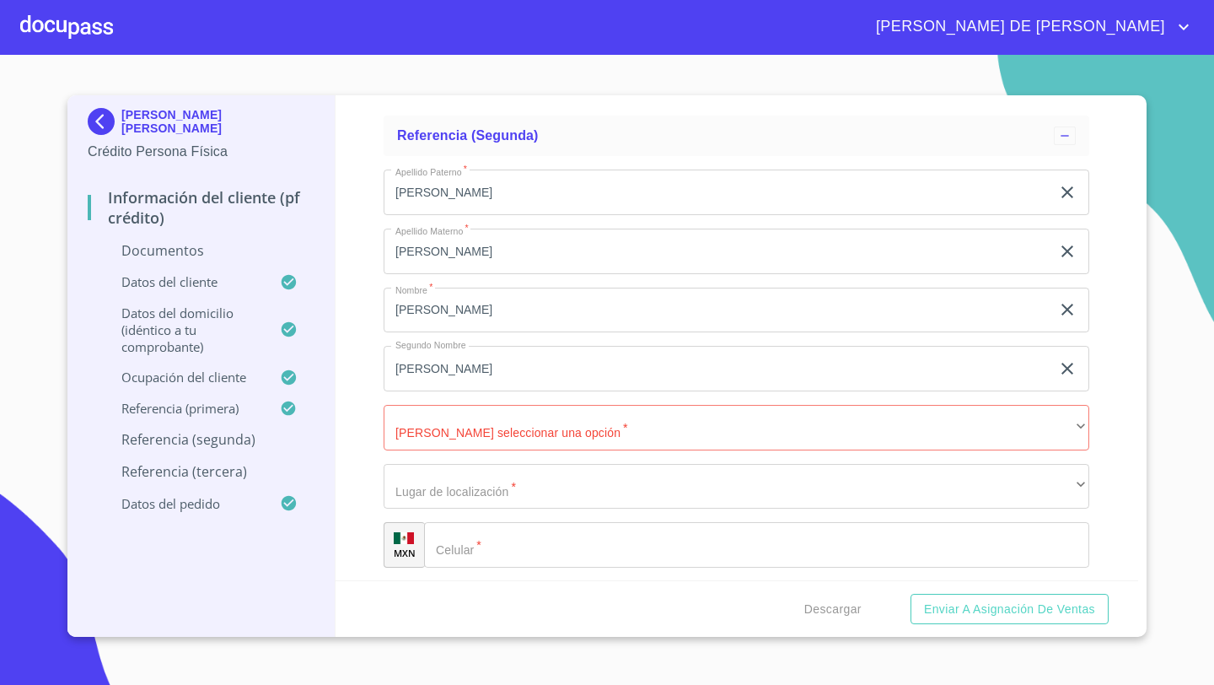
click at [424, 392] on div "Apellido [PERSON_NAME]   * [PERSON_NAME] ​ Apellido Materno   * [PERSON_NAME] ​…" at bounding box center [737, 368] width 706 height 425
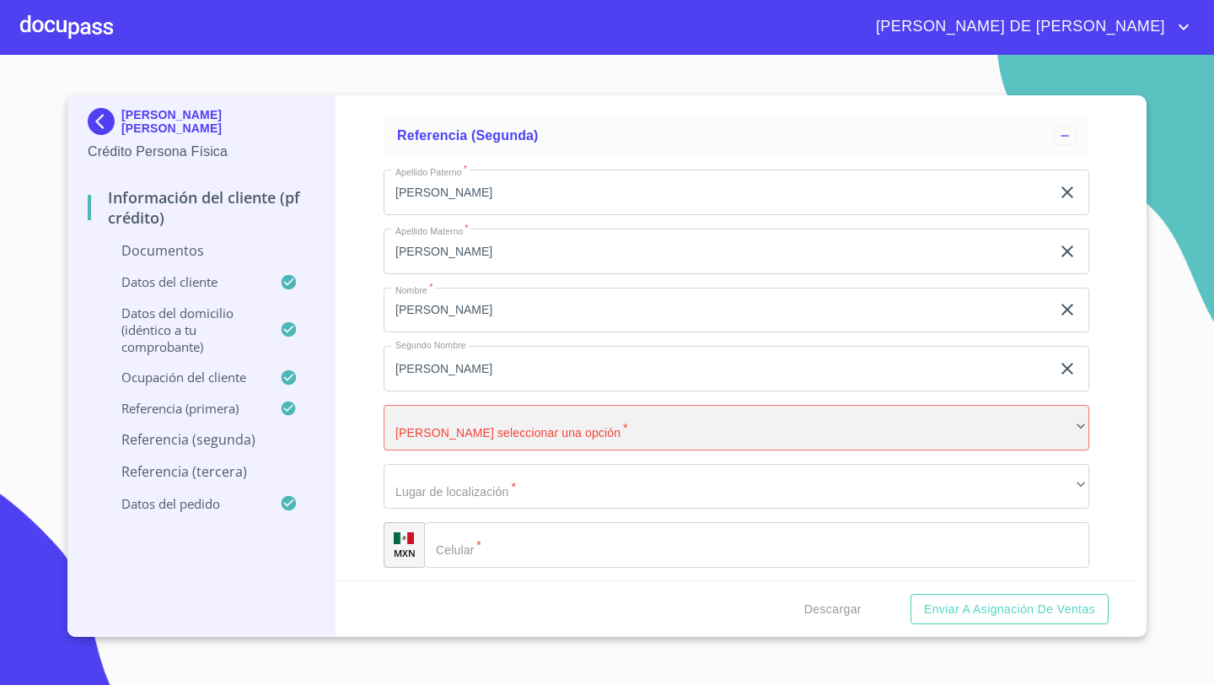
click at [425, 427] on div "​" at bounding box center [737, 428] width 706 height 46
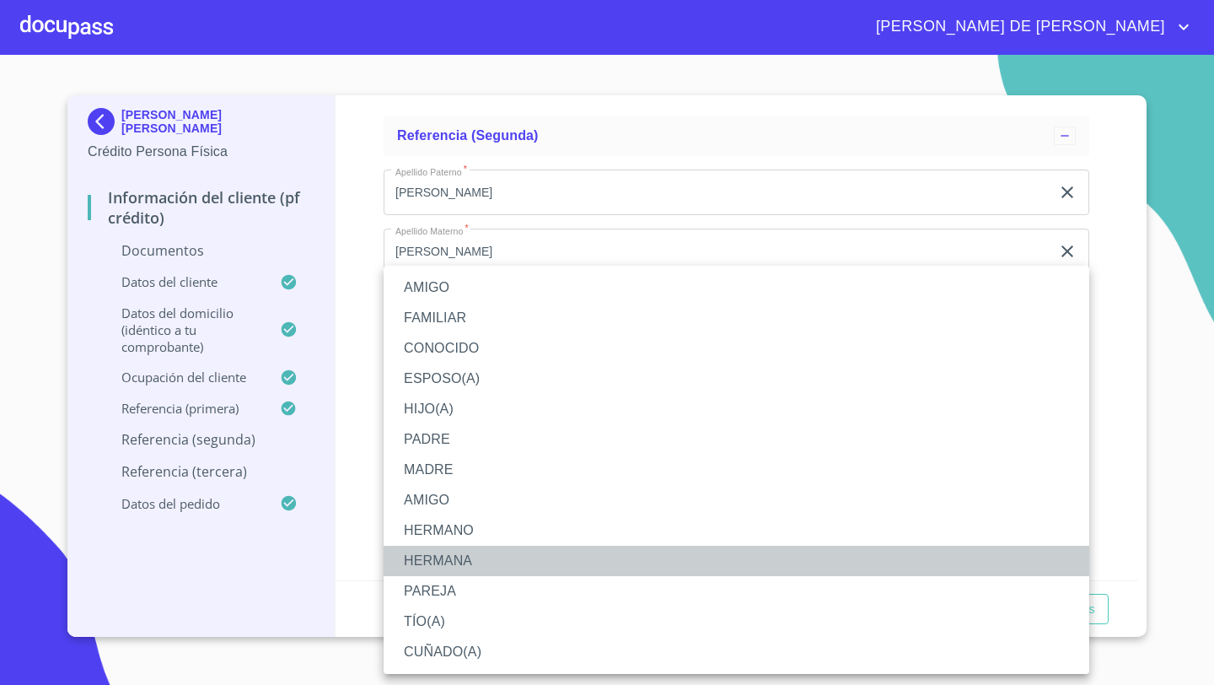
click at [436, 551] on li "HERMANA" at bounding box center [737, 560] width 706 height 30
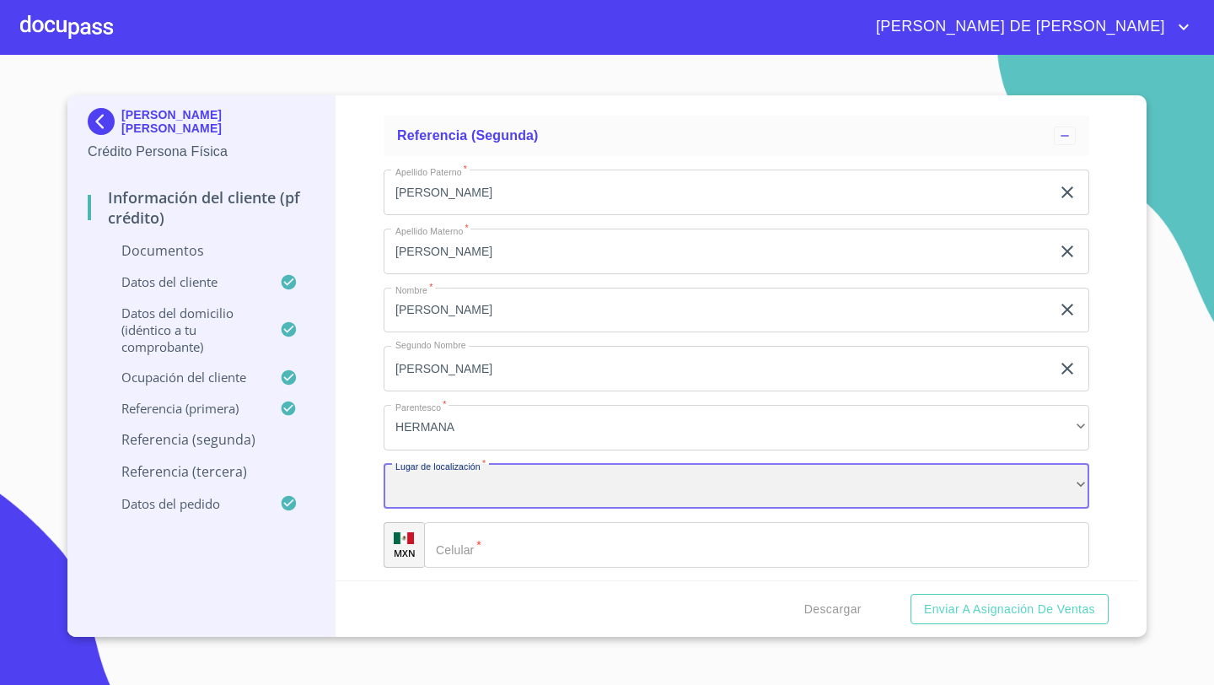
click at [418, 489] on div "​" at bounding box center [737, 487] width 706 height 46
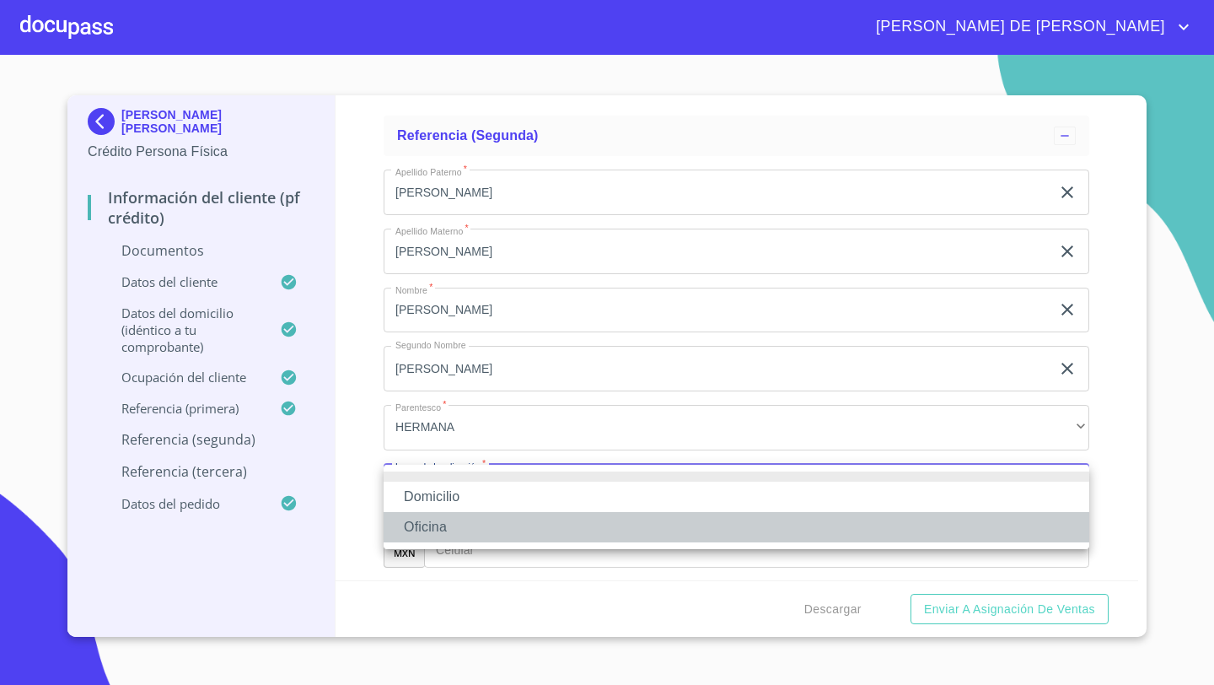
click at [427, 513] on li "Oficina" at bounding box center [737, 527] width 706 height 30
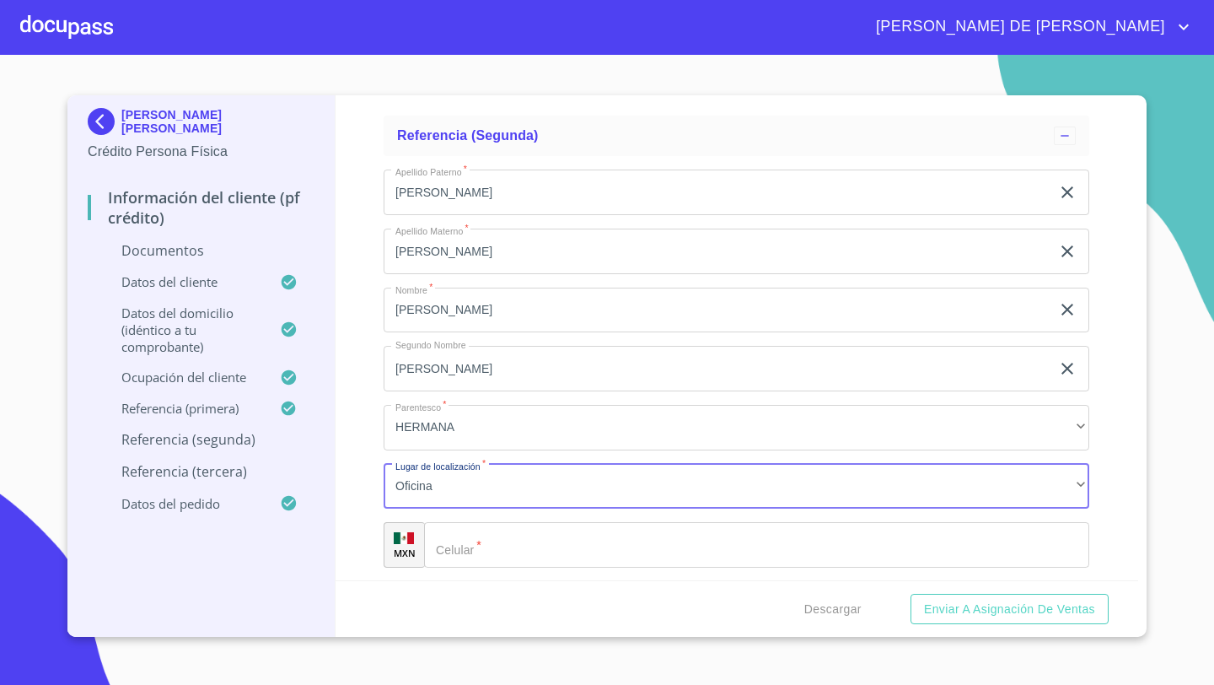
click at [452, 535] on div "​" at bounding box center [756, 545] width 665 height 46
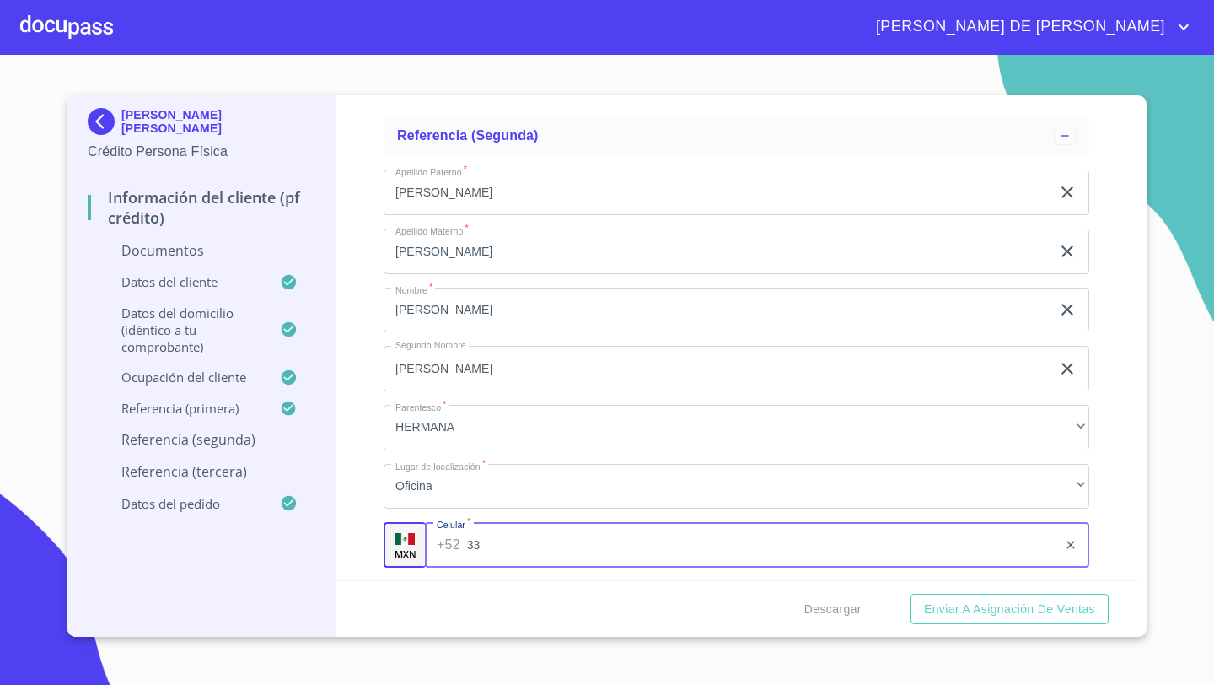
type input "3"
type input "[PHONE_NUMBER]"
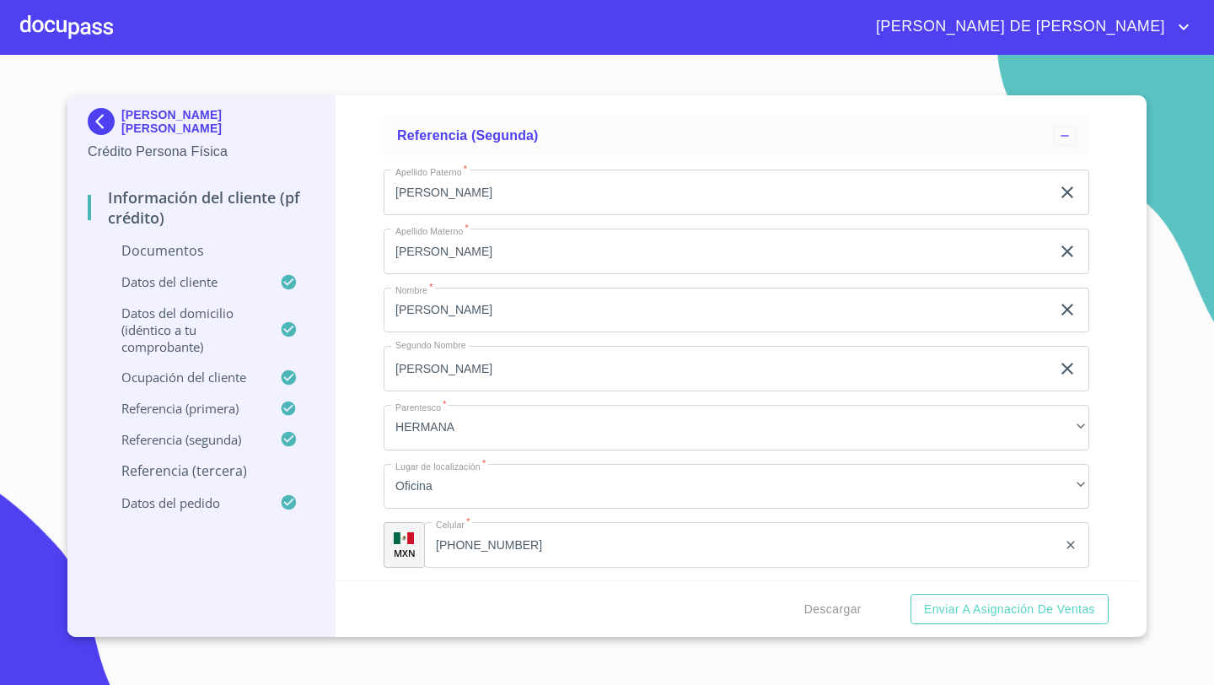
scroll to position [7210, 0]
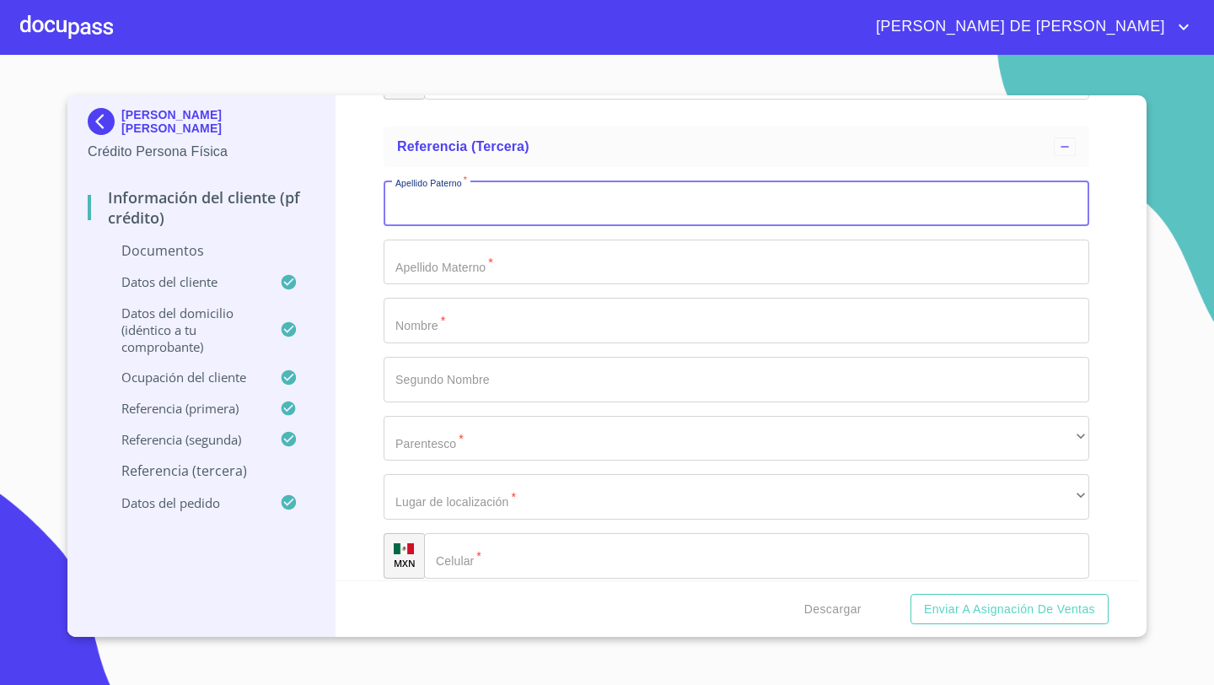
scroll to position [7404, 0]
type input "F"
type input "[PERSON_NAME]"
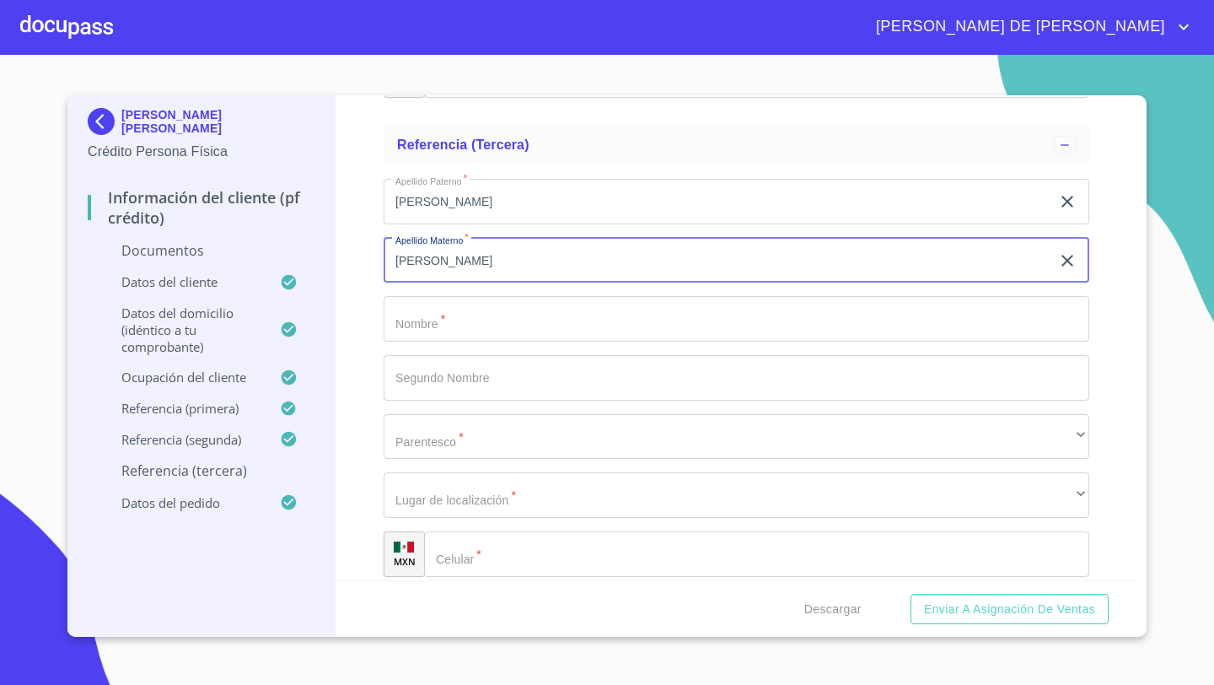
type input "[PERSON_NAME]"
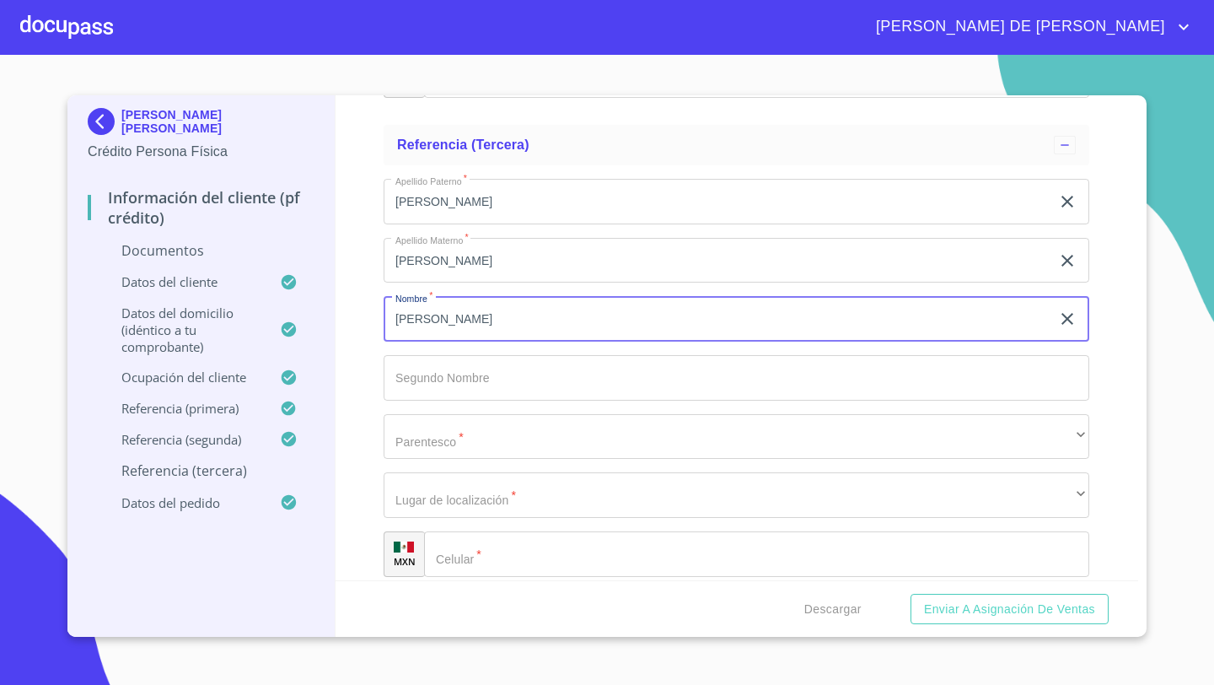
type input "[PERSON_NAME]"
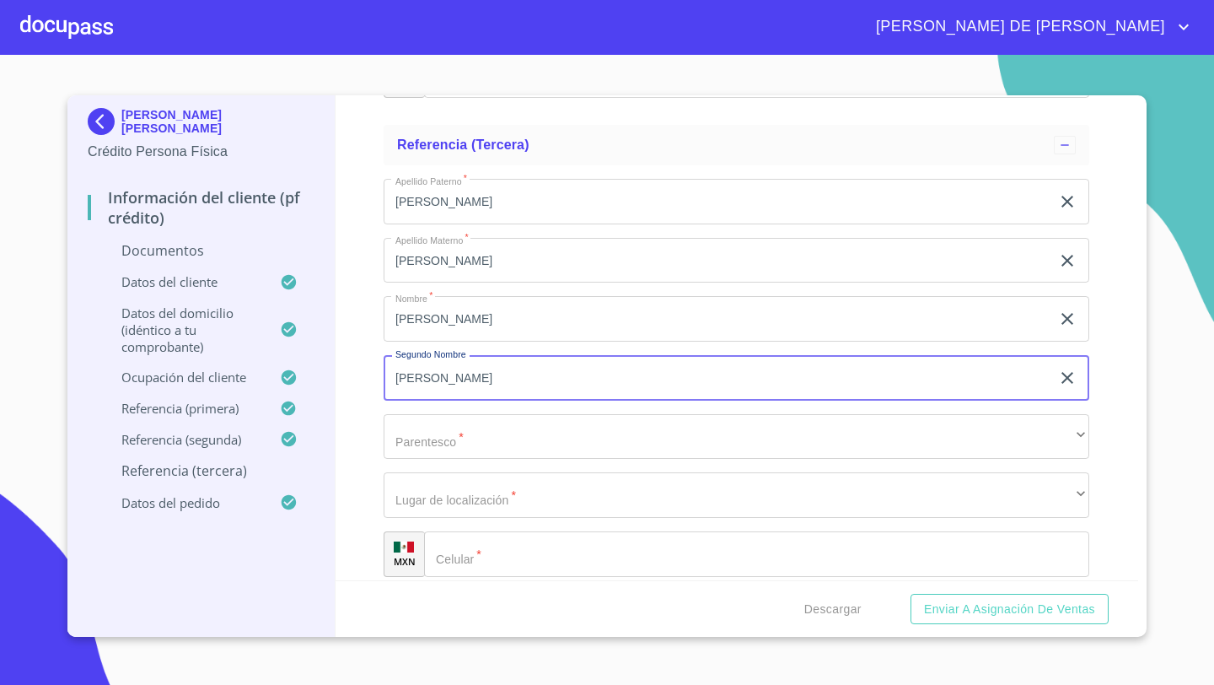
type input "[PERSON_NAME]"
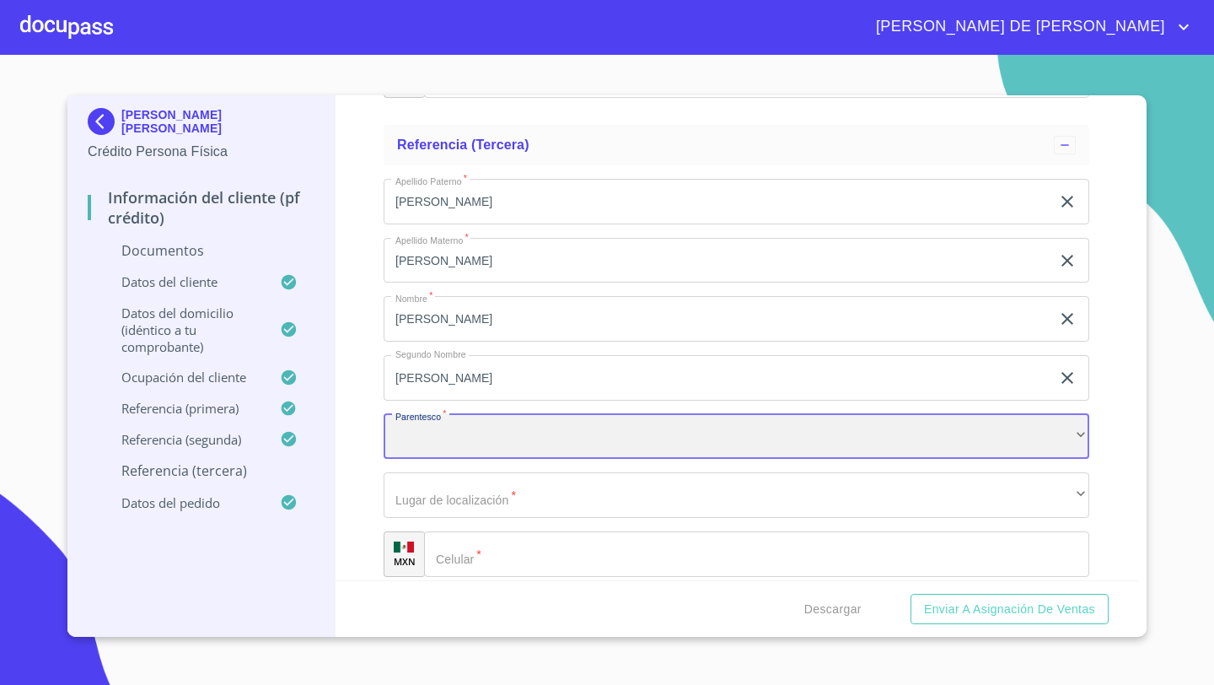
click at [515, 425] on div "​" at bounding box center [737, 437] width 706 height 46
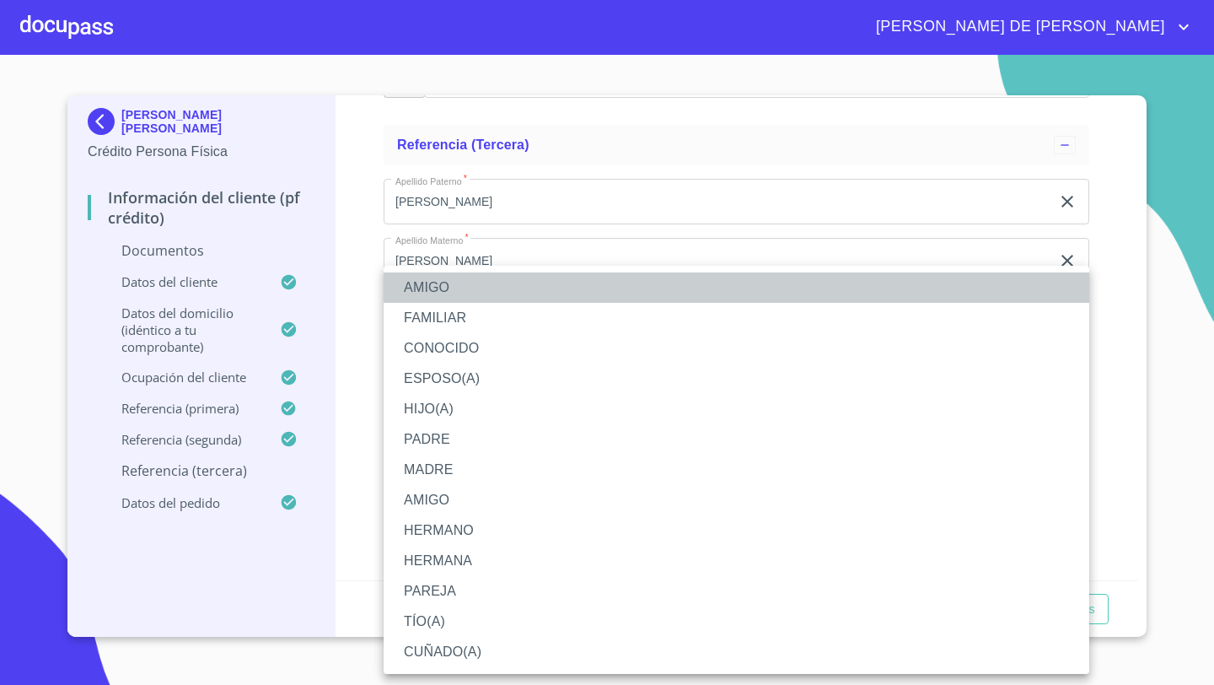
click at [425, 289] on li "AMIGO" at bounding box center [737, 287] width 706 height 30
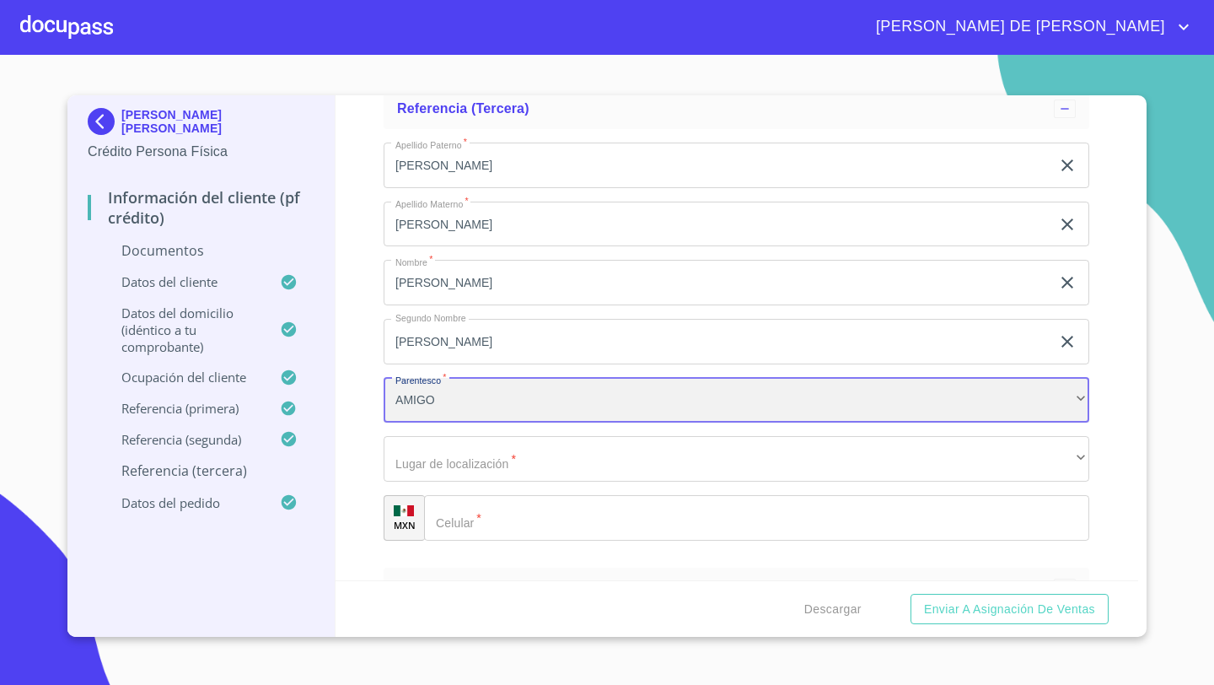
scroll to position [7445, 0]
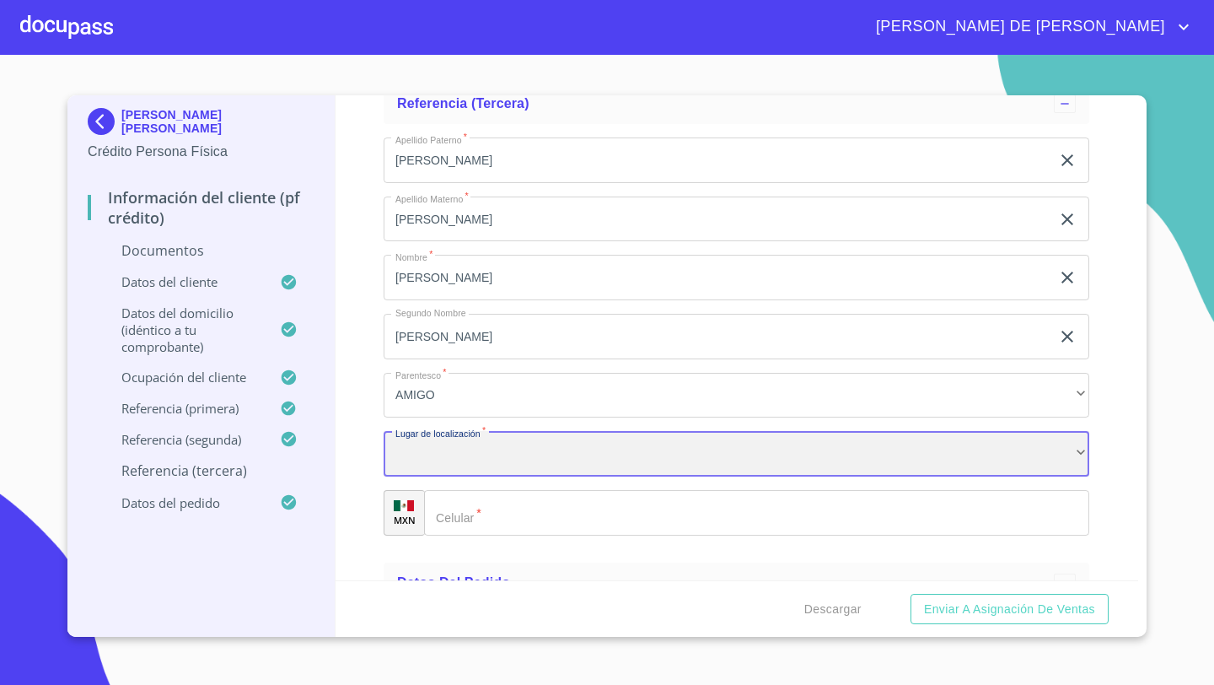
click at [411, 463] on div "​" at bounding box center [737, 454] width 706 height 46
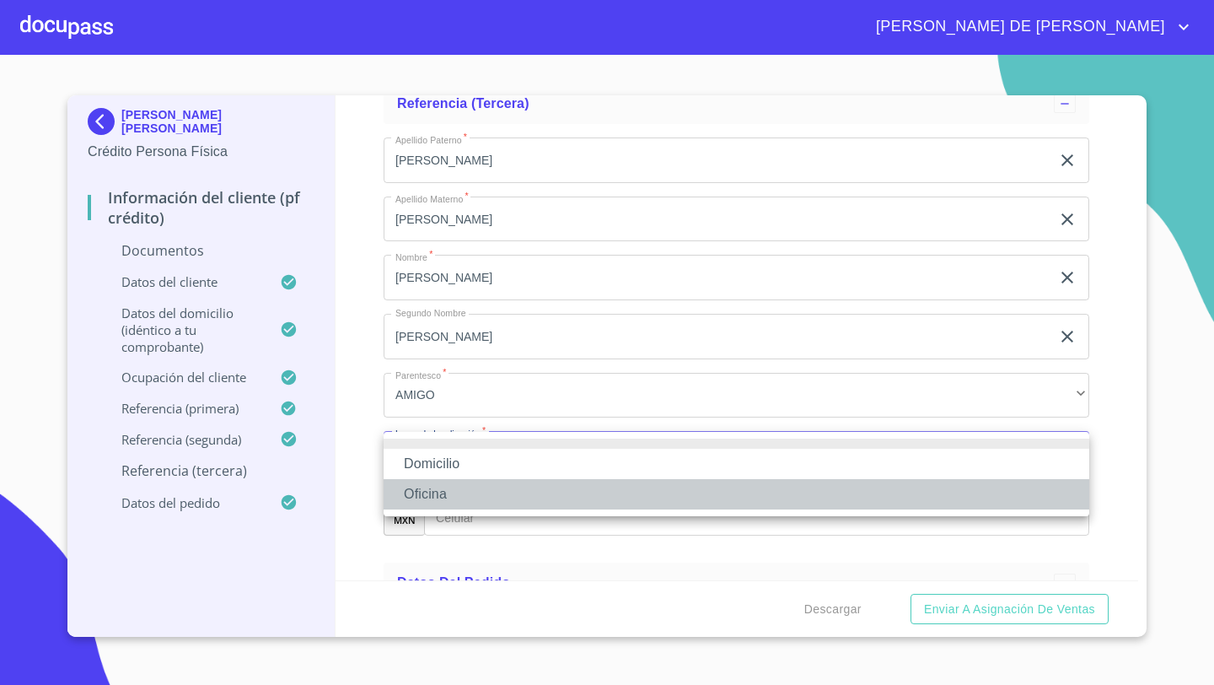
click at [425, 499] on li "Oficina" at bounding box center [737, 494] width 706 height 30
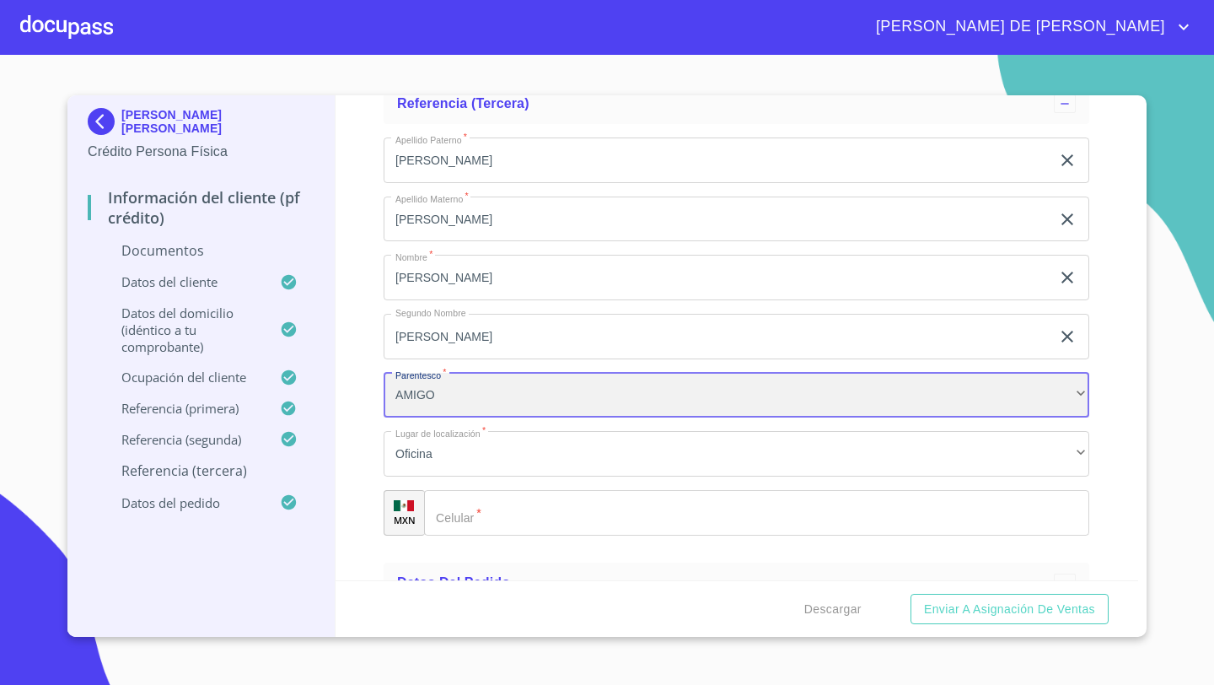
click at [422, 379] on div "AMIGO" at bounding box center [737, 396] width 706 height 46
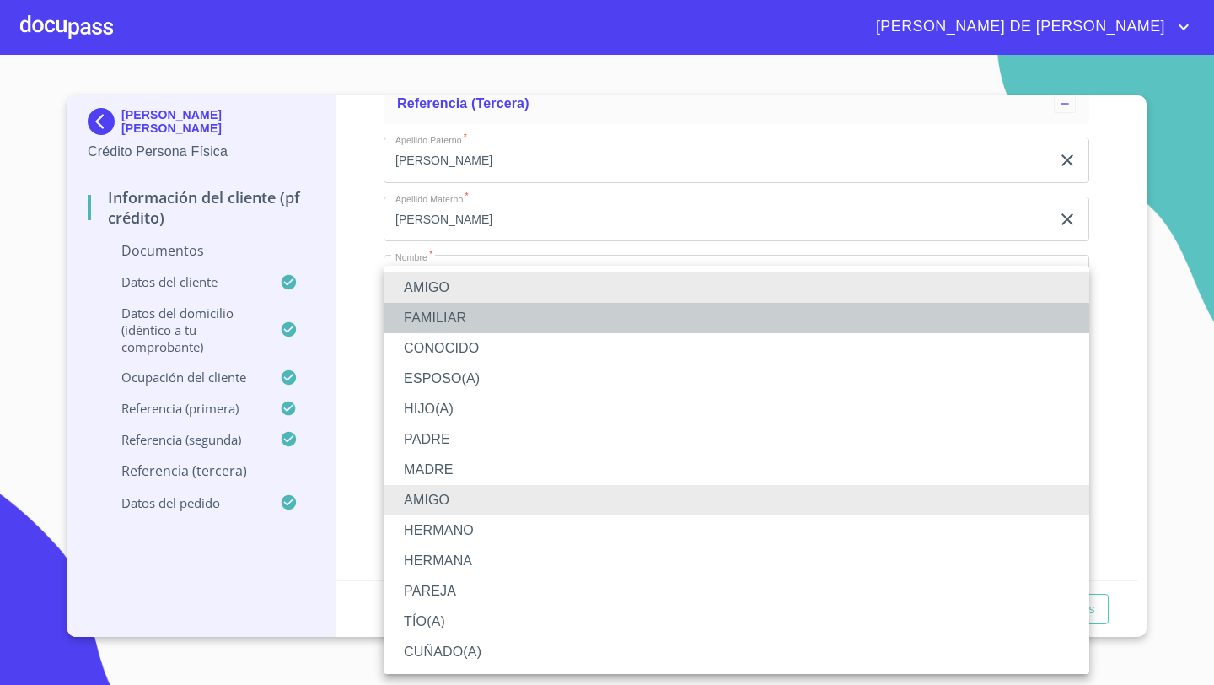
click at [447, 316] on li "FAMILIAR" at bounding box center [737, 318] width 706 height 30
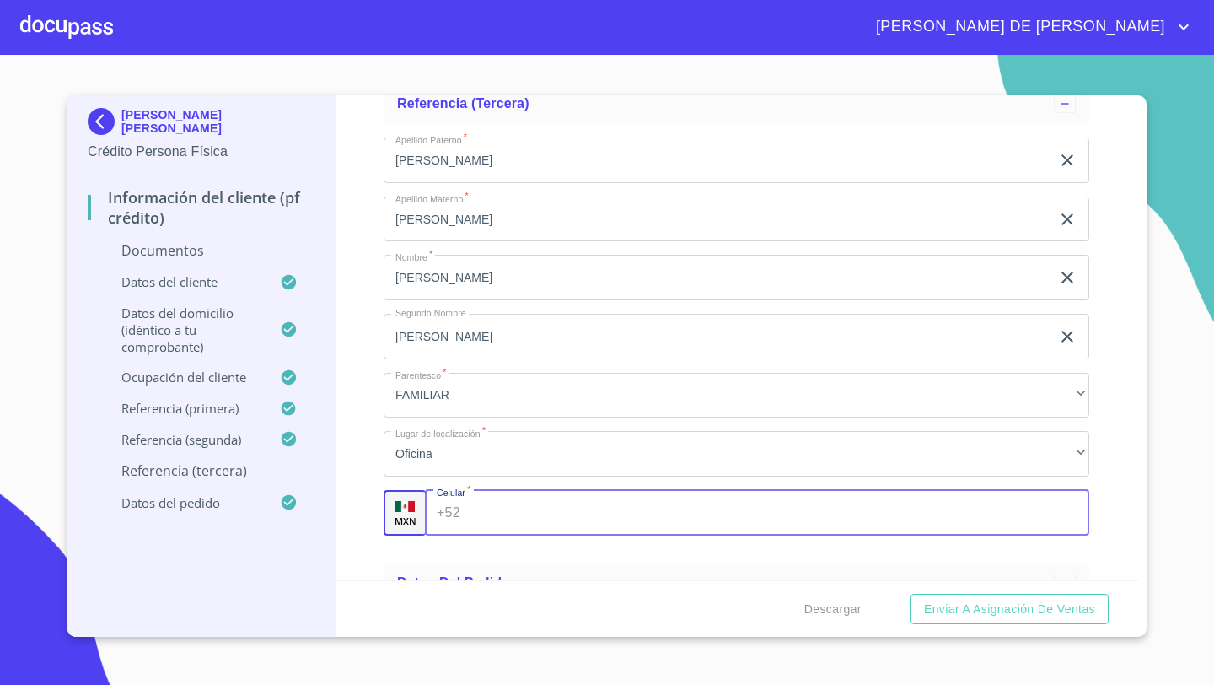
click at [447, 519] on div "+52 ​" at bounding box center [757, 513] width 664 height 46
type input "[PHONE_NUMBER]"
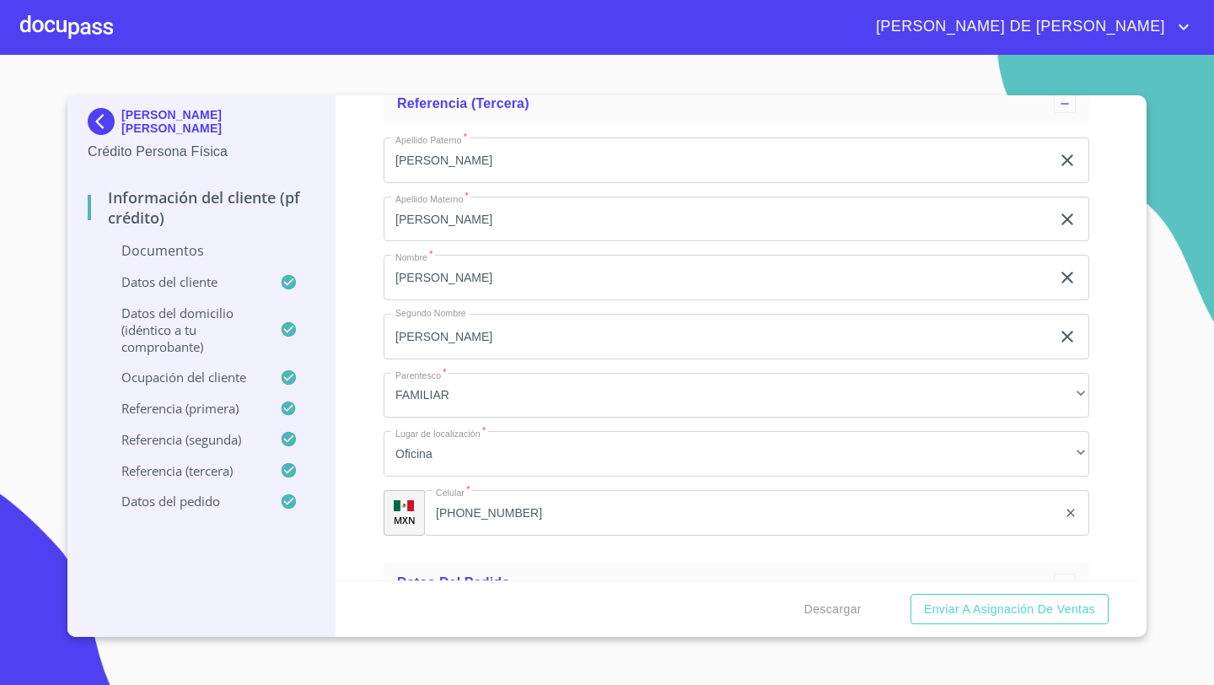
click at [366, 508] on div "Información del cliente (PF crédito) Documentos Documento de identificación   *…" at bounding box center [737, 337] width 803 height 485
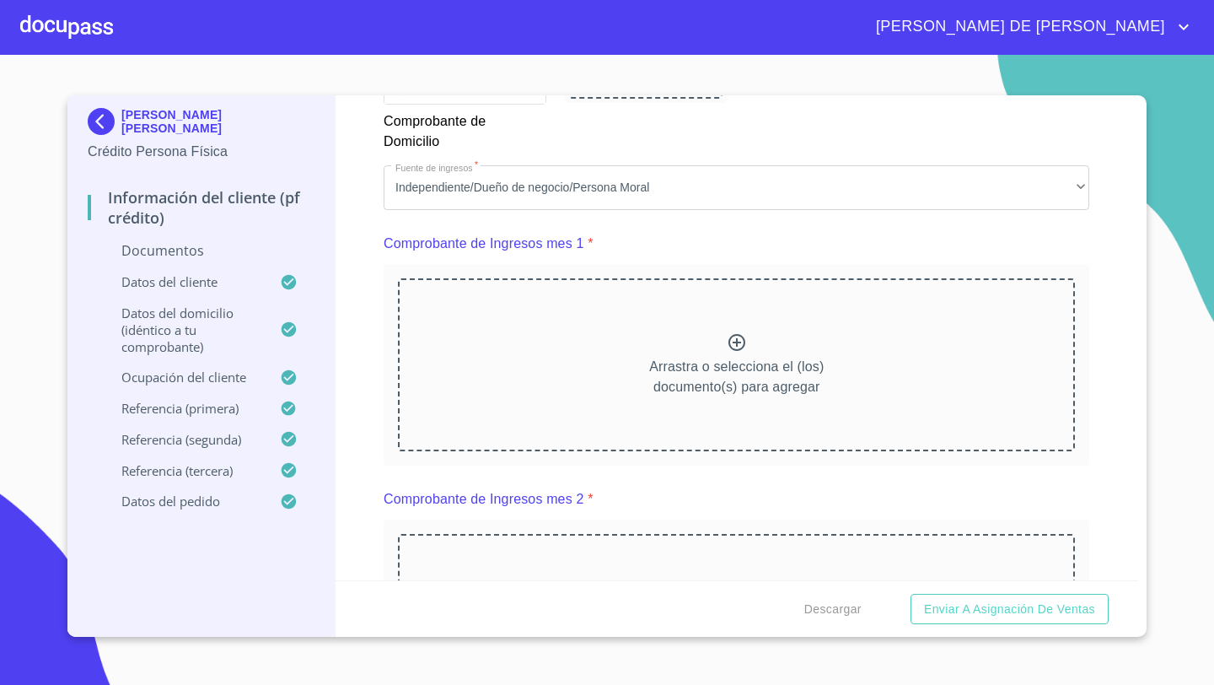
scroll to position [1602, 0]
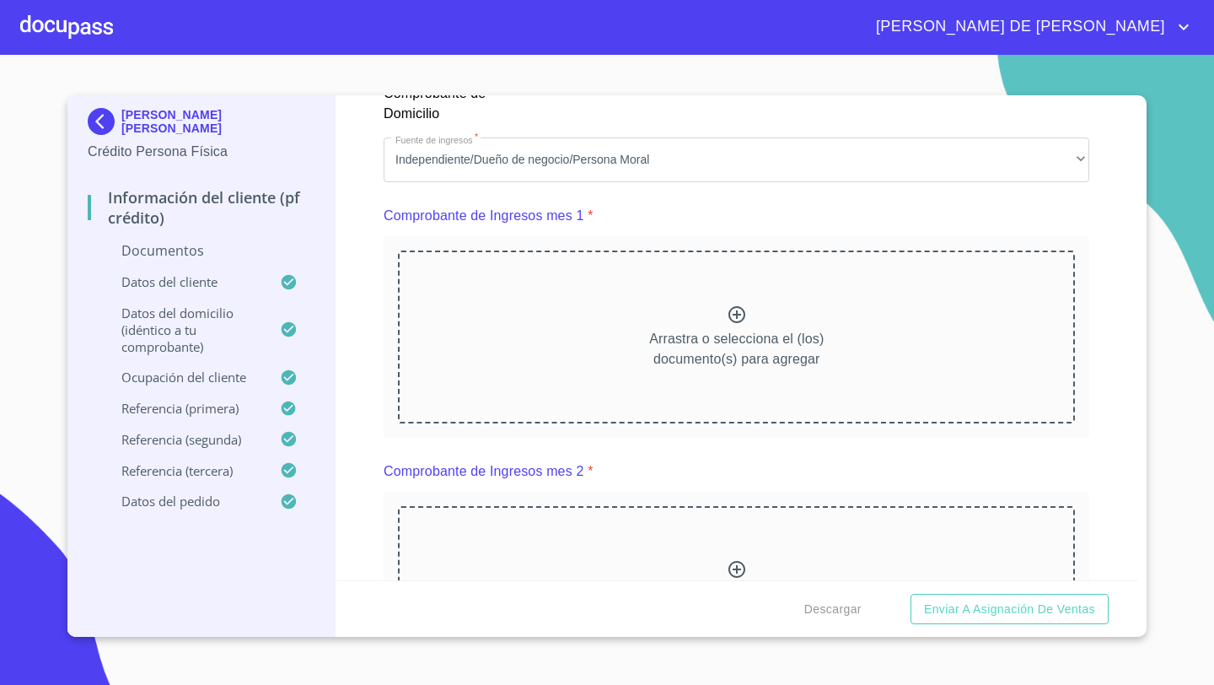
click at [739, 306] on icon at bounding box center [736, 314] width 17 height 17
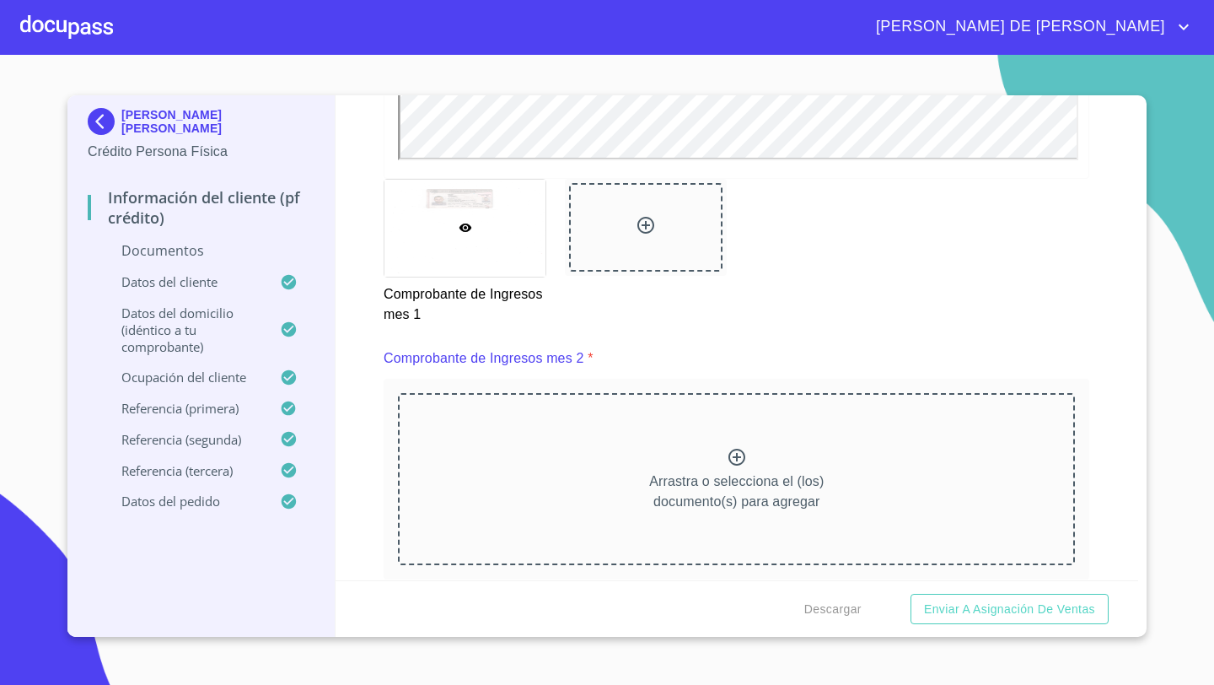
scroll to position [2316, 0]
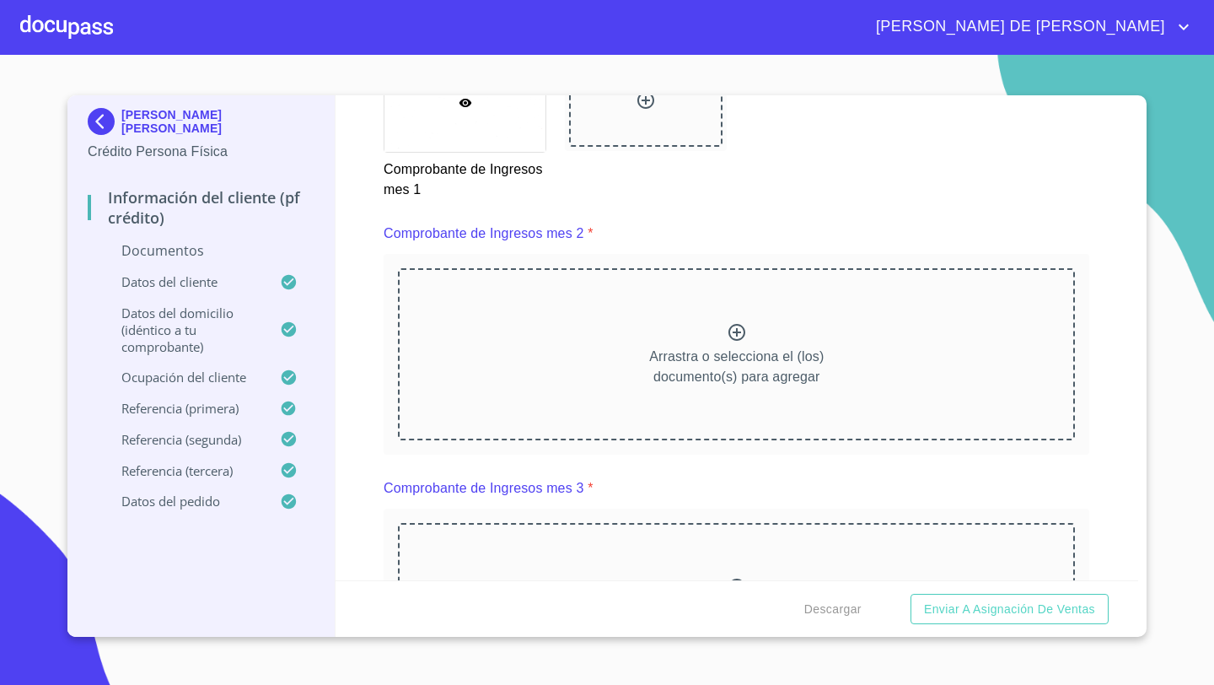
click at [654, 341] on div "Arrastra o selecciona el (los) documento(s) para agregar" at bounding box center [736, 354] width 677 height 172
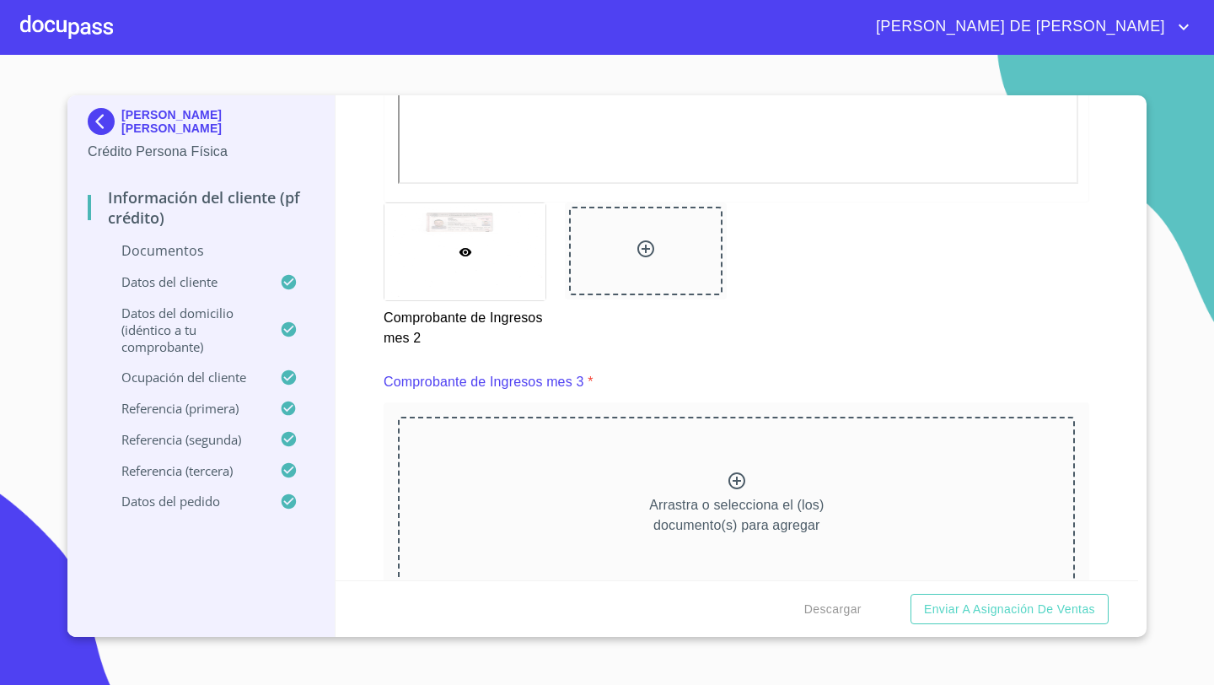
scroll to position [2960, 0]
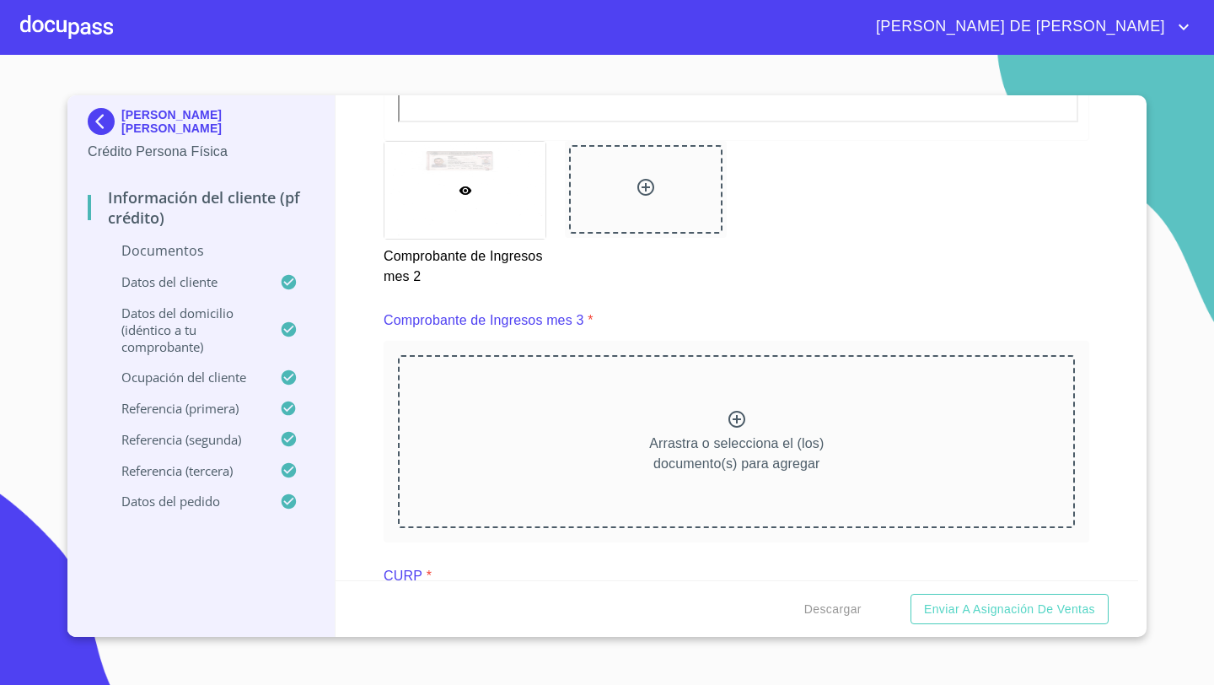
click at [565, 438] on div "Arrastra o selecciona el (los) documento(s) para agregar" at bounding box center [736, 441] width 677 height 172
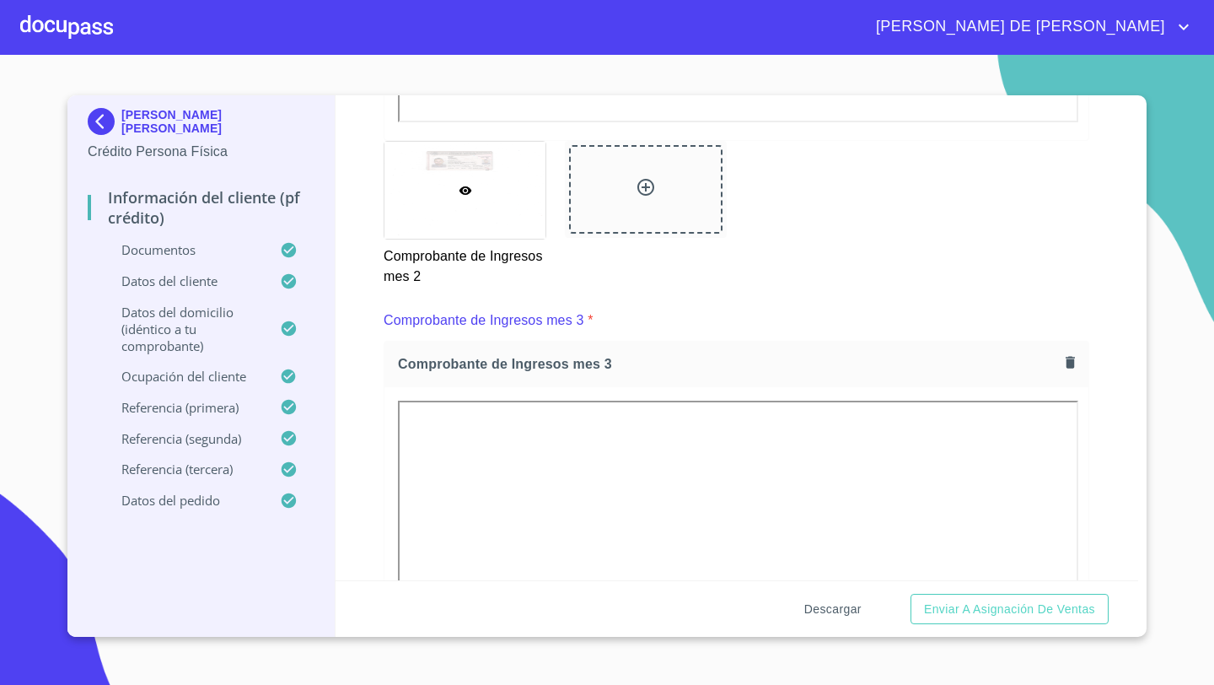
click at [819, 610] on span "Descargar" at bounding box center [832, 609] width 57 height 21
click at [987, 607] on span "Enviar a Asignación de Ventas" at bounding box center [1009, 609] width 171 height 21
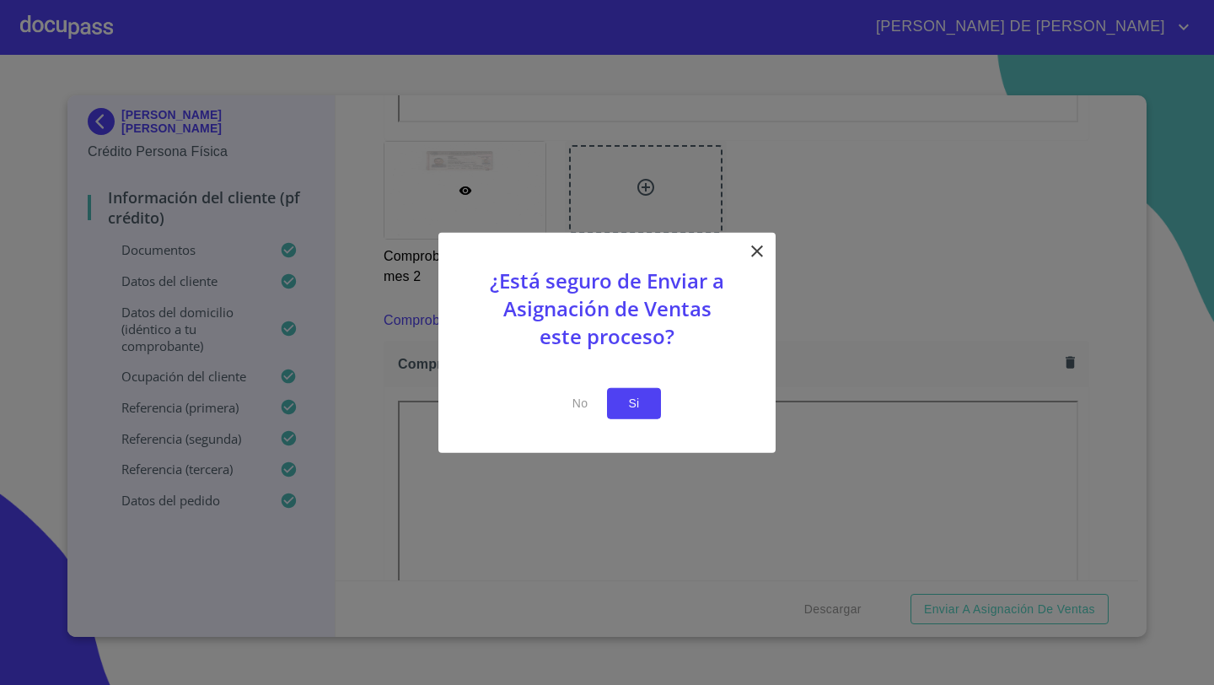
click at [631, 406] on span "Si" at bounding box center [634, 403] width 27 height 21
